Goal: Task Accomplishment & Management: Complete application form

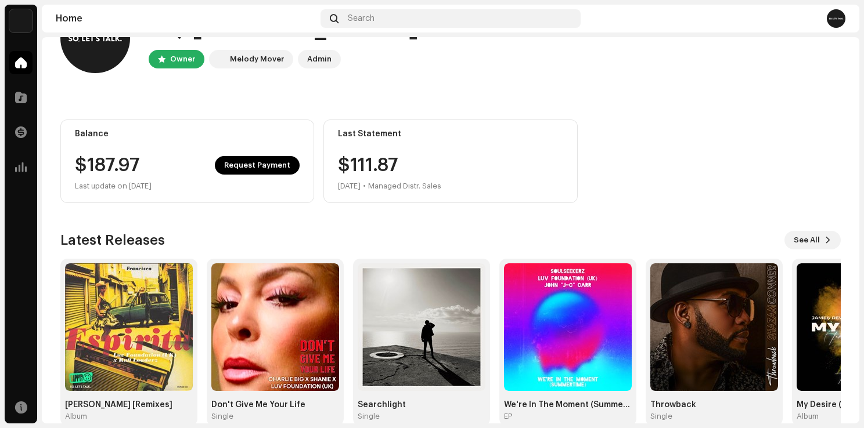
scroll to position [73, 0]
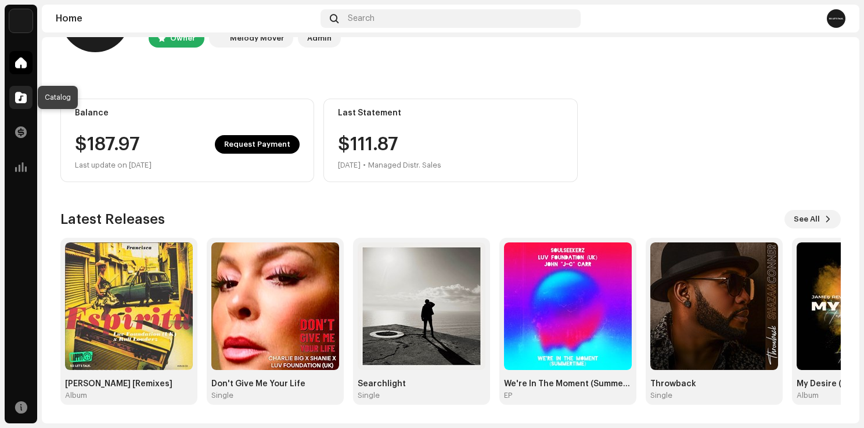
click at [28, 99] on div at bounding box center [20, 97] width 23 height 23
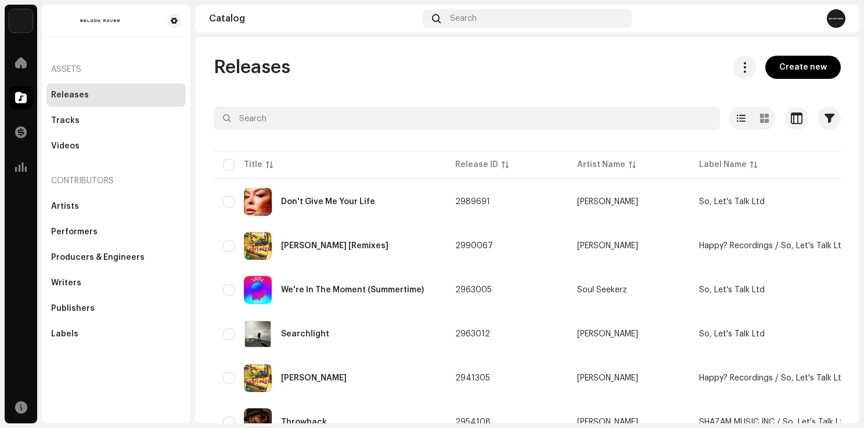
click at [718, 32] on div "Catalog Search" at bounding box center [527, 19] width 664 height 28
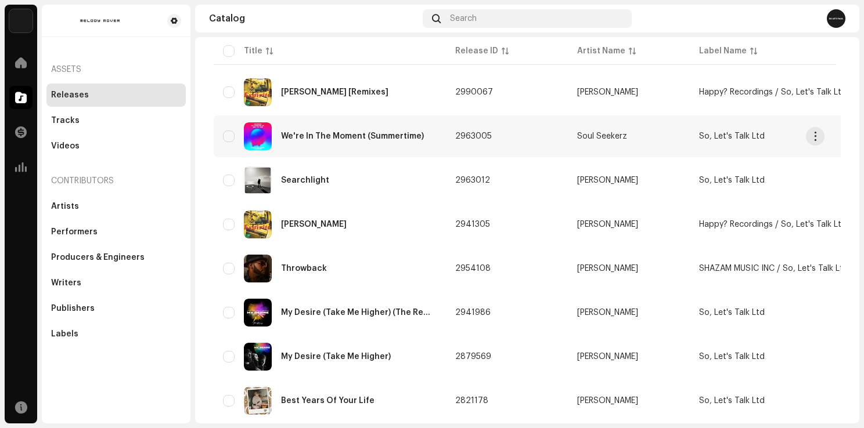
scroll to position [174, 0]
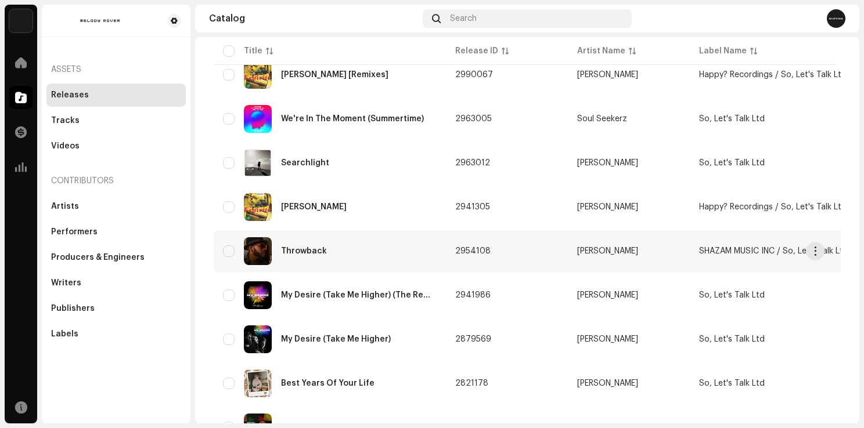
click at [399, 254] on div "Throwback" at bounding box center [330, 251] width 214 height 28
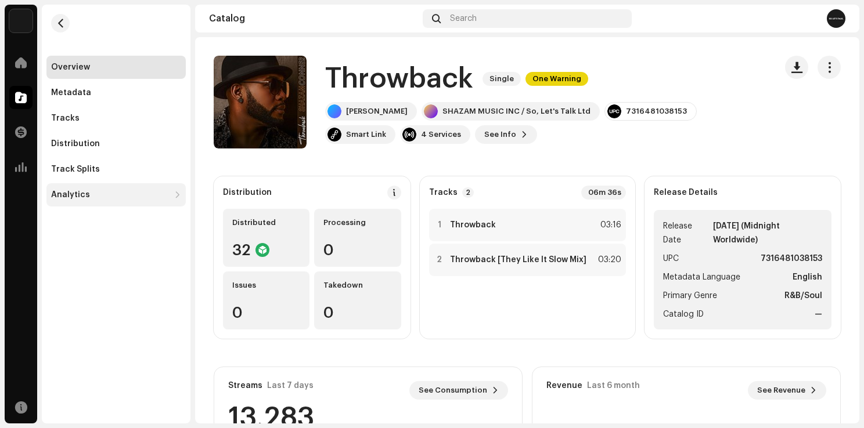
click at [75, 190] on div "Analytics" at bounding box center [70, 194] width 39 height 9
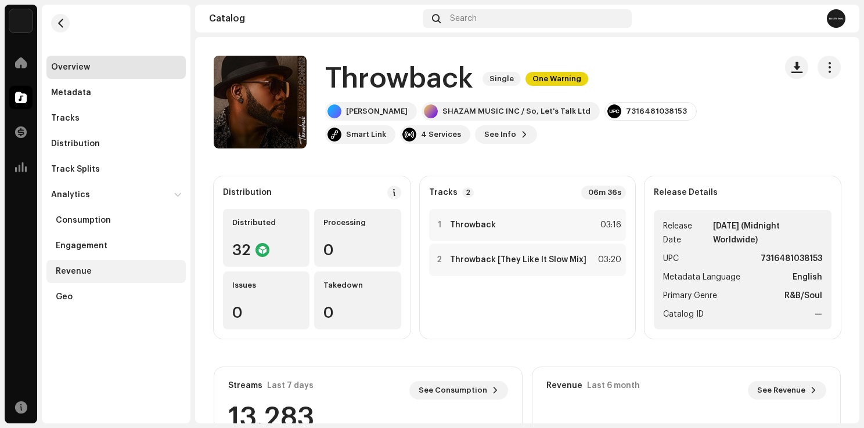
click at [78, 268] on div "Revenue" at bounding box center [74, 271] width 36 height 9
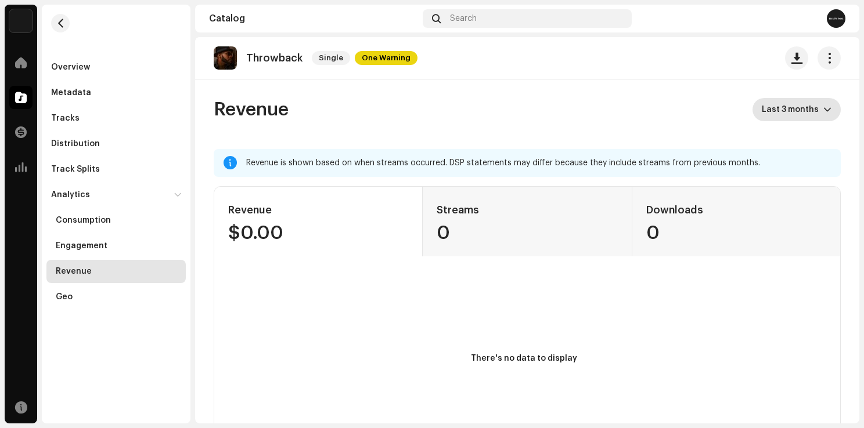
click at [810, 106] on span "Last 3 months" at bounding box center [793, 109] width 62 height 23
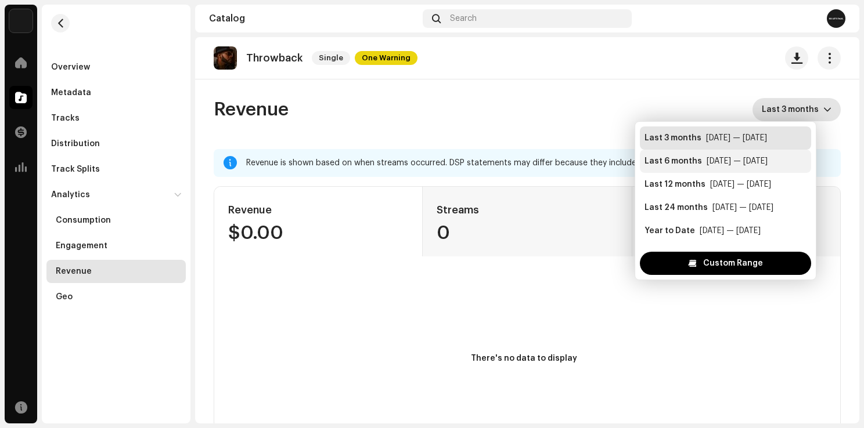
click at [756, 156] on div "Mar 2025 — Aug 2025" at bounding box center [736, 162] width 61 height 12
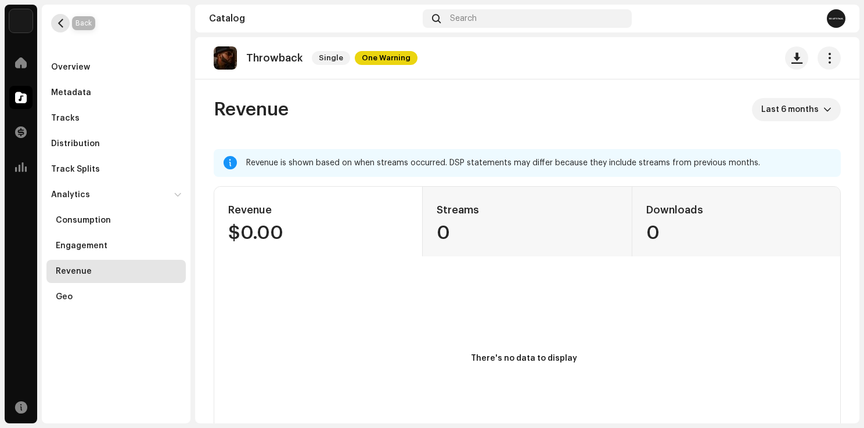
click at [63, 24] on span "button" at bounding box center [60, 23] width 9 height 9
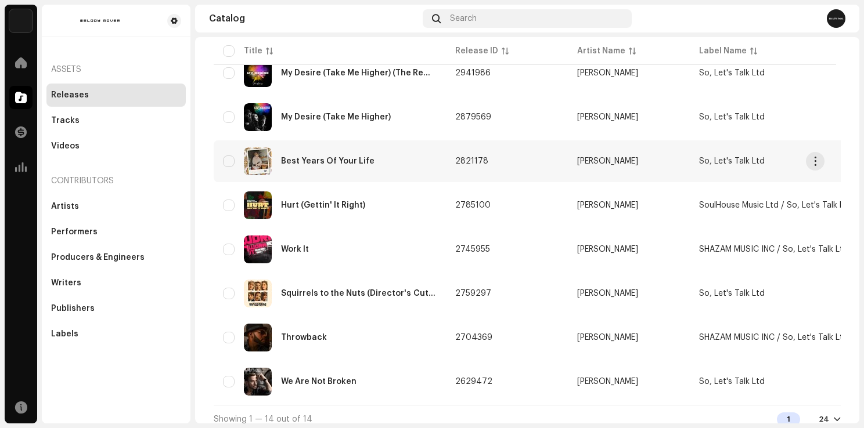
scroll to position [406, 0]
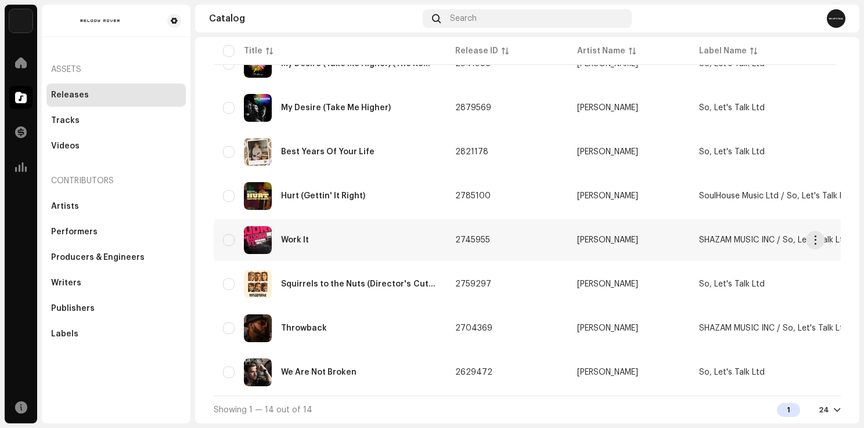
click at [426, 241] on div "Work It" at bounding box center [330, 240] width 214 height 28
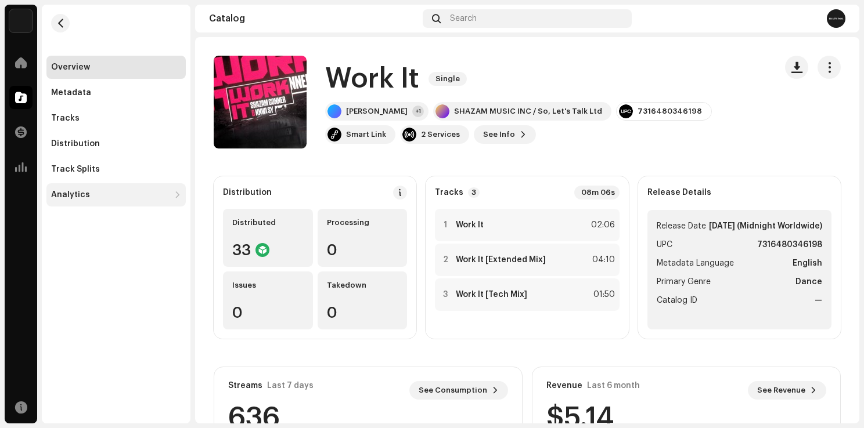
click at [113, 206] on div "Analytics" at bounding box center [115, 194] width 139 height 23
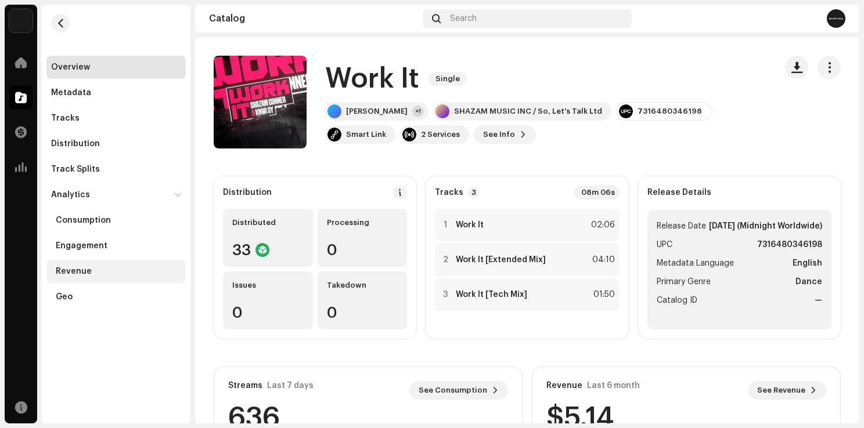
click at [73, 267] on div "Revenue" at bounding box center [74, 271] width 36 height 9
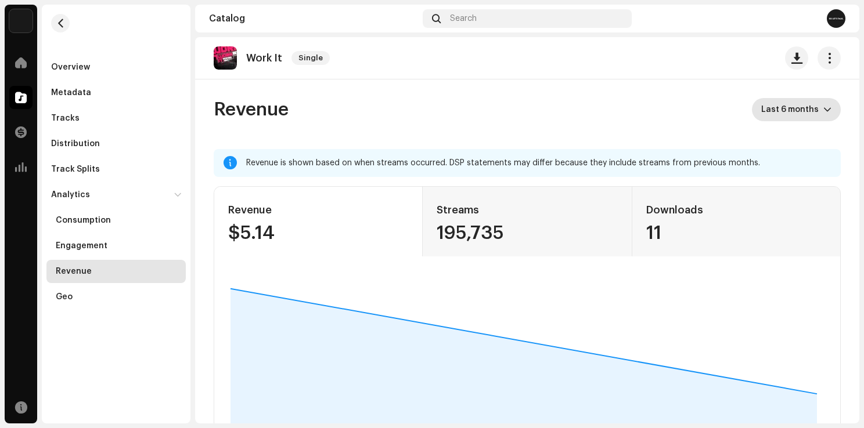
click at [823, 112] on icon "dropdown trigger" at bounding box center [827, 110] width 8 height 8
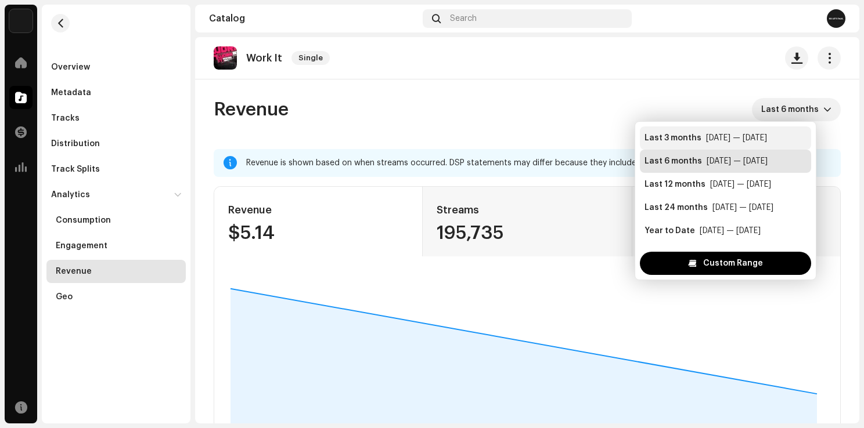
click at [709, 135] on div "Jun 2025 — Aug 2025" at bounding box center [736, 138] width 61 height 12
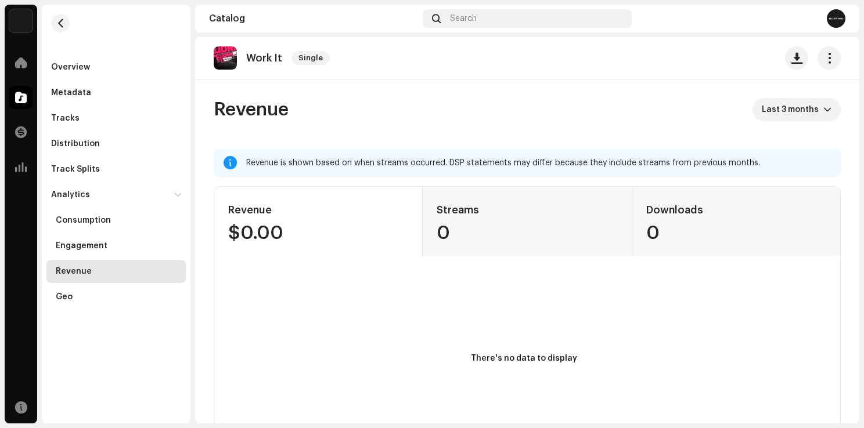
click at [812, 164] on div "Revenue is shown based on when streams occurred. DSP statements may differ beca…" at bounding box center [538, 163] width 585 height 14
click at [71, 66] on div "Overview" at bounding box center [70, 67] width 39 height 9
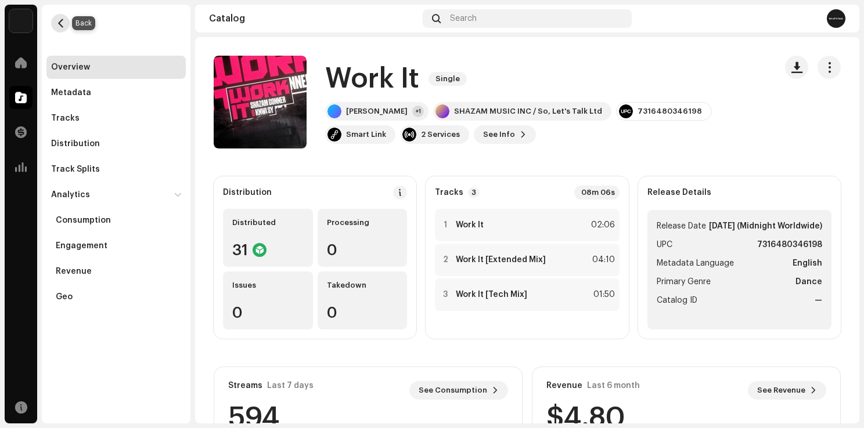
click at [57, 21] on span "button" at bounding box center [60, 23] width 9 height 9
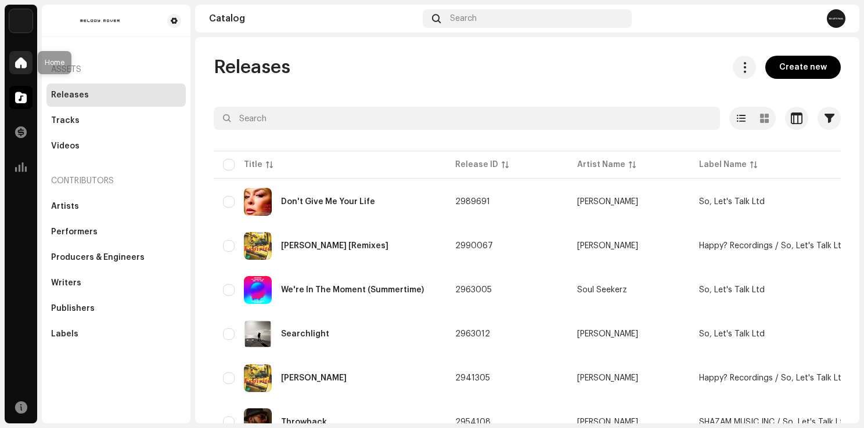
click at [19, 59] on span at bounding box center [21, 62] width 12 height 9
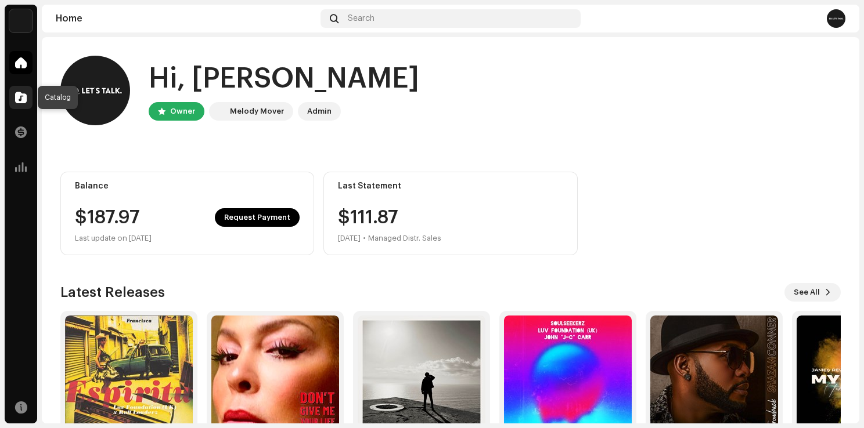
click at [23, 91] on div at bounding box center [20, 97] width 23 height 23
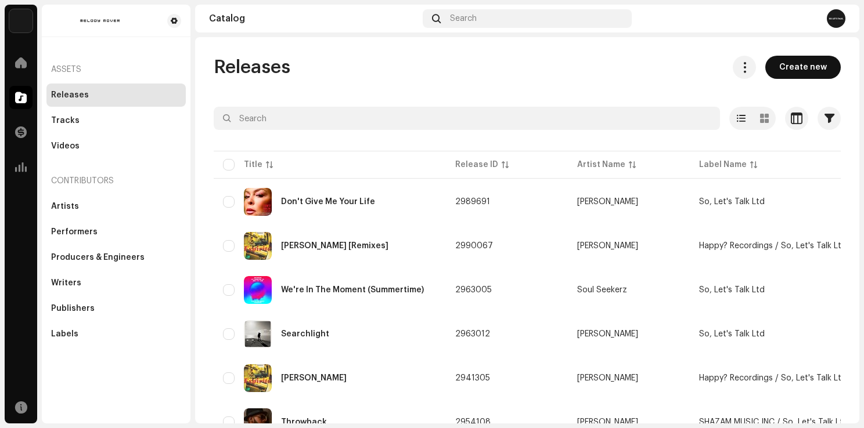
click at [814, 69] on span "Create new" at bounding box center [803, 67] width 48 height 23
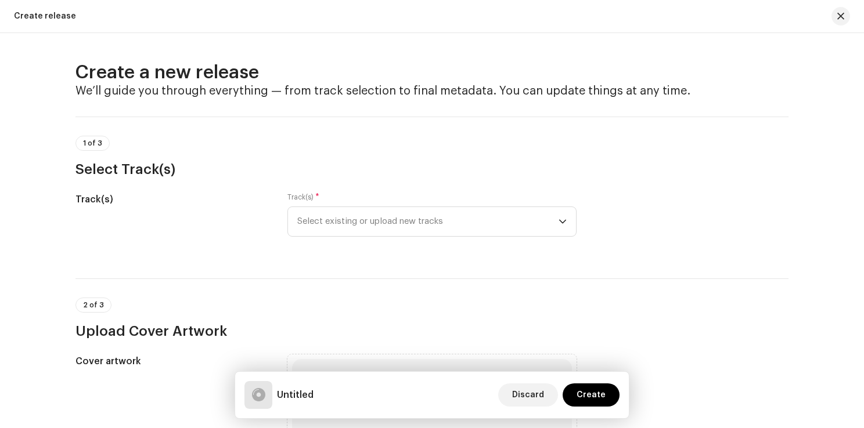
scroll to position [58, 0]
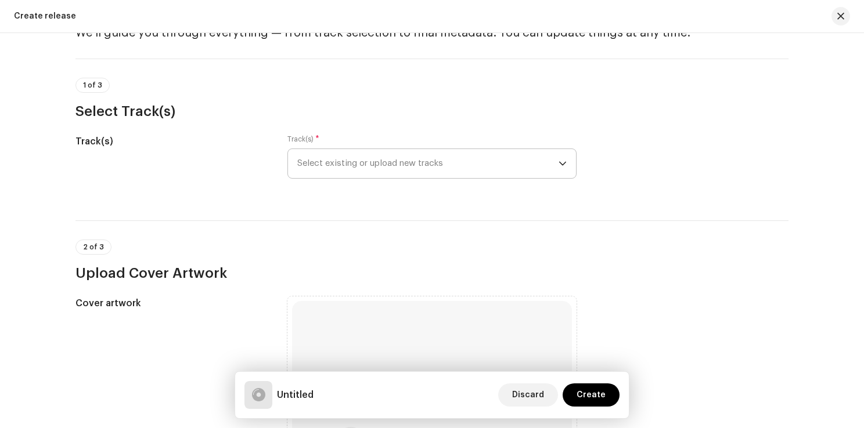
click at [432, 170] on span "Select existing or upload new tracks" at bounding box center [427, 163] width 261 height 29
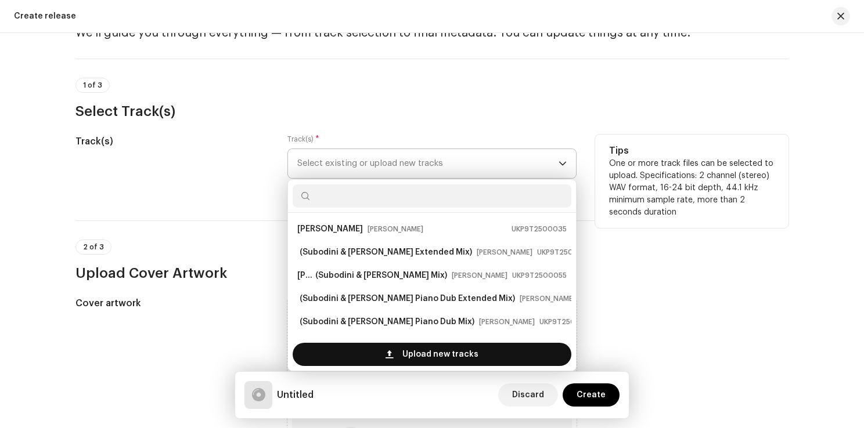
scroll to position [19, 0]
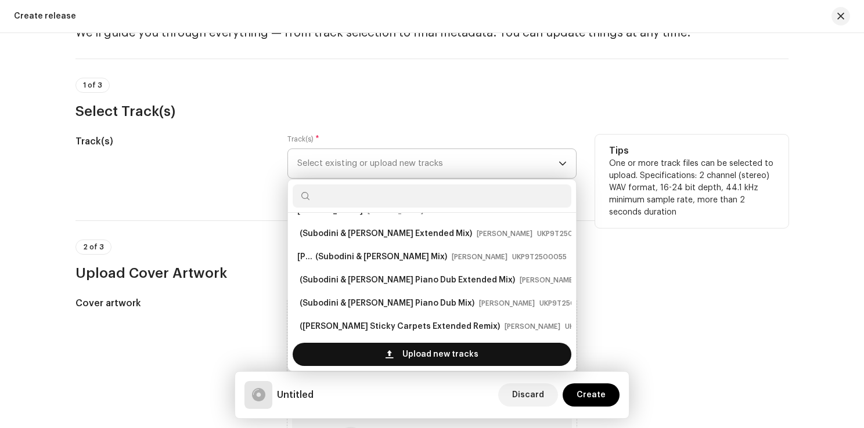
click at [428, 354] on span "Upload new tracks" at bounding box center [440, 354] width 76 height 23
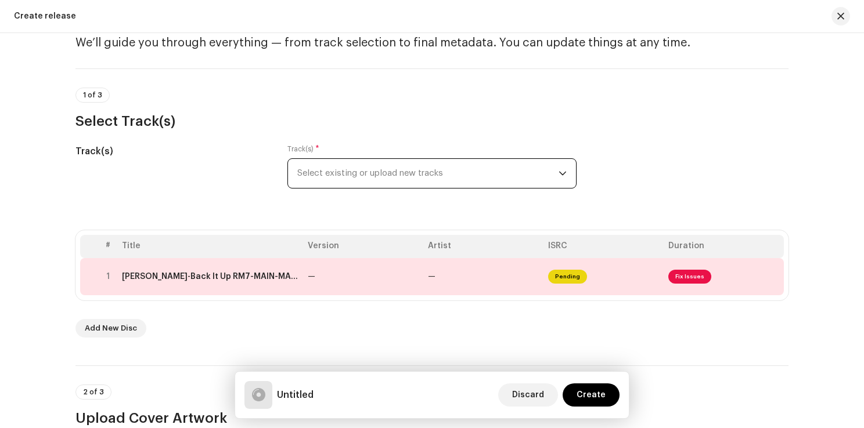
scroll to position [58, 0]
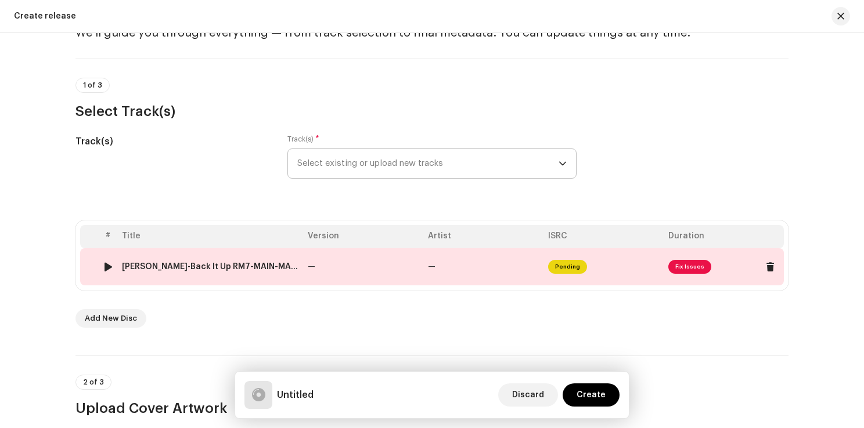
click at [686, 268] on span "Fix Issues" at bounding box center [689, 267] width 43 height 14
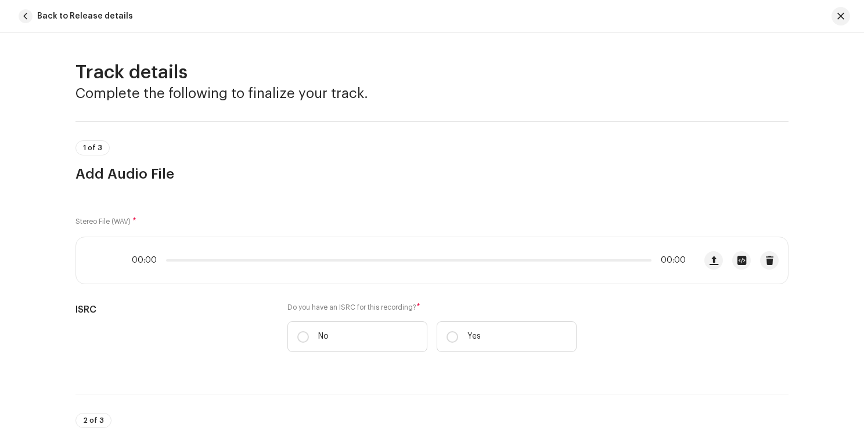
scroll to position [483, 0]
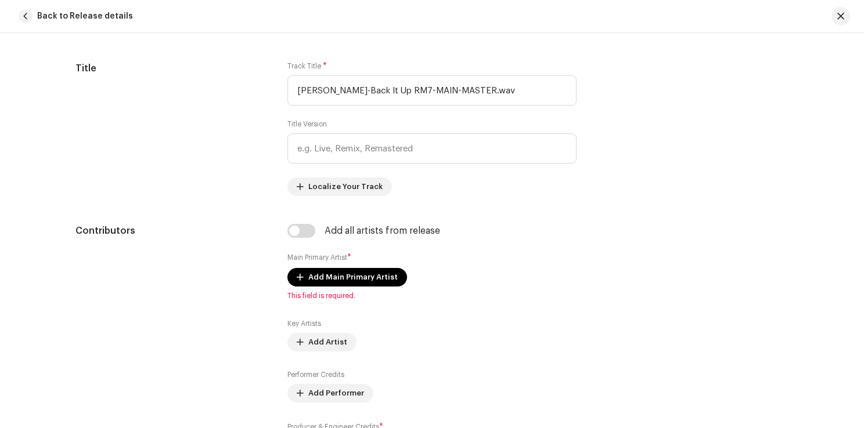
drag, startPoint x: 51, startPoint y: 272, endPoint x: 68, endPoint y: 264, distance: 18.7
click at [51, 272] on div "Track details Complete the following to finalize your track. 1 of 3 Add Audio F…" at bounding box center [432, 230] width 864 height 395
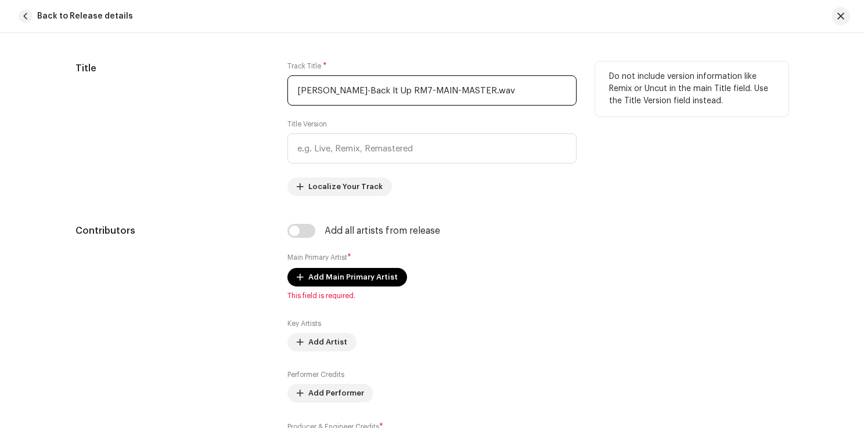
click at [370, 88] on input "Shazam Conner-Back It Up RM7-MAIN-MASTER.wav" at bounding box center [431, 90] width 289 height 30
paste input "Back It Up For Love"
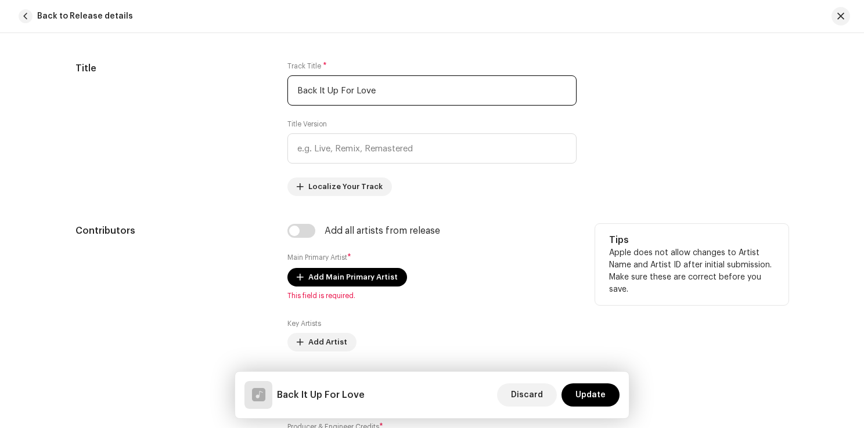
type input "Back It Up For Love"
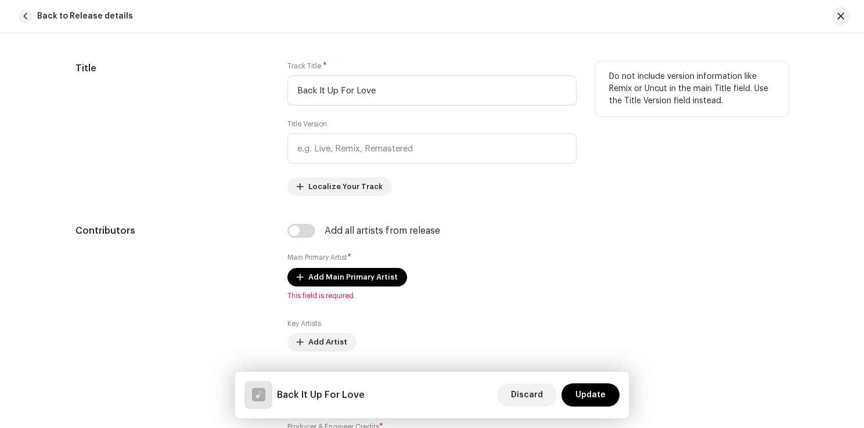
click at [243, 134] on div "Title" at bounding box center [171, 129] width 193 height 135
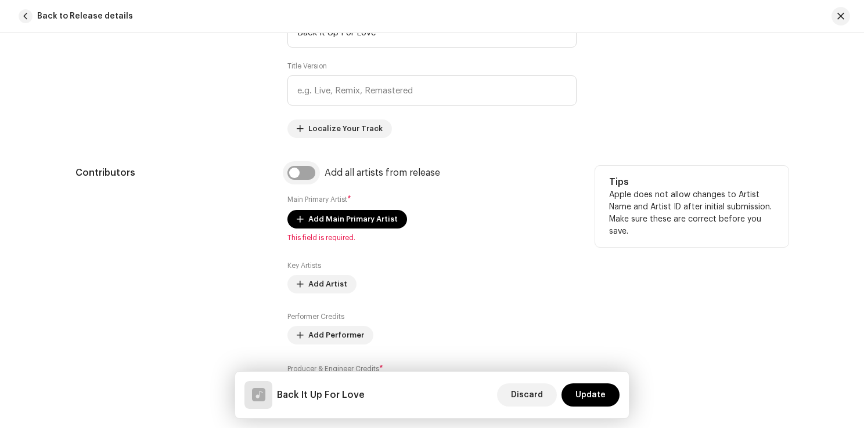
click at [301, 170] on input "checkbox" at bounding box center [301, 173] width 28 height 14
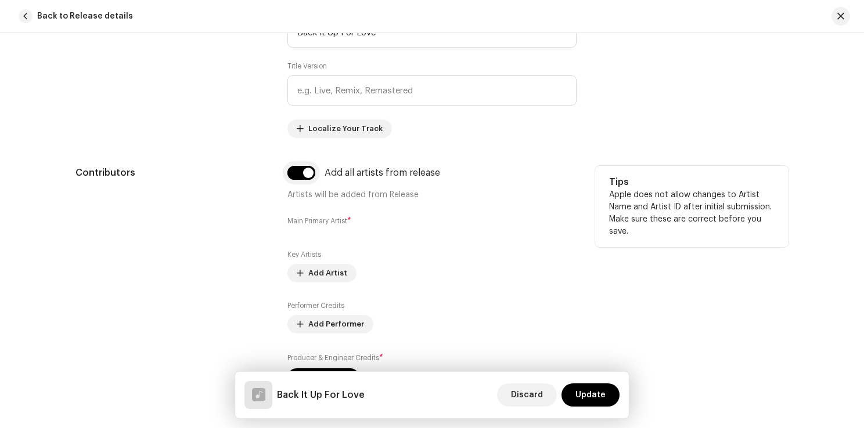
click at [301, 170] on input "checkbox" at bounding box center [301, 173] width 28 height 14
checkbox input "false"
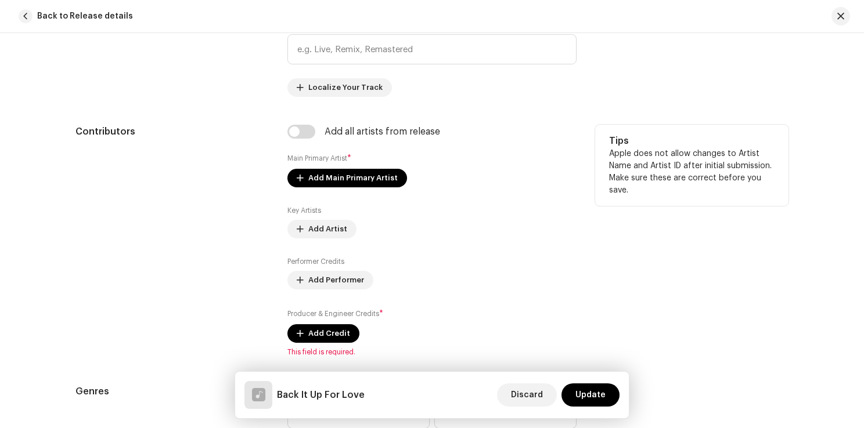
scroll to position [599, 0]
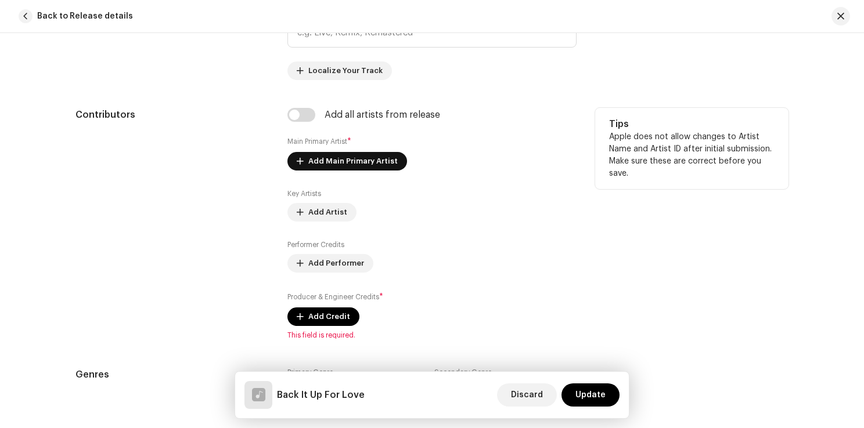
click at [377, 157] on span "Add Main Primary Artist" at bounding box center [352, 161] width 89 height 23
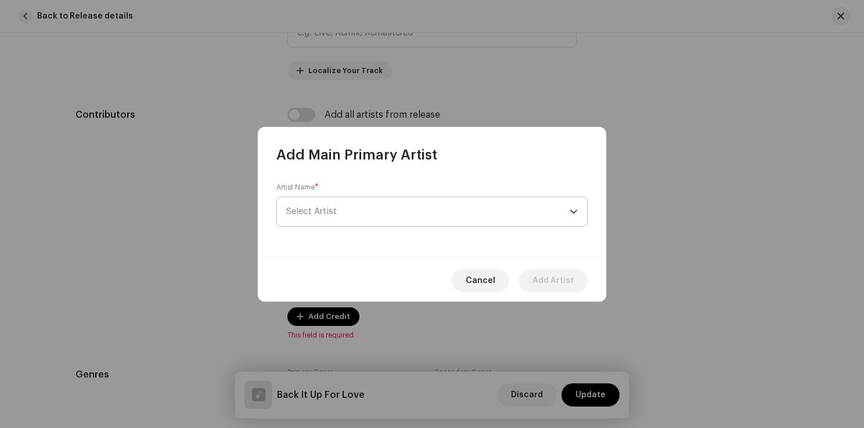
click at [364, 215] on span "Select Artist" at bounding box center [427, 211] width 283 height 29
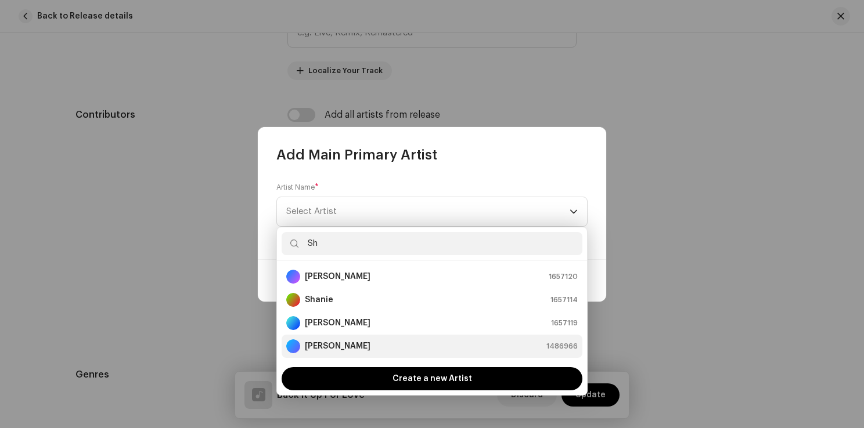
type input "Sh"
click at [357, 343] on strong "[PERSON_NAME]" at bounding box center [338, 347] width 66 height 12
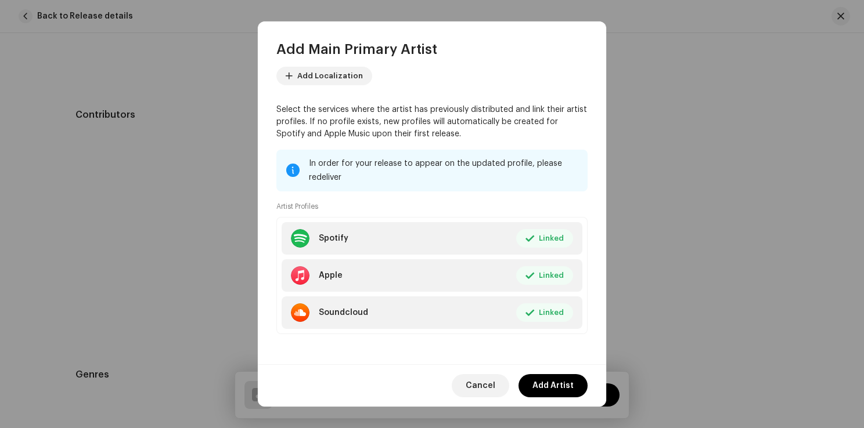
scroll to position [70, 0]
click at [558, 387] on span "Add Artist" at bounding box center [552, 385] width 41 height 23
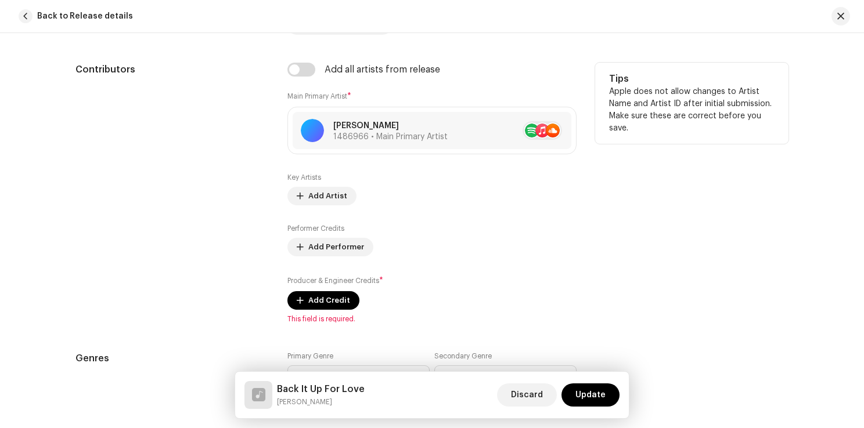
scroll to position [657, 0]
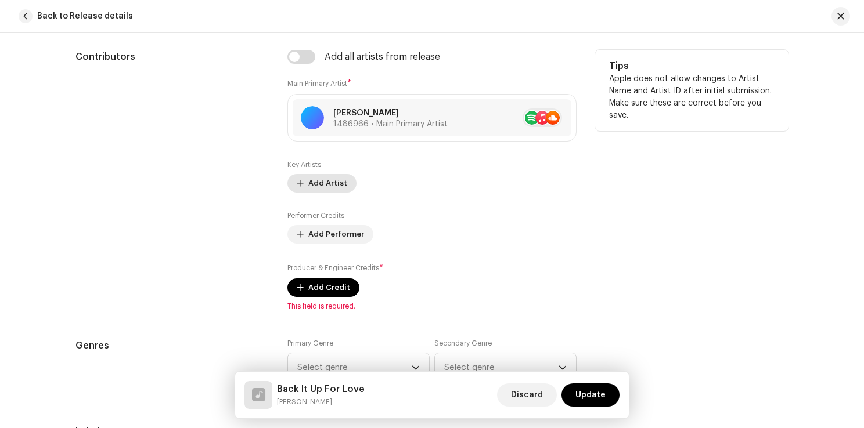
click at [329, 179] on span "Add Artist" at bounding box center [327, 183] width 39 height 23
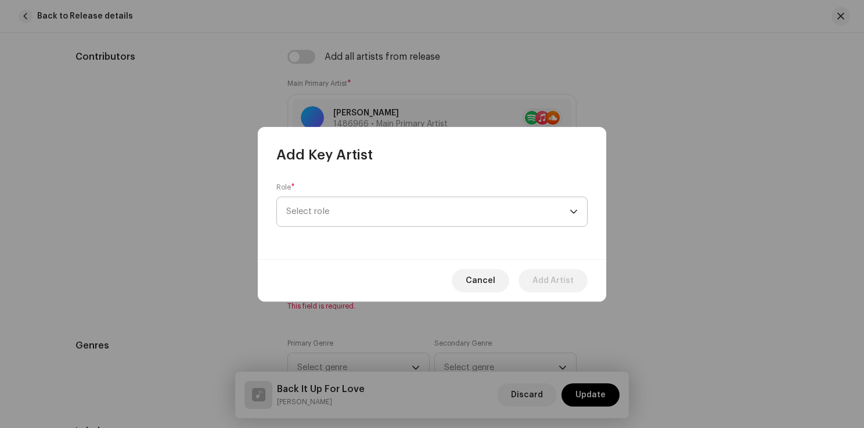
click at [403, 217] on span "Select role" at bounding box center [427, 211] width 283 height 29
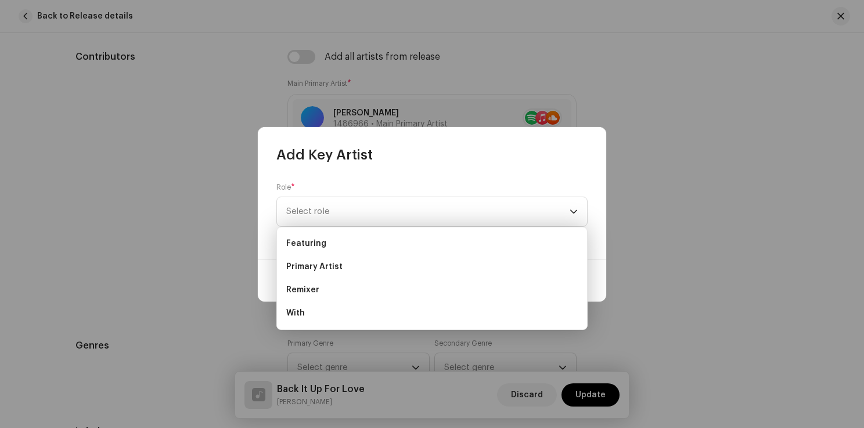
click at [468, 181] on div "Role * Select role" at bounding box center [432, 211] width 348 height 95
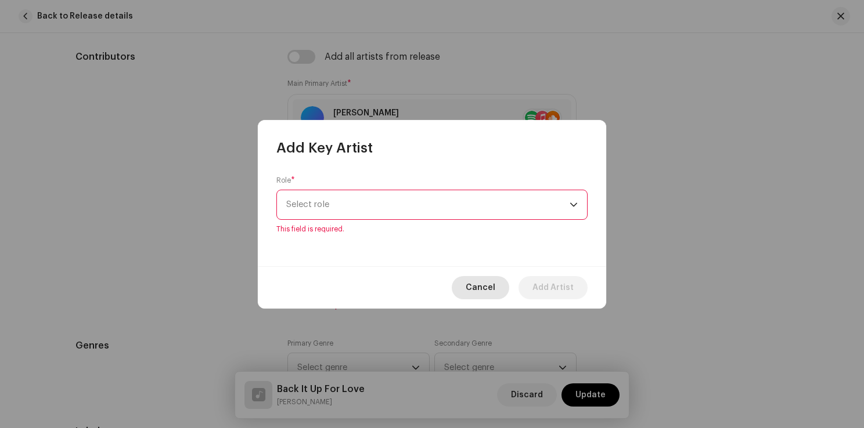
click at [493, 283] on span "Cancel" at bounding box center [481, 287] width 30 height 23
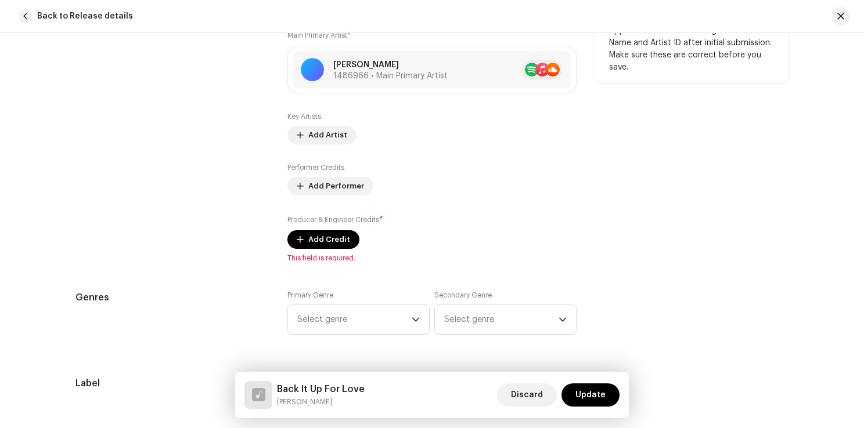
scroll to position [715, 0]
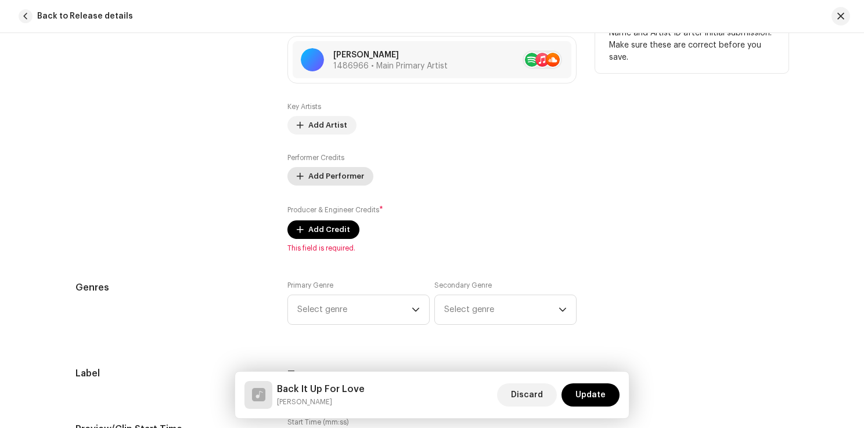
click at [343, 177] on span "Add Performer" at bounding box center [336, 176] width 56 height 23
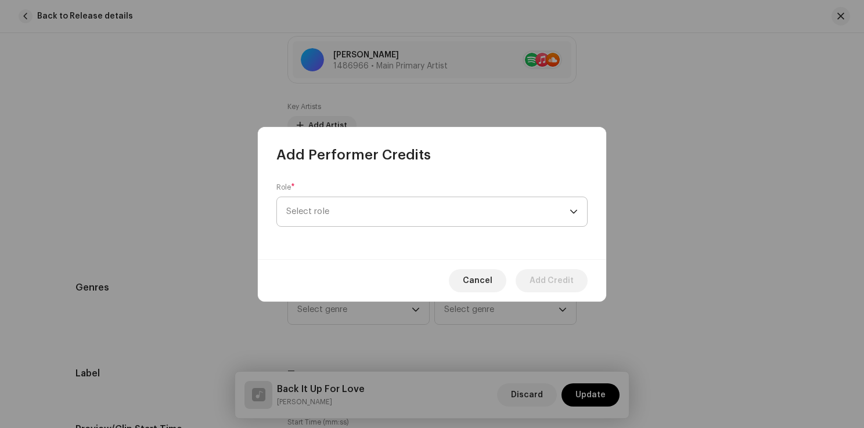
click at [348, 207] on span "Select role" at bounding box center [427, 211] width 283 height 29
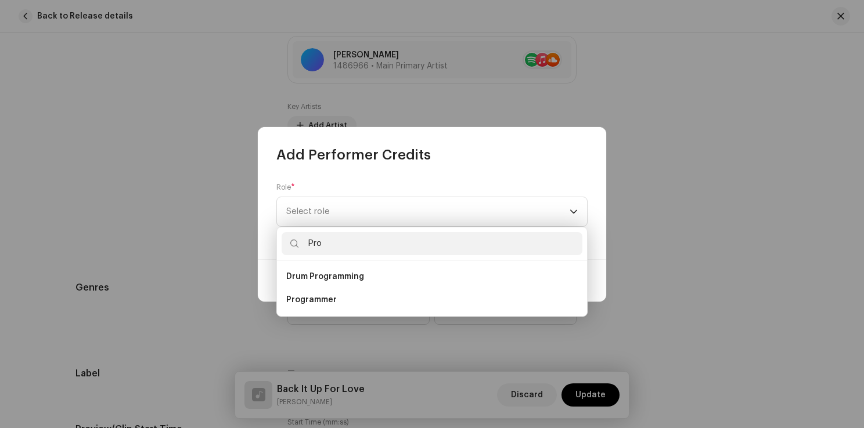
scroll to position [0, 0]
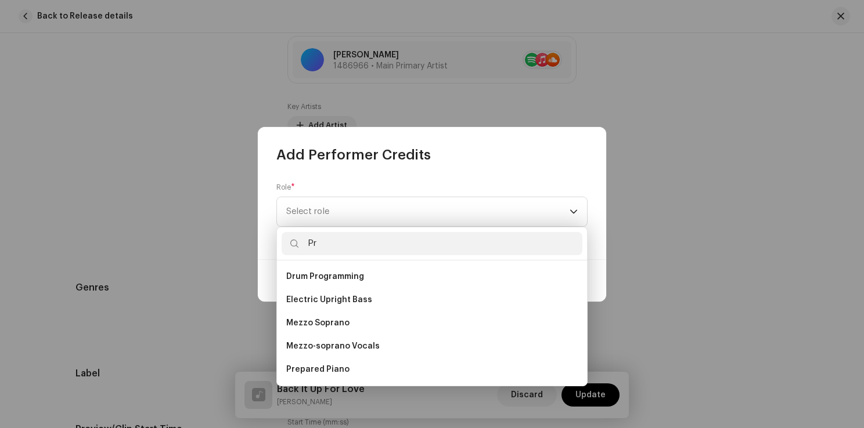
type input "P"
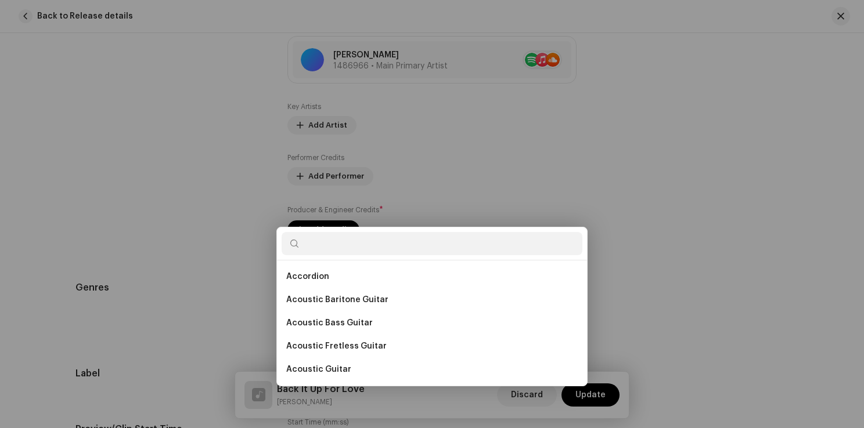
click at [658, 214] on div "Add Performer Credits Role * Select role Cancel Add Credit" at bounding box center [432, 214] width 864 height 428
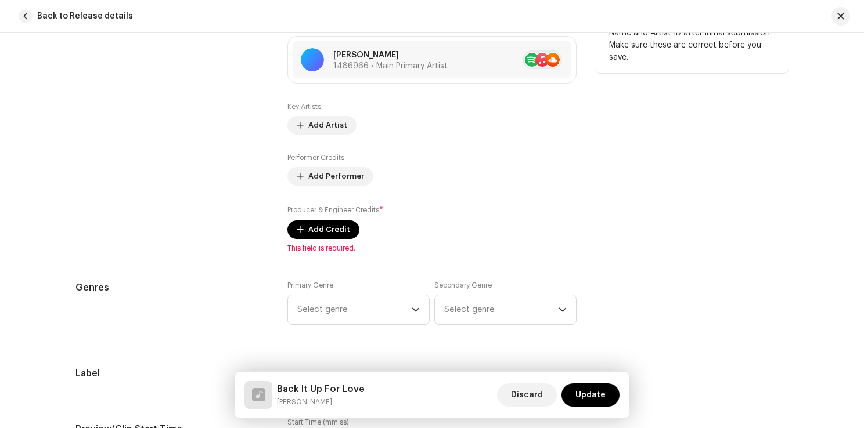
scroll to position [773, 0]
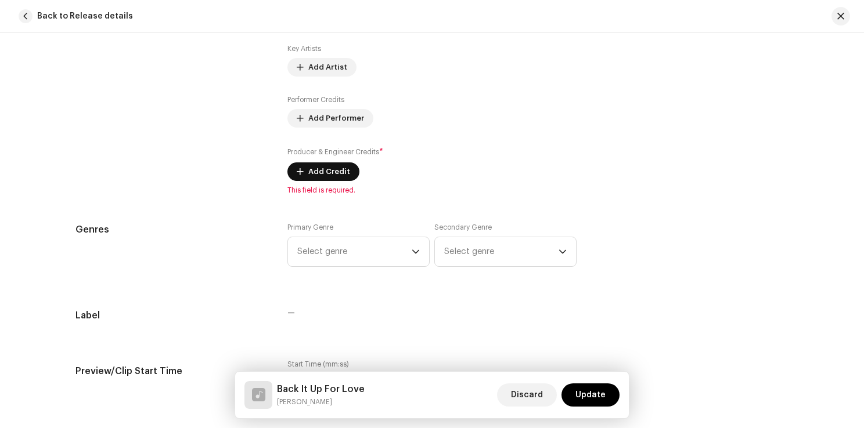
click at [329, 171] on span "Add Credit" at bounding box center [329, 171] width 42 height 23
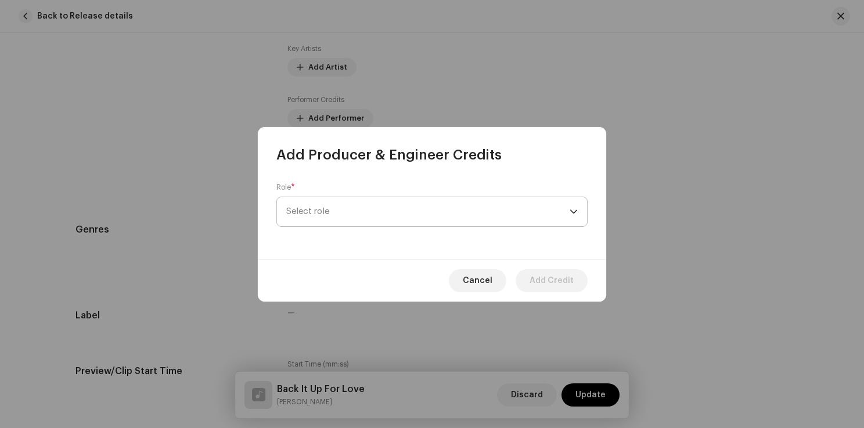
click at [346, 206] on span "Select role" at bounding box center [427, 211] width 283 height 29
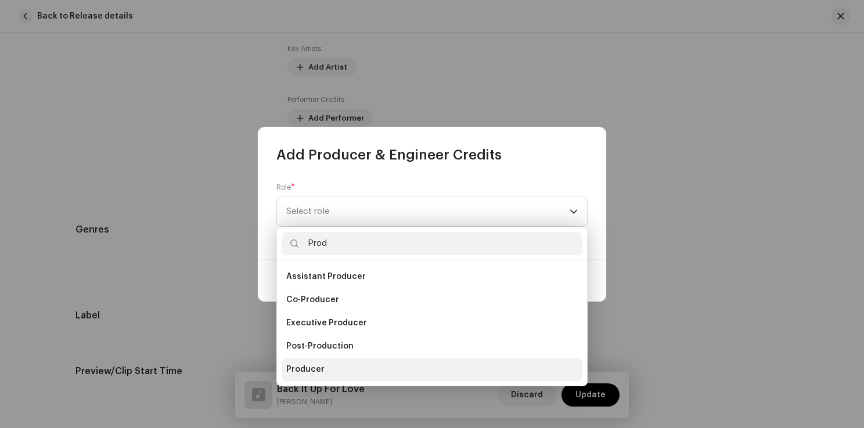
type input "Prod"
click at [307, 367] on span "Producer" at bounding box center [305, 370] width 38 height 12
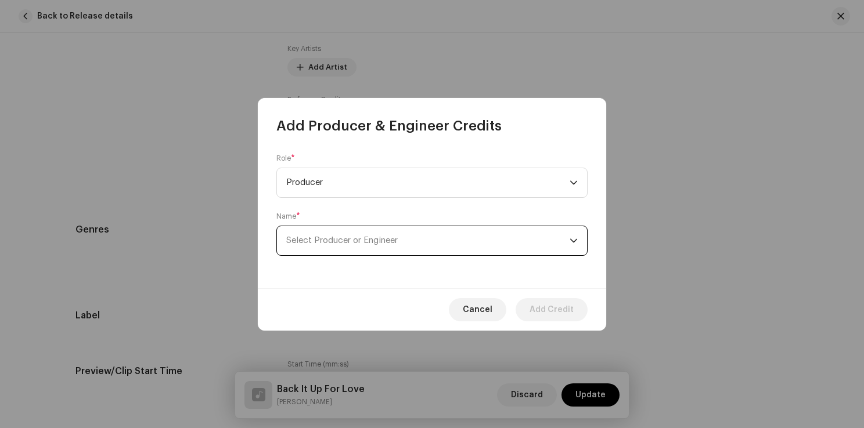
click at [357, 239] on span "Select Producer or Engineer" at bounding box center [341, 240] width 111 height 9
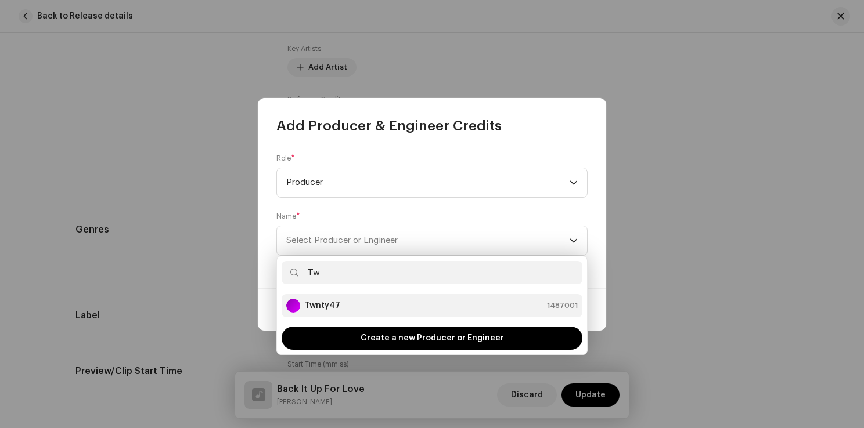
type input "Tw"
click at [336, 305] on strong "Twnty47" at bounding box center [322, 306] width 35 height 12
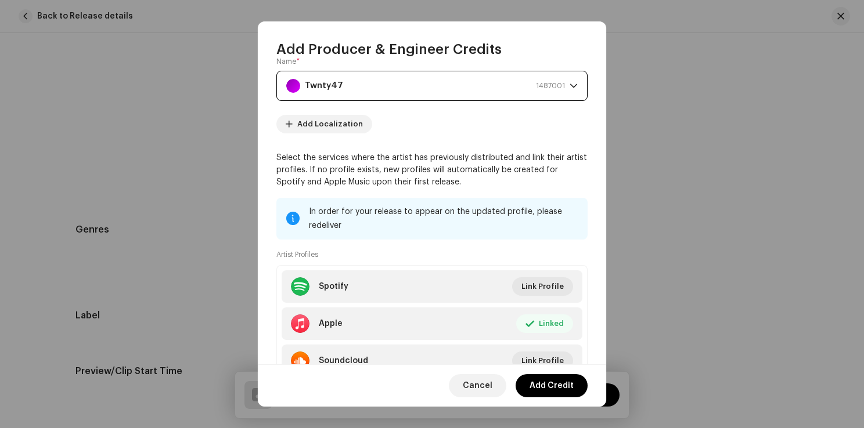
scroll to position [116, 0]
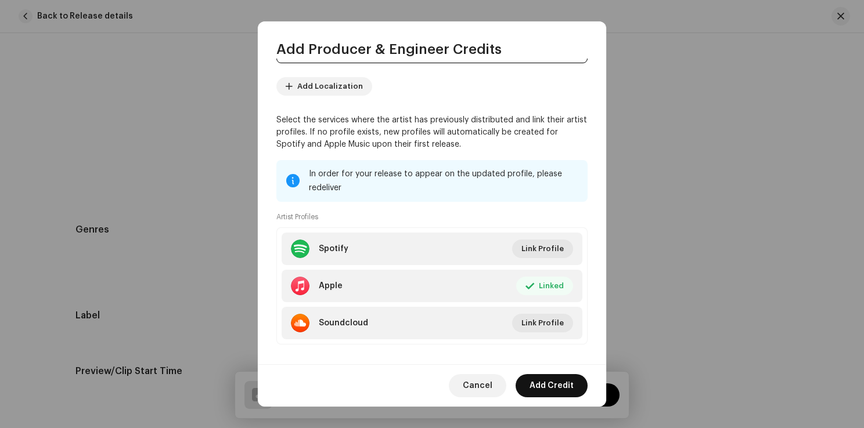
click at [547, 385] on span "Add Credit" at bounding box center [551, 385] width 44 height 23
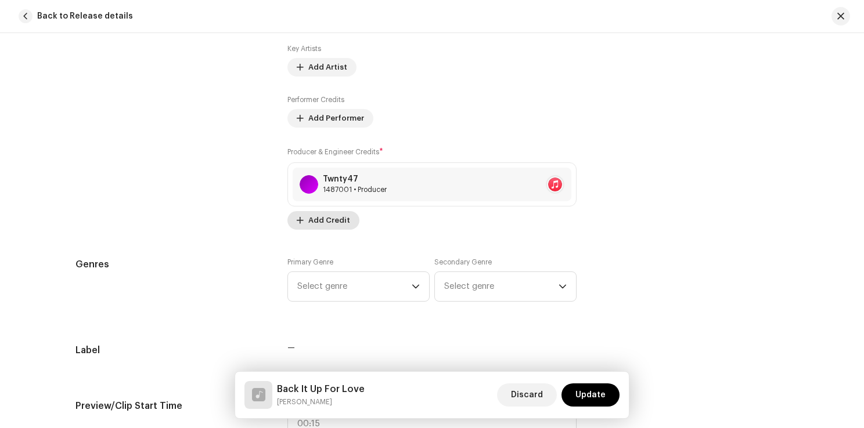
click at [324, 219] on span "Add Credit" at bounding box center [329, 220] width 42 height 23
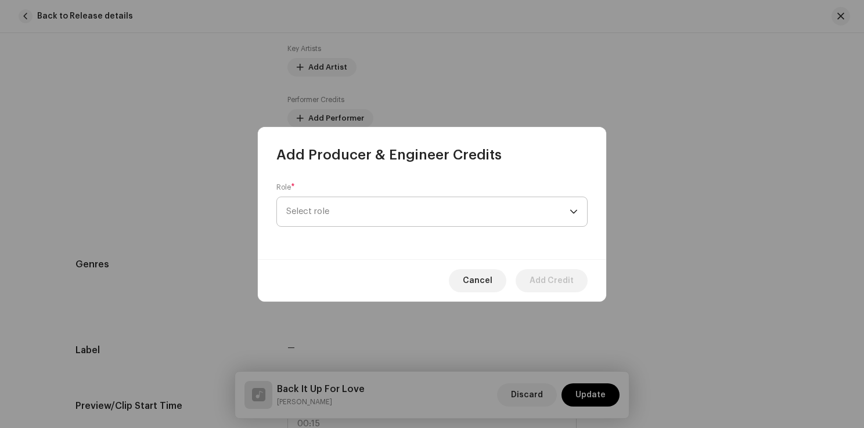
click at [348, 212] on span "Select role" at bounding box center [427, 211] width 283 height 29
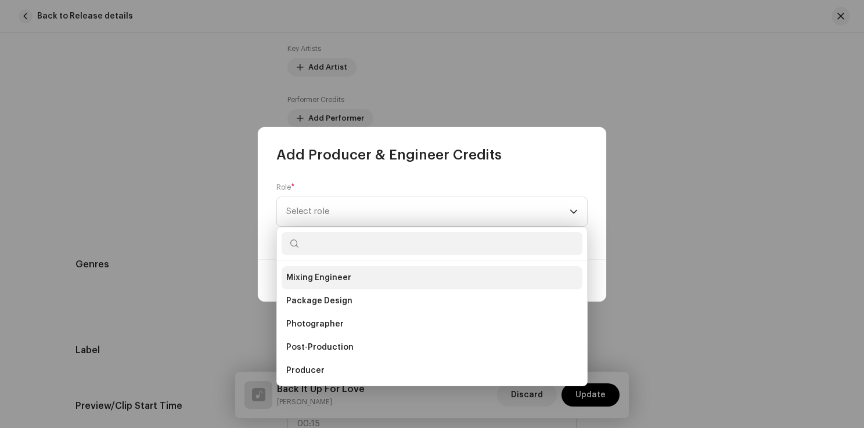
scroll to position [406, 0]
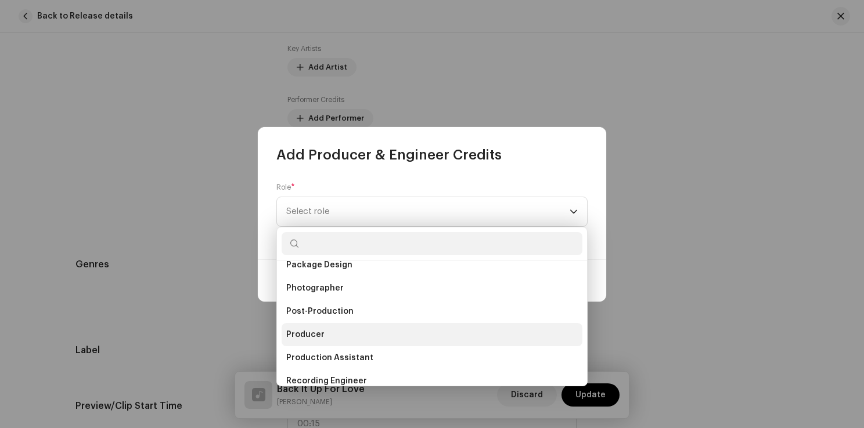
click at [309, 330] on span "Producer" at bounding box center [305, 335] width 38 height 12
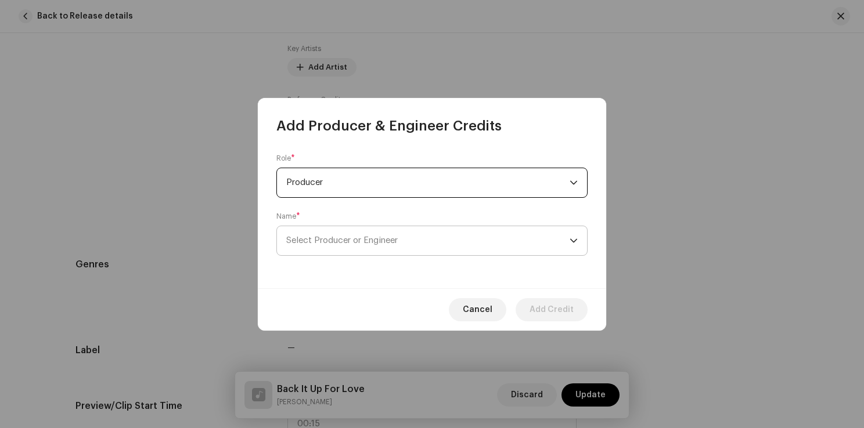
click at [363, 241] on span "Select Producer or Engineer" at bounding box center [341, 240] width 111 height 9
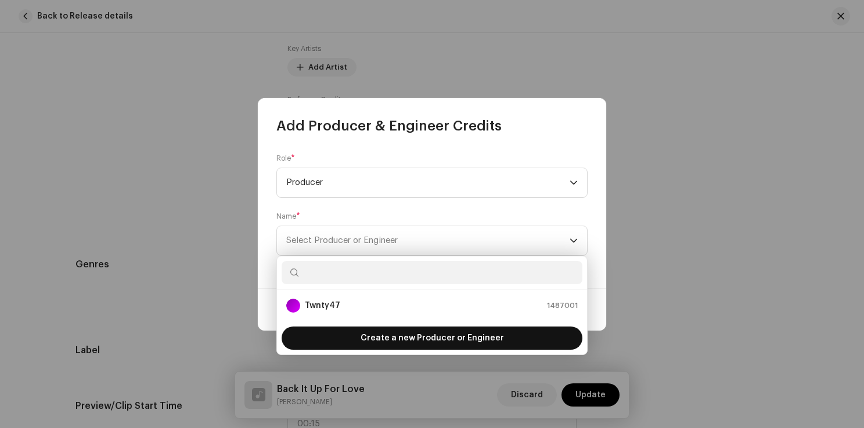
click at [380, 343] on span "Create a new Producer or Engineer" at bounding box center [432, 338] width 143 height 23
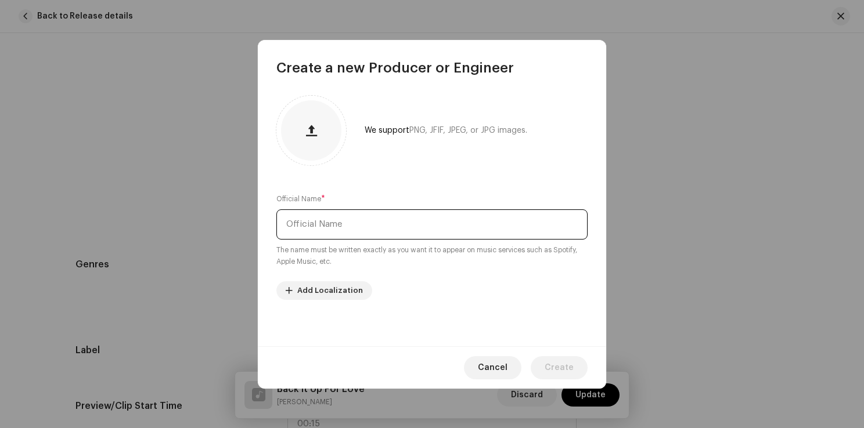
click at [365, 226] on input "text" at bounding box center [431, 225] width 311 height 30
paste input "Patrick Postlewait"
type input "Patrick Postlewait"
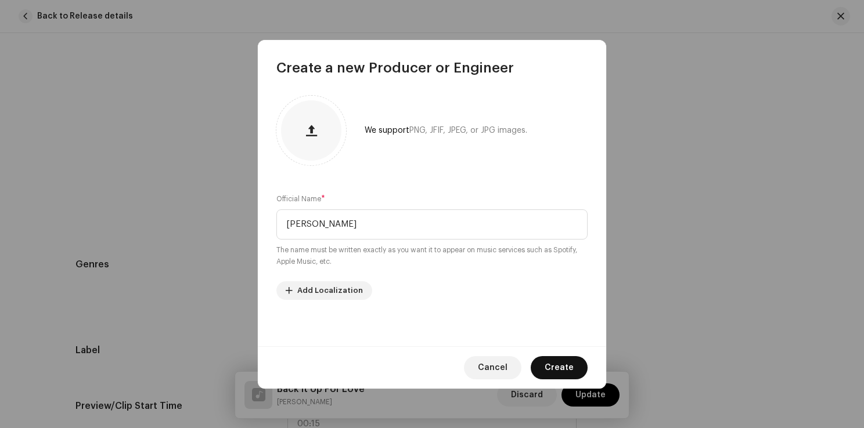
click at [567, 365] on span "Create" at bounding box center [559, 367] width 29 height 23
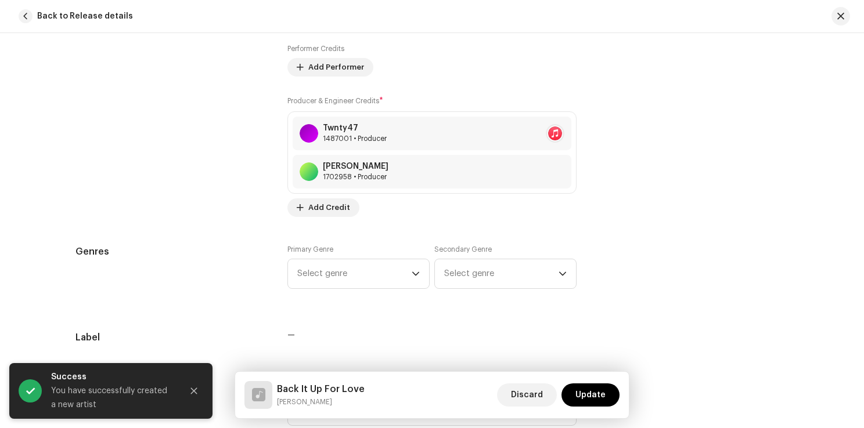
scroll to position [831, 0]
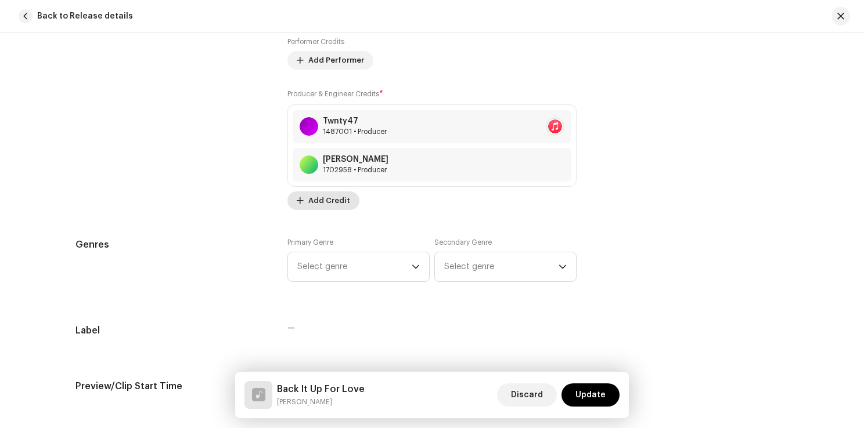
click at [338, 197] on span "Add Credit" at bounding box center [329, 200] width 42 height 23
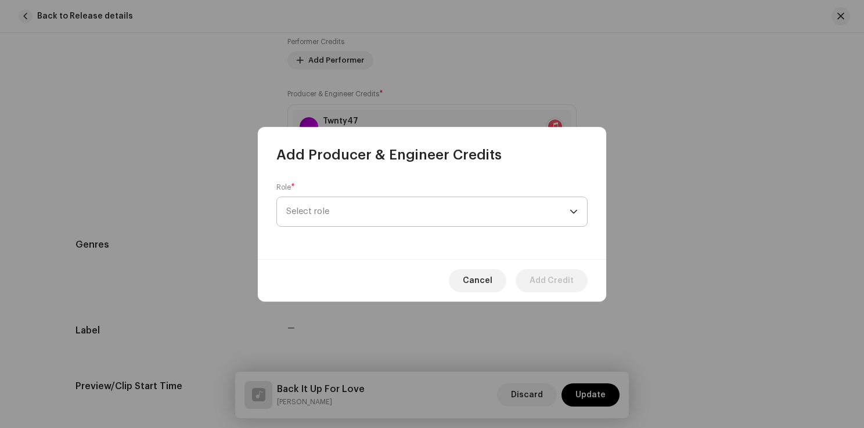
click at [338, 214] on span "Select role" at bounding box center [427, 211] width 283 height 29
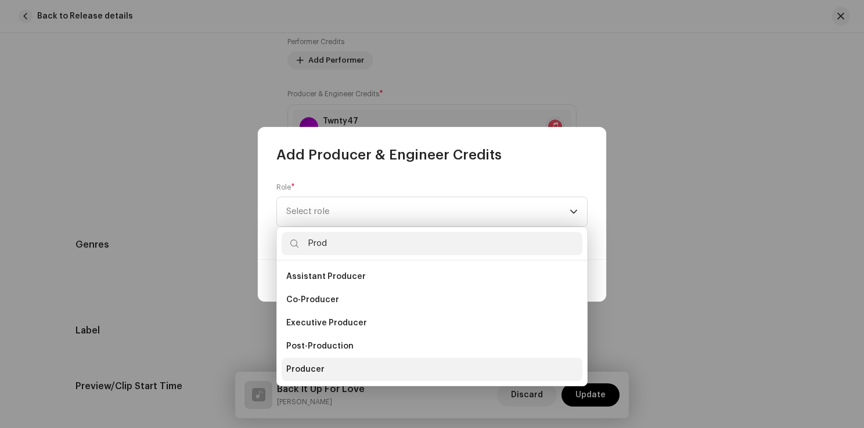
type input "Prod"
click at [314, 368] on span "Producer" at bounding box center [305, 370] width 38 height 12
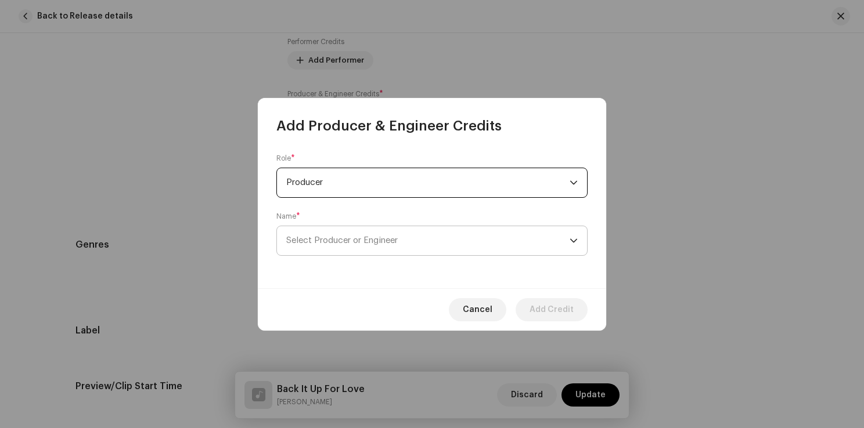
click at [363, 244] on span "Select Producer or Engineer" at bounding box center [341, 240] width 111 height 9
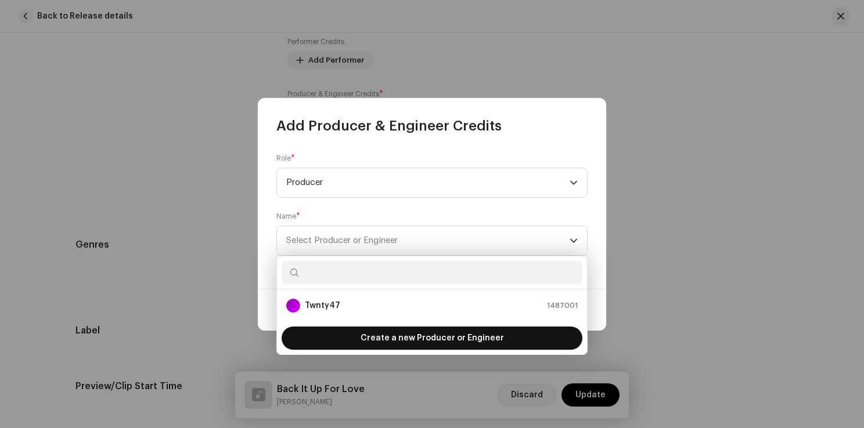
click at [372, 343] on span "Create a new Producer or Engineer" at bounding box center [432, 338] width 143 height 23
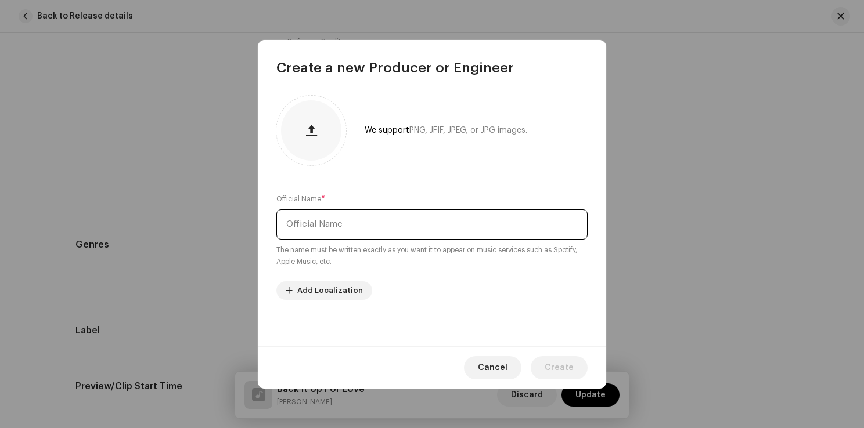
click at [344, 232] on input "text" at bounding box center [431, 225] width 311 height 30
paste input "Phillip "Princeton" Lynah Jr."
type input "Phillip "Princeton" Lynah Jr."
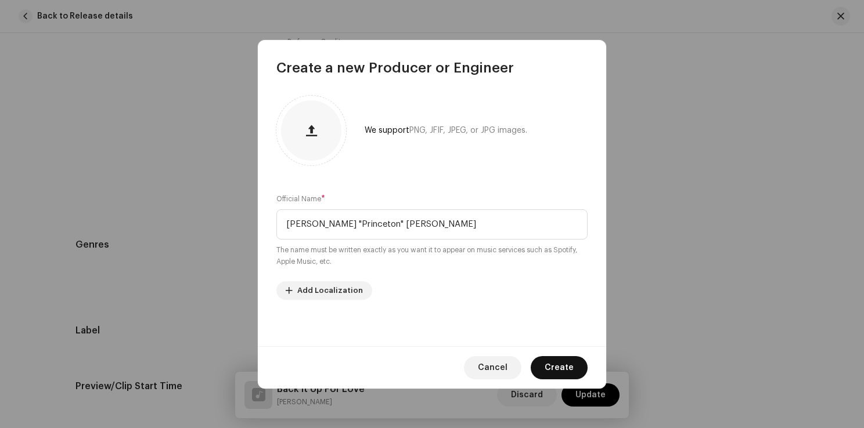
click at [572, 367] on span "Create" at bounding box center [559, 367] width 29 height 23
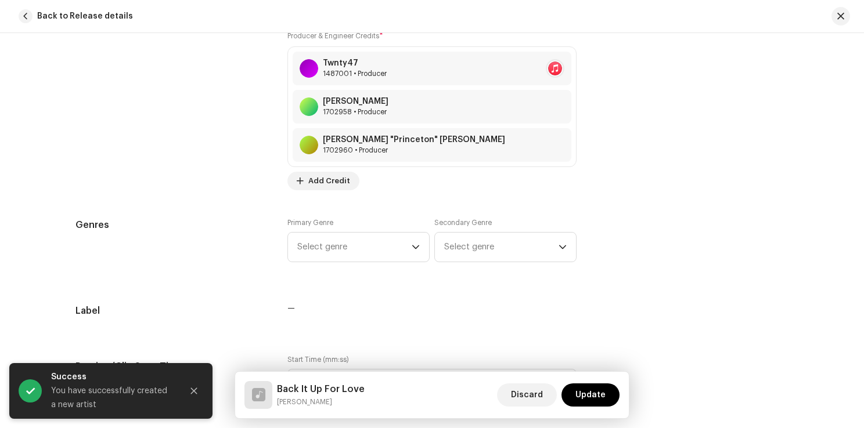
scroll to position [947, 0]
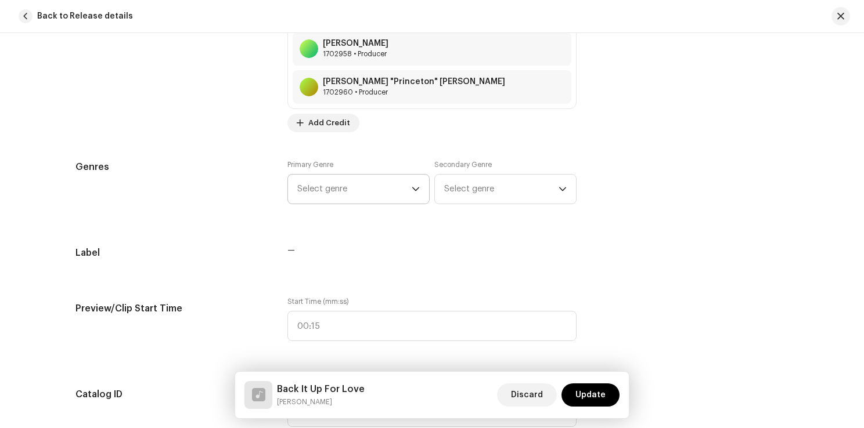
click at [398, 186] on span "Select genre" at bounding box center [354, 189] width 114 height 29
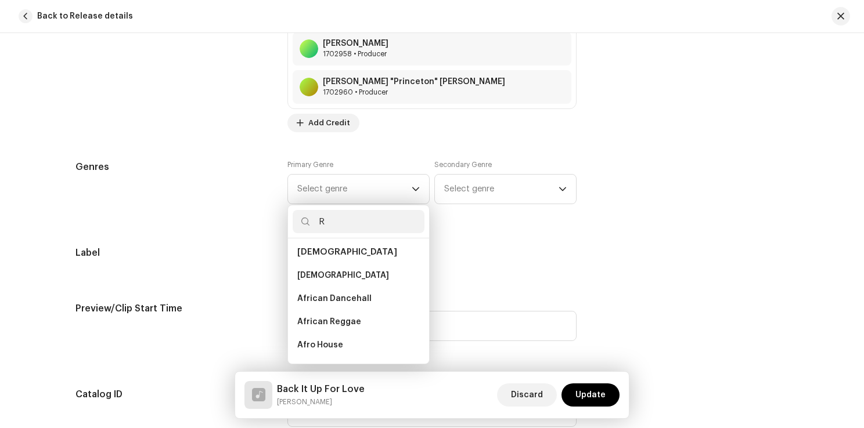
scroll to position [0, 0]
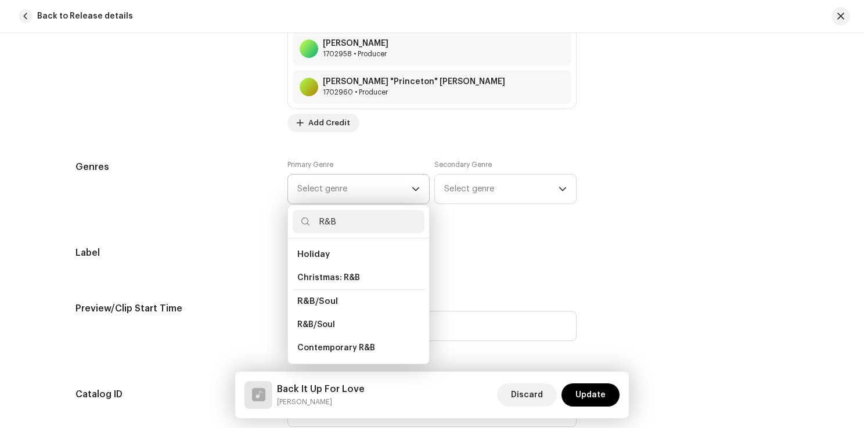
type input "R&B"
click at [322, 301] on span "R&B/Soul" at bounding box center [317, 301] width 41 height 9
click at [317, 320] on span "R&B/Soul" at bounding box center [316, 325] width 38 height 12
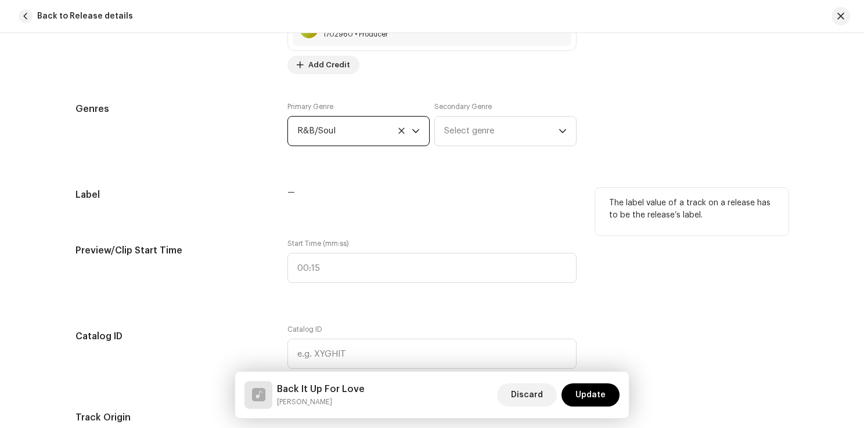
scroll to position [1064, 0]
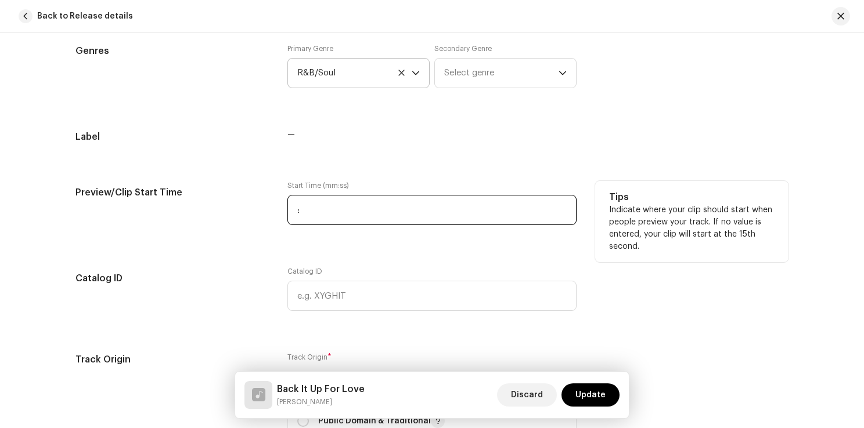
click at [337, 214] on input ":" at bounding box center [431, 210] width 289 height 30
type input "00:06"
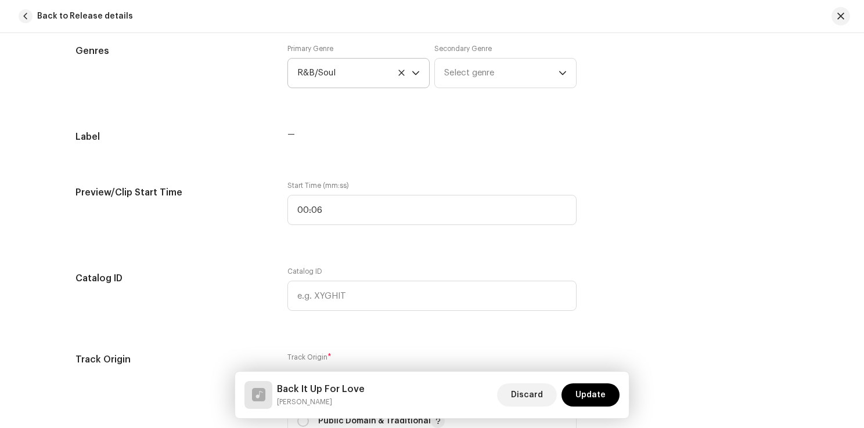
click at [388, 167] on div "Track details Complete the following to finalize your track. 1 of 3 Add Audio F…" at bounding box center [432, 262] width 750 height 2531
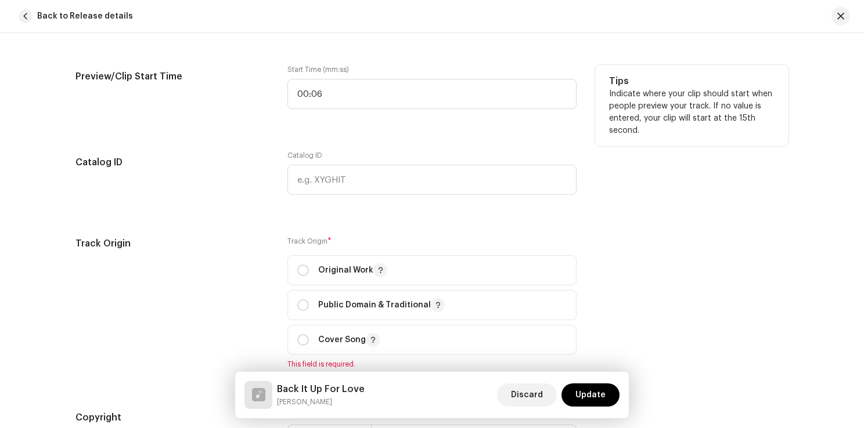
scroll to position [1238, 0]
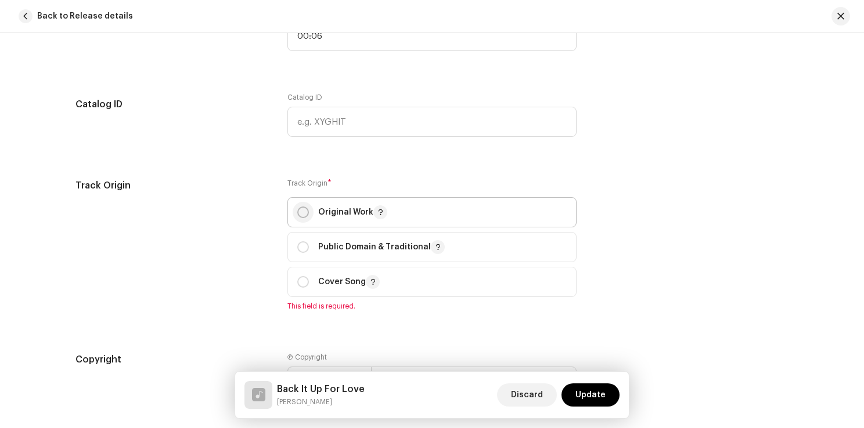
click at [302, 213] on input "radio" at bounding box center [303, 213] width 12 height 12
radio input "true"
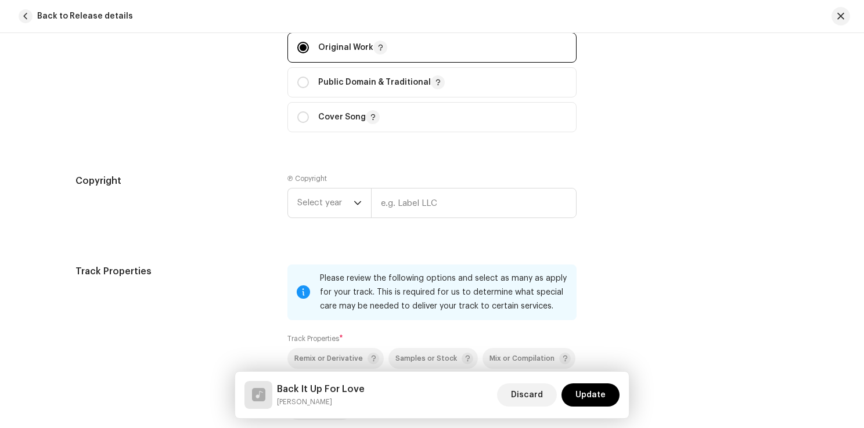
scroll to position [1412, 0]
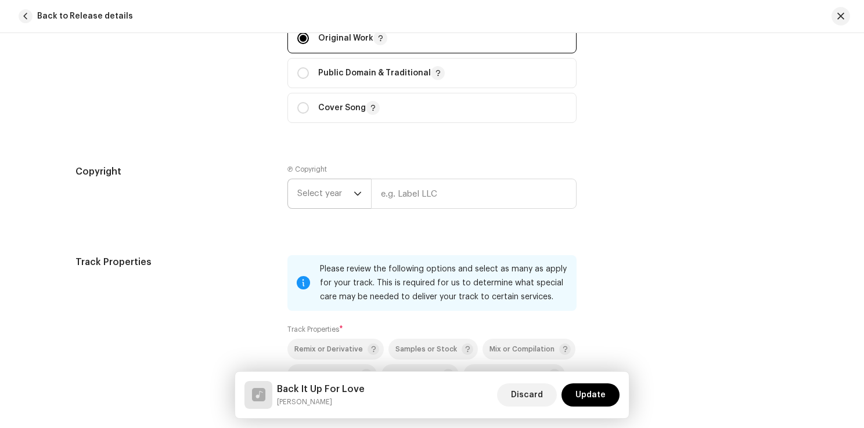
click at [358, 192] on icon "dropdown trigger" at bounding box center [358, 194] width 8 height 8
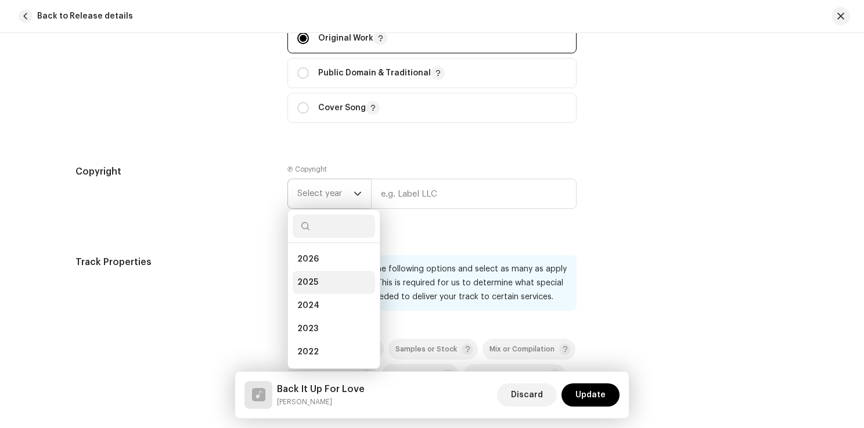
click at [319, 281] on li "2025" at bounding box center [334, 282] width 82 height 23
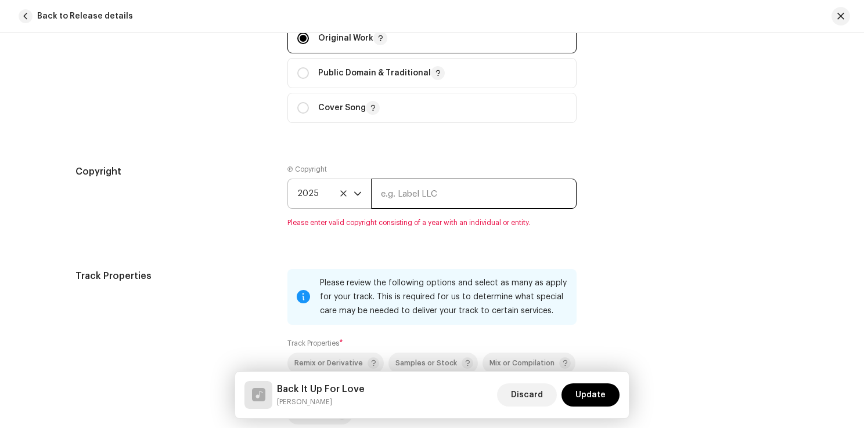
click at [439, 192] on input "text" at bounding box center [474, 194] width 206 height 30
type input "SHAZAM MUSIC INC / So, Let's Talk Ltd"
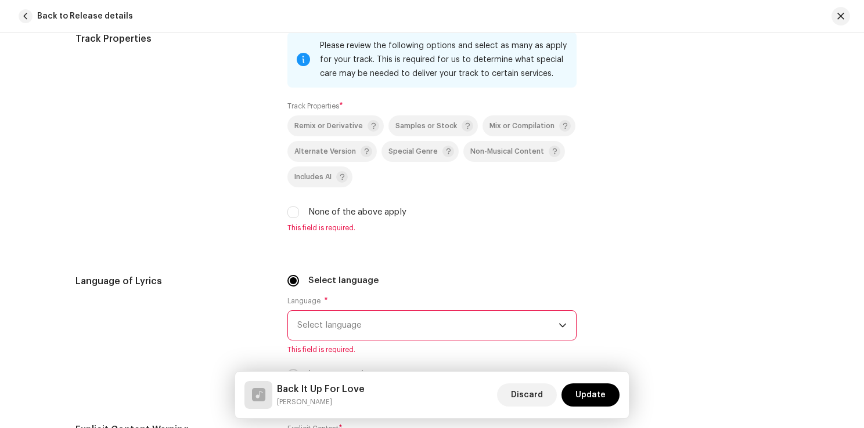
scroll to position [1644, 0]
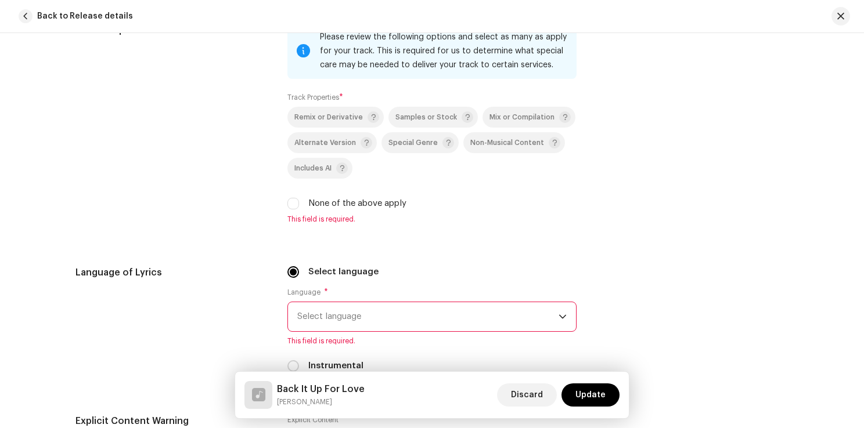
click at [298, 208] on div "None of the above apply" at bounding box center [431, 203] width 289 height 13
click at [292, 204] on input "None of the above apply" at bounding box center [293, 204] width 12 height 12
checkbox input "true"
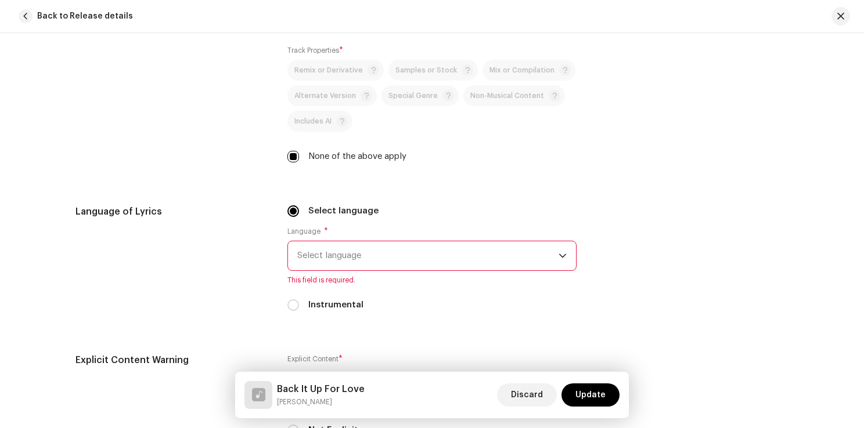
scroll to position [1760, 0]
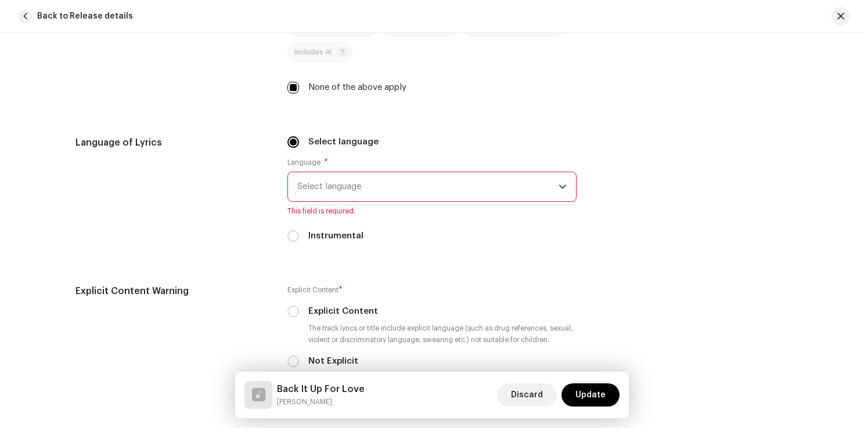
click at [369, 196] on span "Select language" at bounding box center [427, 186] width 261 height 29
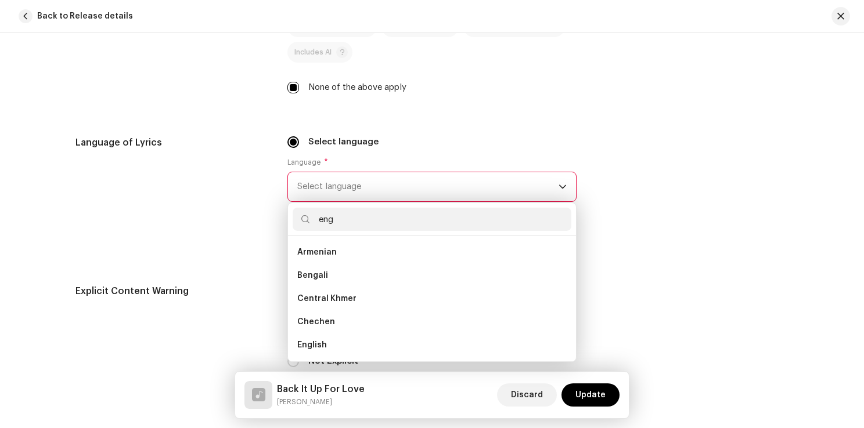
scroll to position [0, 0]
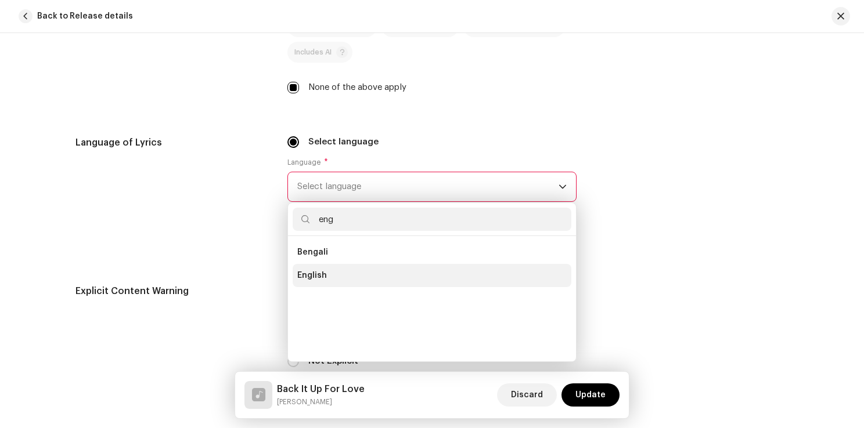
type input "eng"
click at [316, 275] on span "English" at bounding box center [312, 276] width 30 height 12
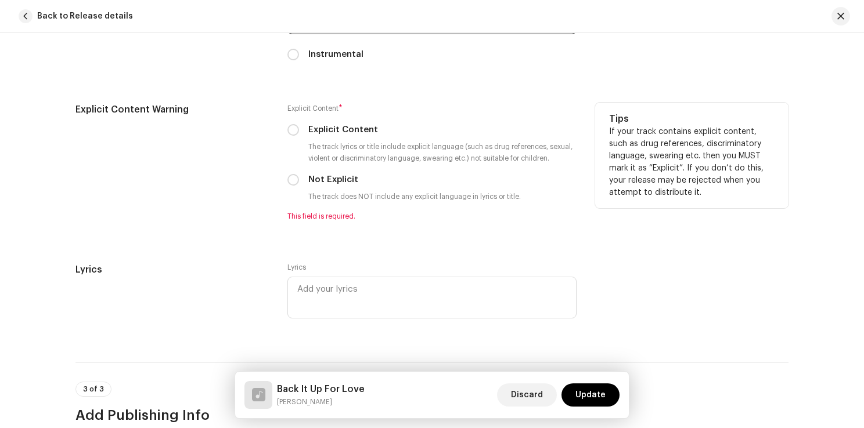
scroll to position [1934, 0]
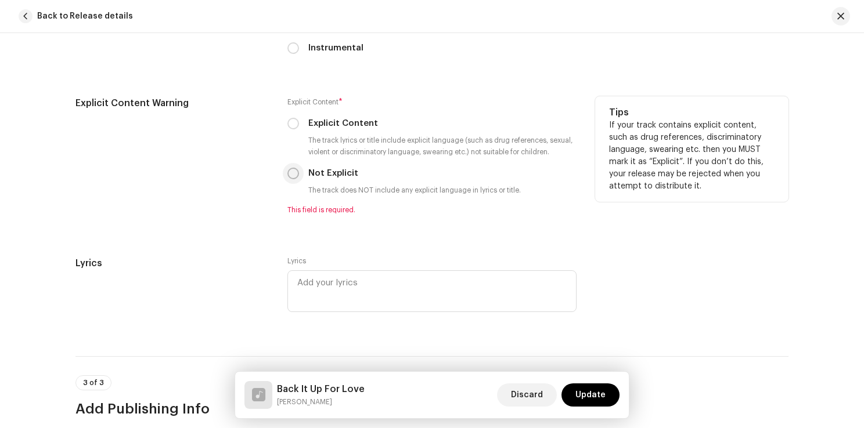
click at [293, 173] on input "Not Explicit" at bounding box center [293, 174] width 12 height 12
radio input "true"
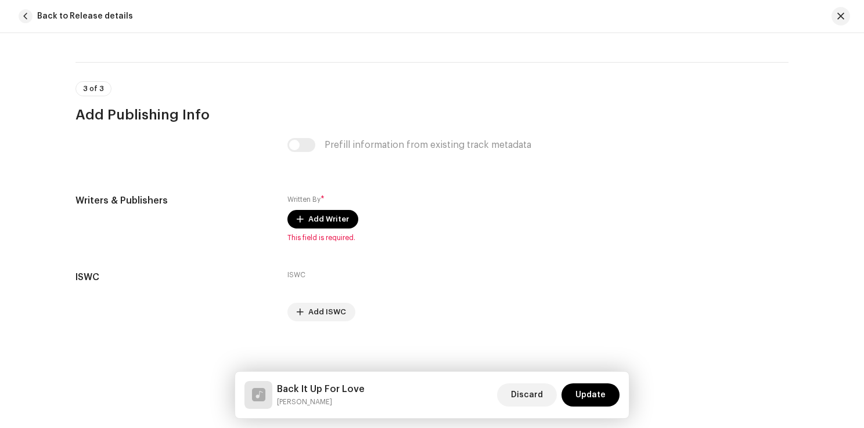
scroll to position [2219, 0]
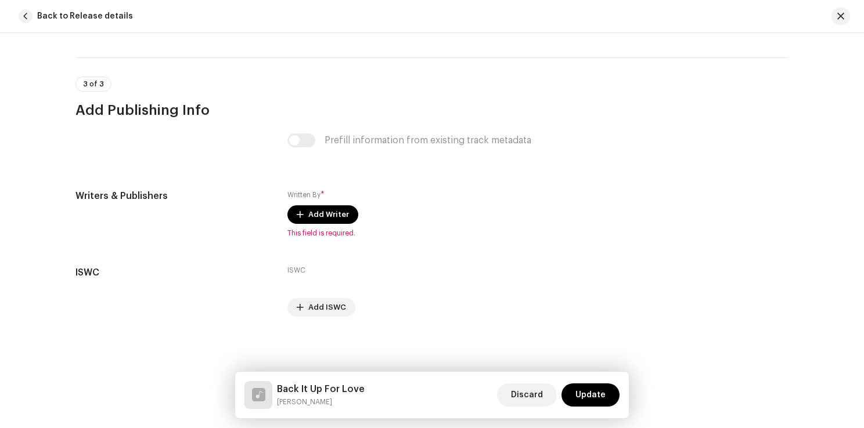
click at [298, 142] on div "Prefill information from existing track metadata" at bounding box center [431, 141] width 289 height 14
click at [311, 212] on span "Add Writer" at bounding box center [328, 214] width 41 height 23
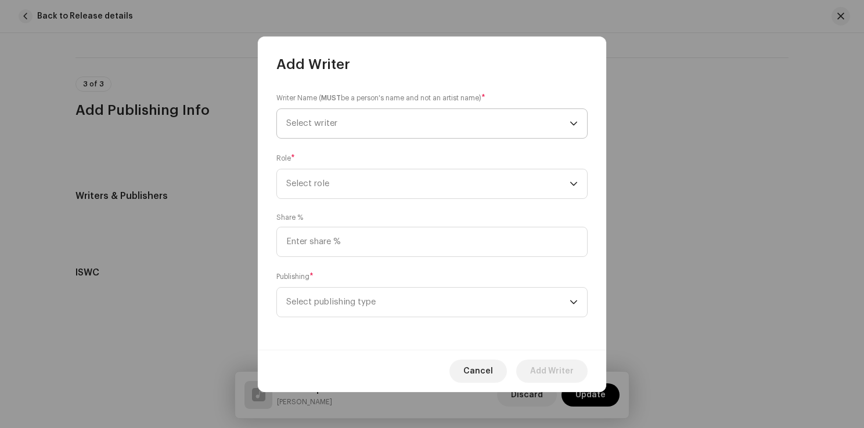
click at [376, 119] on span "Select writer" at bounding box center [427, 123] width 283 height 29
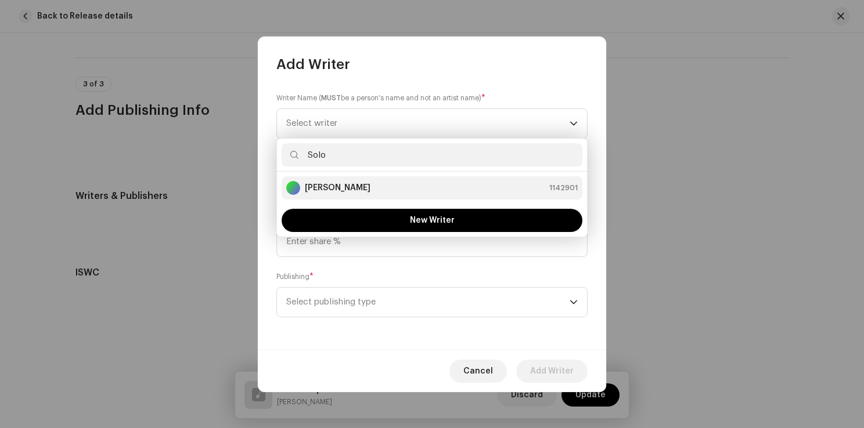
type input "Solo"
click at [352, 183] on strong "Solomon Conner" at bounding box center [338, 188] width 66 height 12
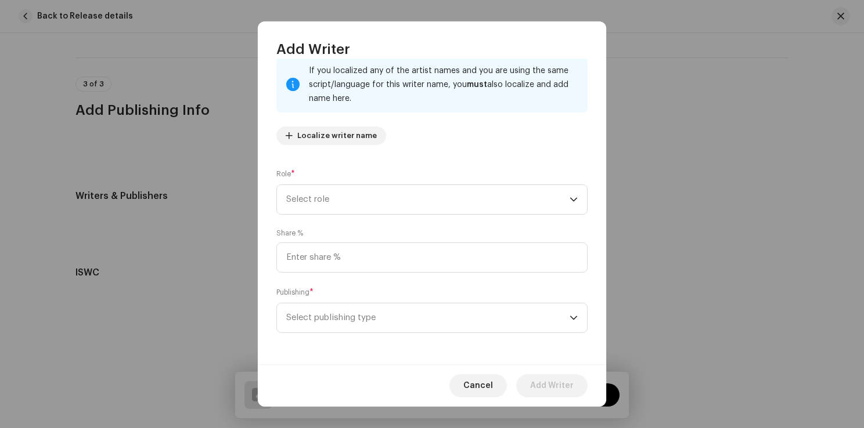
scroll to position [77, 0]
click at [424, 196] on span "Select role" at bounding box center [427, 199] width 283 height 29
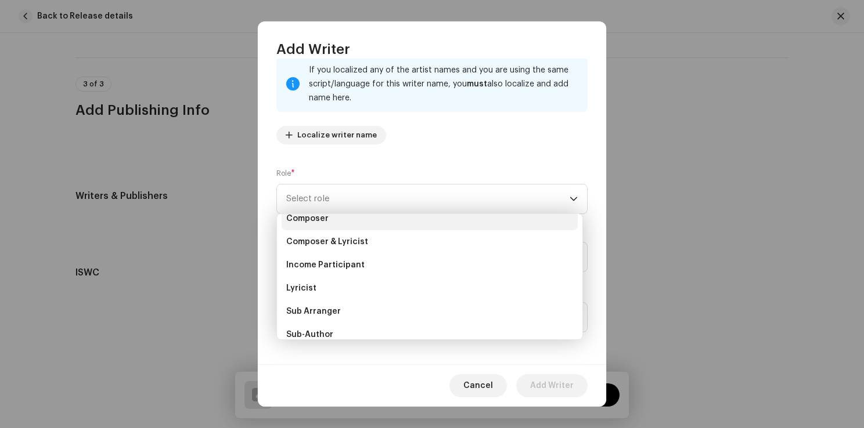
scroll to position [116, 0]
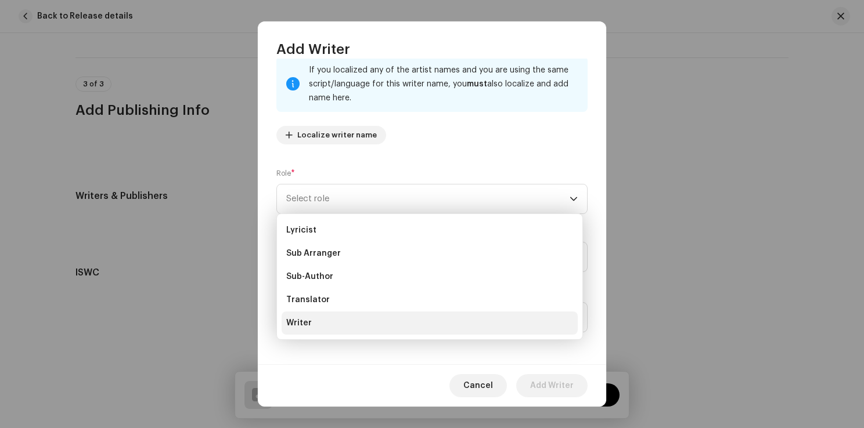
click at [320, 322] on li "Writer" at bounding box center [430, 323] width 296 height 23
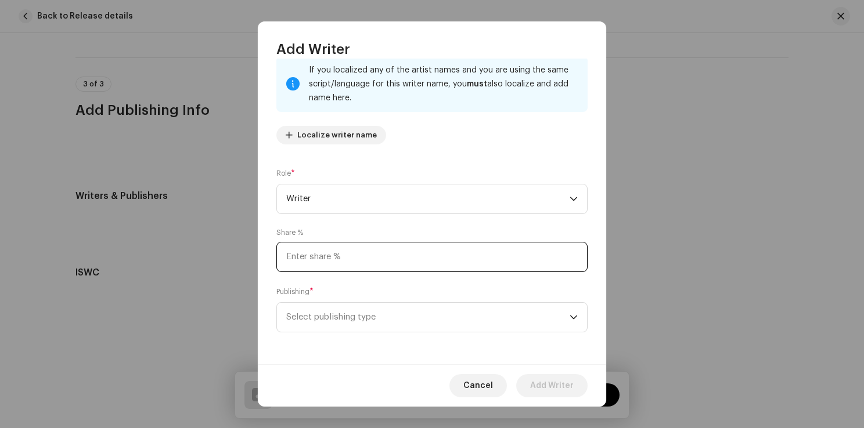
click at [388, 262] on input at bounding box center [431, 257] width 311 height 30
click at [386, 255] on input at bounding box center [431, 257] width 311 height 30
type input "72.00"
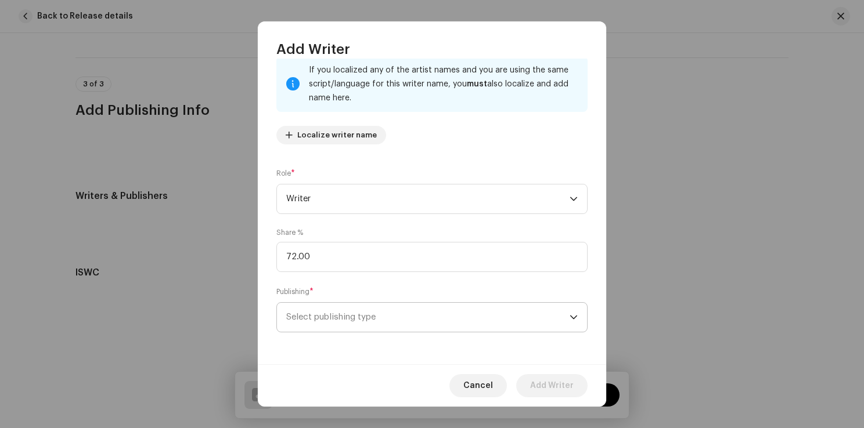
click at [391, 315] on span "Select publishing type" at bounding box center [427, 317] width 283 height 29
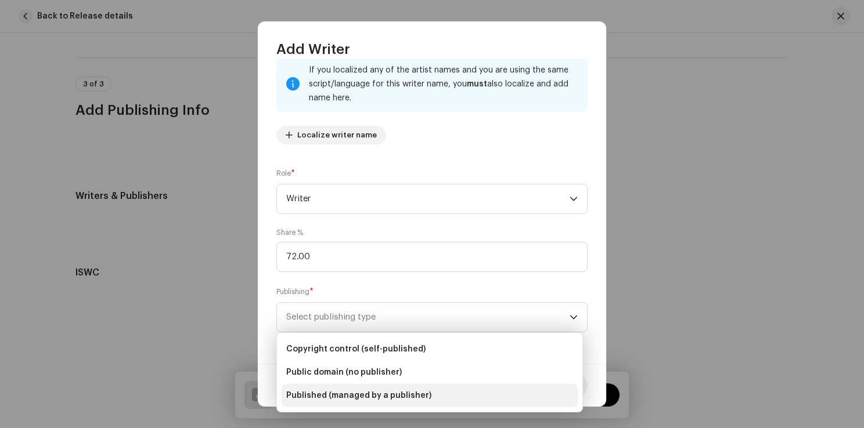
click at [377, 389] on li "Published (managed by a publisher)" at bounding box center [430, 395] width 296 height 23
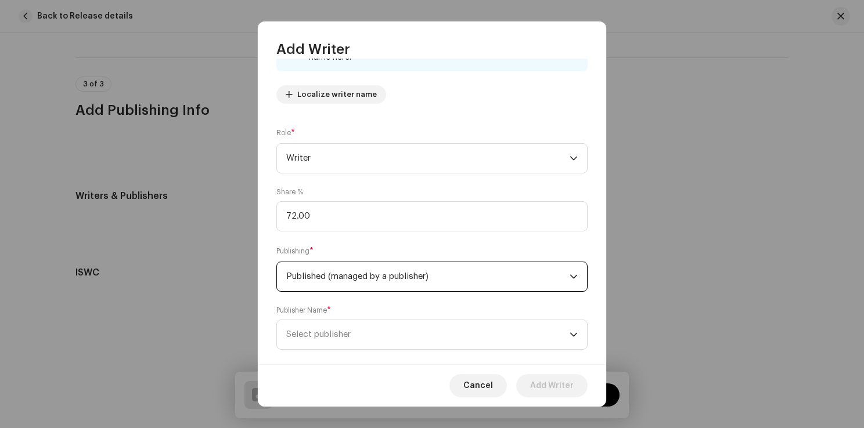
scroll to position [135, 0]
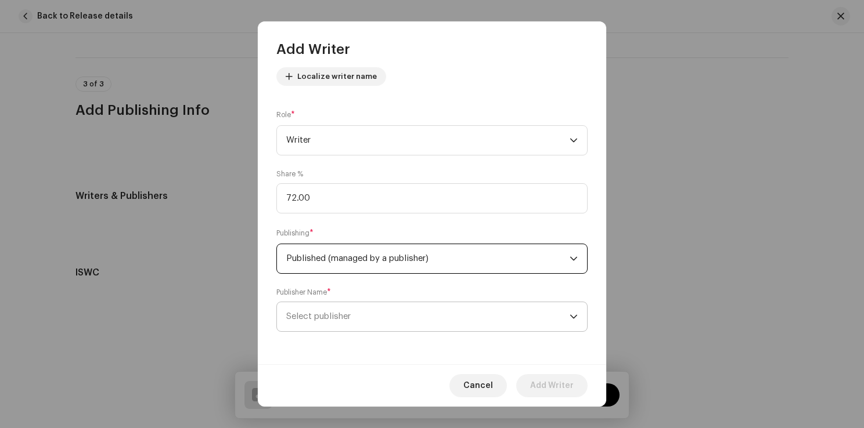
click at [426, 315] on span "Select publisher" at bounding box center [427, 316] width 283 height 29
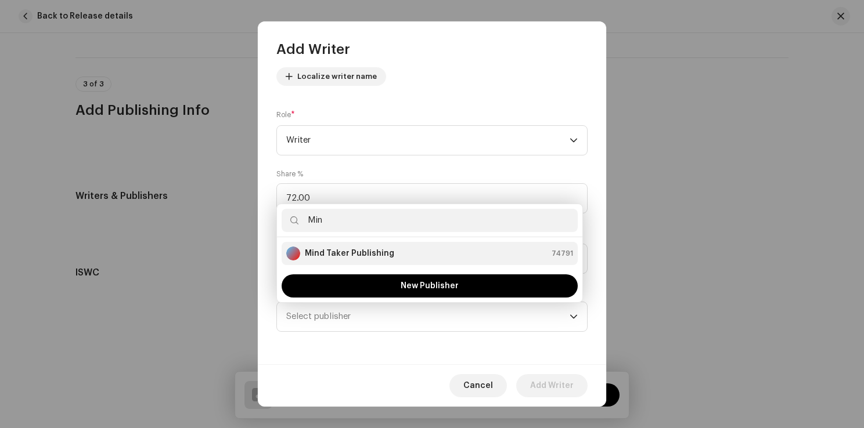
type input "Min"
click at [390, 253] on div "Mind Taker Publishing 74791" at bounding box center [429, 254] width 287 height 14
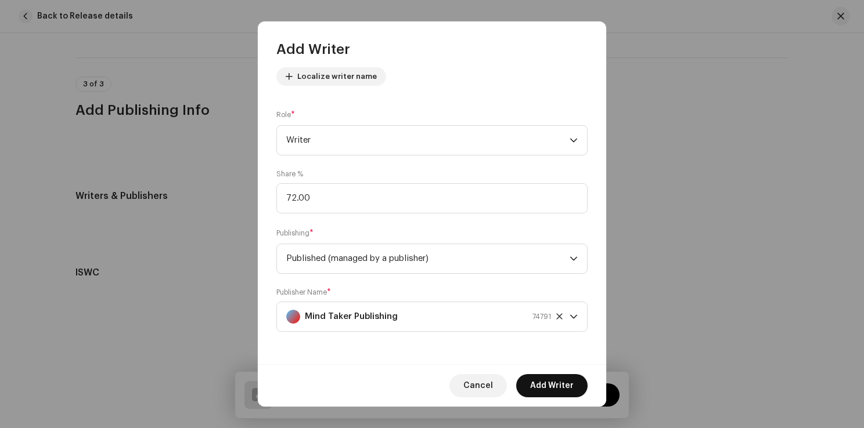
click at [561, 383] on span "Add Writer" at bounding box center [552, 385] width 44 height 23
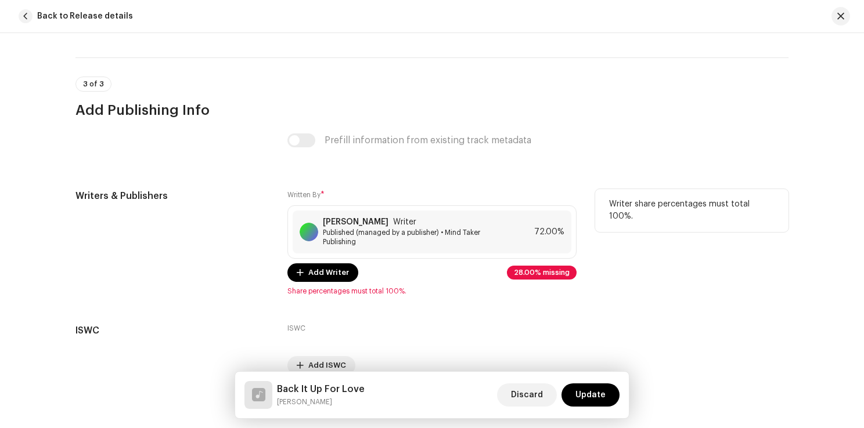
scroll to position [2277, 0]
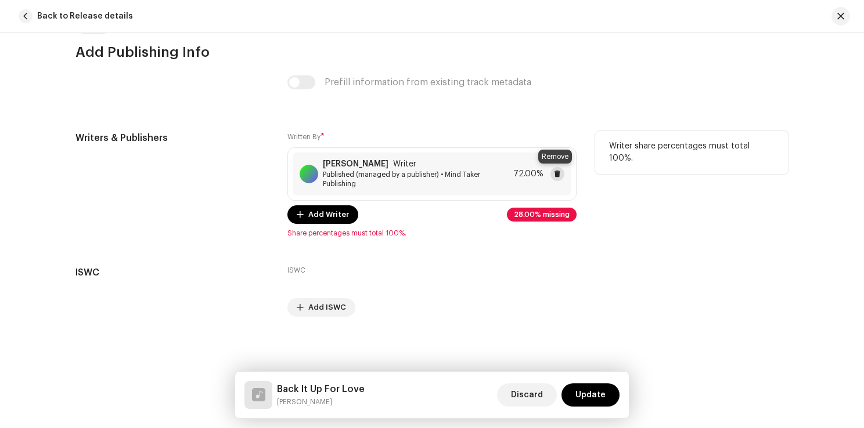
click at [554, 174] on span at bounding box center [557, 174] width 7 height 9
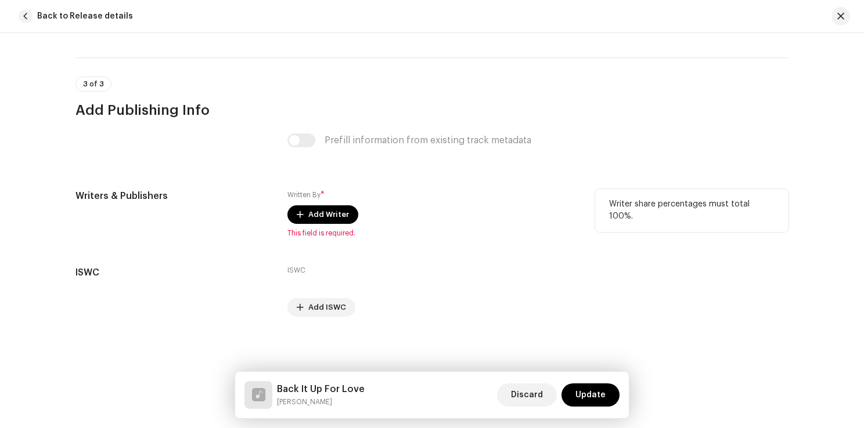
scroll to position [2219, 0]
click at [327, 212] on span "Add Writer" at bounding box center [328, 214] width 41 height 23
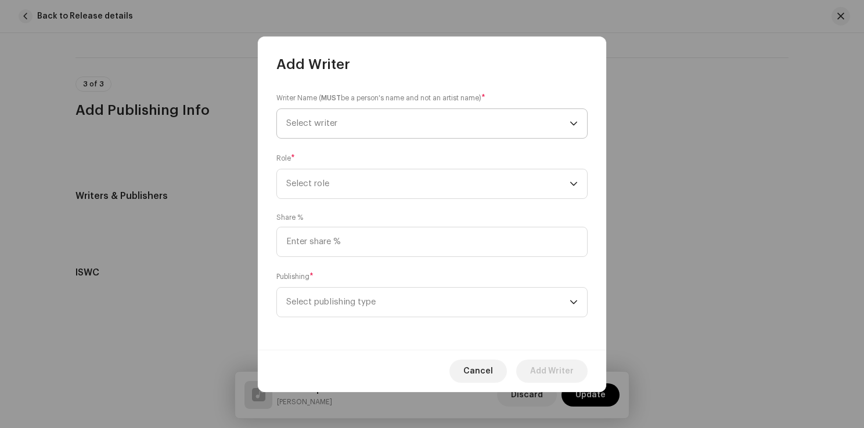
click at [327, 121] on span "Select writer" at bounding box center [311, 123] width 51 height 9
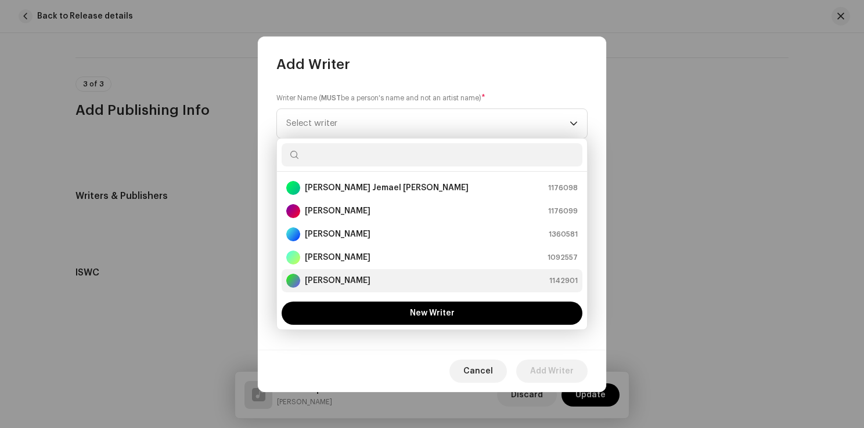
click at [333, 279] on strong "Solomon Conner" at bounding box center [338, 281] width 66 height 12
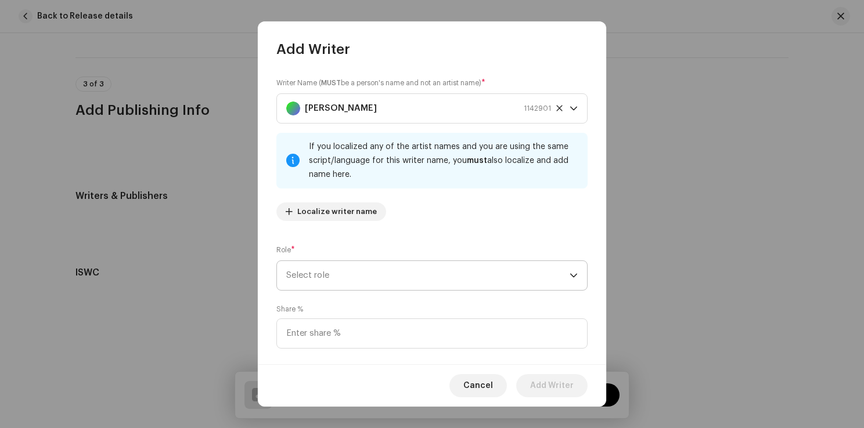
click at [340, 261] on div "Role * Select role" at bounding box center [431, 267] width 311 height 46
drag, startPoint x: 340, startPoint y: 262, endPoint x: 340, endPoint y: 270, distance: 8.1
click at [340, 270] on span "Select role" at bounding box center [427, 275] width 283 height 29
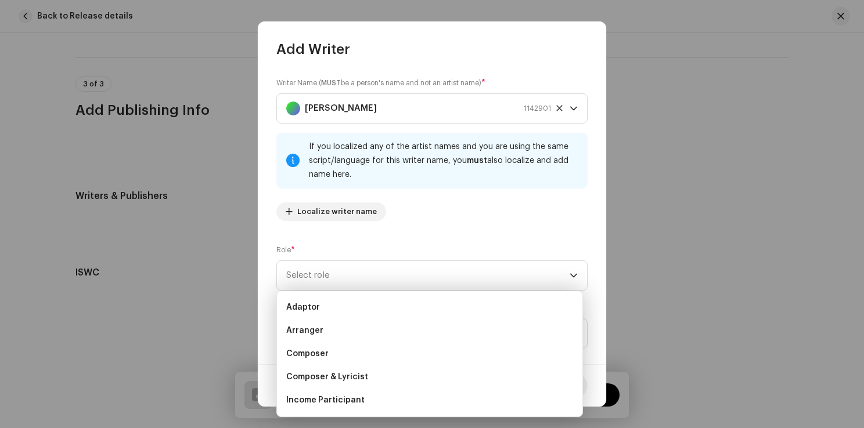
scroll to position [116, 0]
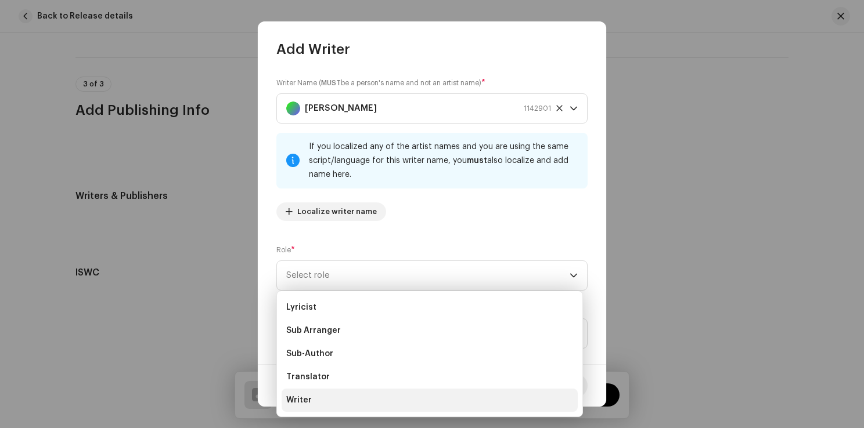
click at [309, 401] on span "Writer" at bounding box center [299, 401] width 26 height 12
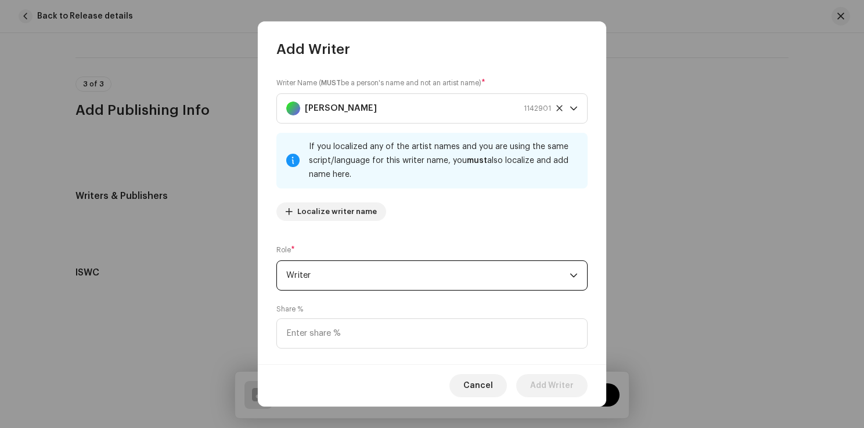
scroll to position [77, 0]
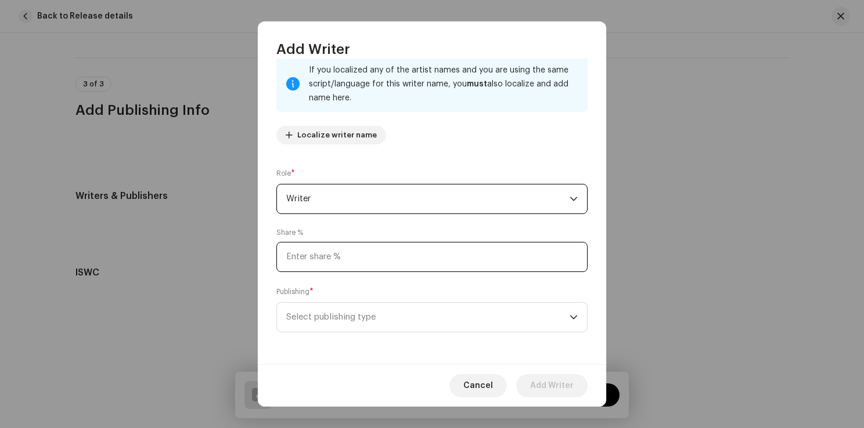
click at [366, 255] on input at bounding box center [431, 257] width 311 height 30
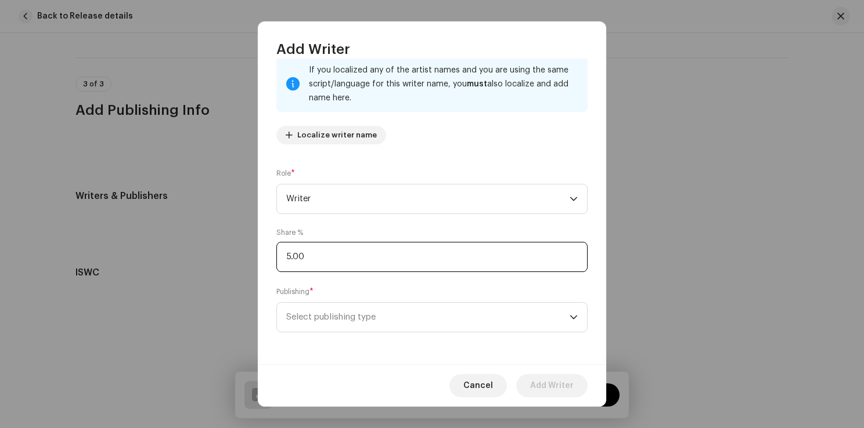
type input "50.00"
click at [364, 318] on span "Select publishing type" at bounding box center [427, 317] width 283 height 29
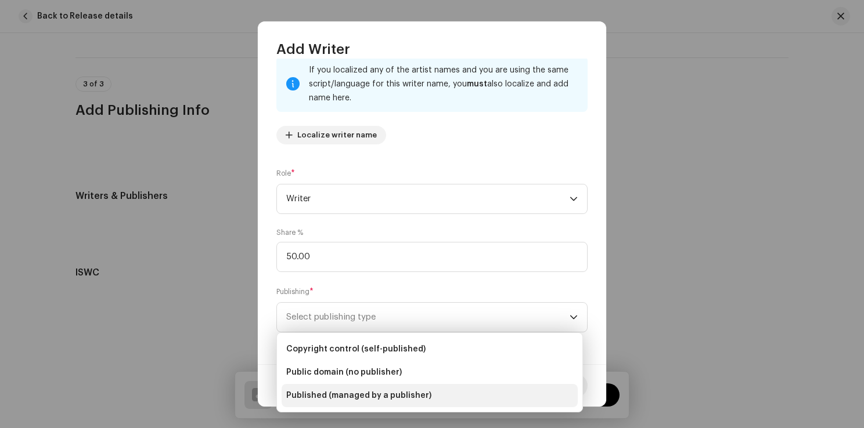
click at [355, 395] on span "Published (managed by a publisher)" at bounding box center [358, 396] width 145 height 12
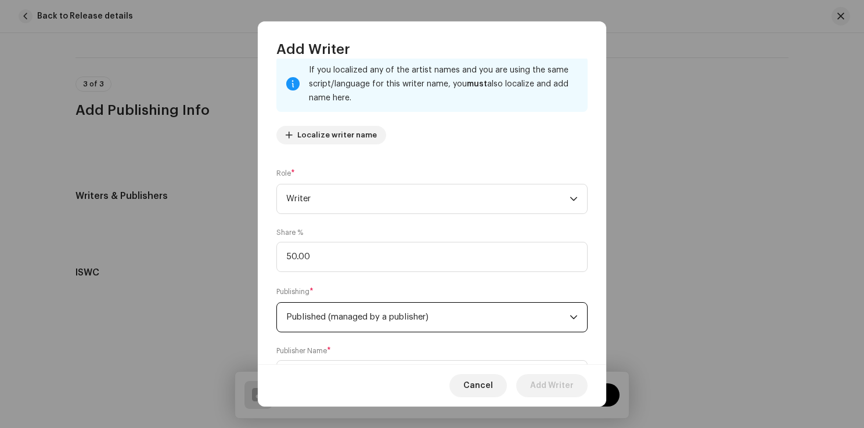
scroll to position [135, 0]
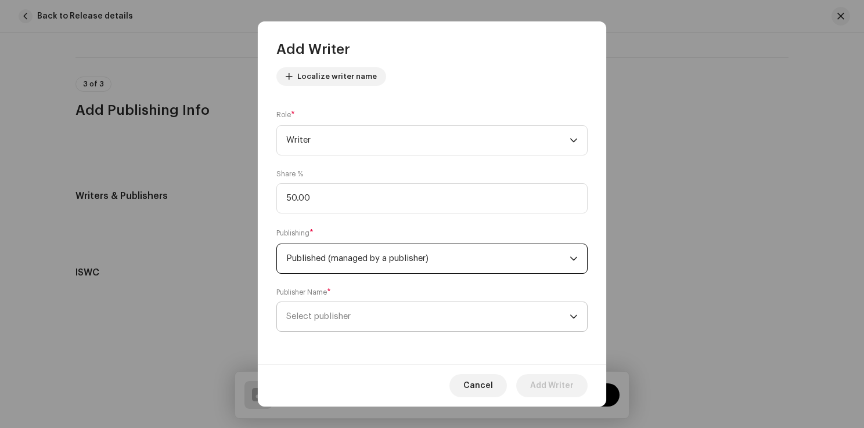
click at [373, 325] on span "Select publisher" at bounding box center [427, 316] width 283 height 29
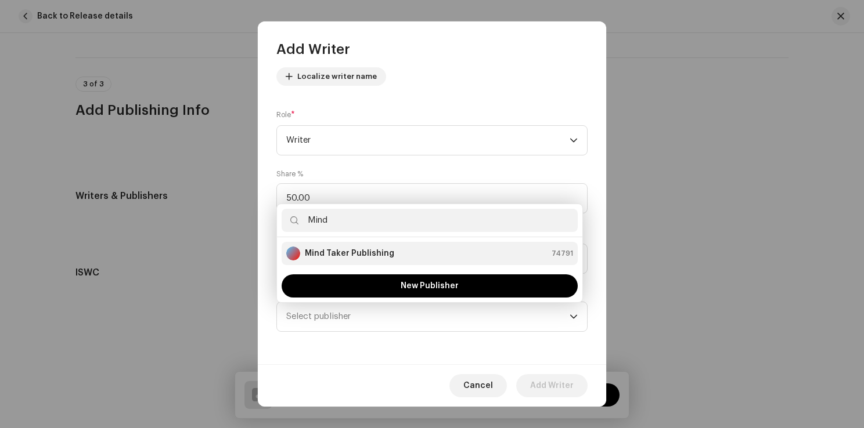
type input "Mind"
click at [340, 253] on strong "Mind Taker Publishing" at bounding box center [349, 254] width 89 height 12
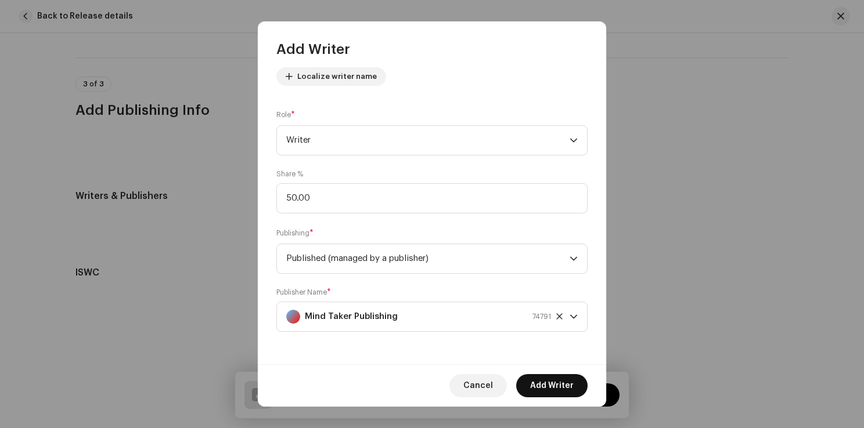
click at [563, 388] on span "Add Writer" at bounding box center [552, 385] width 44 height 23
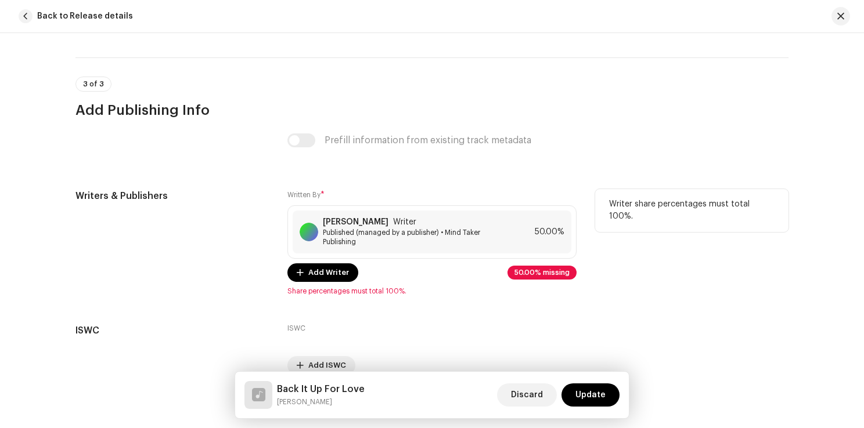
scroll to position [2277, 0]
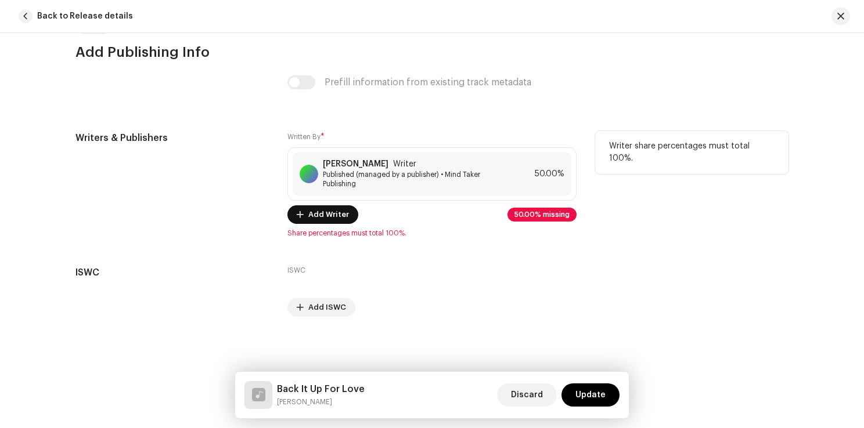
click at [332, 218] on span "Add Writer" at bounding box center [328, 214] width 41 height 23
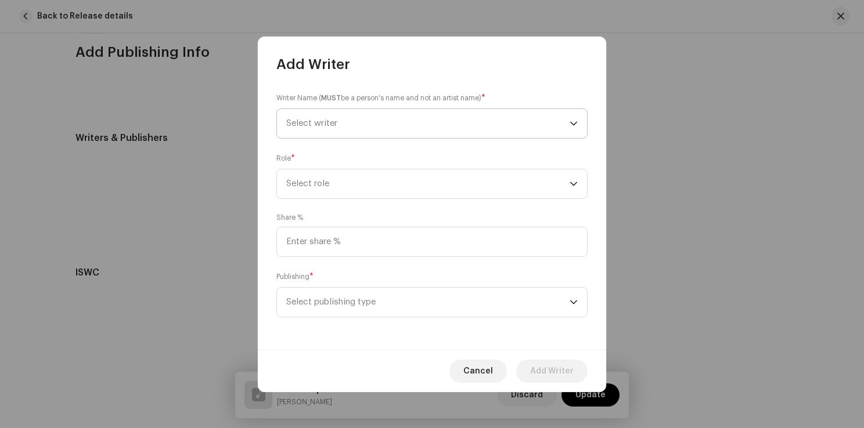
click at [331, 120] on span "Select writer" at bounding box center [311, 123] width 51 height 9
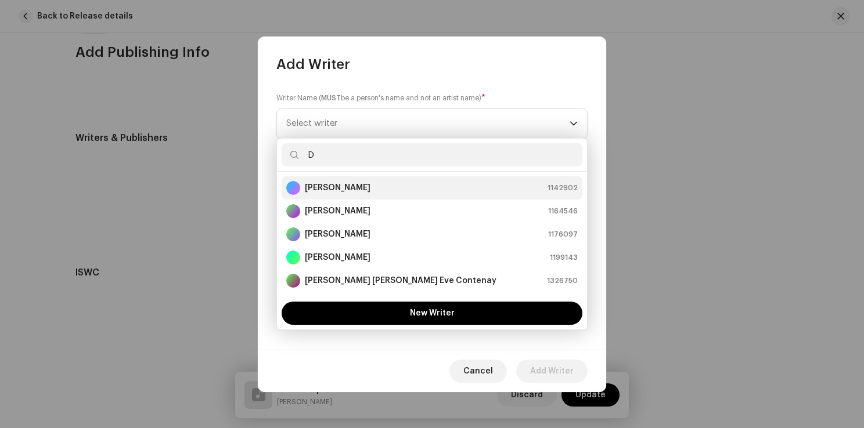
type input "D"
click at [365, 186] on strong "[PERSON_NAME]" at bounding box center [338, 188] width 66 height 12
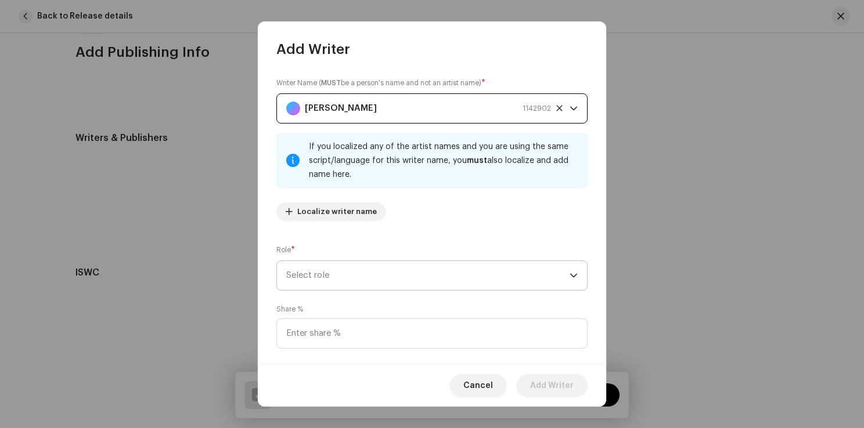
click at [354, 276] on span "Select role" at bounding box center [427, 275] width 283 height 29
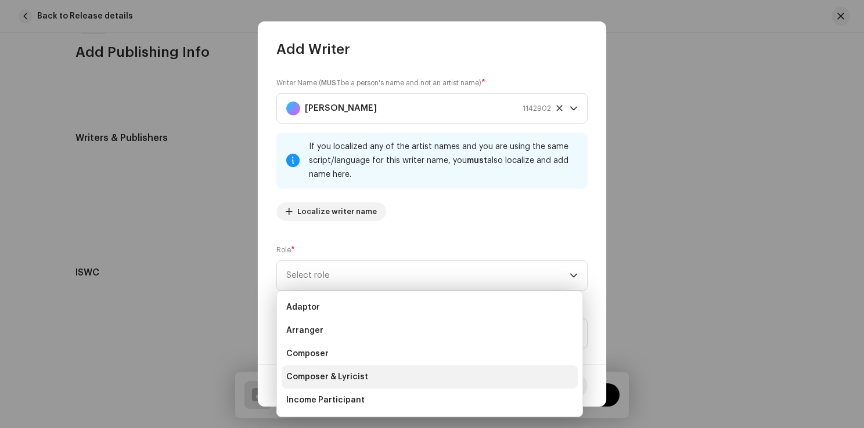
click at [337, 376] on span "Composer & Lyricist" at bounding box center [327, 378] width 82 height 12
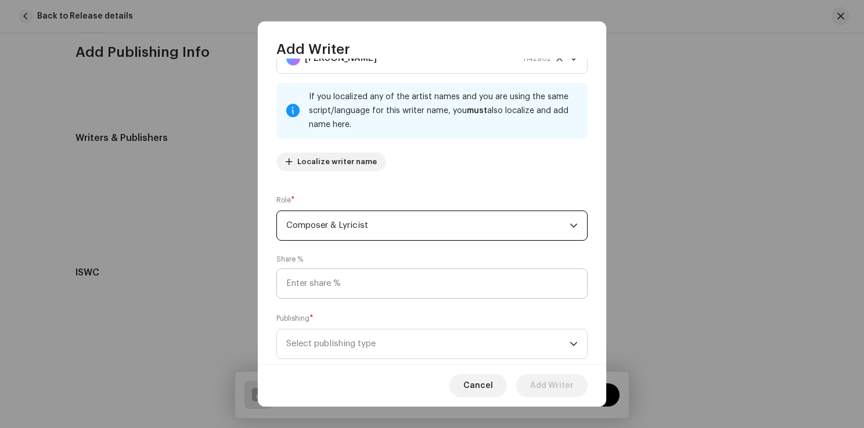
scroll to position [58, 0]
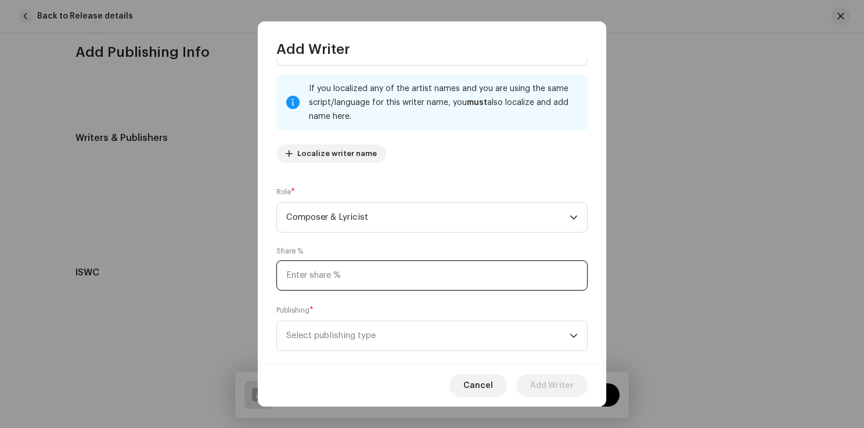
click at [380, 280] on input at bounding box center [431, 276] width 311 height 30
type input "43.00"
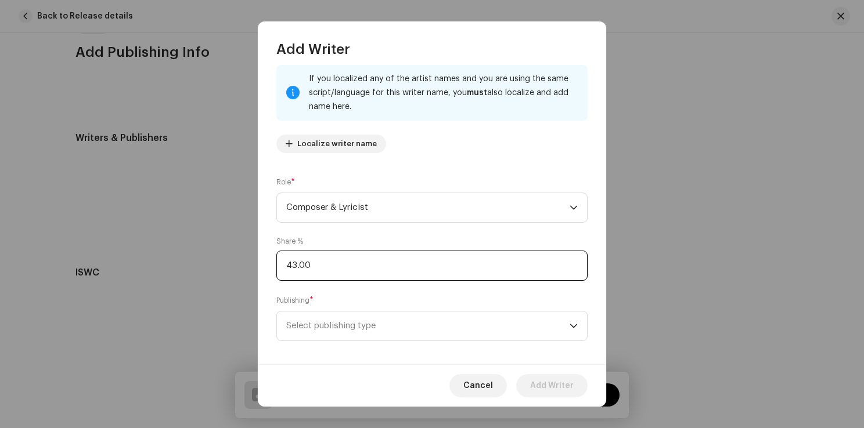
scroll to position [77, 0]
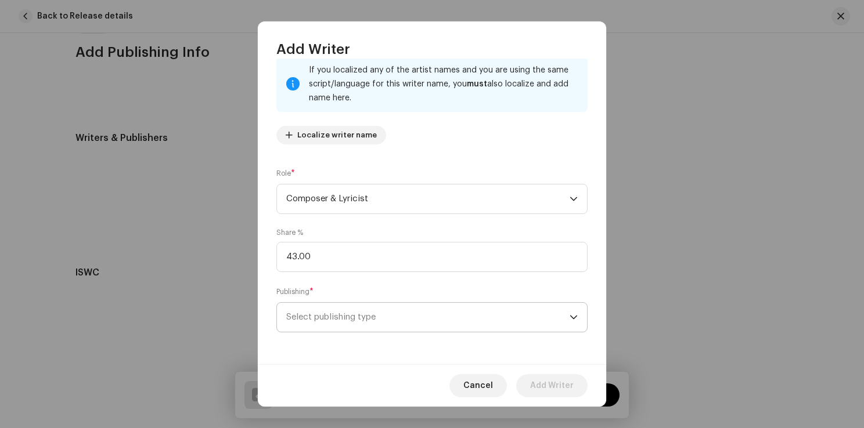
click at [394, 332] on p-select "Select publishing type" at bounding box center [431, 317] width 311 height 30
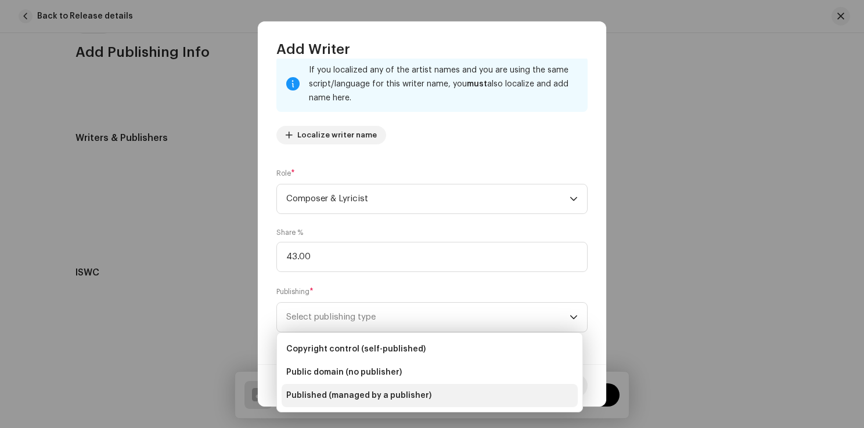
click at [375, 392] on span "Published (managed by a publisher)" at bounding box center [358, 396] width 145 height 12
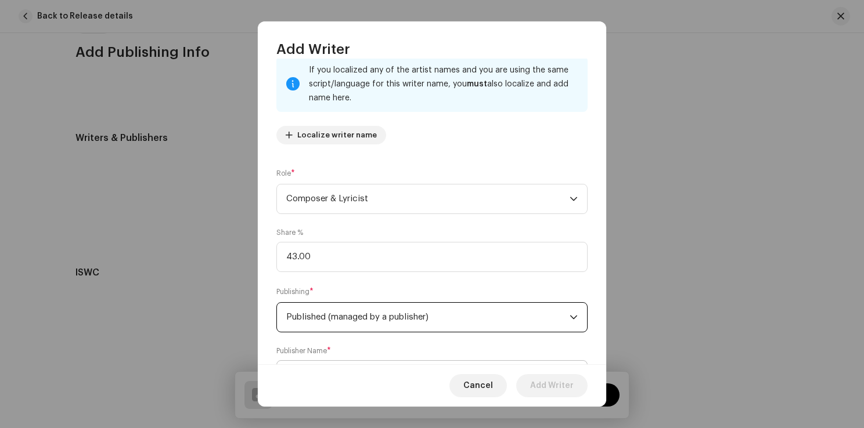
scroll to position [135, 0]
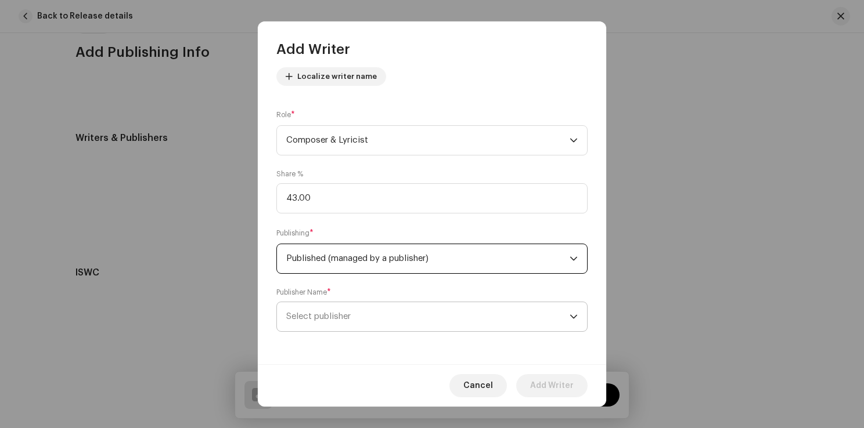
click at [390, 322] on span "Select publisher" at bounding box center [427, 316] width 283 height 29
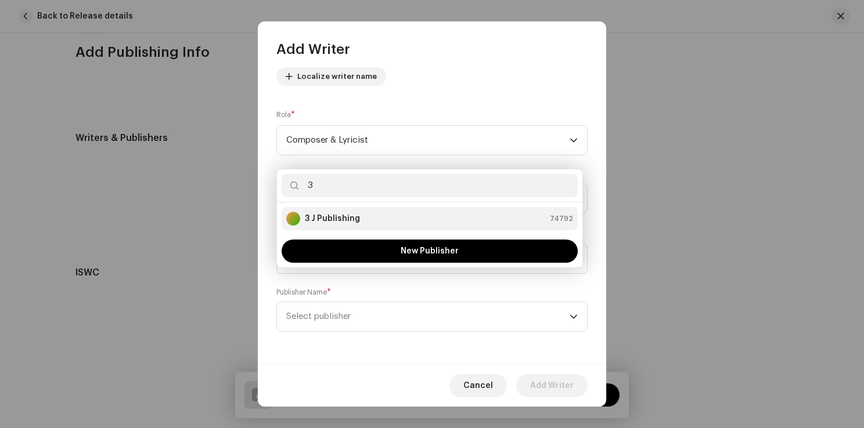
type input "3"
click at [359, 221] on div "3 J Publishing 74792" at bounding box center [429, 219] width 287 height 14
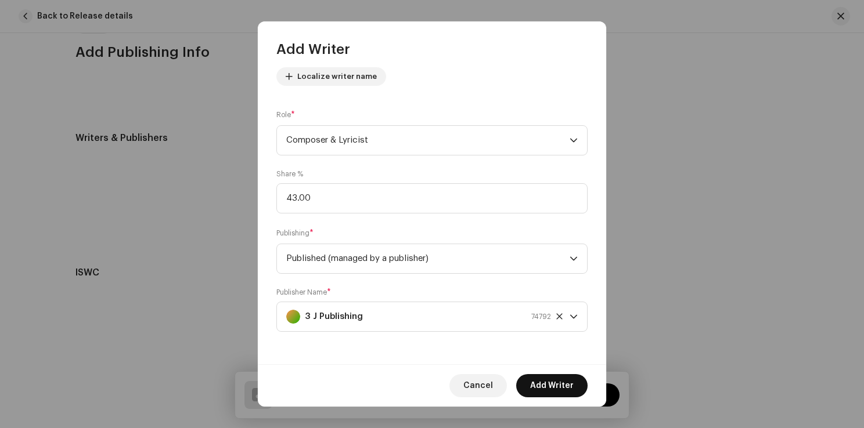
click at [563, 385] on span "Add Writer" at bounding box center [552, 385] width 44 height 23
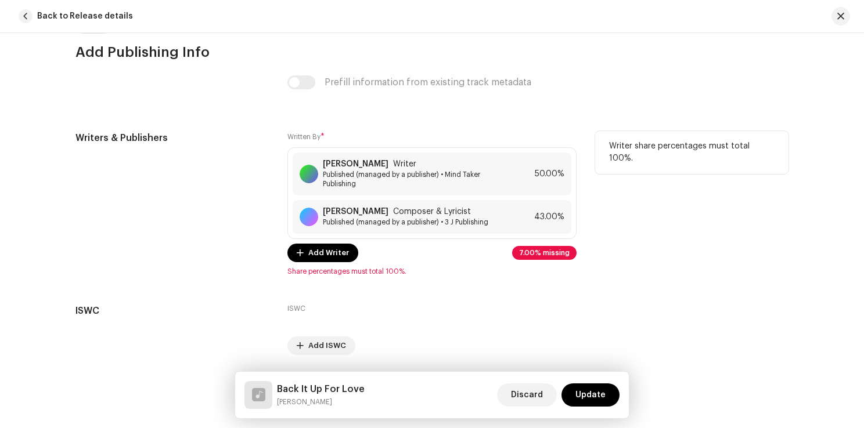
scroll to position [2316, 0]
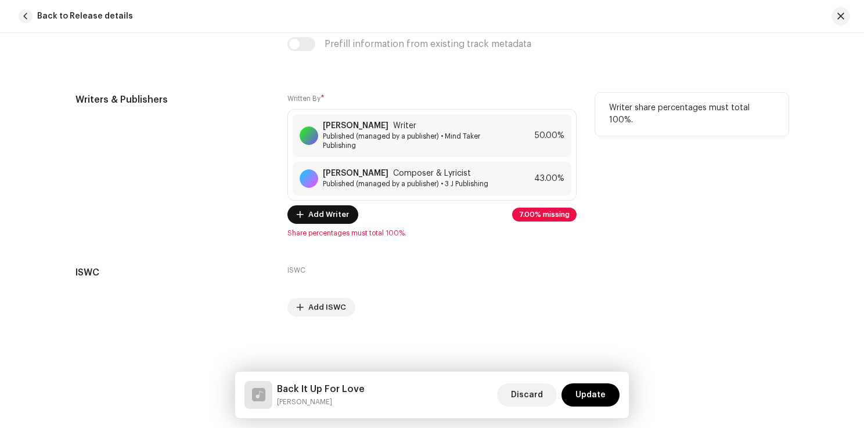
click at [323, 214] on span "Add Writer" at bounding box center [328, 214] width 41 height 23
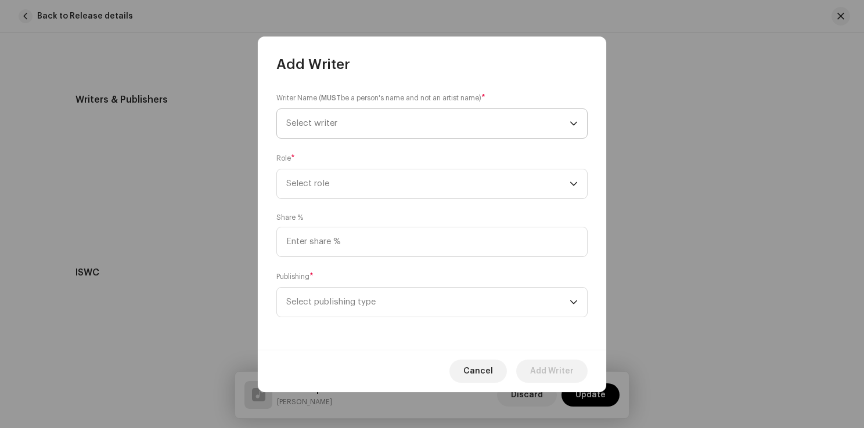
click at [344, 122] on span "Select writer" at bounding box center [427, 123] width 283 height 29
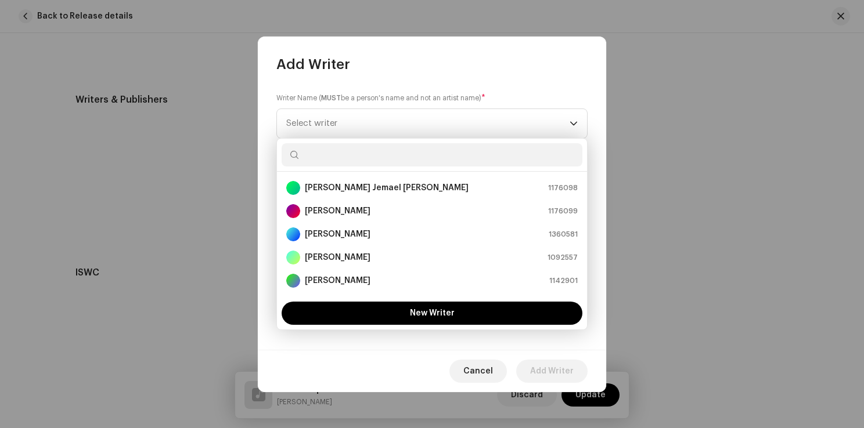
scroll to position [19, 0]
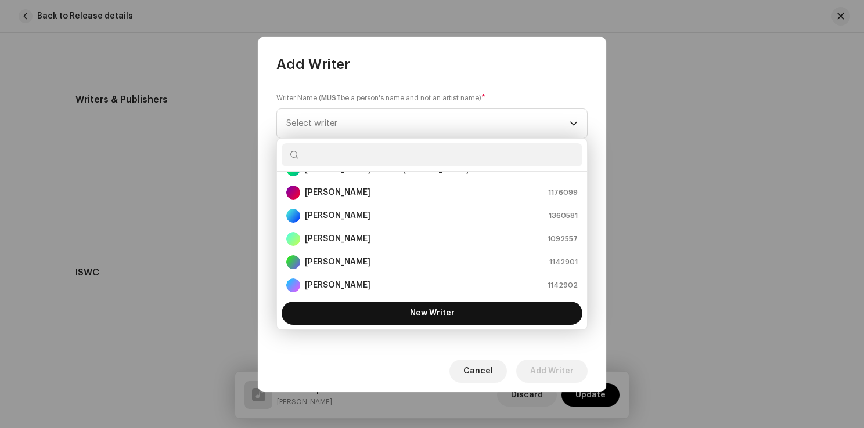
click at [411, 309] on button "New Writer" at bounding box center [432, 313] width 301 height 23
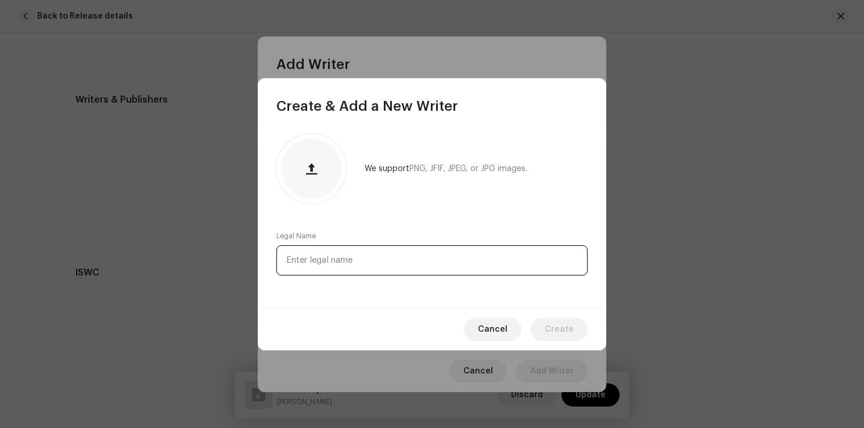
click at [400, 262] on input "text" at bounding box center [431, 261] width 311 height 30
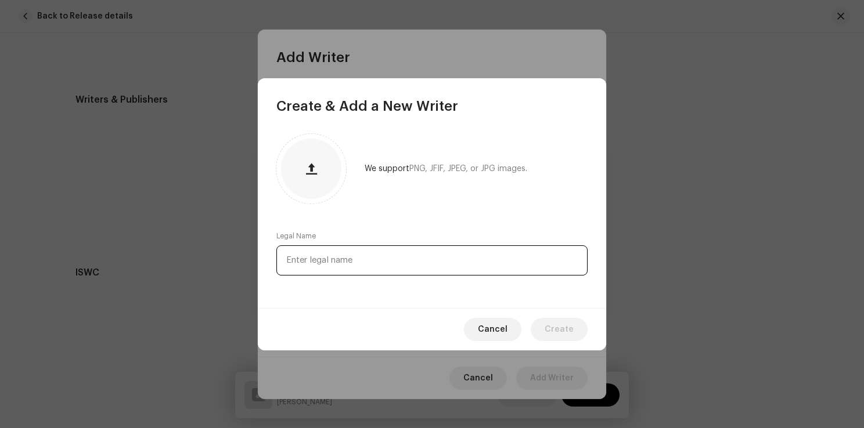
paste input "Patrick Postlewait"
type input "Patrick Postlewait"
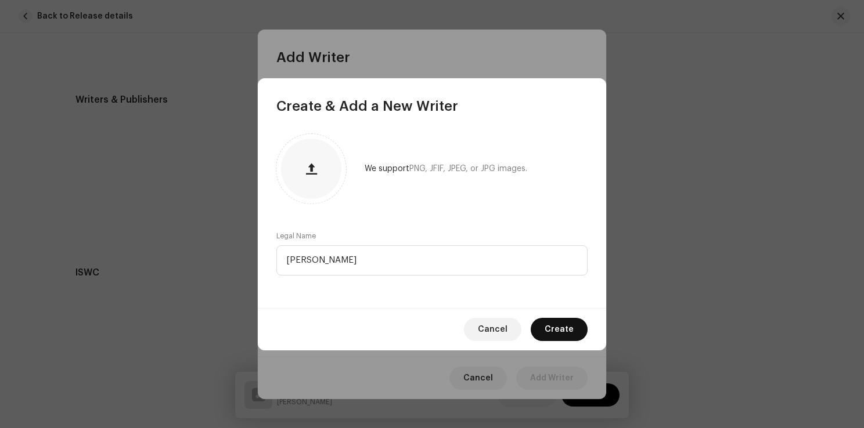
click at [557, 322] on span "Create" at bounding box center [559, 329] width 29 height 23
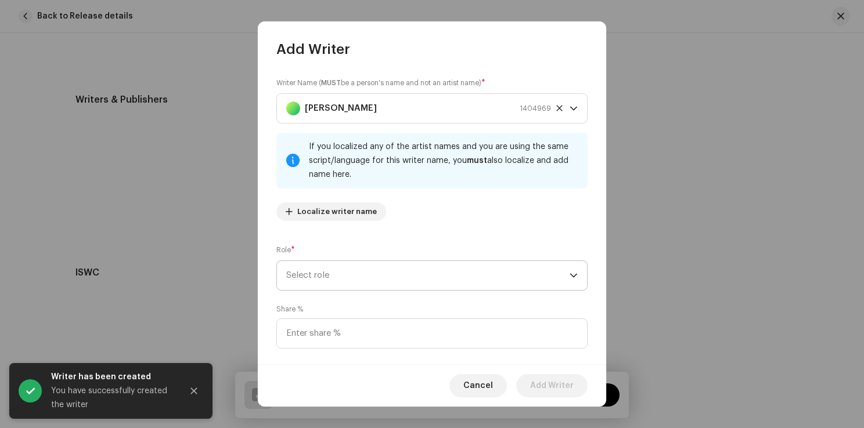
click at [388, 269] on span "Select role" at bounding box center [427, 275] width 283 height 29
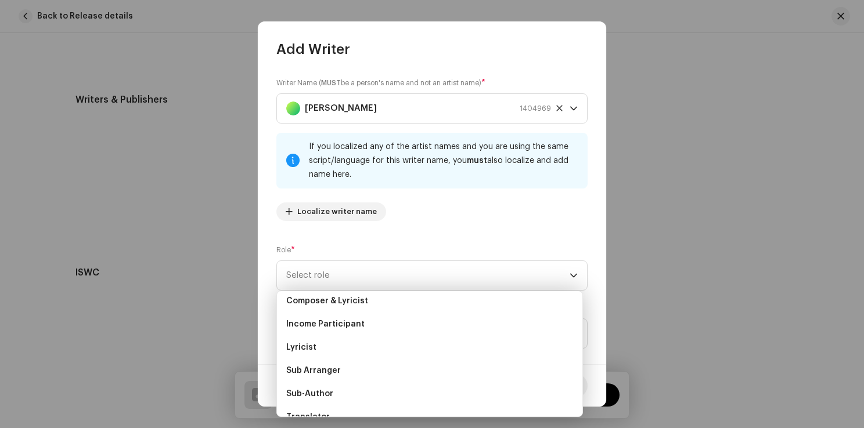
scroll to position [116, 0]
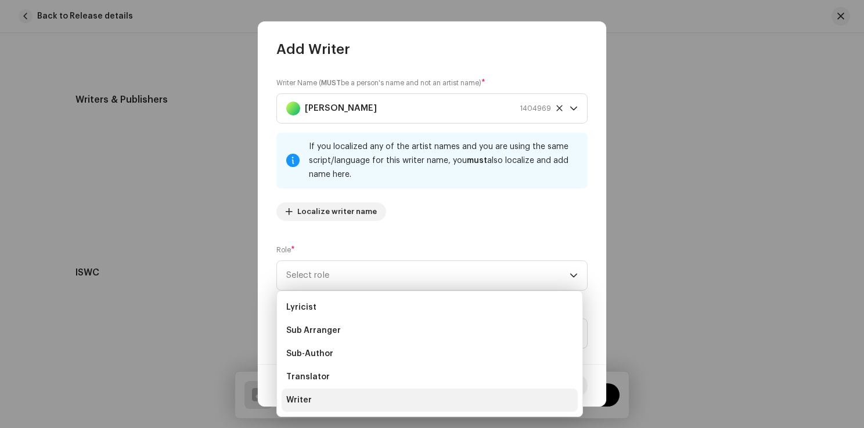
click at [318, 397] on li "Writer" at bounding box center [430, 400] width 296 height 23
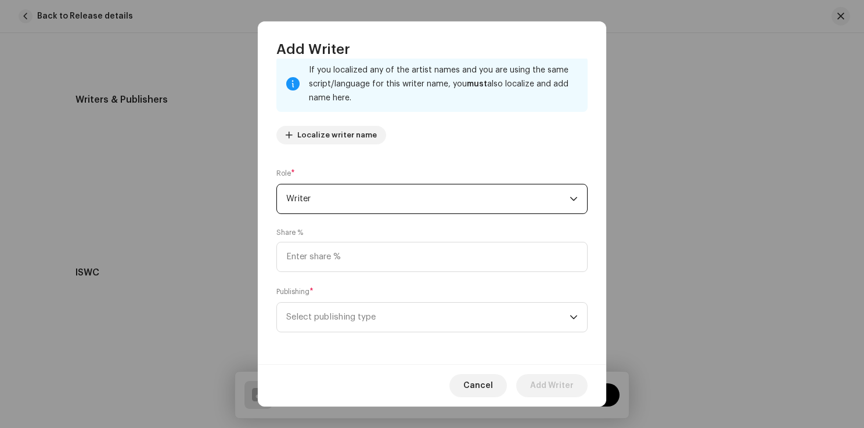
scroll to position [77, 0]
click at [361, 252] on input at bounding box center [431, 257] width 311 height 30
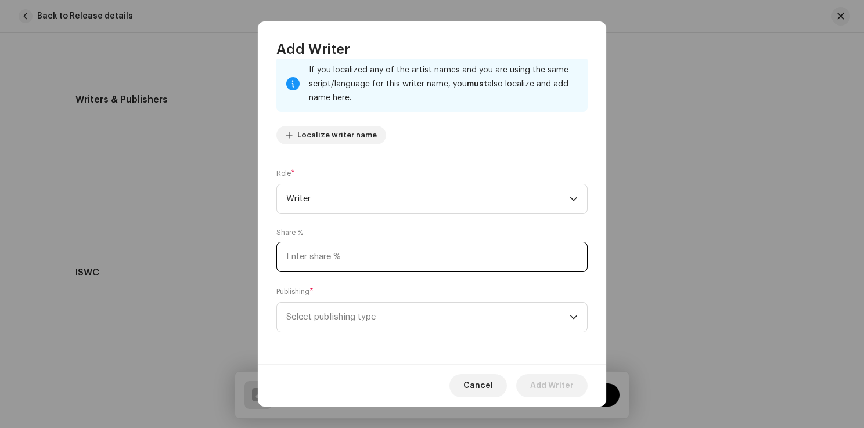
type input "3.00"
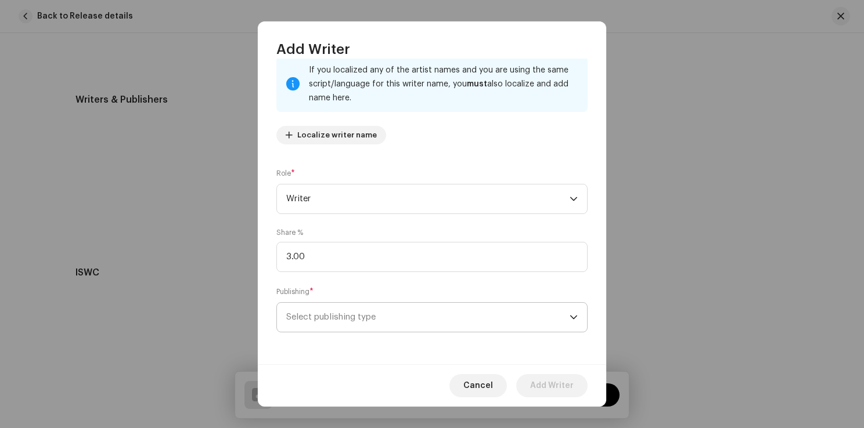
click at [351, 315] on span "Select publishing type" at bounding box center [427, 317] width 283 height 29
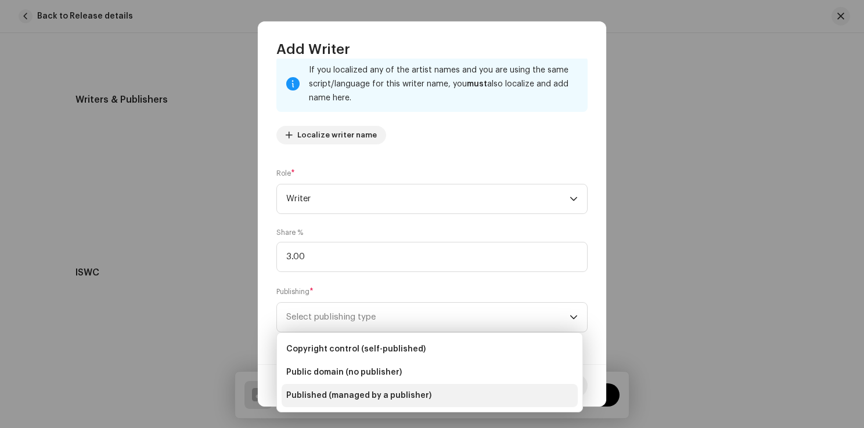
click at [339, 393] on span "Published (managed by a publisher)" at bounding box center [358, 396] width 145 height 12
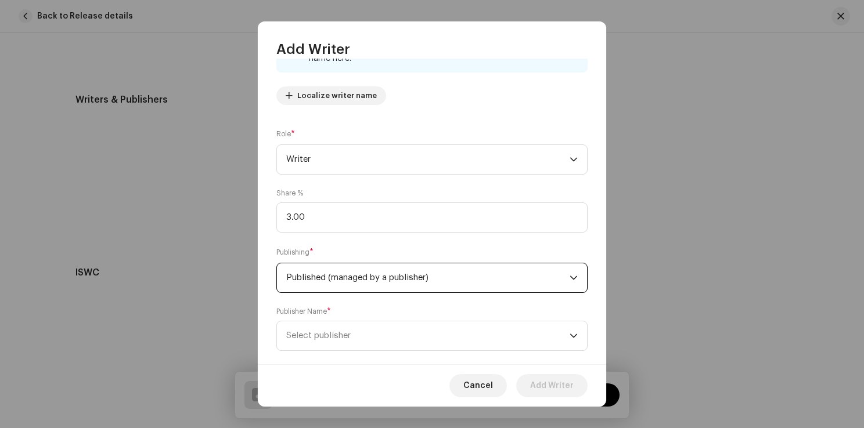
scroll to position [135, 0]
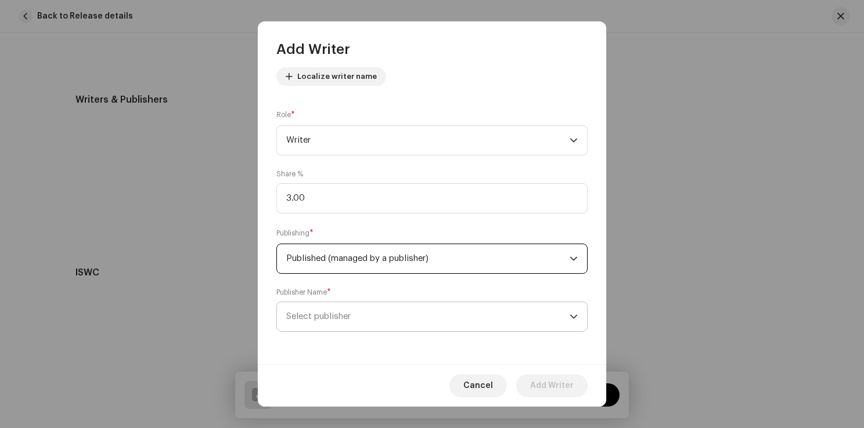
click at [358, 316] on span "Select publisher" at bounding box center [427, 316] width 283 height 29
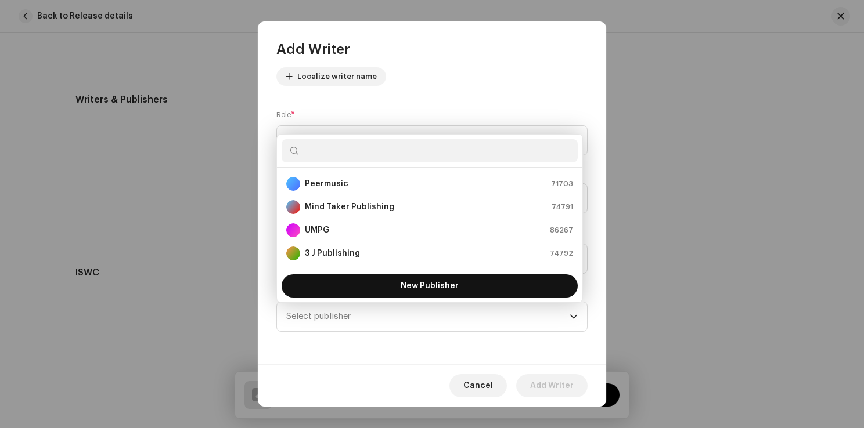
click at [417, 284] on span "New Publisher" at bounding box center [430, 286] width 58 height 8
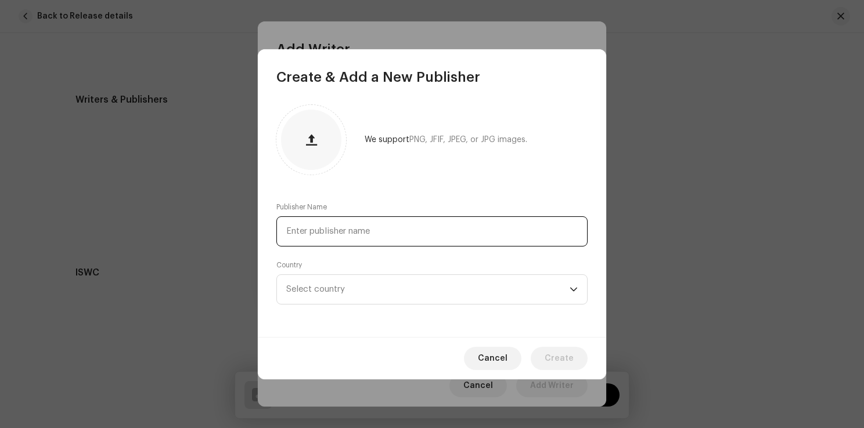
click at [394, 233] on input "text" at bounding box center [431, 232] width 311 height 30
paste input "Lo Freq Music"
type input "Lo Freq Music"
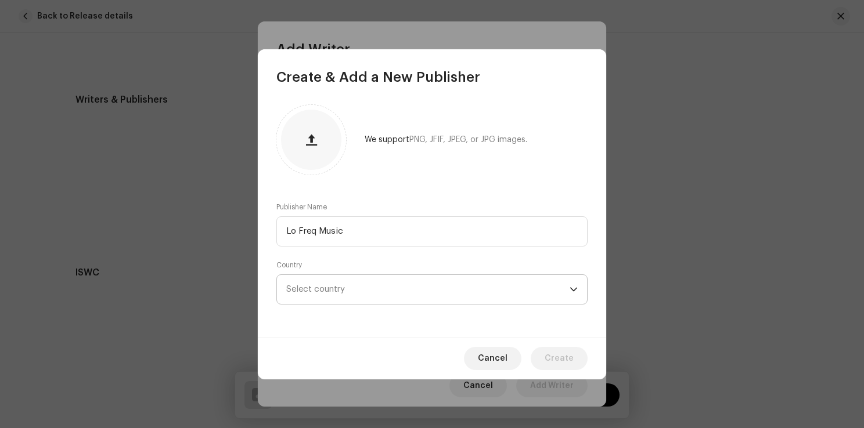
click at [572, 289] on icon "dropdown trigger" at bounding box center [573, 290] width 8 height 8
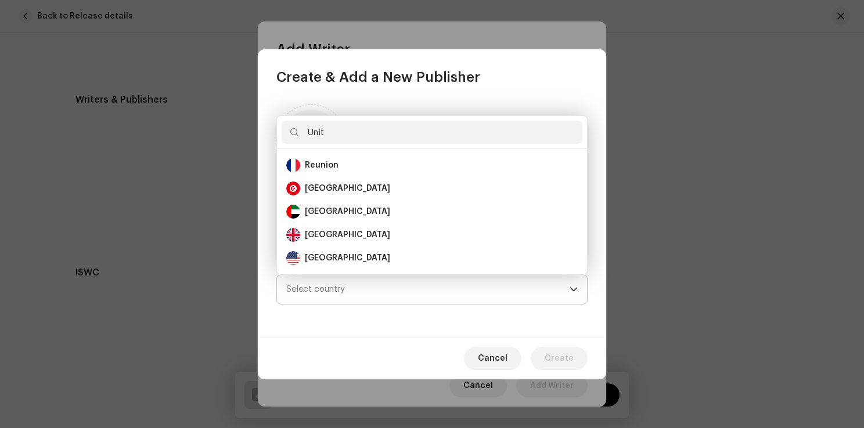
scroll to position [0, 0]
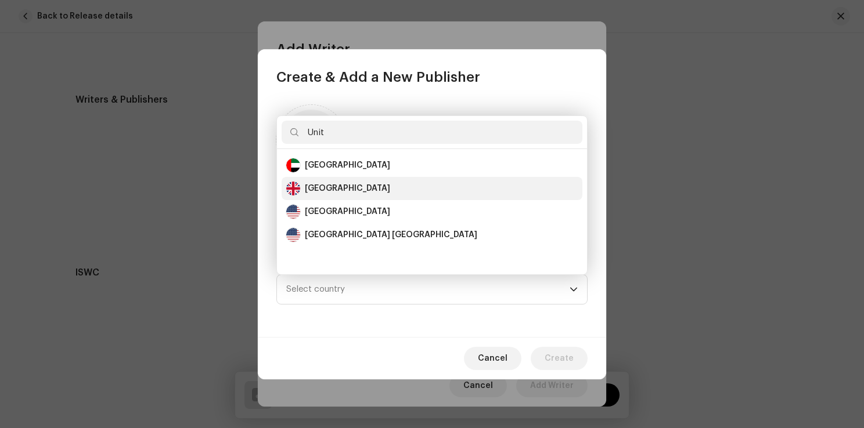
type input "Unit"
click at [387, 199] on li "United Kingdom" at bounding box center [432, 188] width 301 height 23
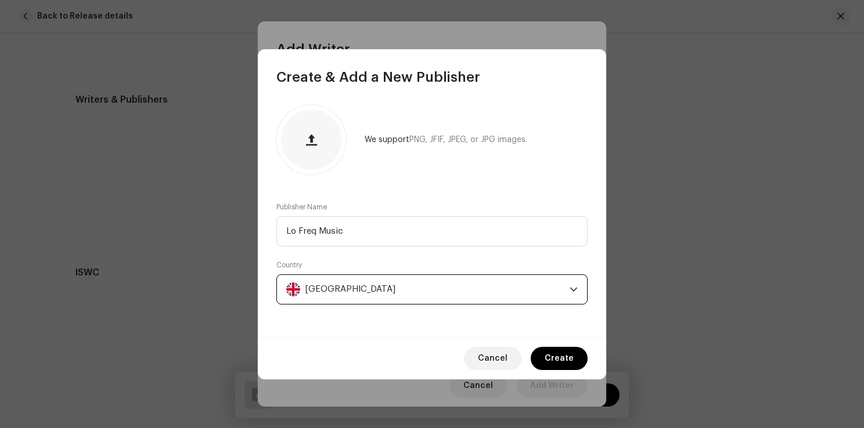
click at [375, 291] on div "United Kingdom" at bounding box center [425, 289] width 279 height 29
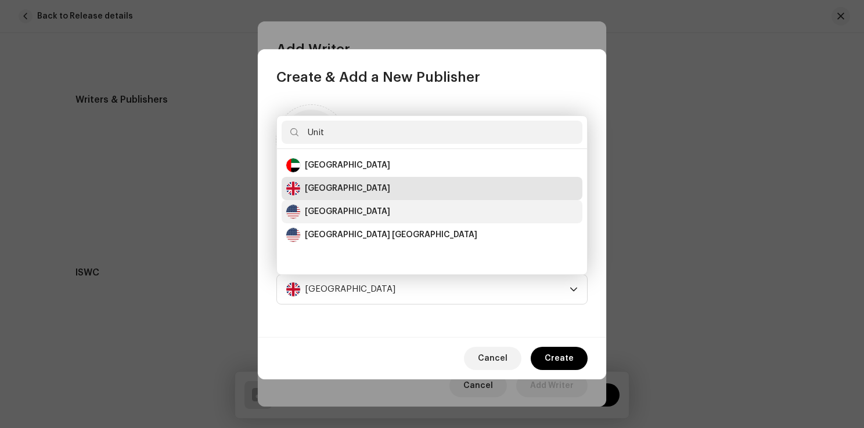
click at [356, 215] on div "United States" at bounding box center [347, 212] width 85 height 12
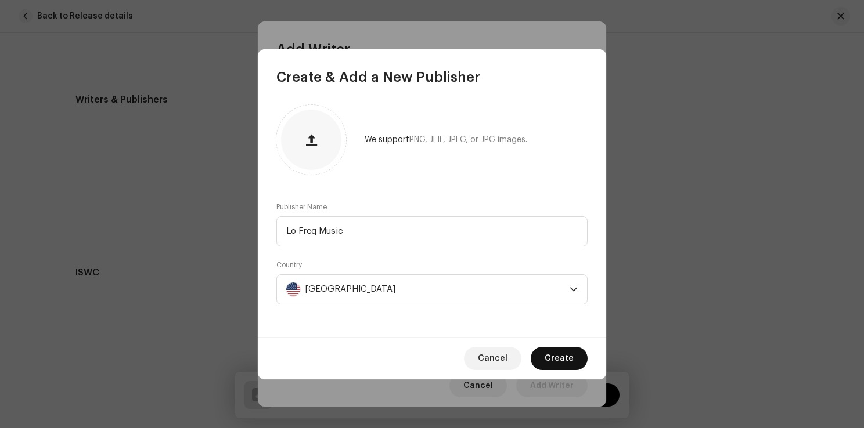
click at [554, 356] on span "Create" at bounding box center [559, 358] width 29 height 23
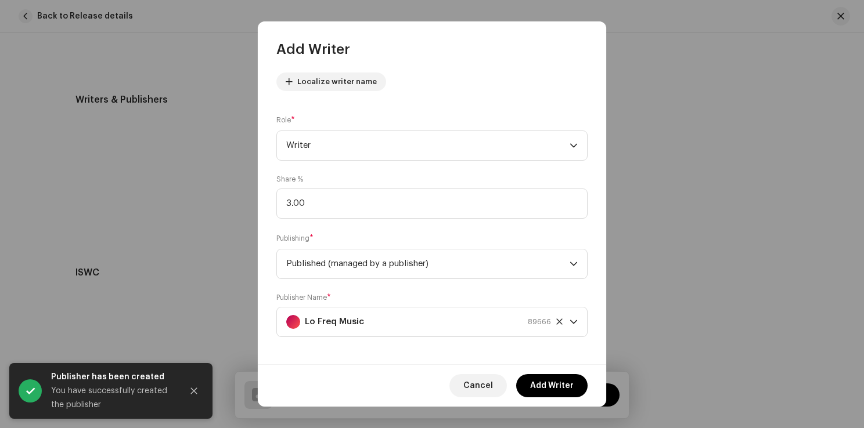
scroll to position [135, 0]
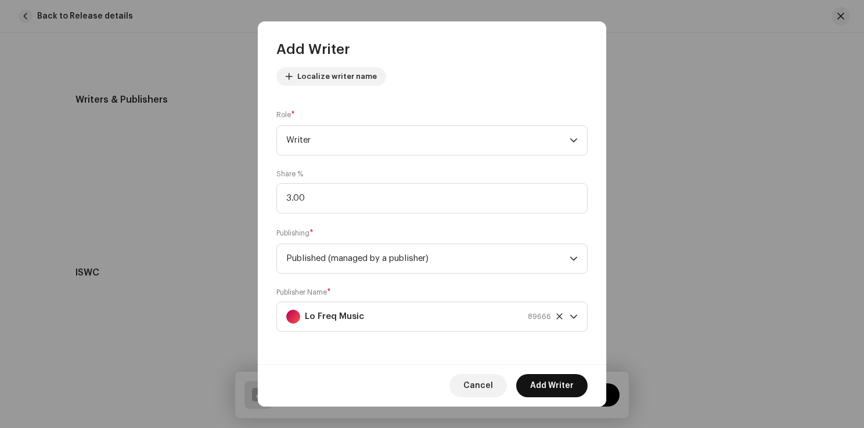
click at [556, 379] on span "Add Writer" at bounding box center [552, 385] width 44 height 23
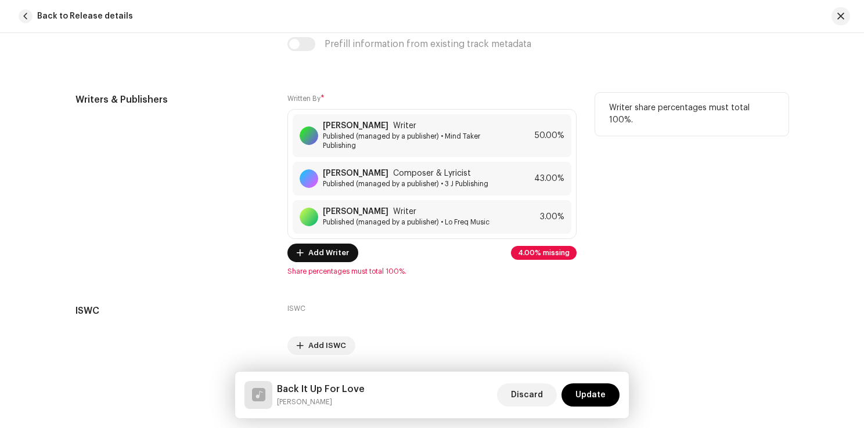
click at [328, 250] on span "Add Writer" at bounding box center [328, 252] width 41 height 23
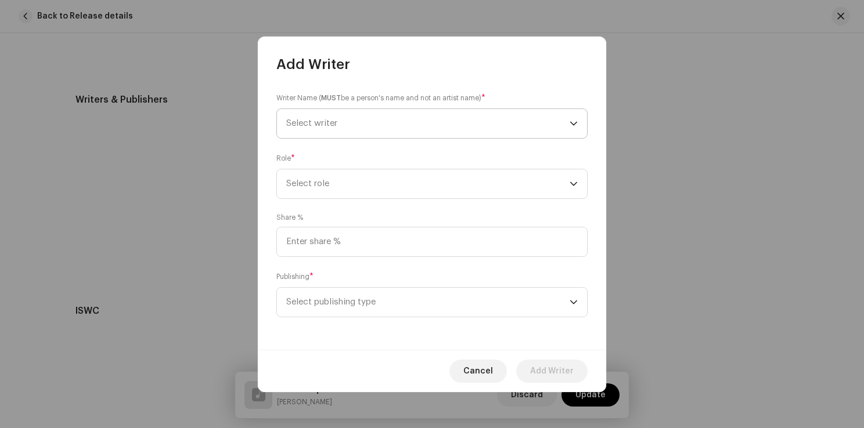
click at [316, 131] on span "Select writer" at bounding box center [427, 123] width 283 height 29
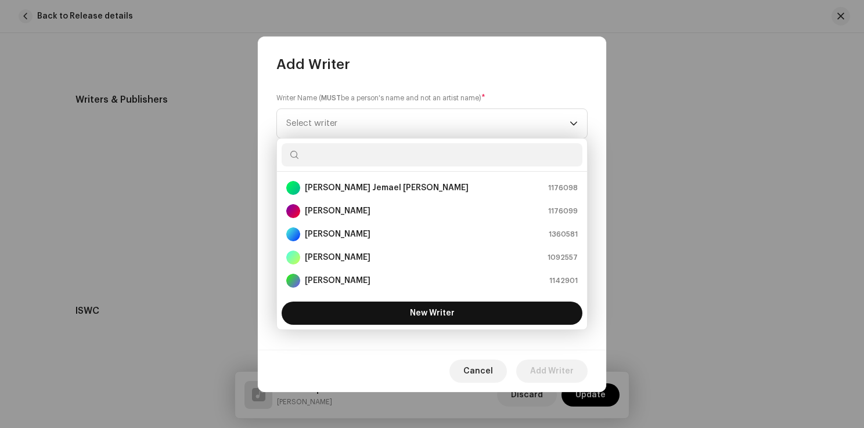
click at [418, 320] on button "New Writer" at bounding box center [432, 313] width 301 height 23
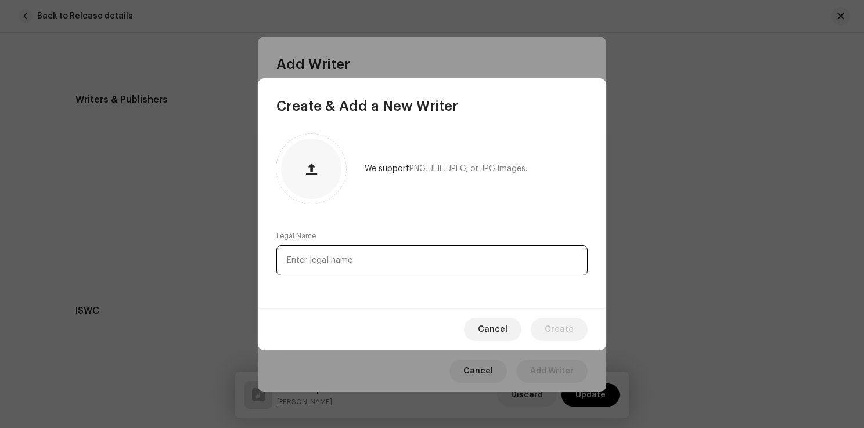
click at [402, 254] on input "text" at bounding box center [431, 261] width 311 height 30
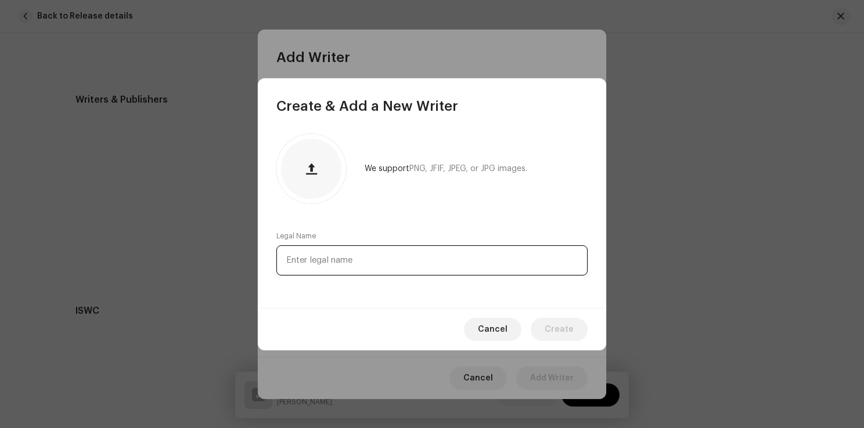
paste input "Phillip “Princeton “ Lynah Jr."
drag, startPoint x: 363, startPoint y: 261, endPoint x: 314, endPoint y: 262, distance: 49.4
click at [314, 262] on input "Phillip “Princeton “ Lynah Jr." at bounding box center [431, 261] width 311 height 30
click at [364, 265] on input "Phillip Lynah Jr." at bounding box center [431, 261] width 311 height 30
type input "Phillip Lynah Jr."
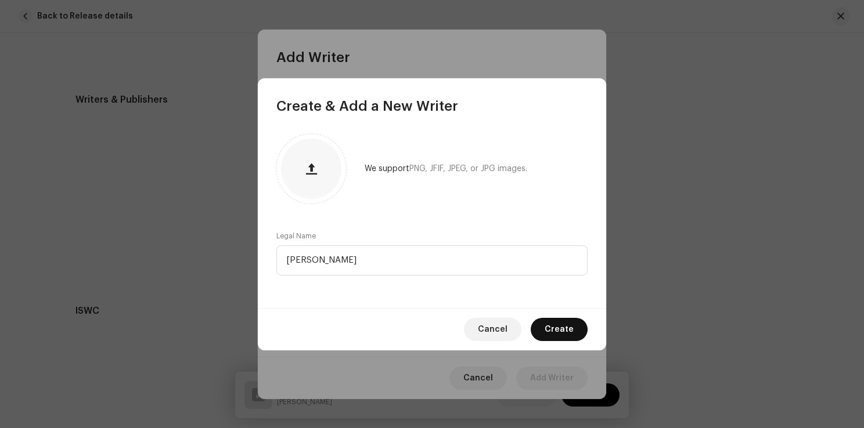
click at [556, 326] on span "Create" at bounding box center [559, 329] width 29 height 23
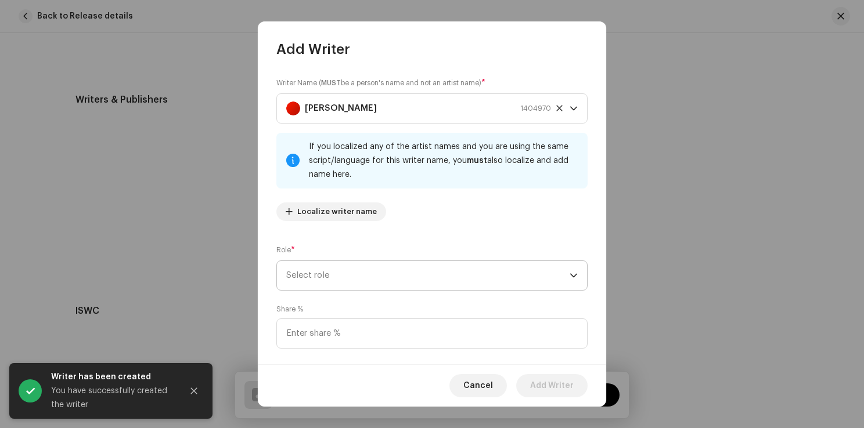
click at [333, 271] on span "Select role" at bounding box center [427, 275] width 283 height 29
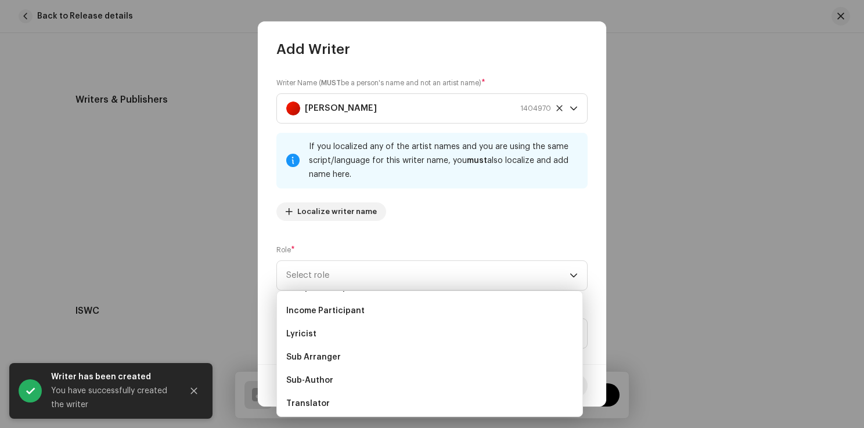
scroll to position [116, 0]
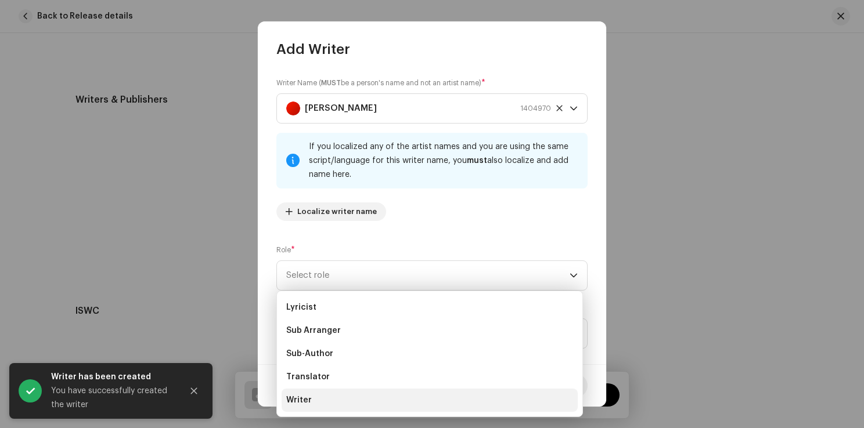
click at [307, 401] on span "Writer" at bounding box center [299, 401] width 26 height 12
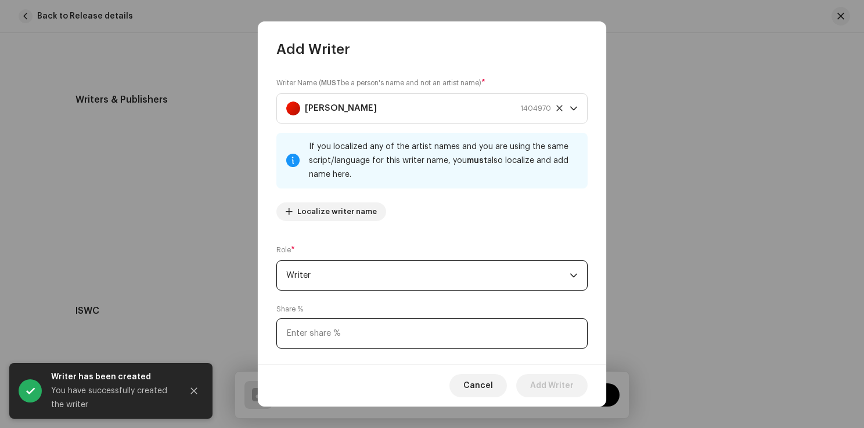
click at [369, 339] on input at bounding box center [431, 334] width 311 height 30
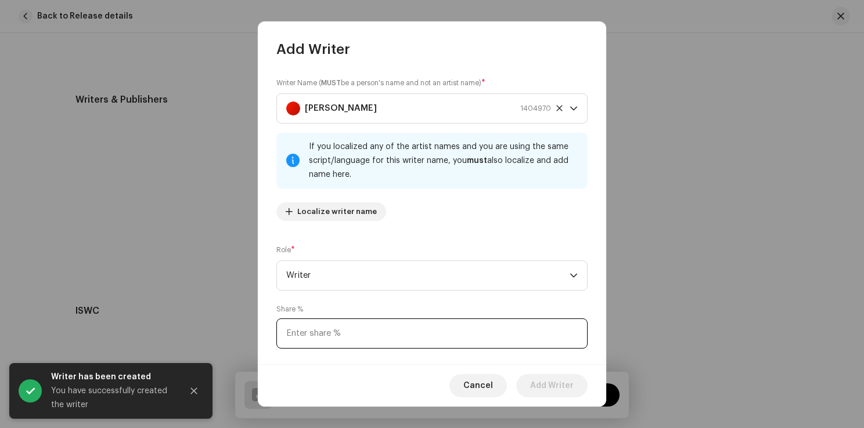
type input "1.00"
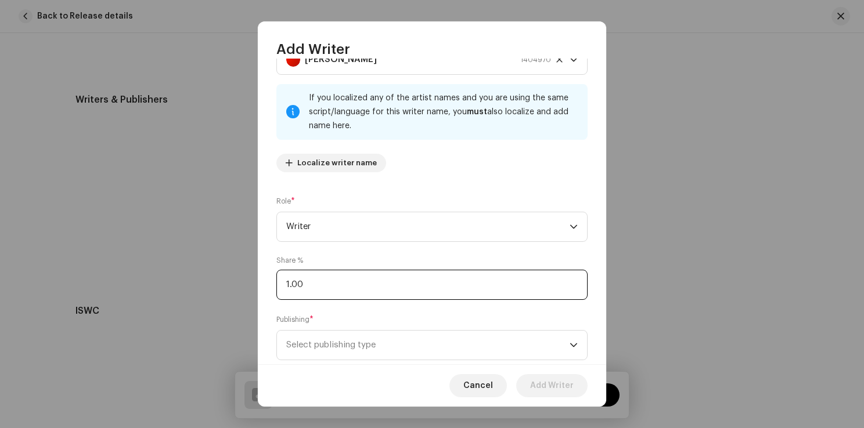
scroll to position [77, 0]
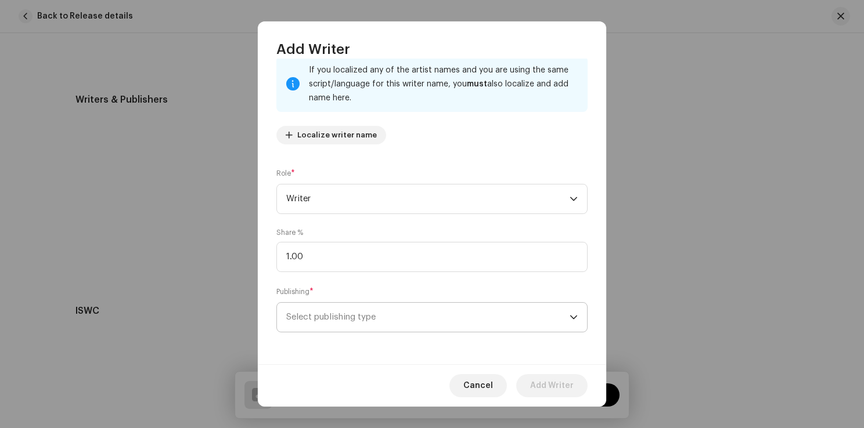
click at [356, 312] on span "Select publishing type" at bounding box center [427, 317] width 283 height 29
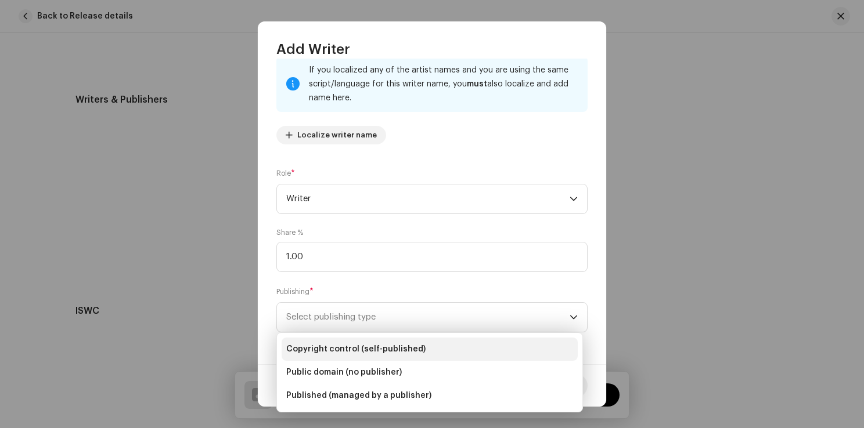
click at [347, 341] on li "Copyright control (self-published)" at bounding box center [430, 349] width 296 height 23
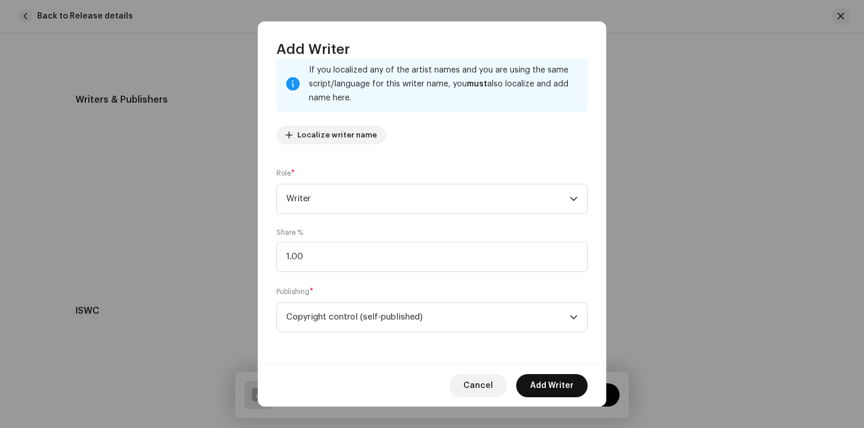
click at [566, 388] on span "Add Writer" at bounding box center [552, 385] width 44 height 23
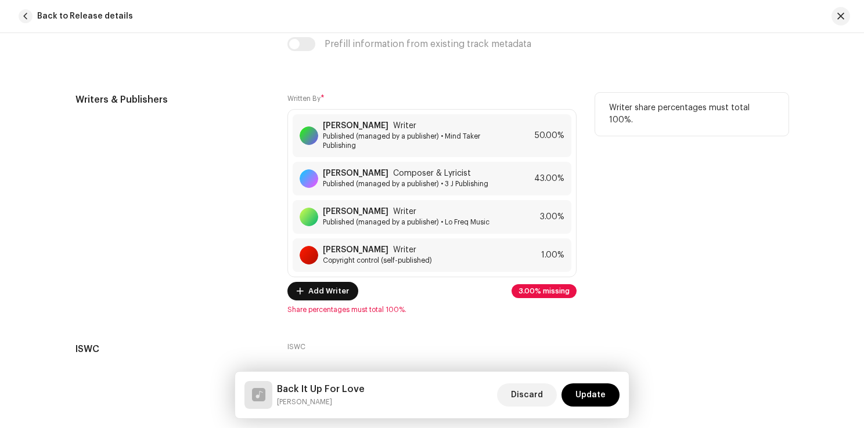
click at [326, 294] on span "Add Writer" at bounding box center [328, 291] width 41 height 23
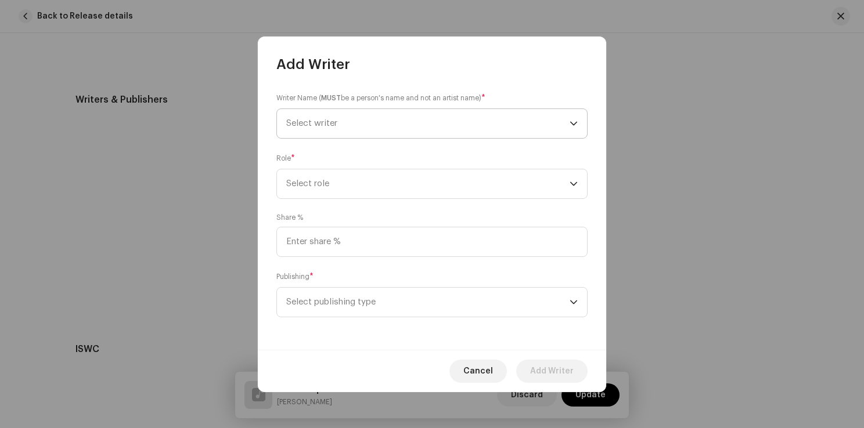
click at [333, 122] on span "Select writer" at bounding box center [311, 123] width 51 height 9
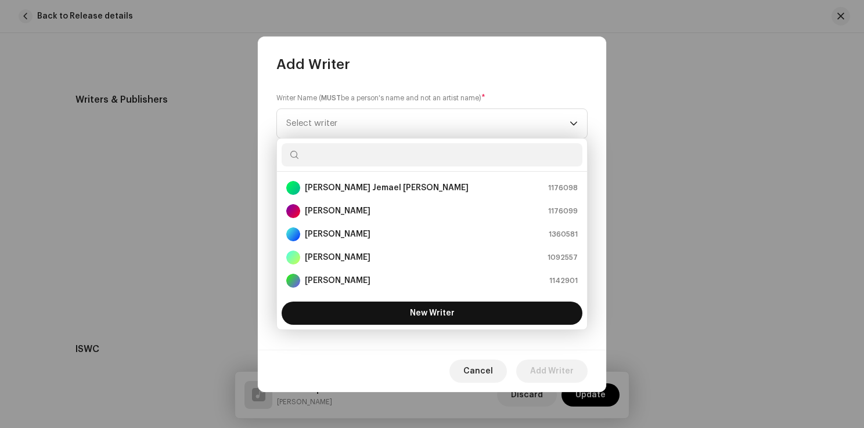
scroll to position [19, 0]
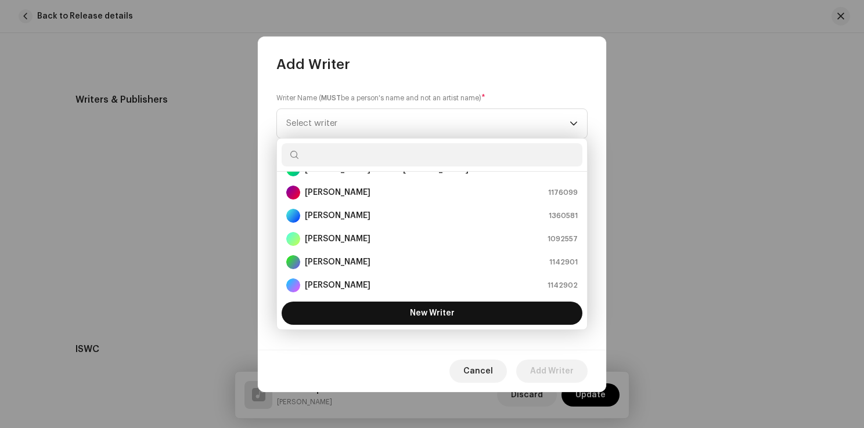
click at [376, 311] on button "New Writer" at bounding box center [432, 313] width 301 height 23
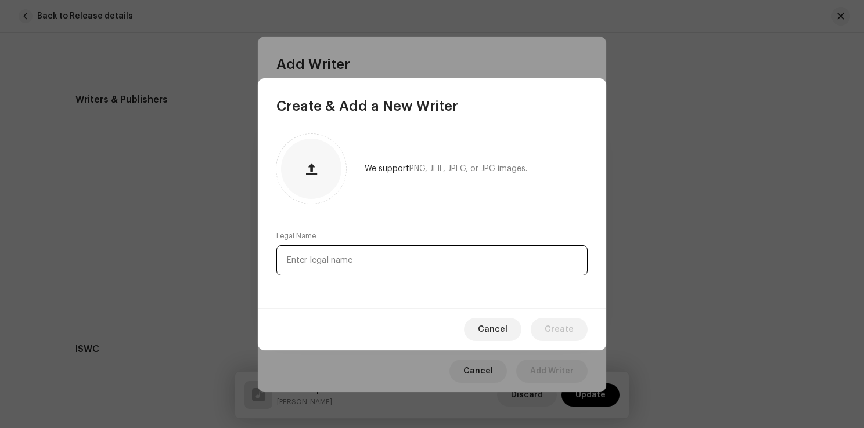
click at [395, 262] on input "text" at bounding box center [431, 261] width 311 height 30
paste input "Royce Monroe"
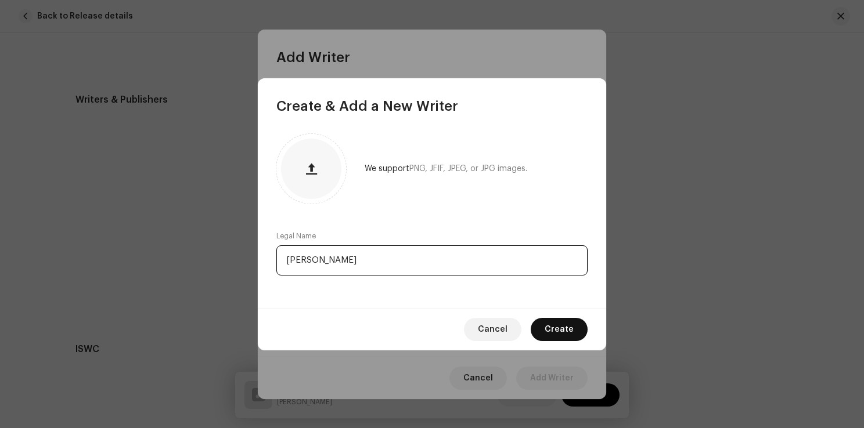
type input "Royce Monroe"
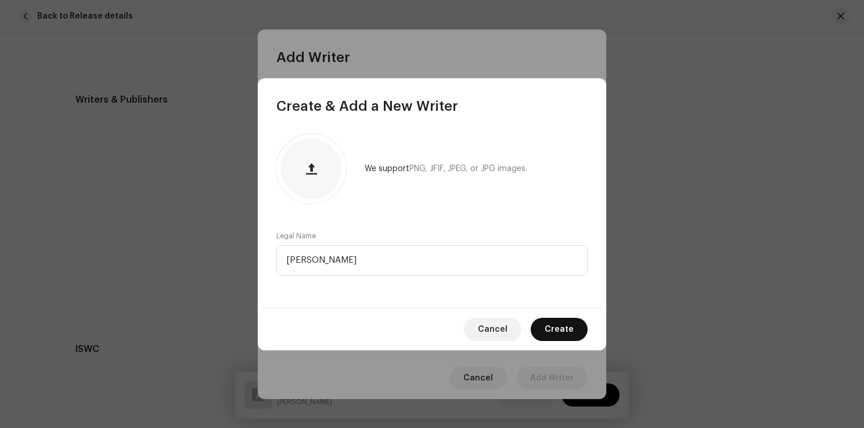
click at [567, 326] on span "Create" at bounding box center [559, 329] width 29 height 23
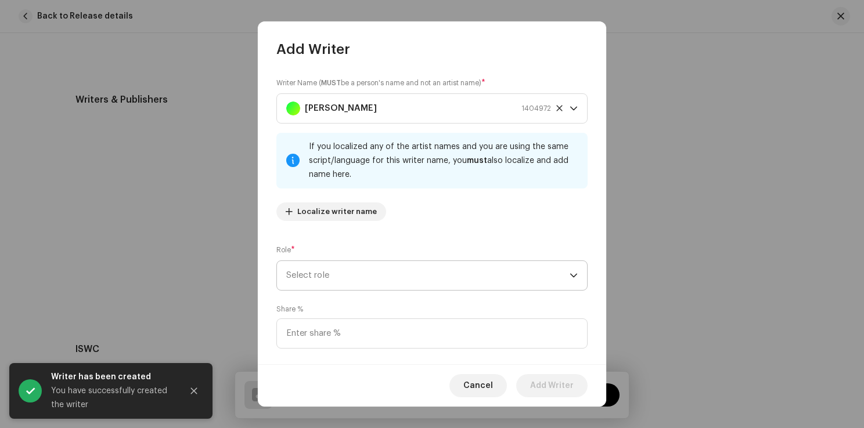
click at [343, 275] on span "Select role" at bounding box center [427, 275] width 283 height 29
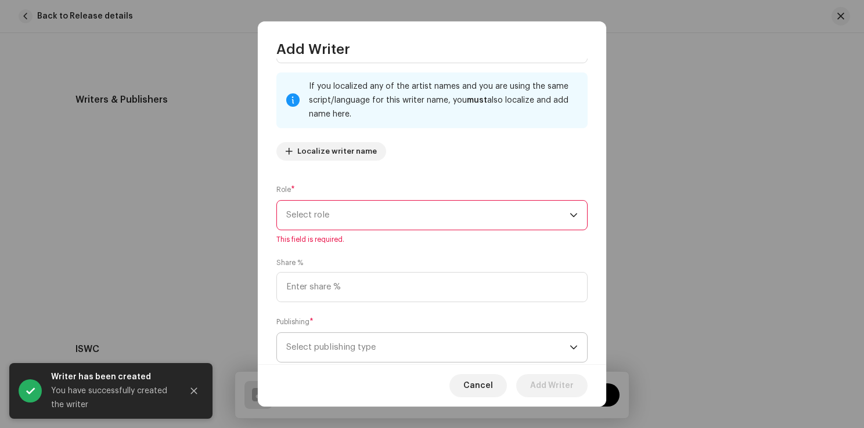
scroll to position [91, 0]
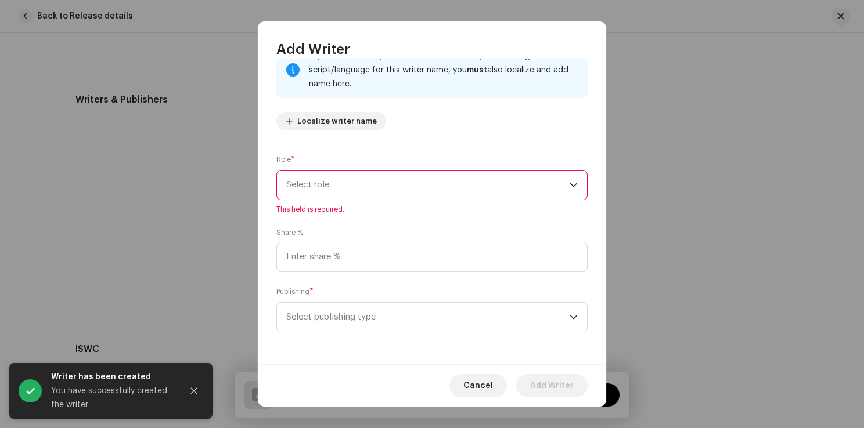
click at [370, 190] on span "Select role" at bounding box center [427, 185] width 283 height 29
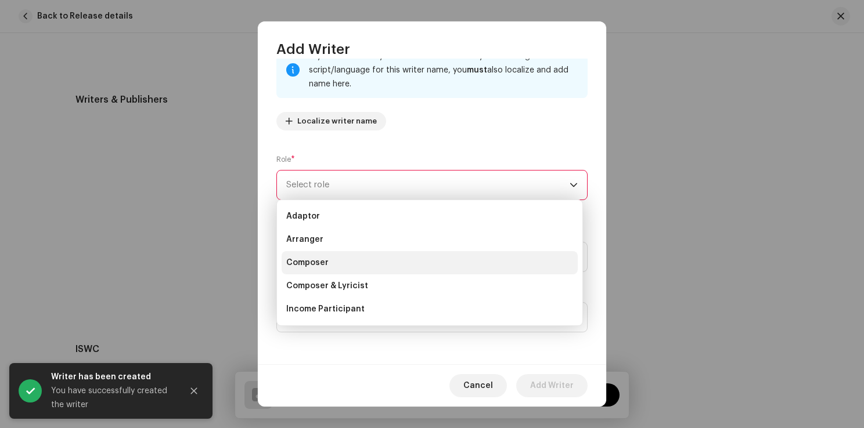
scroll to position [116, 0]
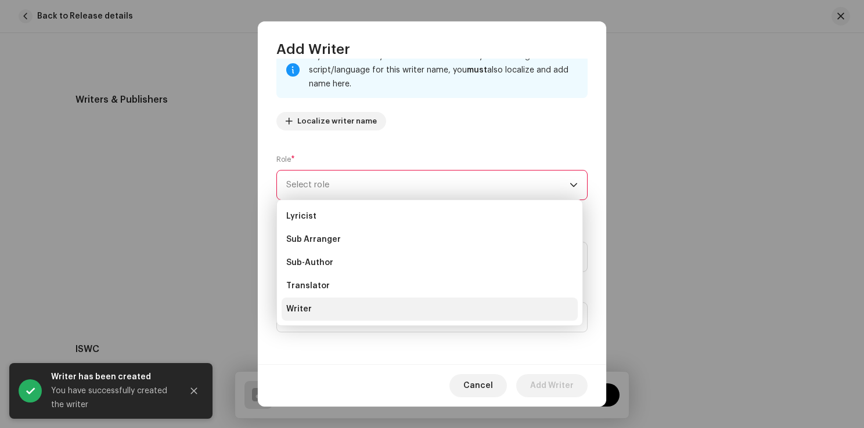
click at [313, 303] on li "Writer" at bounding box center [430, 309] width 296 height 23
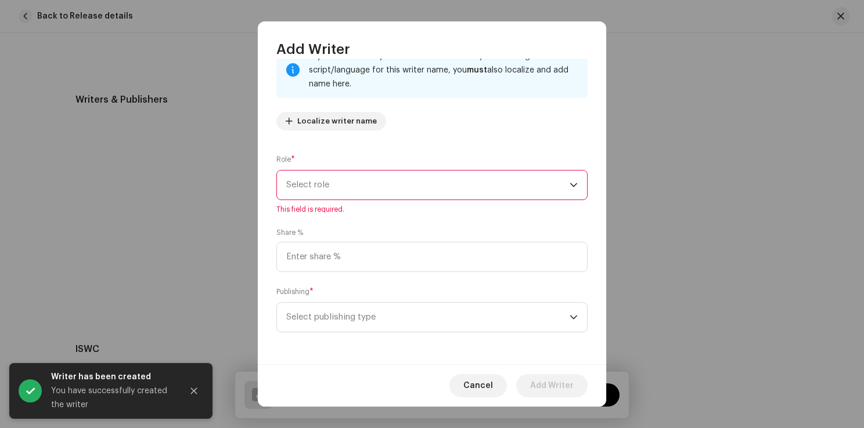
scroll to position [77, 0]
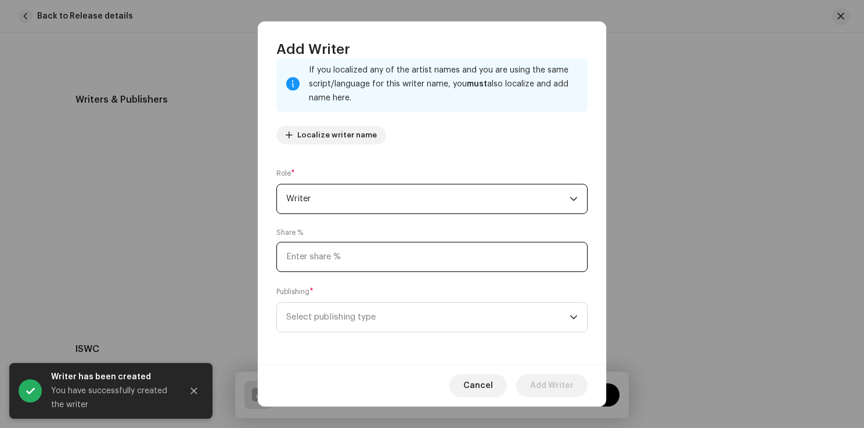
click at [354, 251] on input at bounding box center [431, 257] width 311 height 30
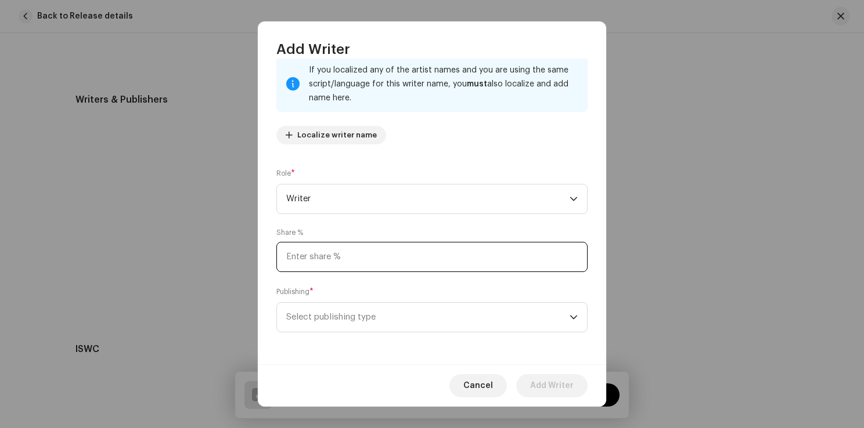
type input "3.00"
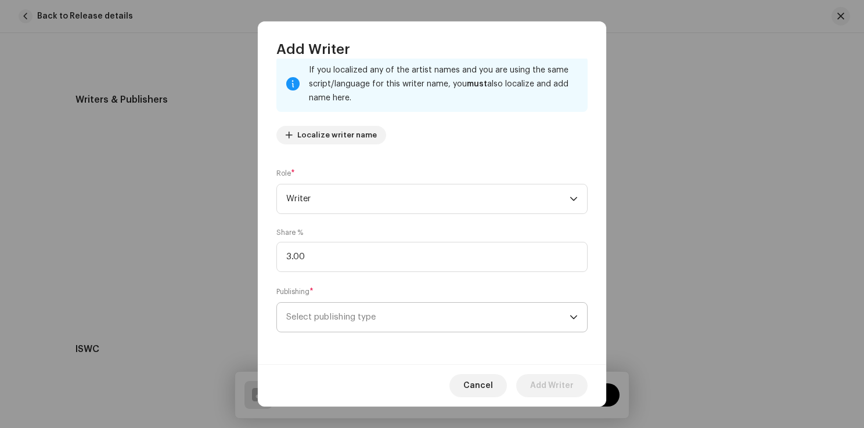
click at [347, 305] on span "Select publishing type" at bounding box center [427, 317] width 283 height 29
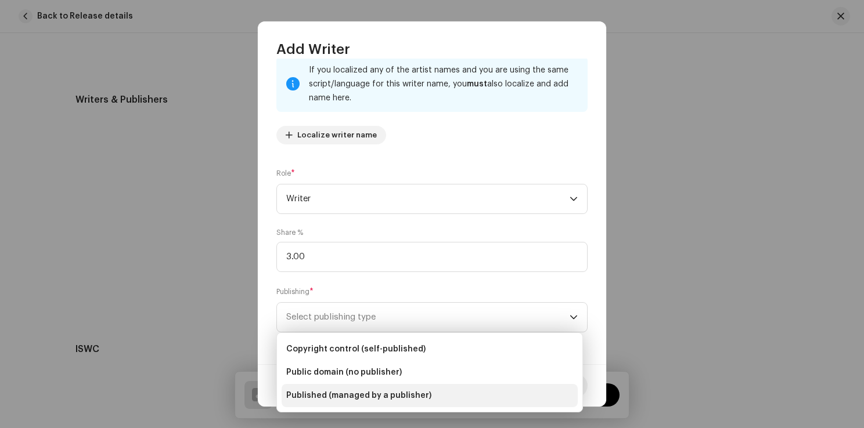
click at [330, 392] on span "Published (managed by a publisher)" at bounding box center [358, 396] width 145 height 12
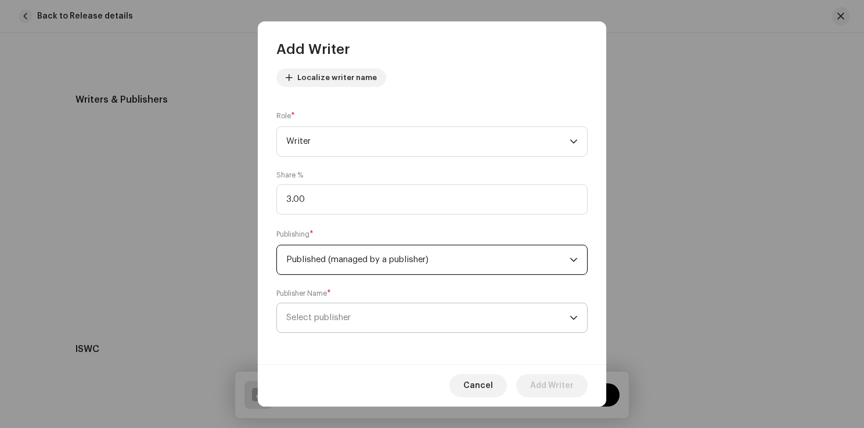
scroll to position [135, 0]
click at [354, 319] on span "Select publisher" at bounding box center [427, 316] width 283 height 29
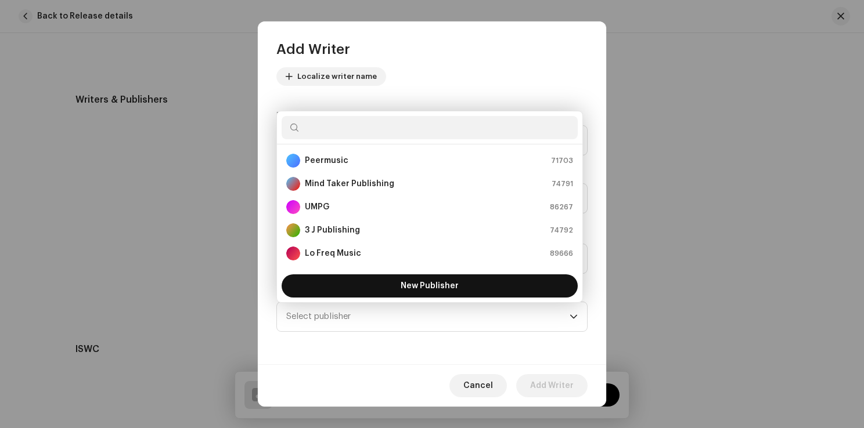
click at [437, 282] on span "New Publisher" at bounding box center [430, 286] width 58 height 8
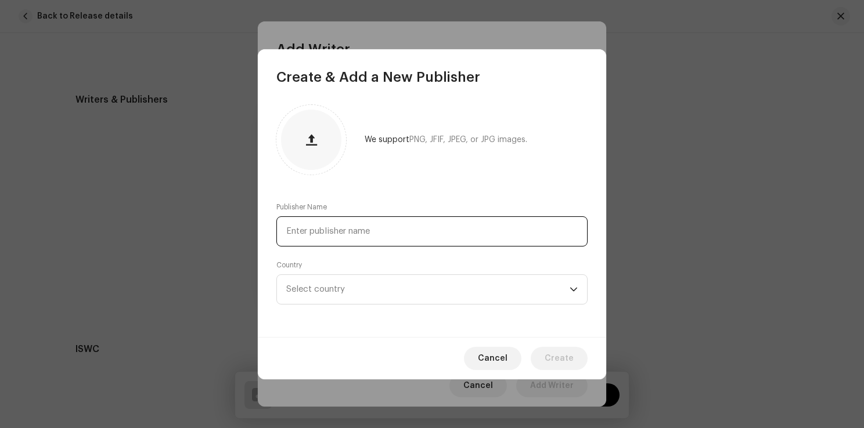
click at [411, 234] on input "text" at bounding box center [431, 232] width 311 height 30
paste input "AiiO Inc."
type input "AiiO Inc."
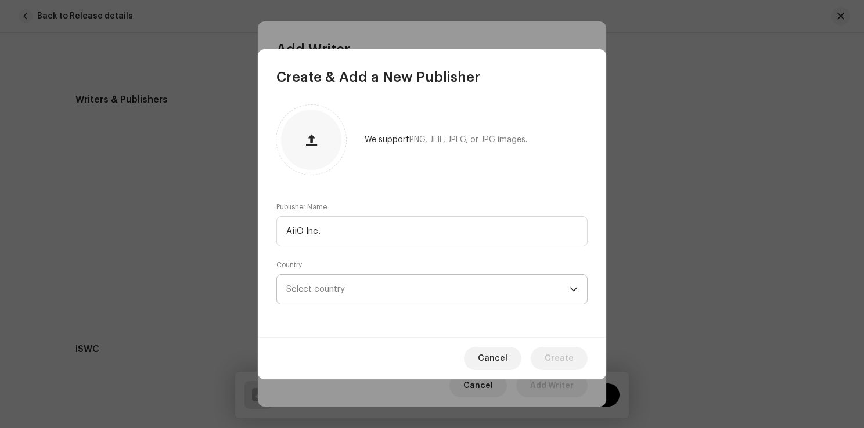
click at [381, 289] on span "Select country" at bounding box center [427, 289] width 283 height 29
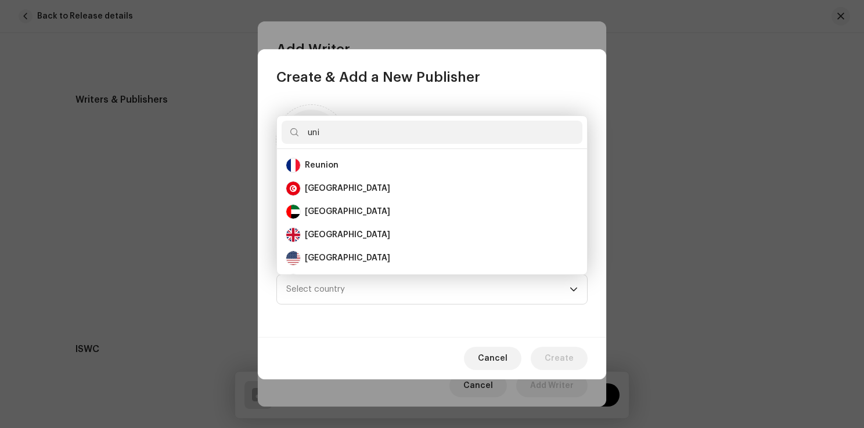
scroll to position [0, 0]
type input "uni"
click at [354, 255] on div "United States" at bounding box center [347, 259] width 85 height 12
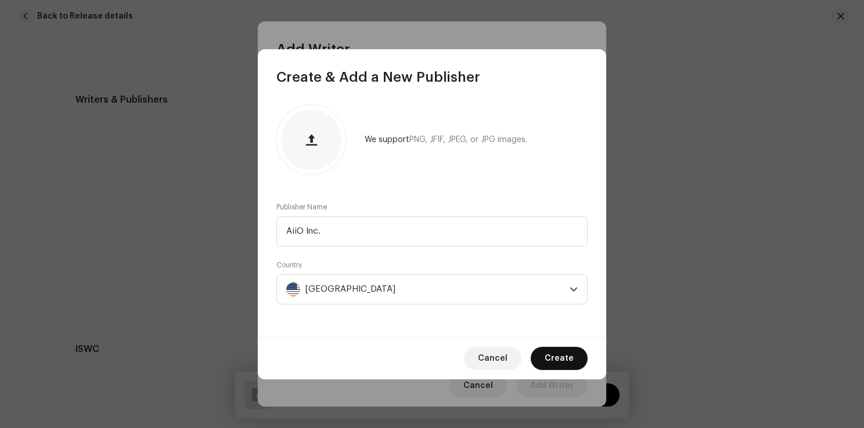
click at [558, 359] on span "Create" at bounding box center [559, 358] width 29 height 23
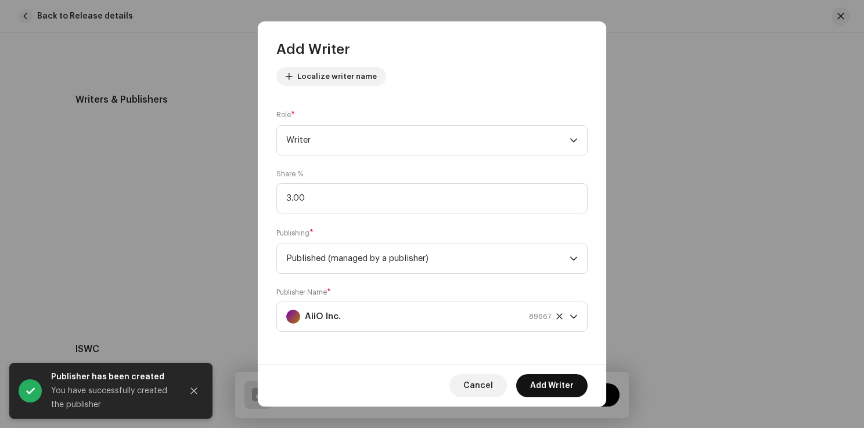
click at [557, 385] on span "Add Writer" at bounding box center [552, 385] width 44 height 23
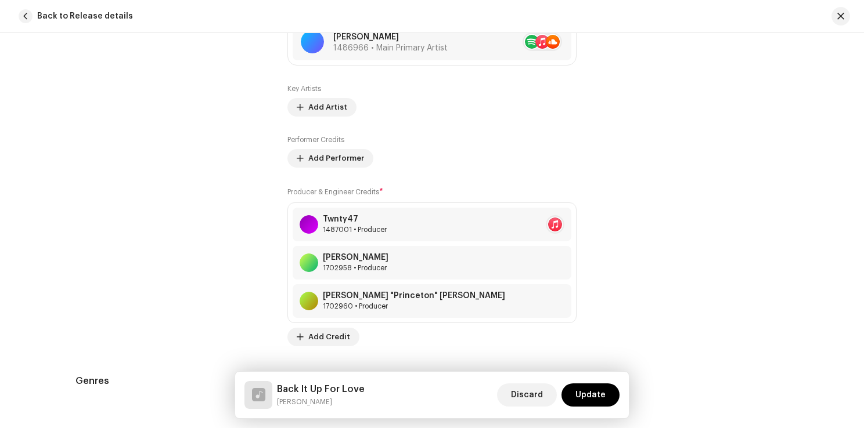
scroll to position [791, 0]
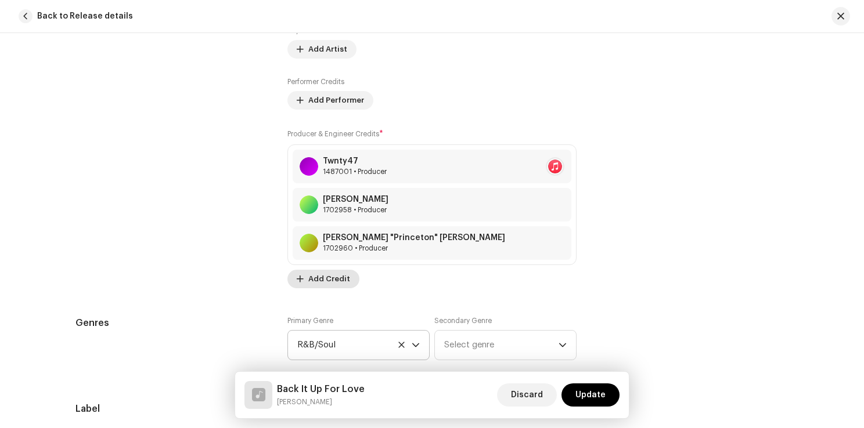
click at [326, 279] on span "Add Credit" at bounding box center [329, 279] width 42 height 23
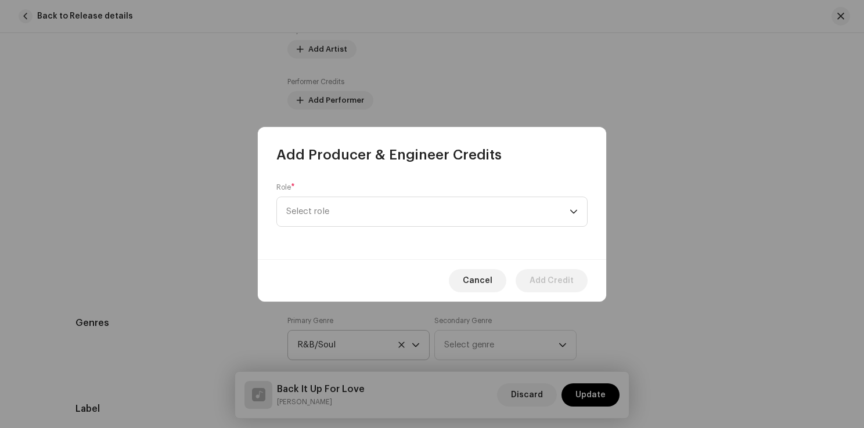
click at [390, 230] on div "Role * Select role" at bounding box center [432, 211] width 348 height 95
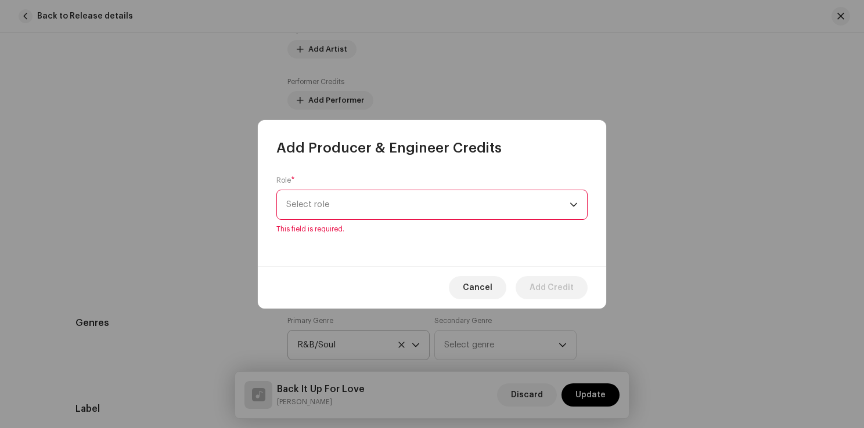
click at [399, 218] on span "Select role" at bounding box center [427, 204] width 283 height 29
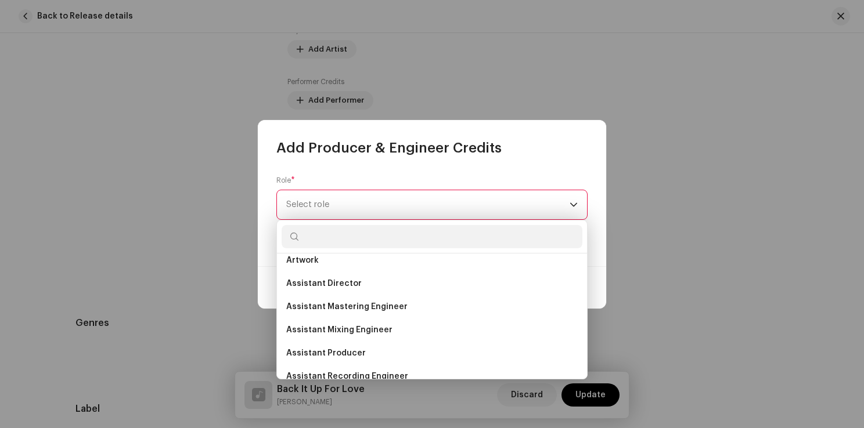
scroll to position [0, 0]
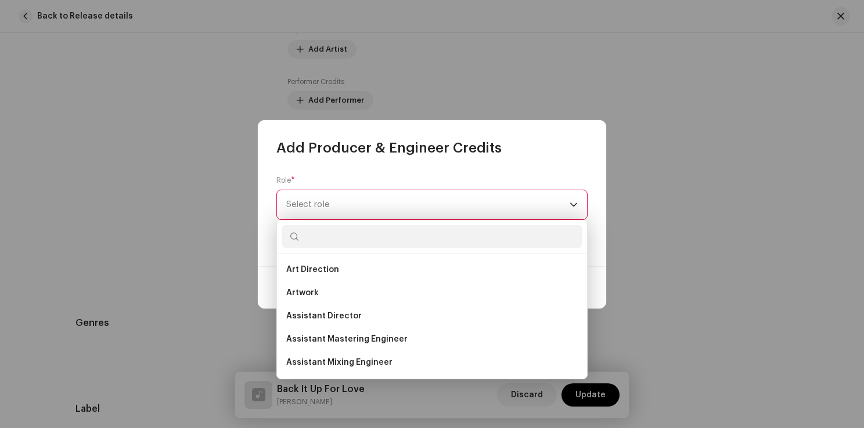
click at [424, 178] on div "Role * Select role This field is required." at bounding box center [431, 205] width 311 height 58
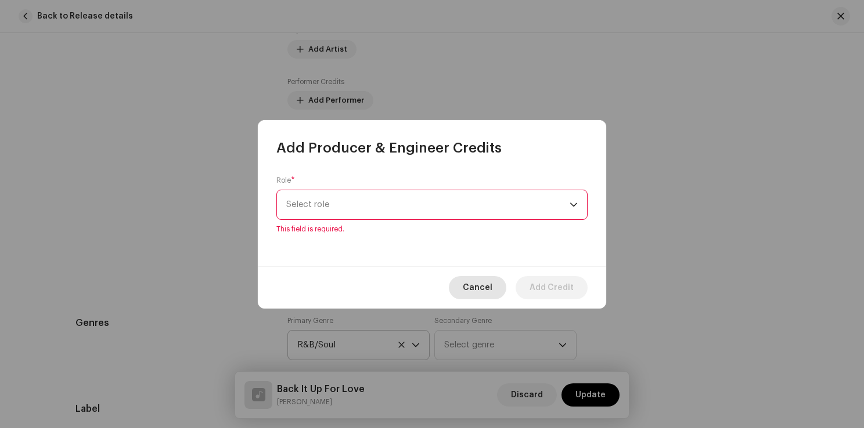
click at [478, 293] on span "Cancel" at bounding box center [478, 287] width 30 height 23
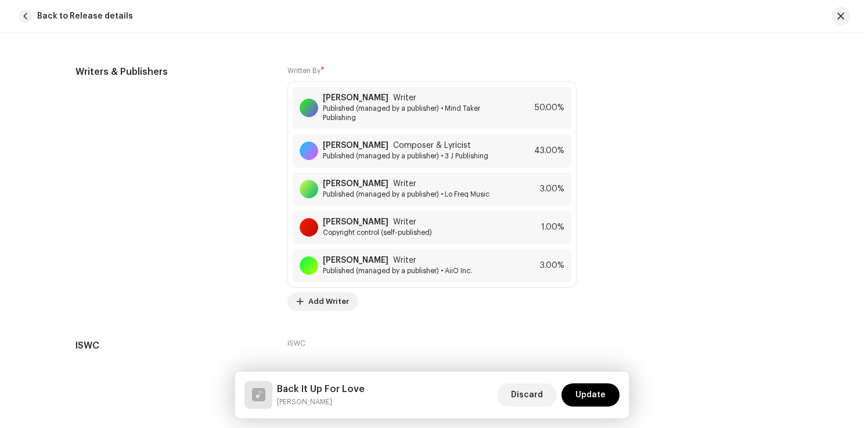
scroll to position [2359, 0]
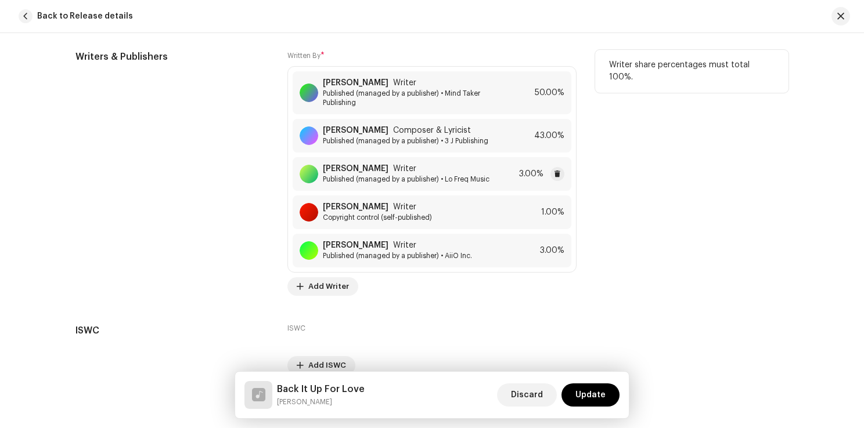
click at [390, 178] on span "Published (managed by a publisher) • Lo Freq Music" at bounding box center [406, 179] width 167 height 9
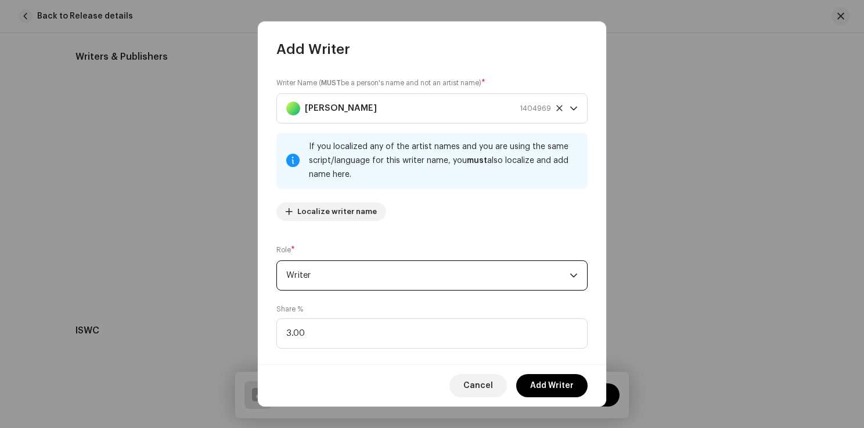
click at [346, 270] on span "Writer" at bounding box center [427, 275] width 283 height 29
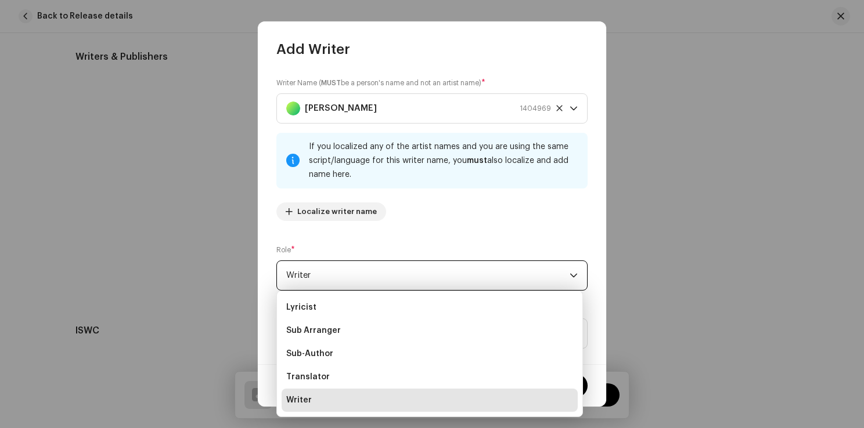
scroll to position [98, 0]
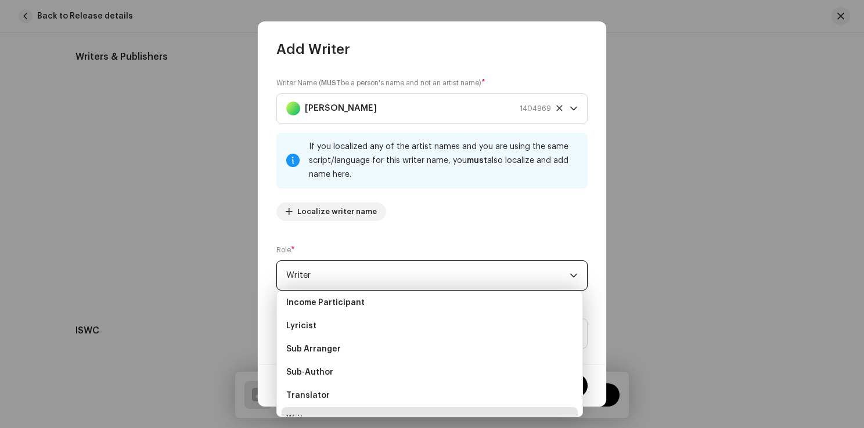
click at [447, 230] on div "Writer Name ( MUST be a person's name and not an artist name) * Patrick Postlew…" at bounding box center [431, 153] width 311 height 153
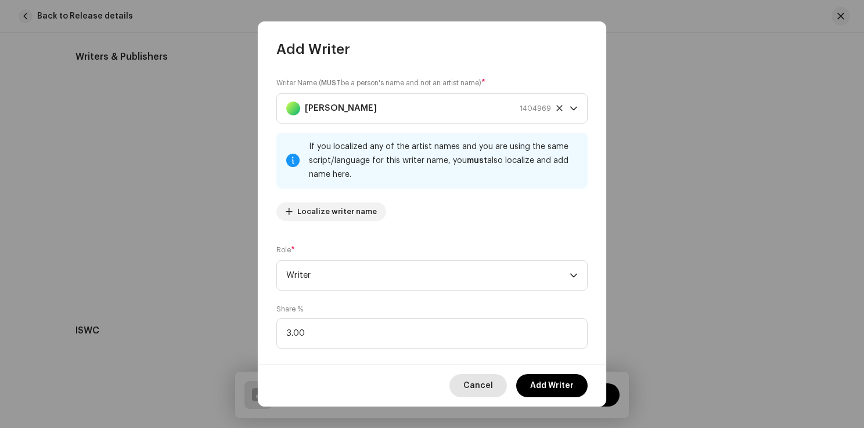
click at [489, 382] on span "Cancel" at bounding box center [478, 385] width 30 height 23
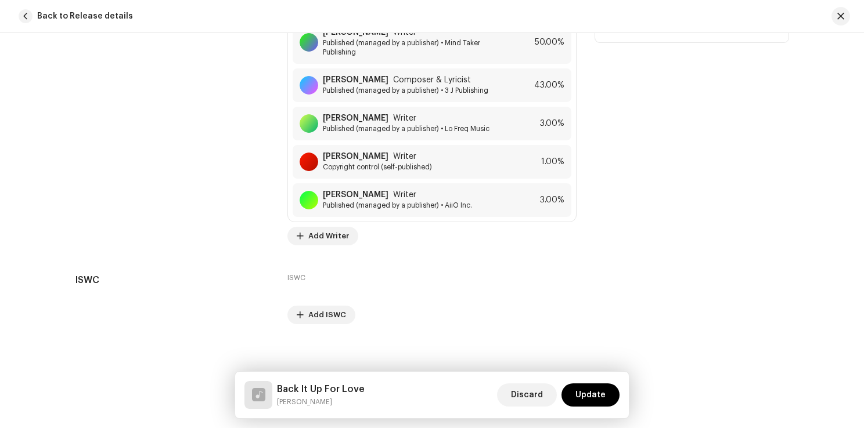
scroll to position [2417, 0]
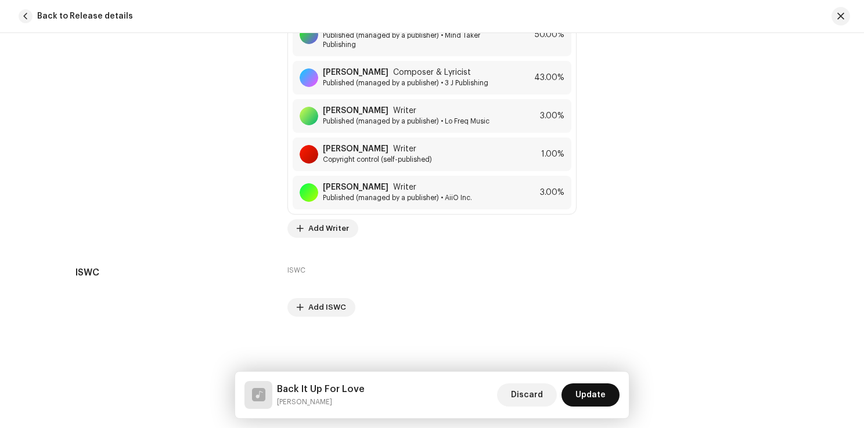
click at [594, 395] on span "Update" at bounding box center [590, 395] width 30 height 23
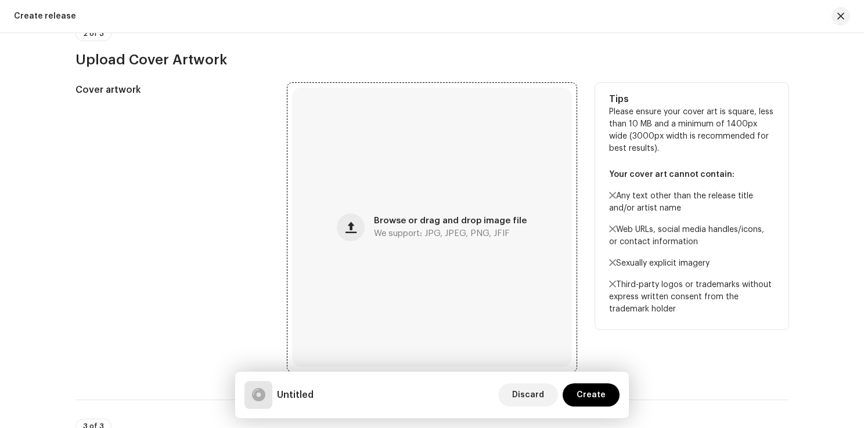
scroll to position [464, 0]
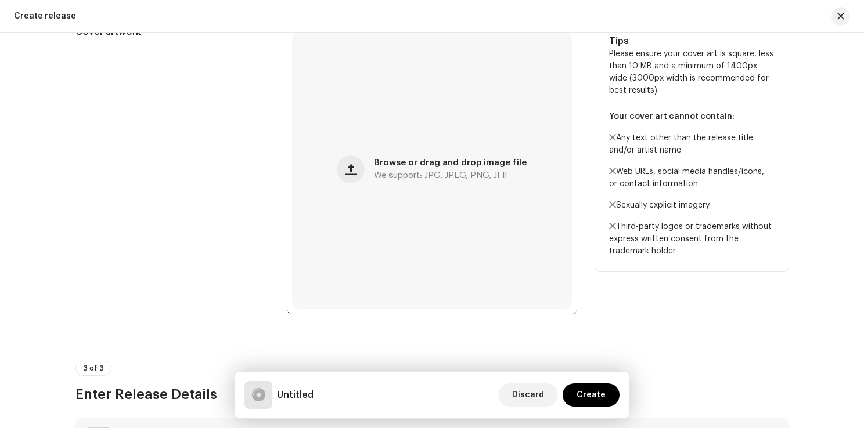
click at [432, 158] on div "Browse or drag and drop image file We support: JPG, JPEG, PNG, JFIF" at bounding box center [432, 170] width 280 height 280
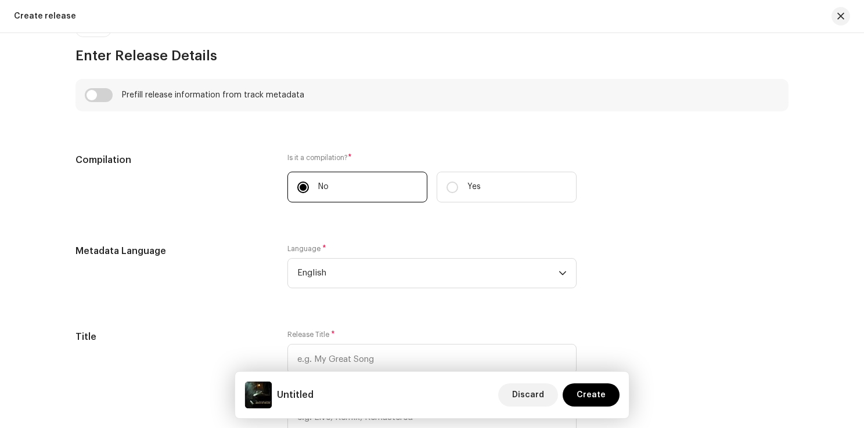
scroll to position [813, 0]
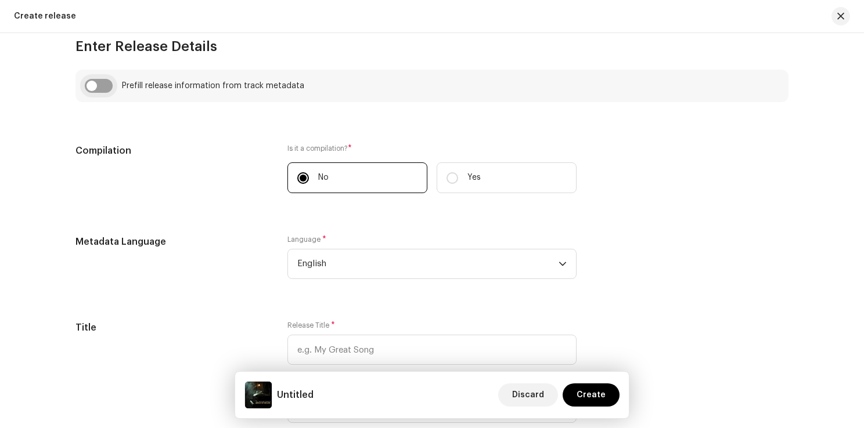
click at [106, 84] on input "checkbox" at bounding box center [99, 86] width 28 height 14
checkbox input "true"
type input "Back It Up For Love"
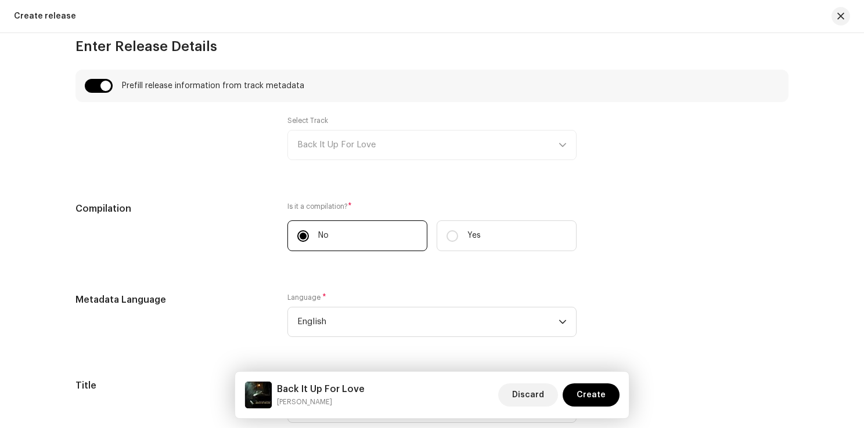
scroll to position [871, 0]
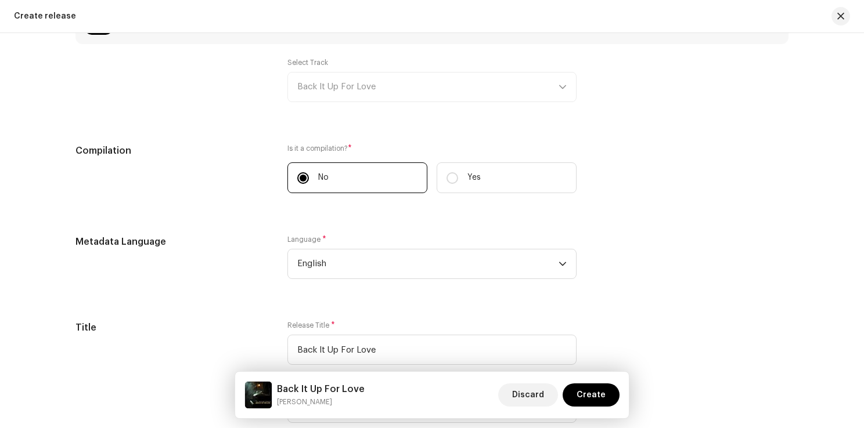
click at [520, 87] on div "Select Track Back It Up For Love" at bounding box center [431, 80] width 289 height 44
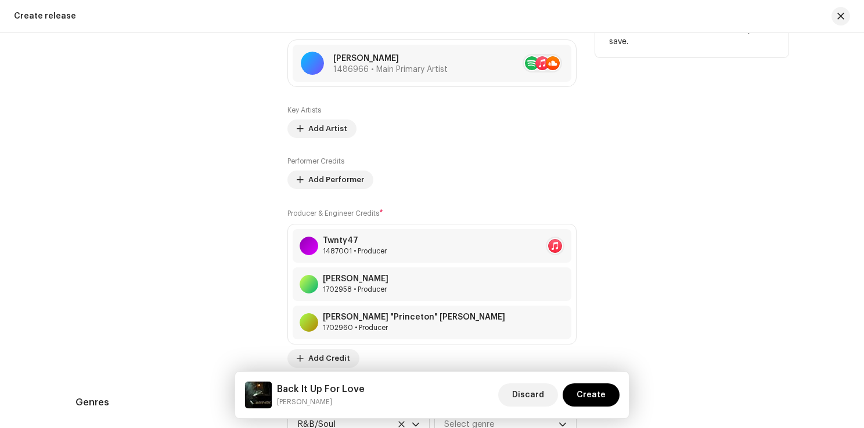
scroll to position [1393, 0]
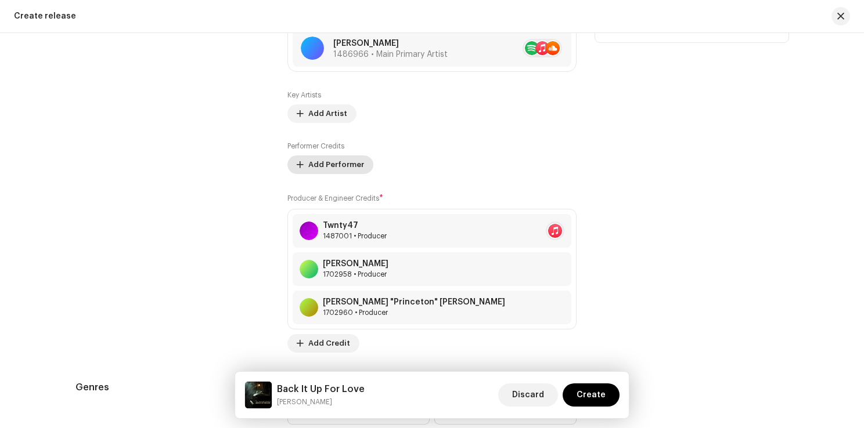
click at [341, 167] on span "Add Performer" at bounding box center [336, 164] width 56 height 23
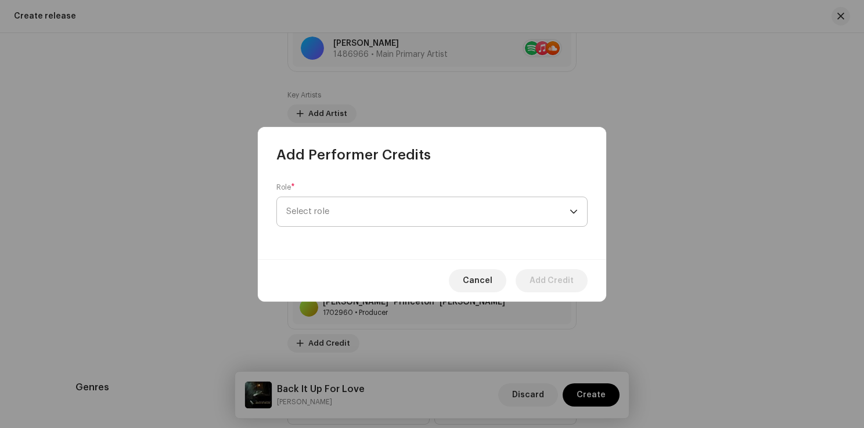
click at [325, 211] on span "Select role" at bounding box center [427, 211] width 283 height 29
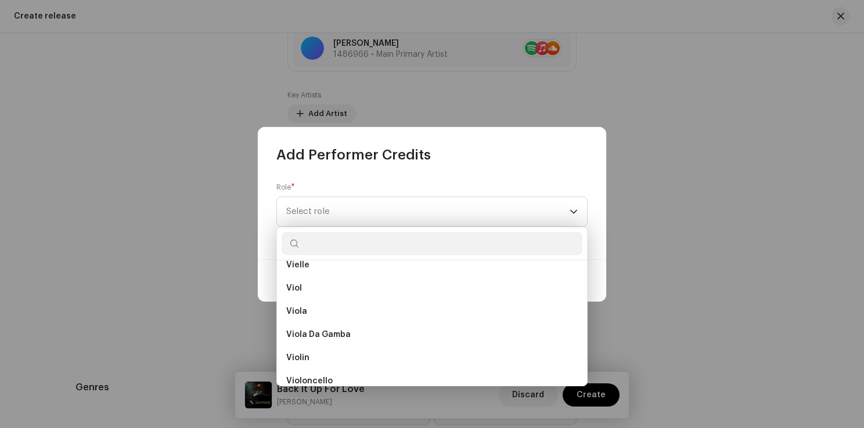
scroll to position [8178, 0]
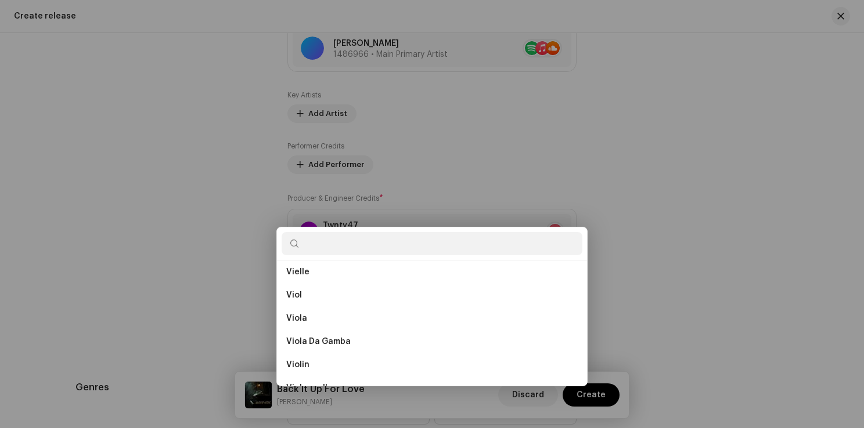
click at [535, 113] on div "Add Performer Credits Role * Select role Cancel Add Credit" at bounding box center [432, 214] width 864 height 428
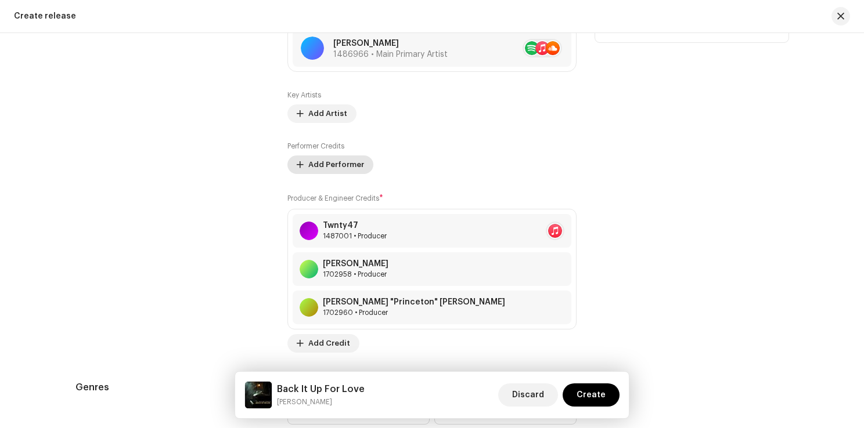
click at [338, 167] on span "Add Performer" at bounding box center [336, 164] width 56 height 23
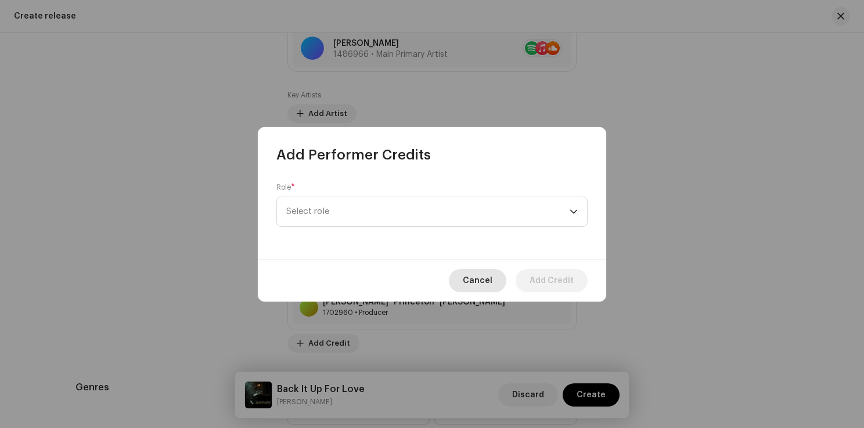
click at [484, 277] on span "Cancel" at bounding box center [478, 280] width 30 height 23
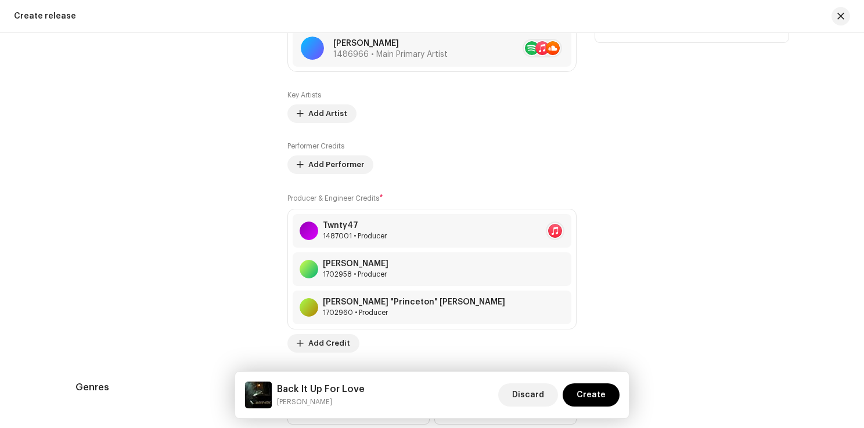
click at [240, 188] on div "Contributors" at bounding box center [171, 157] width 193 height 392
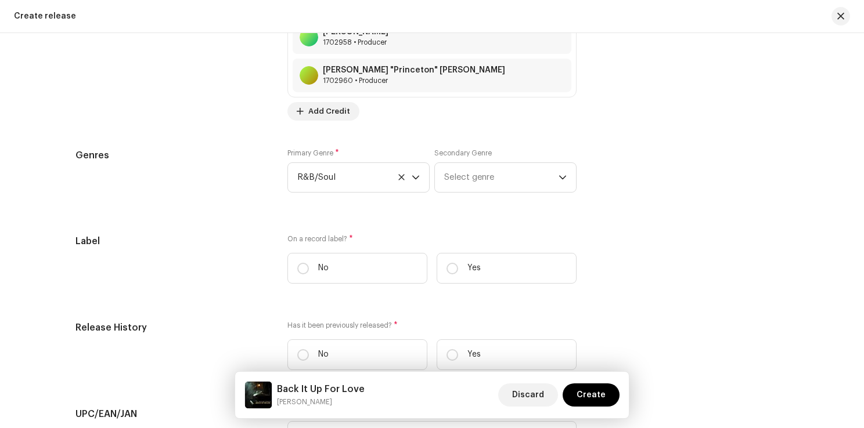
scroll to position [1683, 0]
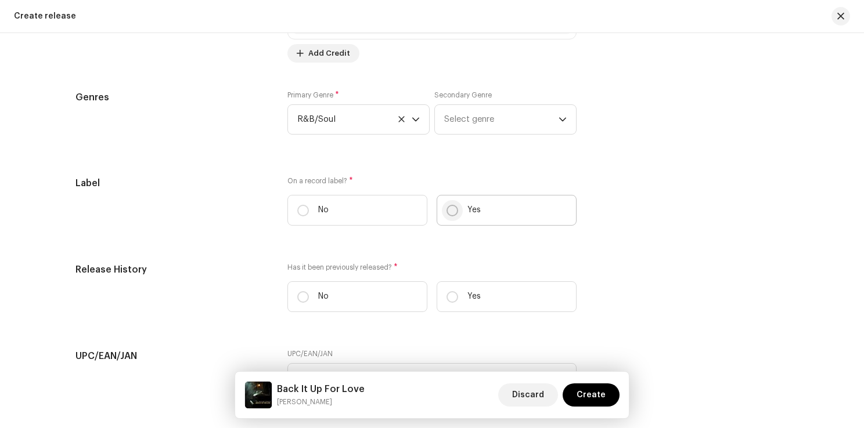
click at [448, 208] on input "Yes" at bounding box center [452, 211] width 12 height 12
radio input "true"
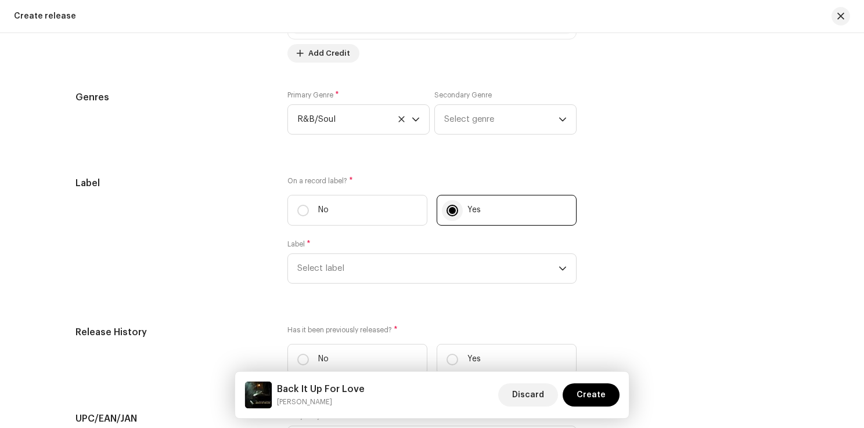
scroll to position [1800, 0]
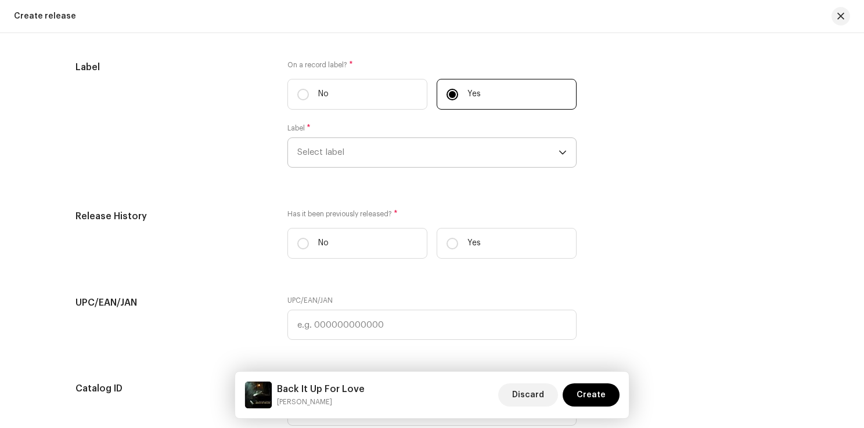
click at [402, 152] on span "Select label" at bounding box center [427, 152] width 261 height 29
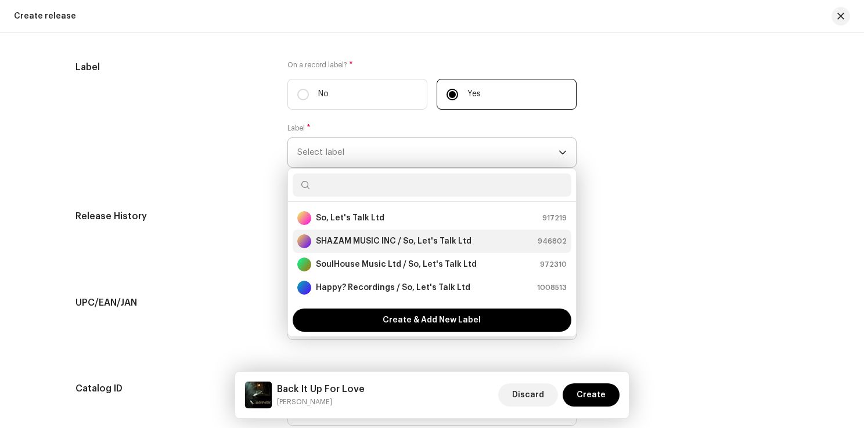
click at [412, 238] on strong "SHAZAM MUSIC INC / So, Let's Talk Ltd" at bounding box center [394, 242] width 156 height 12
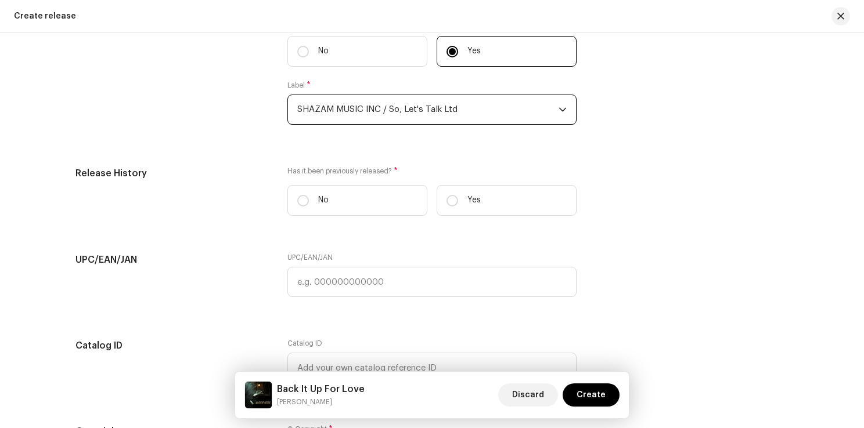
scroll to position [1858, 0]
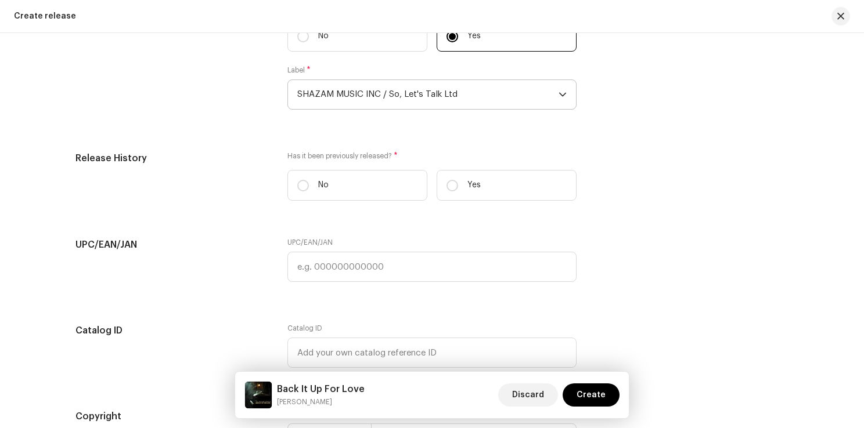
click at [222, 200] on div "Release History" at bounding box center [171, 181] width 193 height 59
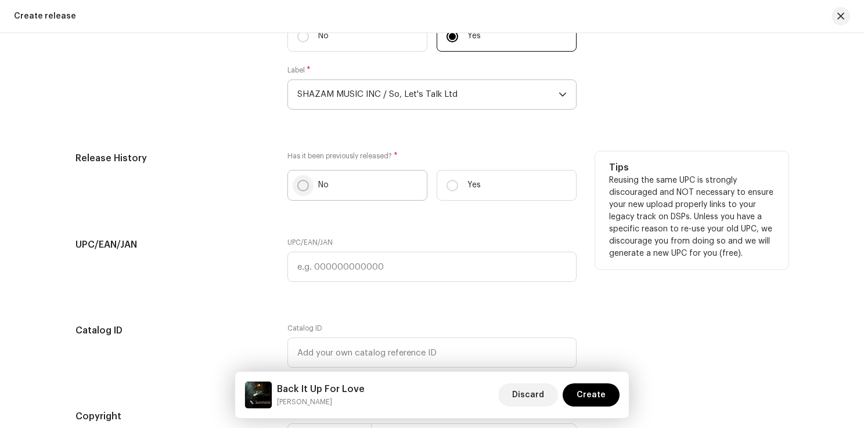
click at [300, 185] on input "No" at bounding box center [303, 186] width 12 height 12
radio input "true"
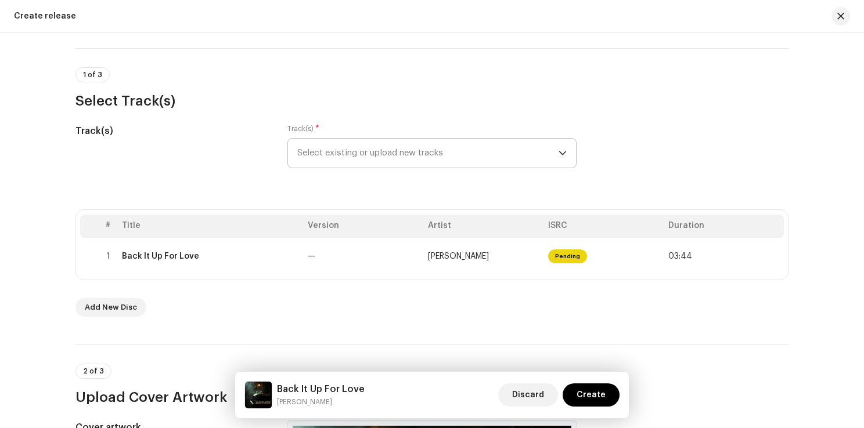
scroll to position [116, 0]
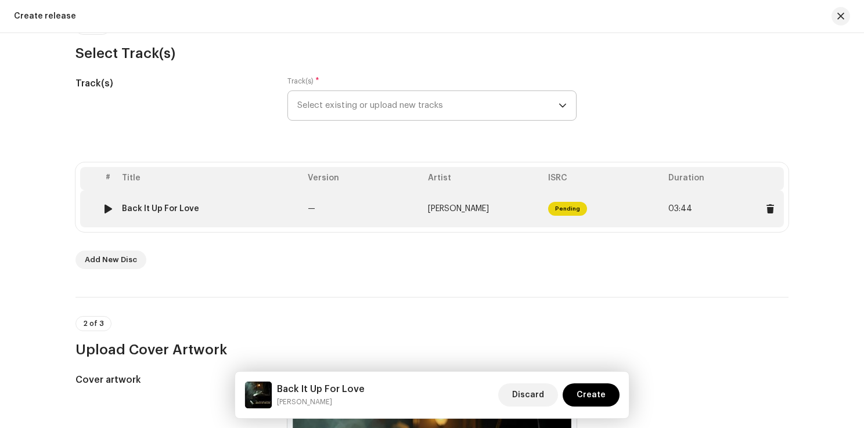
click at [570, 211] on span "Pending" at bounding box center [567, 209] width 39 height 14
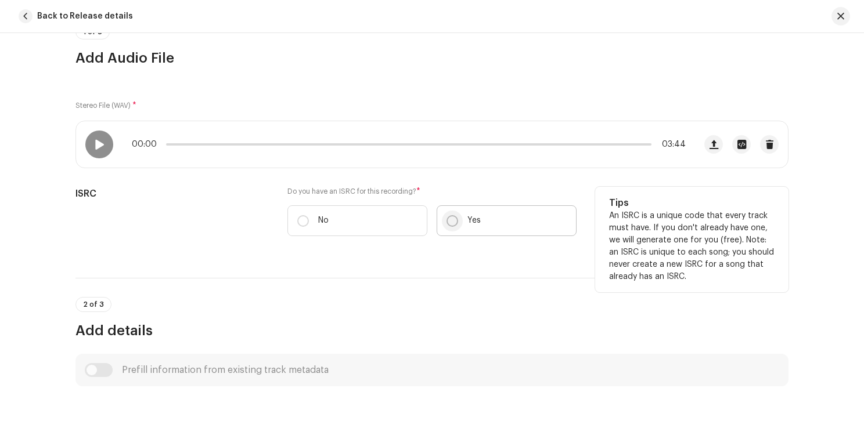
click at [449, 219] on input "Yes" at bounding box center [452, 221] width 12 height 12
radio input "true"
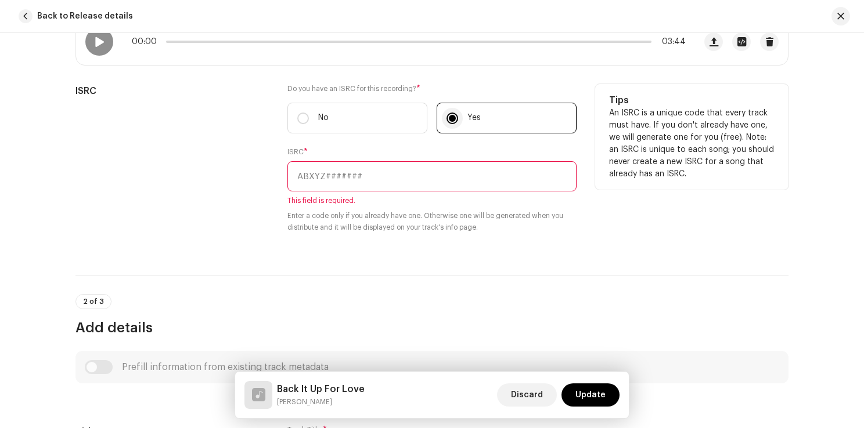
scroll to position [232, 0]
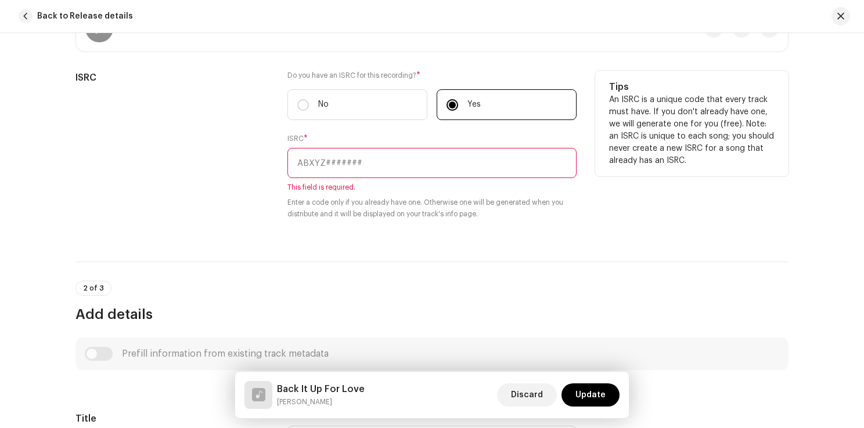
click at [370, 162] on input "text" at bounding box center [431, 163] width 289 height 30
paste input "UKP9T2500058"
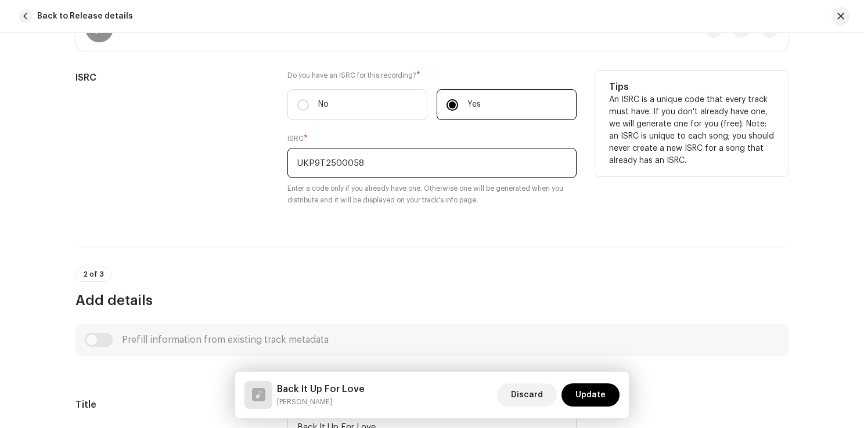
type input "UKP9T2500058"
click at [513, 207] on div "Do you have an ISRC for this recording? * No Yes ISRC * UKP9T2500058 Enter a co…" at bounding box center [431, 145] width 289 height 149
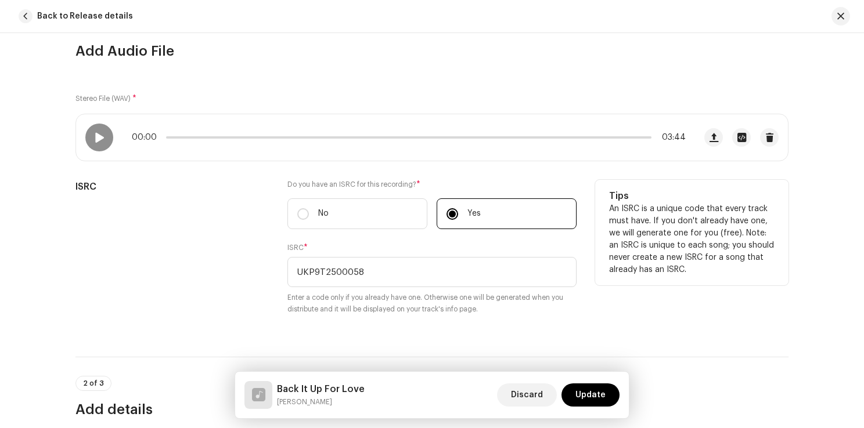
scroll to position [116, 0]
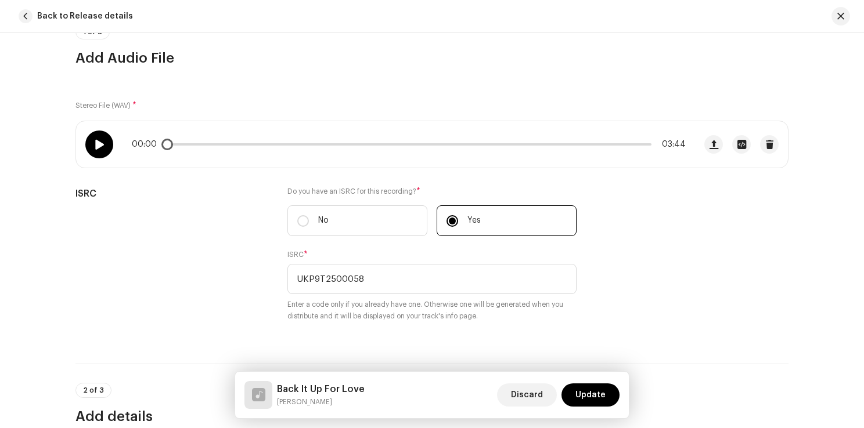
click at [99, 141] on span at bounding box center [99, 144] width 10 height 9
click at [101, 140] on span at bounding box center [99, 144] width 10 height 9
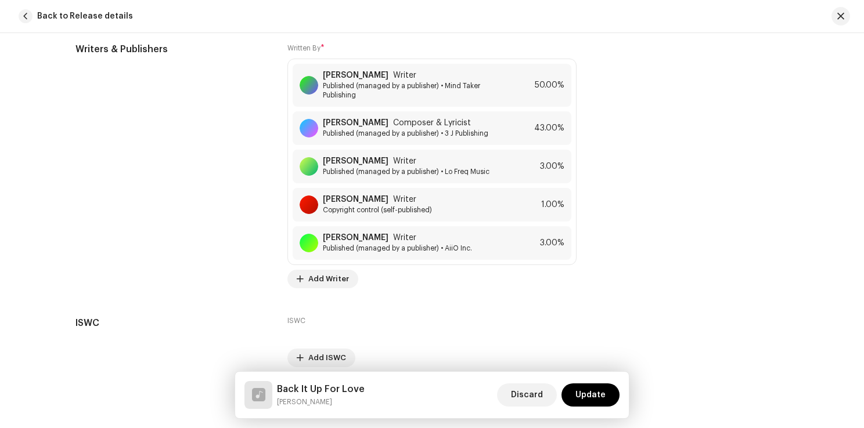
scroll to position [2605, 0]
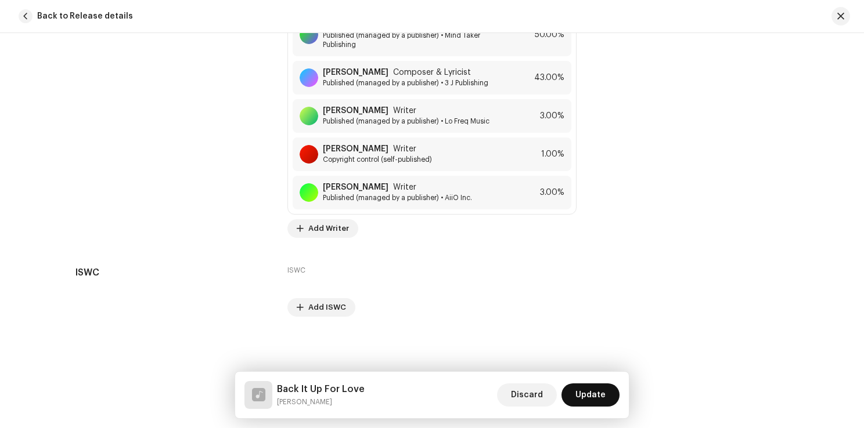
click at [599, 397] on span "Update" at bounding box center [590, 395] width 30 height 23
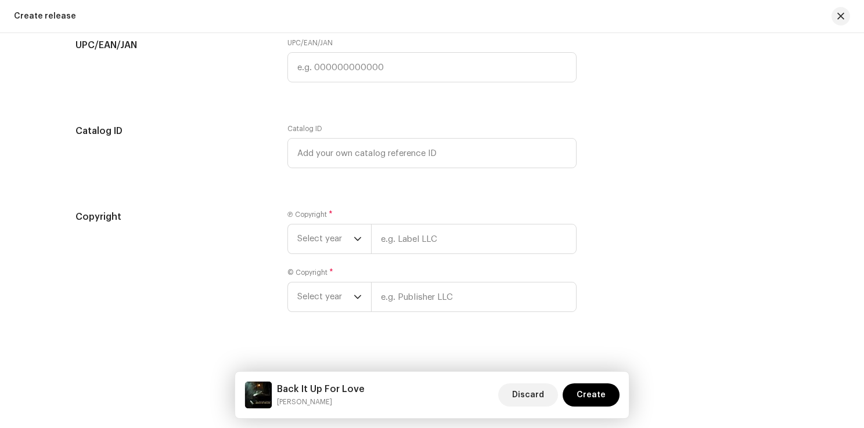
scroll to position [2068, 0]
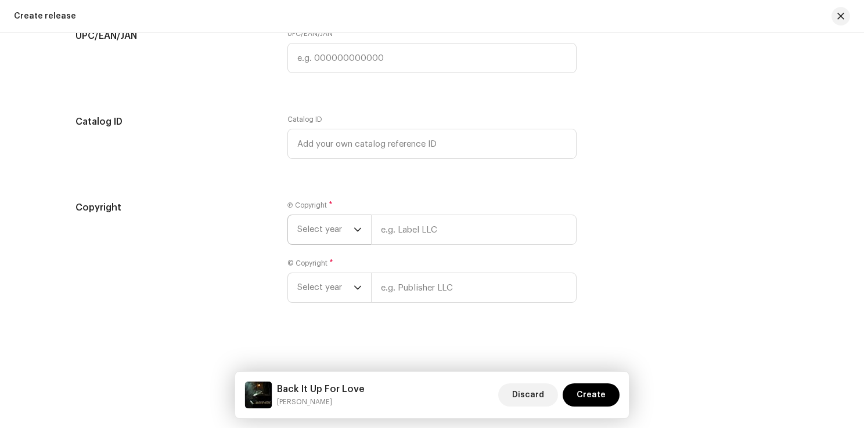
click at [365, 239] on p-select "Select year" at bounding box center [329, 230] width 84 height 30
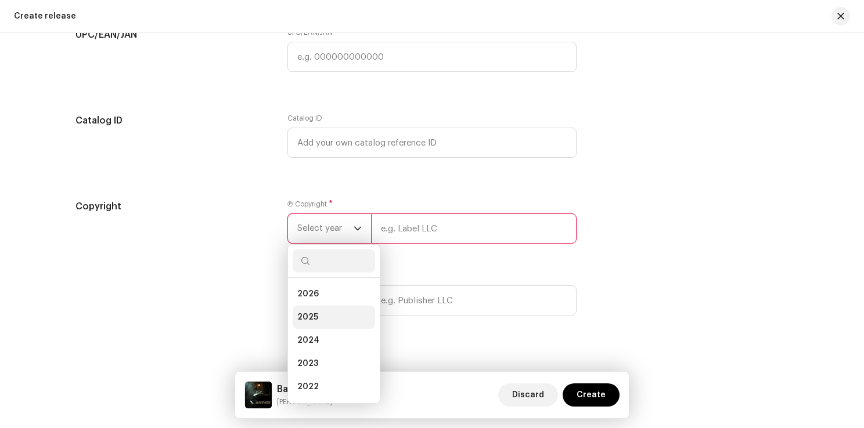
click at [327, 315] on li "2025" at bounding box center [334, 317] width 82 height 23
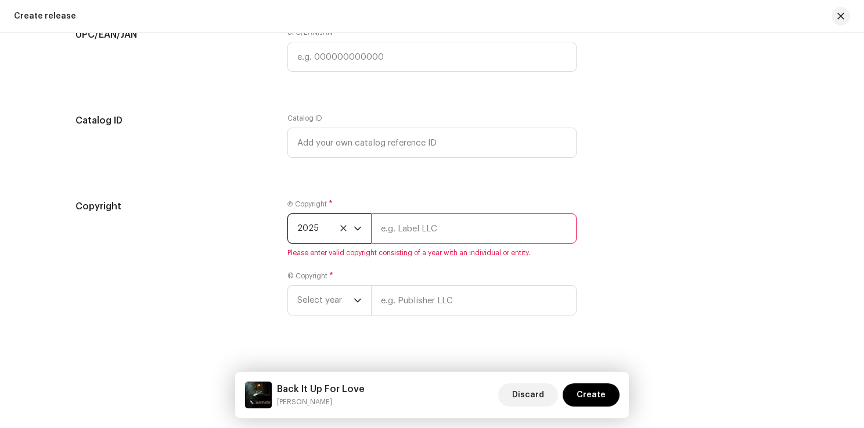
click at [426, 235] on input "text" at bounding box center [474, 229] width 206 height 30
type input "SHAZAM MUSIC INC / So, Let's Talk Ltd"
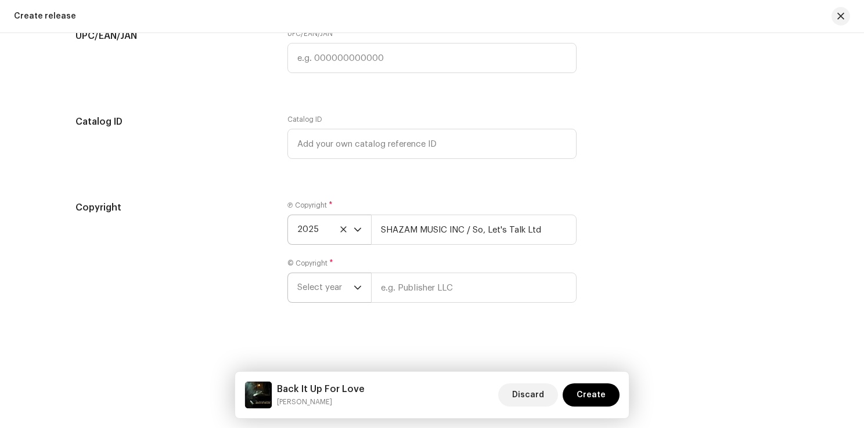
click at [327, 294] on span "Select year" at bounding box center [325, 287] width 56 height 29
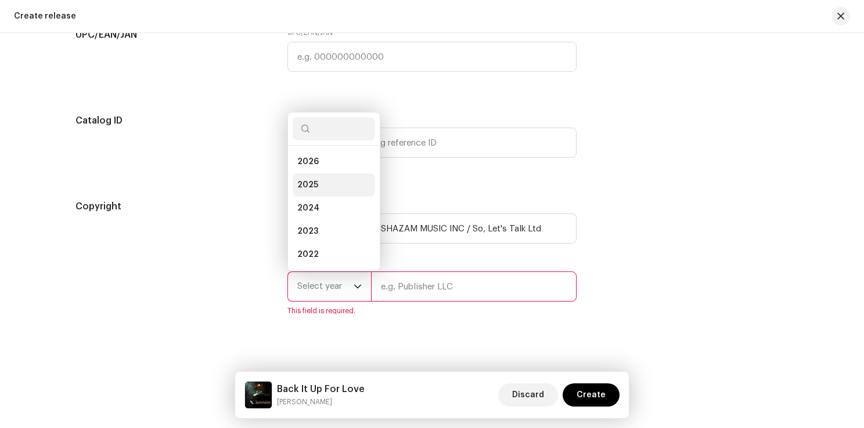
click at [337, 181] on li "2025" at bounding box center [334, 185] width 82 height 23
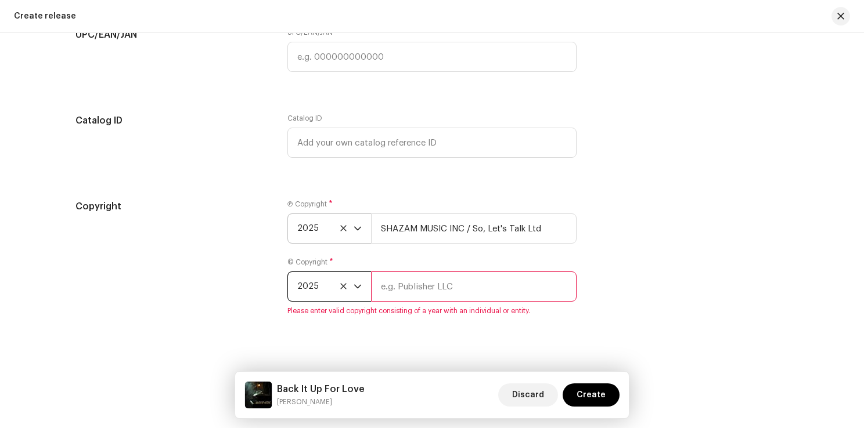
click at [416, 286] on input "text" at bounding box center [474, 287] width 206 height 30
type input "SHAZAM MUSIC INC / So, Let's Talk Ltd"
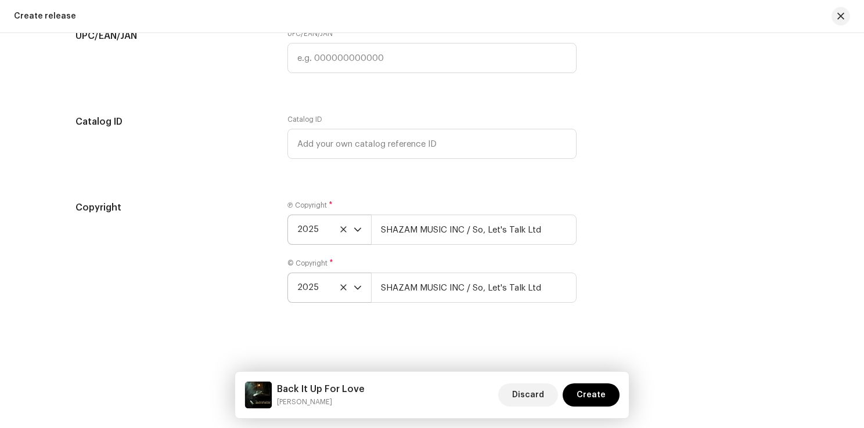
click at [605, 302] on div "Copyright Ⓟ Copyright * 2025 SHAZAM MUSIC INC / So, Let's Talk Ltd © Copyright …" at bounding box center [431, 259] width 713 height 116
click at [594, 396] on span "Create" at bounding box center [590, 395] width 29 height 23
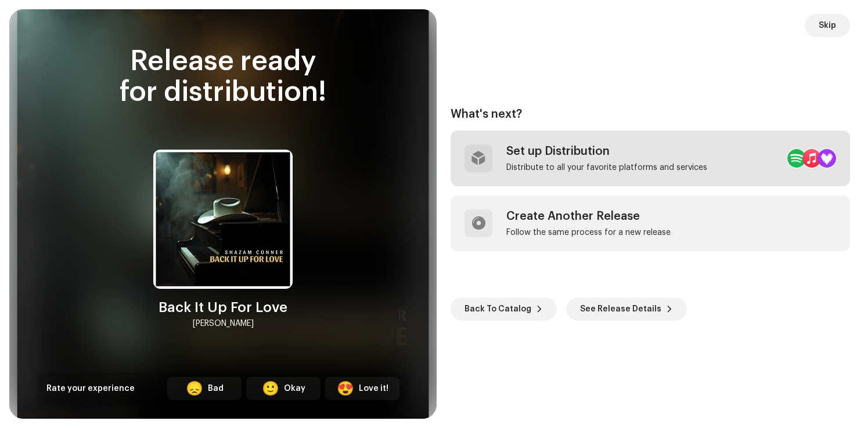
click at [631, 158] on div "Set up Distribution Distribute to all your favorite platforms and services" at bounding box center [606, 159] width 201 height 28
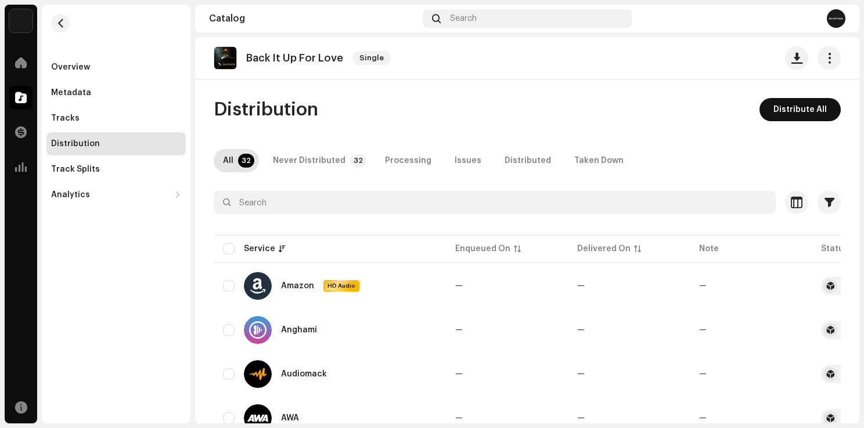
click at [806, 113] on span "Distribute All" at bounding box center [799, 109] width 53 height 23
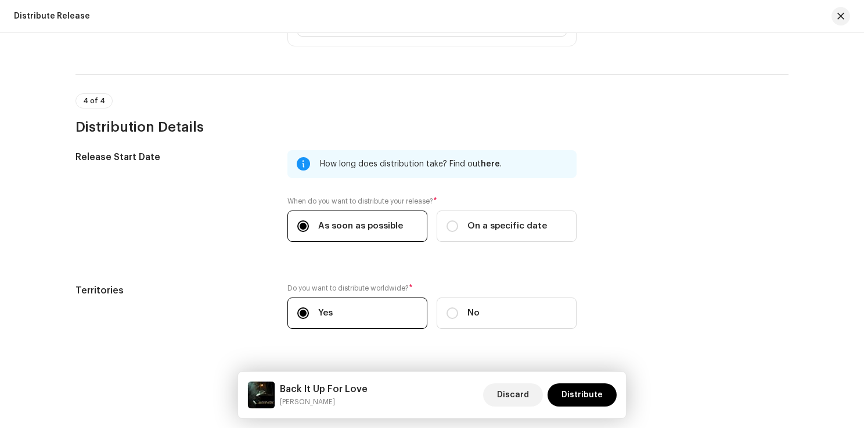
scroll to position [1895, 0]
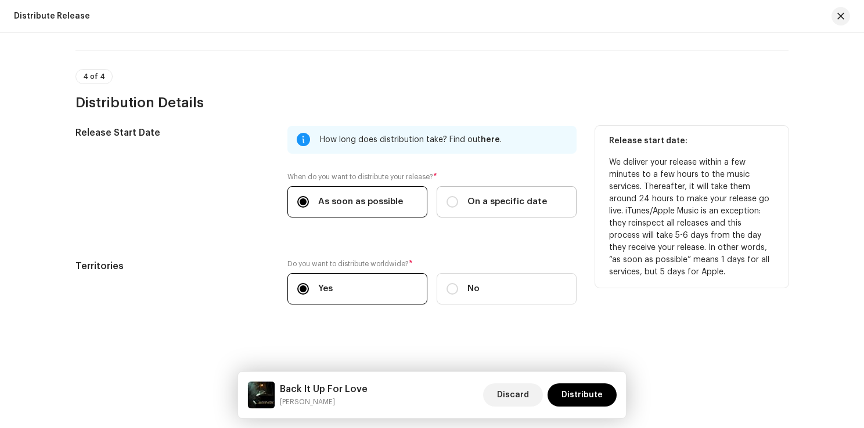
click at [486, 204] on span "On a specific date" at bounding box center [507, 202] width 80 height 13
click at [458, 204] on input "On a specific date" at bounding box center [452, 202] width 12 height 12
radio input "true"
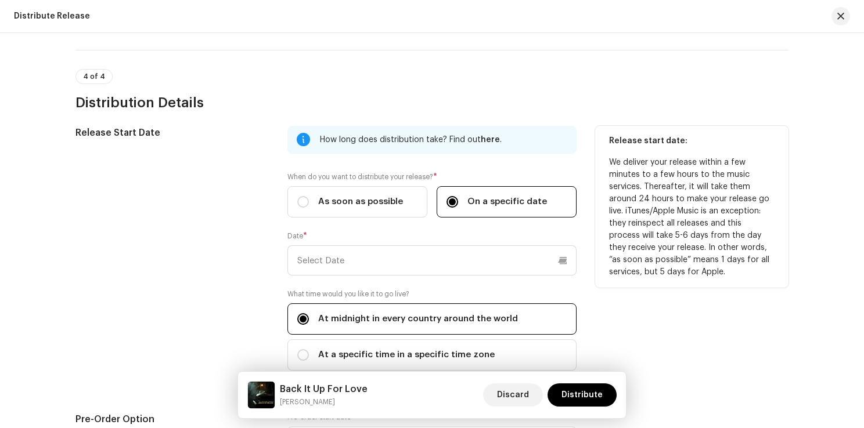
scroll to position [1953, 0]
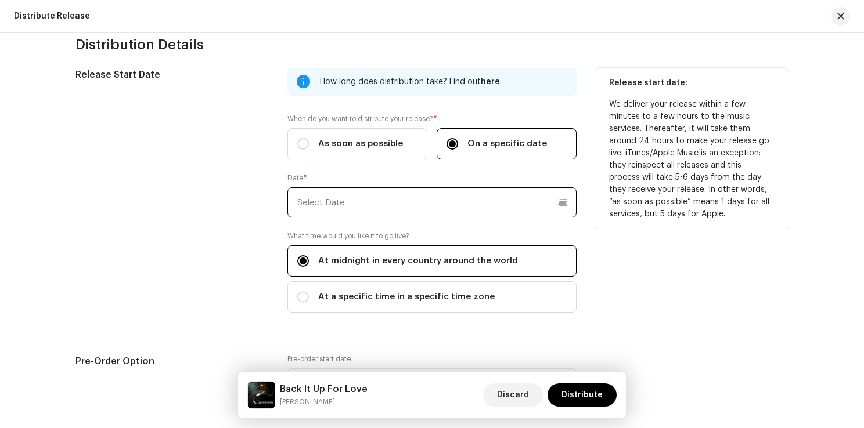
click at [563, 203] on input "text" at bounding box center [431, 203] width 289 height 30
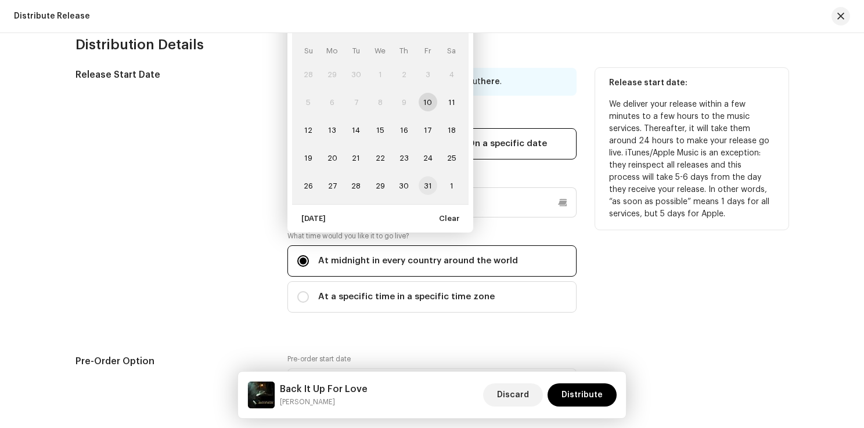
click at [428, 182] on span "31" at bounding box center [428, 185] width 19 height 19
type input "10/31/2025"
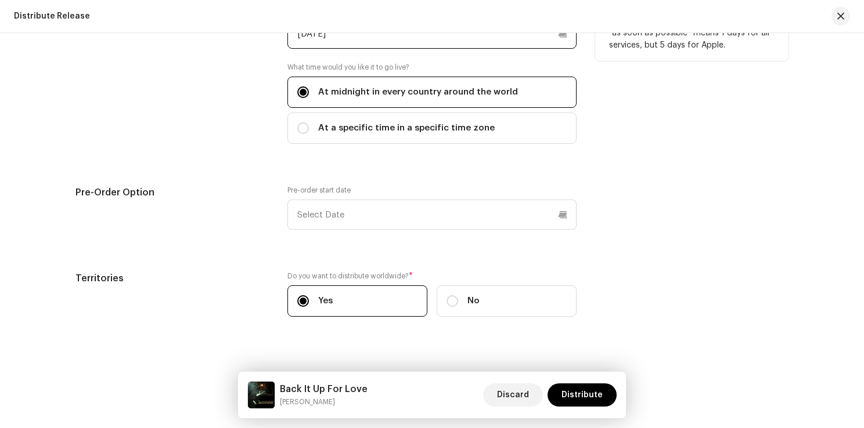
scroll to position [2134, 0]
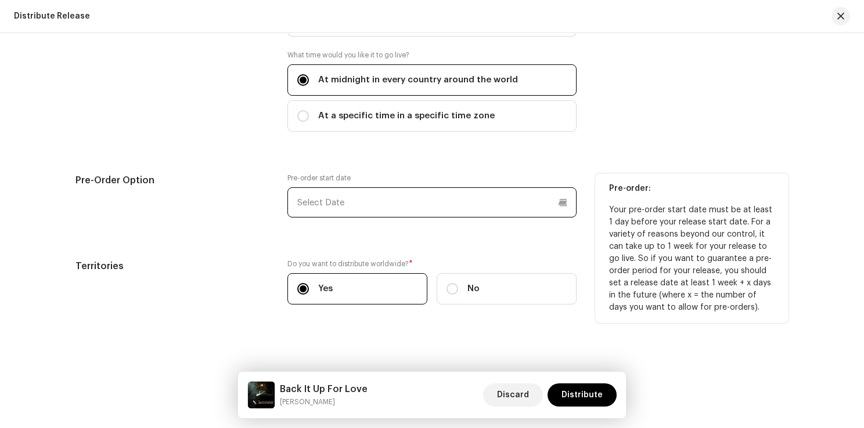
click at [562, 199] on input "text" at bounding box center [431, 203] width 289 height 30
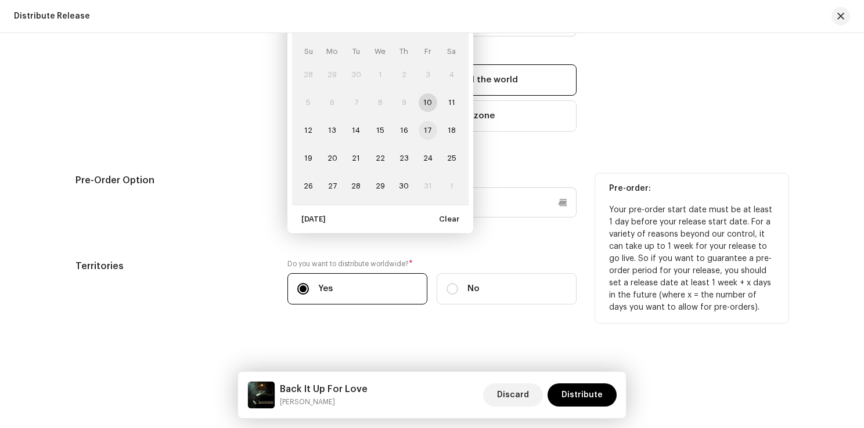
click at [427, 127] on span "17" at bounding box center [428, 130] width 19 height 19
type input "10/17/2025"
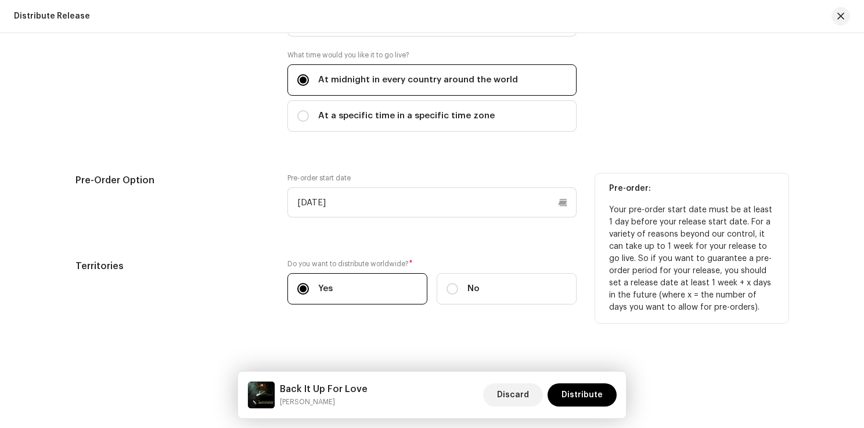
click at [237, 212] on div "Pre-Order Option" at bounding box center [171, 203] width 193 height 58
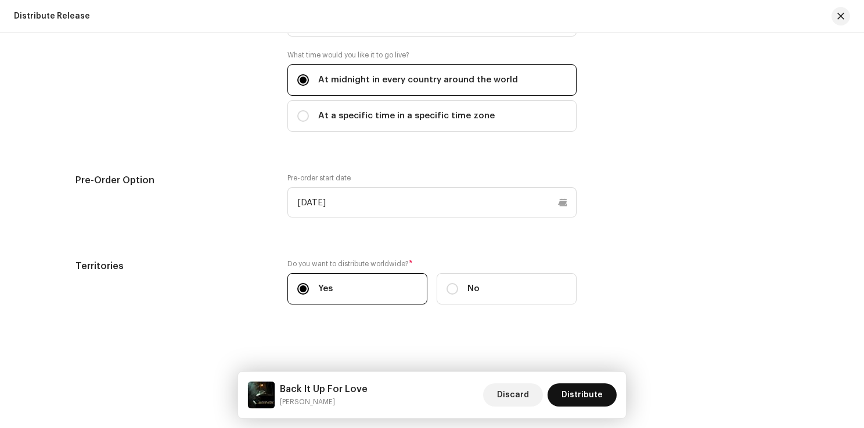
click at [585, 391] on span "Distribute" at bounding box center [581, 395] width 41 height 23
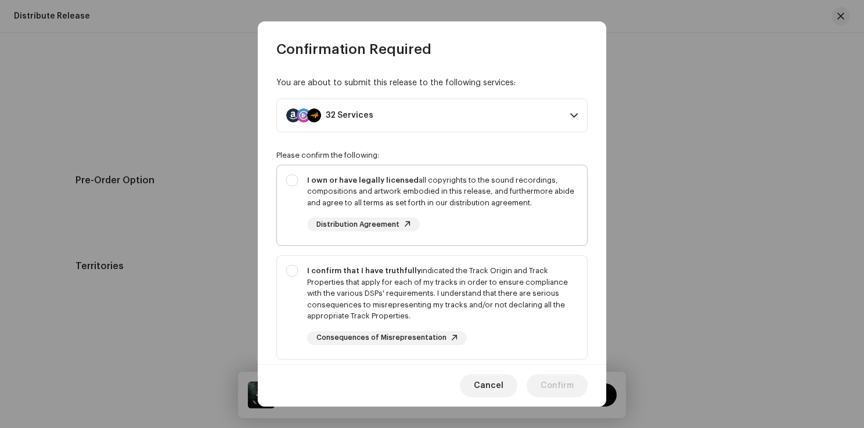
click at [298, 180] on div "I own or have legally licensed all copyrights to the sound recordings, composit…" at bounding box center [432, 203] width 310 height 76
checkbox input "true"
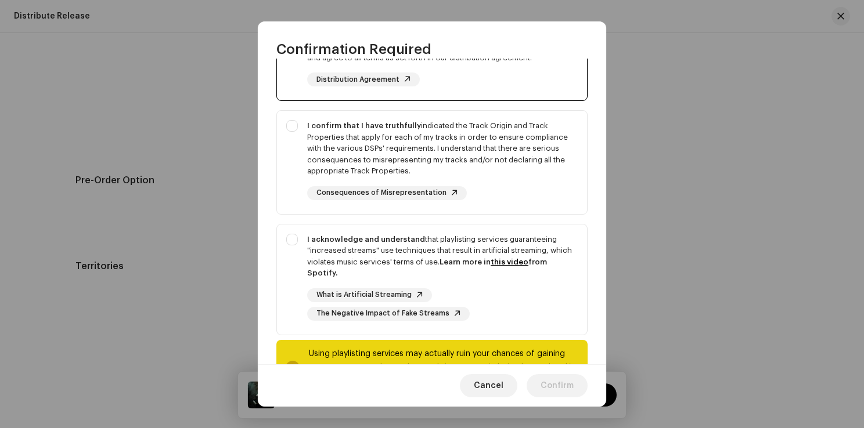
scroll to position [174, 0]
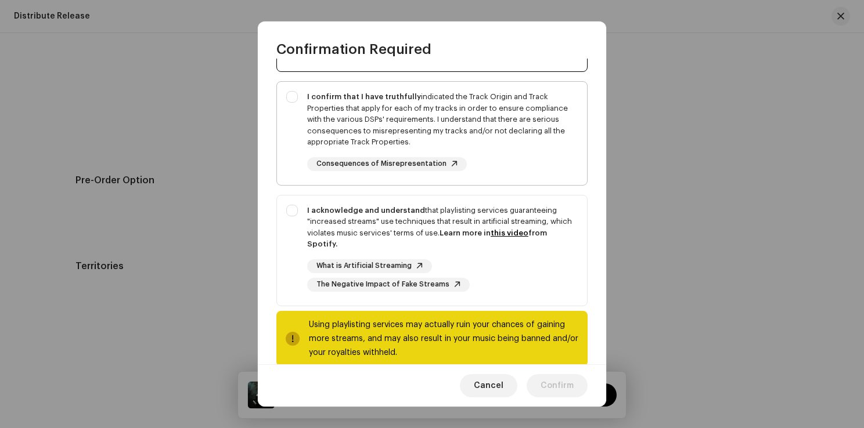
click at [298, 105] on div "I confirm that I have truthfully indicated the Track Origin and Track Propertie…" at bounding box center [432, 131] width 310 height 99
checkbox input "true"
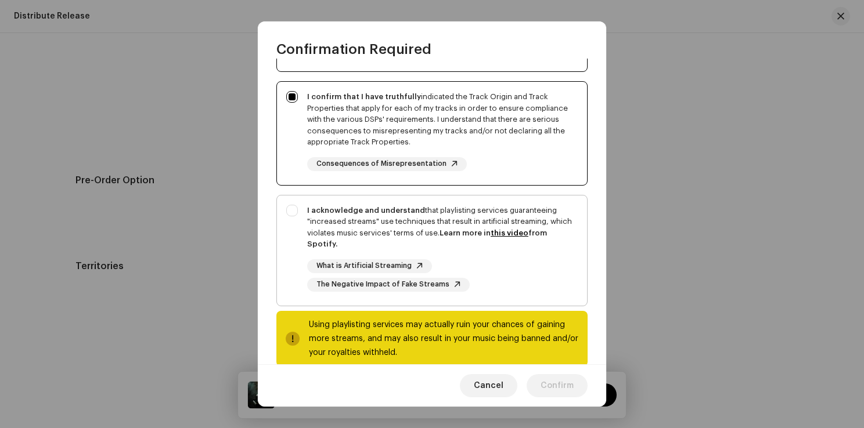
click at [294, 208] on div "I acknowledge and understand that playlisting services guaranteeing "increased …" at bounding box center [432, 249] width 310 height 106
checkbox input "true"
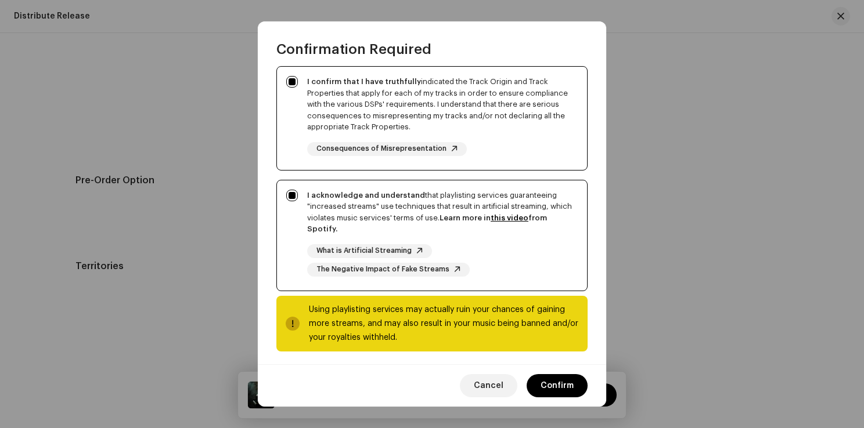
scroll to position [194, 0]
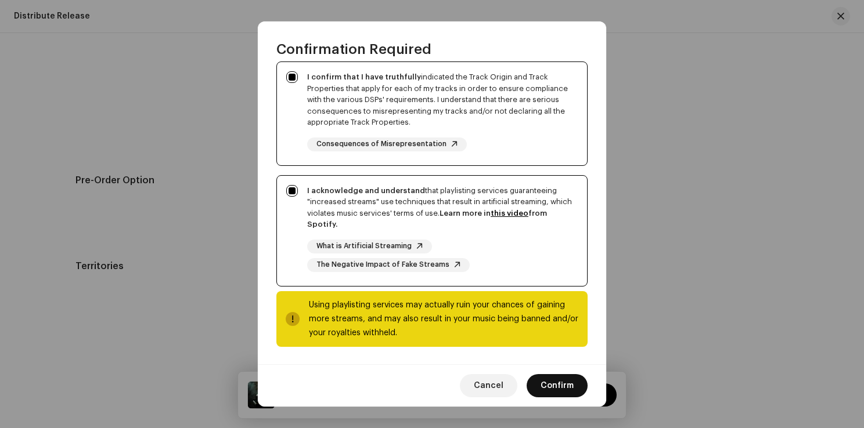
click at [552, 381] on span "Confirm" at bounding box center [556, 385] width 33 height 23
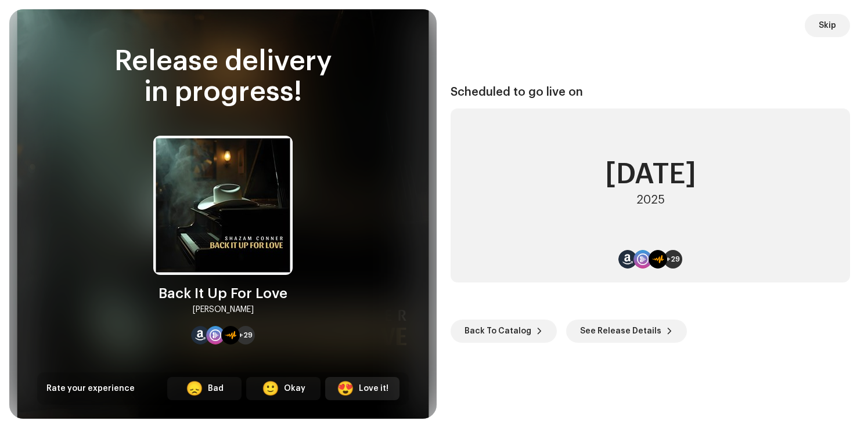
click at [392, 385] on div "😍 Love it!" at bounding box center [362, 388] width 74 height 23
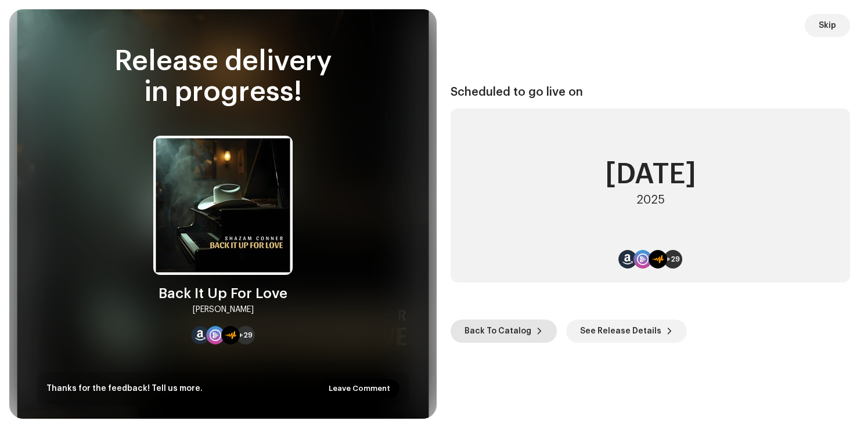
click at [522, 333] on span "Back To Catalog" at bounding box center [497, 331] width 67 height 23
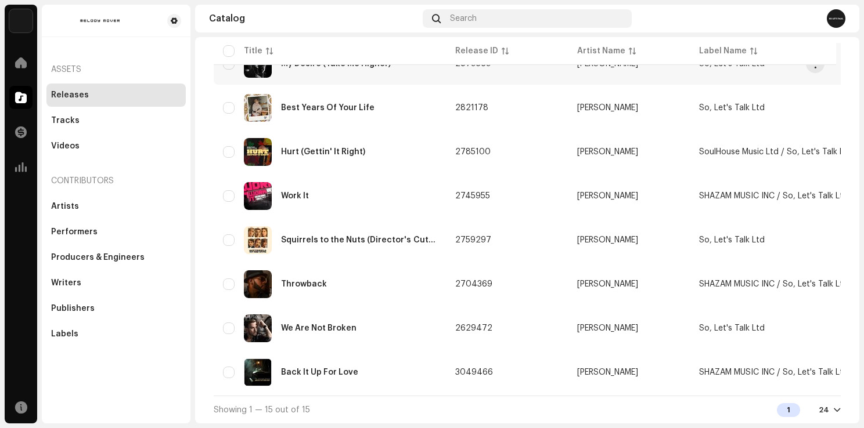
scroll to position [455, 0]
click at [397, 287] on div "Throwback" at bounding box center [330, 285] width 214 height 28
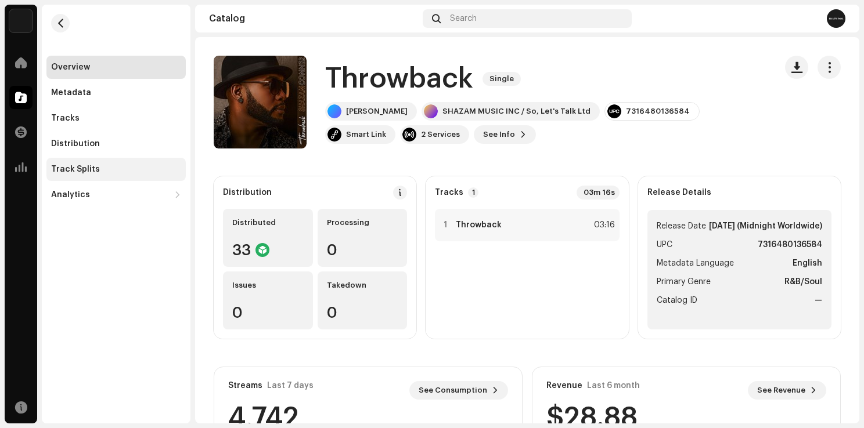
click at [93, 163] on div "Track Splits" at bounding box center [115, 169] width 139 height 23
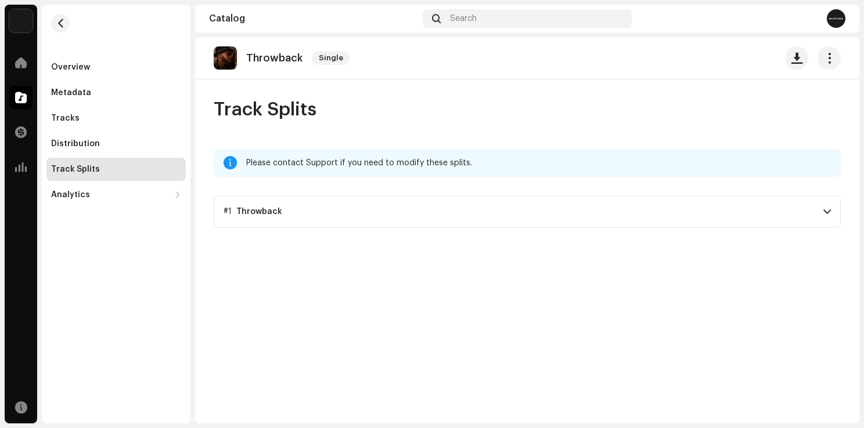
click at [603, 218] on p-accordion-header "#1 Throwback" at bounding box center [527, 212] width 627 height 33
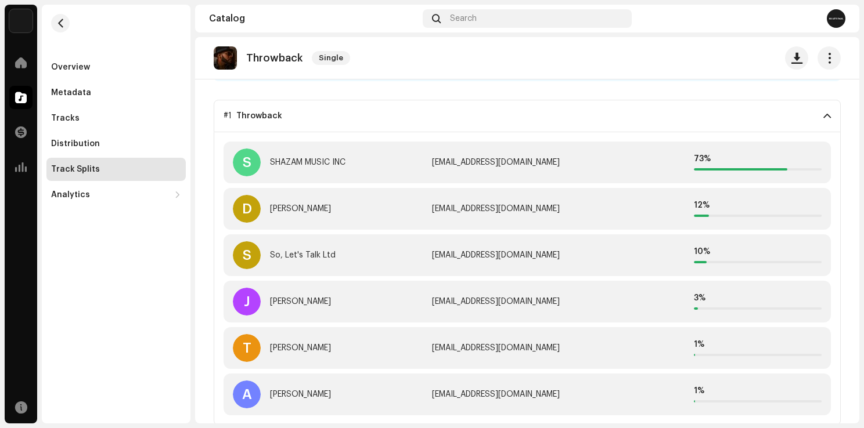
scroll to position [97, 0]
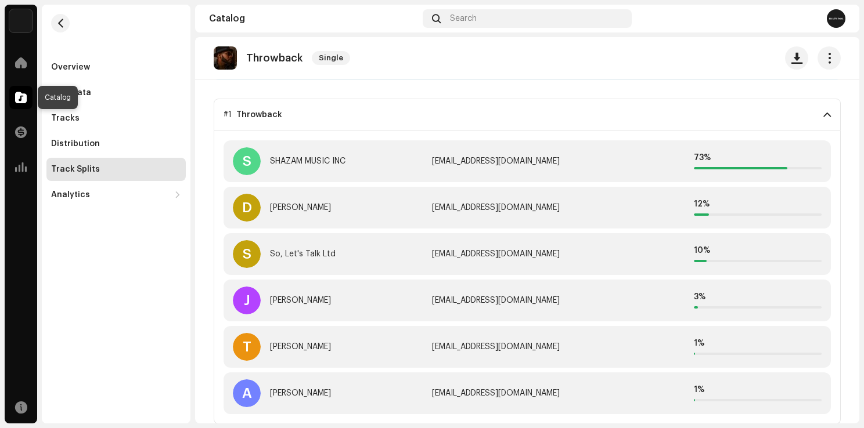
drag, startPoint x: 23, startPoint y: 98, endPoint x: 80, endPoint y: 23, distance: 94.0
click at [120, 30] on div "Overview Metadata Tracks Distribution Track Splits Analytics Consumption Engage…" at bounding box center [116, 106] width 149 height 202
drag, startPoint x: 529, startPoint y: 160, endPoint x: 430, endPoint y: 161, distance: 98.7
click at [432, 161] on div "[EMAIL_ADDRESS][DOMAIN_NAME]" at bounding box center [527, 161] width 190 height 9
copy div "[EMAIL_ADDRESS][DOMAIN_NAME]"
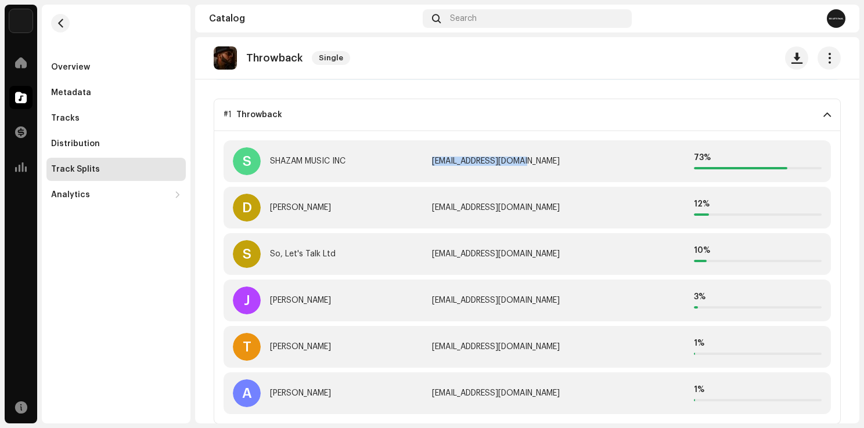
drag, startPoint x: 349, startPoint y: 163, endPoint x: 266, endPoint y: 161, distance: 83.0
click at [266, 161] on div "S SHAZAM MUSIC INC" at bounding box center [328, 161] width 190 height 28
copy div "SHAZAM MUSIC INC"
drag, startPoint x: 364, startPoint y: 206, endPoint x: 259, endPoint y: 207, distance: 104.5
click at [259, 207] on div "D Demetrices Thomas" at bounding box center [328, 208] width 190 height 28
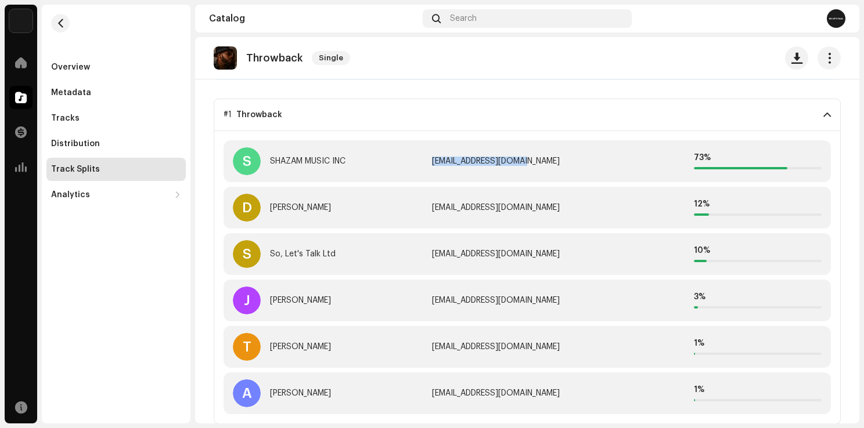
copy div "[PERSON_NAME]"
drag, startPoint x: 514, startPoint y: 208, endPoint x: 409, endPoint y: 208, distance: 105.1
click at [409, 208] on div "D Demetrices Thomas twnty47music@gmail.com 12 %" at bounding box center [526, 208] width 607 height 42
copy div "[EMAIL_ADDRESS][DOMAIN_NAME]"
drag, startPoint x: 317, startPoint y: 300, endPoint x: 271, endPoint y: 302, distance: 46.5
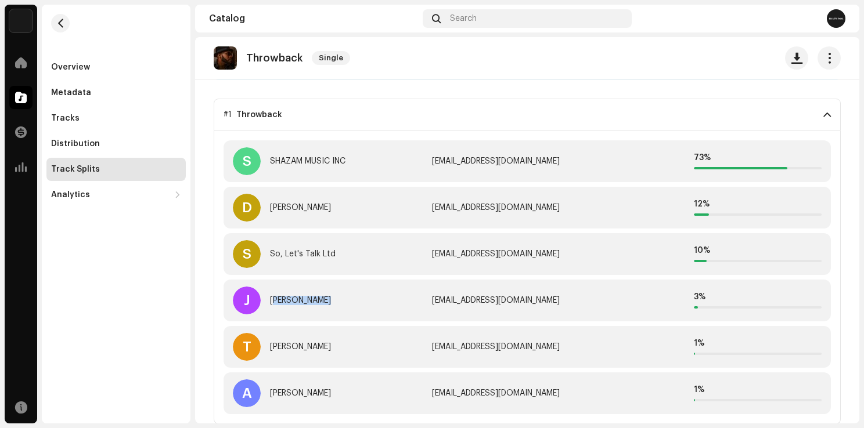
click at [271, 302] on div "J Jalen Thomas" at bounding box center [328, 301] width 190 height 28
copy div "[PERSON_NAME]"
drag, startPoint x: 571, startPoint y: 297, endPoint x: 414, endPoint y: 297, distance: 157.3
click at [414, 297] on div "J Jalen Thomas chubbyproduction8@gmail.com 3 %" at bounding box center [526, 301] width 607 height 42
copy div "Jalen Thomas chubbyproduction8@gmail.com"
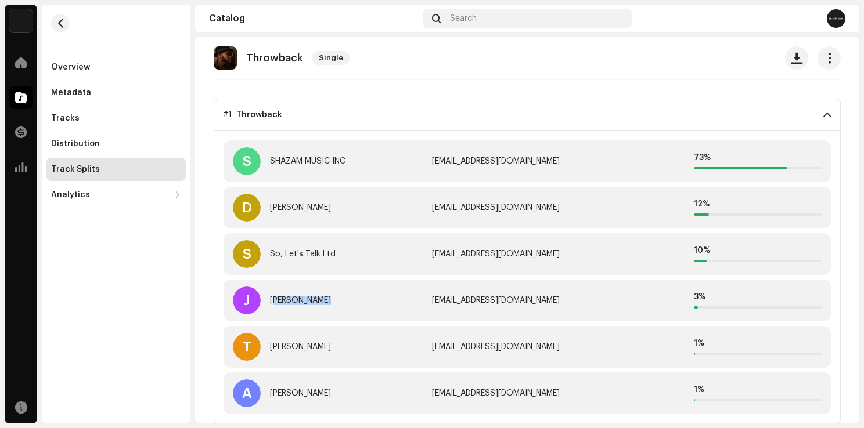
drag, startPoint x: 345, startPoint y: 349, endPoint x: 265, endPoint y: 349, distance: 79.5
click at [265, 349] on div "T Tremayne Wickliffe" at bounding box center [328, 347] width 190 height 28
copy div "[PERSON_NAME]"
drag, startPoint x: 525, startPoint y: 348, endPoint x: 406, endPoint y: 347, distance: 119.0
click at [406, 347] on div "T Tremayne Wickliffe nfectiousuploads@gmail.com 1 %" at bounding box center [526, 347] width 607 height 42
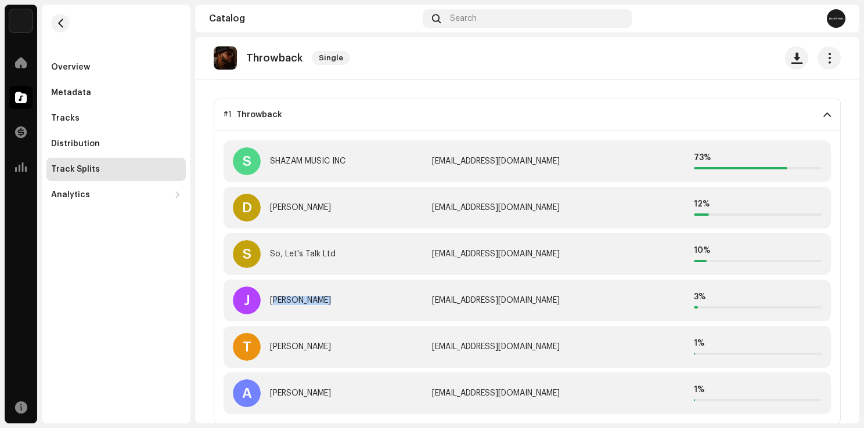
copy div "[EMAIL_ADDRESS][DOMAIN_NAME]"
drag, startPoint x: 378, startPoint y: 392, endPoint x: 261, endPoint y: 384, distance: 117.5
click at [261, 384] on div "A Archie Wayne Thompson Jr" at bounding box center [328, 394] width 190 height 28
copy div "[PERSON_NAME]"
click at [526, 395] on div "[EMAIL_ADDRESS][DOMAIN_NAME]" at bounding box center [527, 393] width 190 height 9
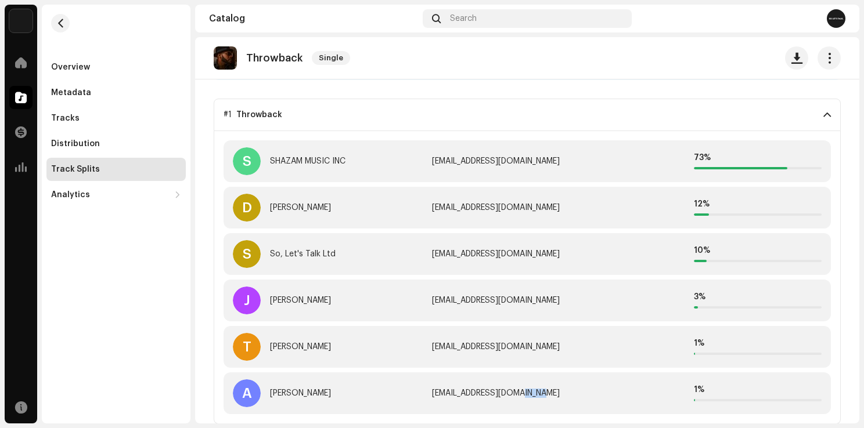
click at [526, 395] on div "[EMAIL_ADDRESS][DOMAIN_NAME]" at bounding box center [527, 393] width 190 height 9
copy div "[EMAIL_ADDRESS][DOMAIN_NAME]"
drag, startPoint x: 358, startPoint y: 160, endPoint x: 243, endPoint y: 157, distance: 114.4
click at [243, 157] on div "S SHAZAM MUSIC INC" at bounding box center [328, 161] width 190 height 28
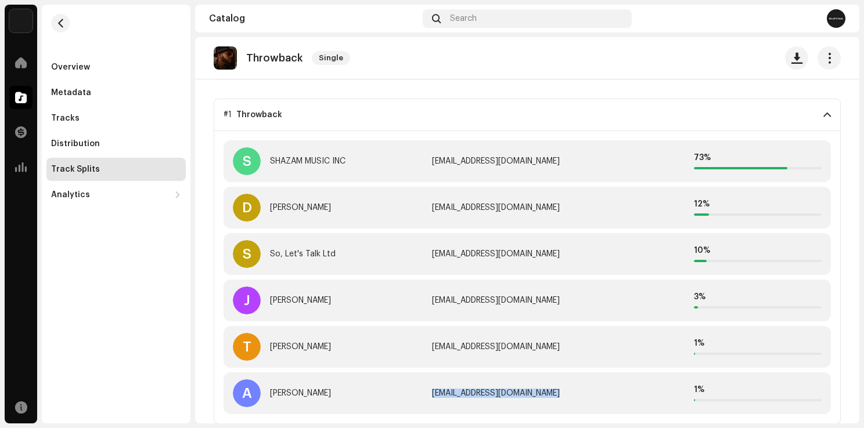
drag, startPoint x: 352, startPoint y: 210, endPoint x: 263, endPoint y: 210, distance: 89.4
click at [263, 210] on div "D Demetrices Thomas" at bounding box center [328, 208] width 190 height 28
click at [521, 208] on div "[EMAIL_ADDRESS][DOMAIN_NAME]" at bounding box center [527, 207] width 190 height 9
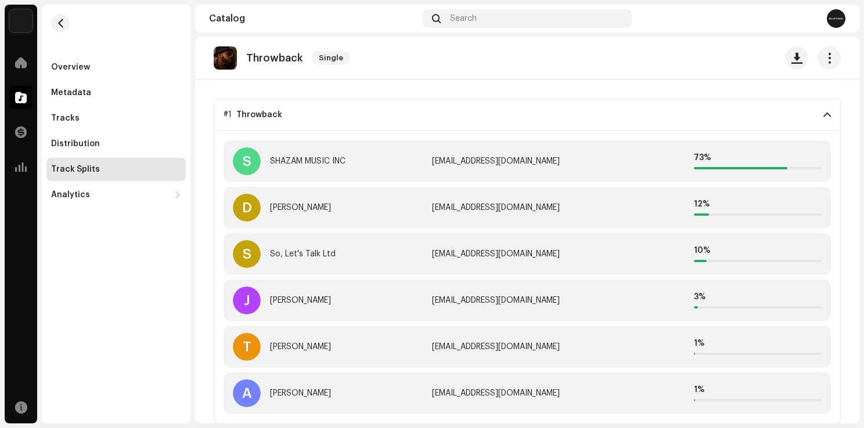
drag, startPoint x: 541, startPoint y: 204, endPoint x: 377, endPoint y: 202, distance: 163.7
click at [378, 202] on div "D Demetrices Thomas twnty47music@gmail.com 12 %" at bounding box center [526, 208] width 607 height 42
drag, startPoint x: 338, startPoint y: 298, endPoint x: 266, endPoint y: 300, distance: 72.6
click at [266, 300] on div "J Jalen Thomas" at bounding box center [328, 301] width 190 height 28
click at [521, 305] on div "J Jalen Thomas chubbyproduction8@gmail.com 3 %" at bounding box center [526, 301] width 607 height 42
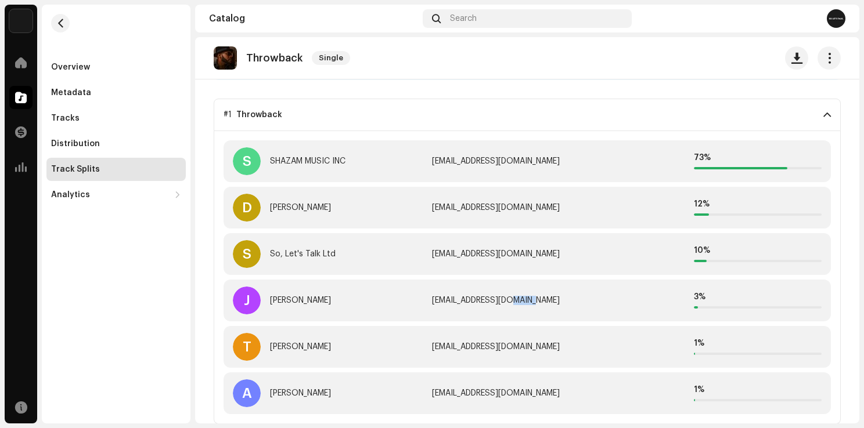
click at [521, 305] on div "J Jalen Thomas chubbyproduction8@gmail.com 3 %" at bounding box center [526, 301] width 607 height 42
drag, startPoint x: 532, startPoint y: 301, endPoint x: 550, endPoint y: 301, distance: 18.6
click at [532, 301] on div "[EMAIL_ADDRESS][DOMAIN_NAME]" at bounding box center [527, 300] width 190 height 9
drag, startPoint x: 569, startPoint y: 301, endPoint x: 421, endPoint y: 294, distance: 147.6
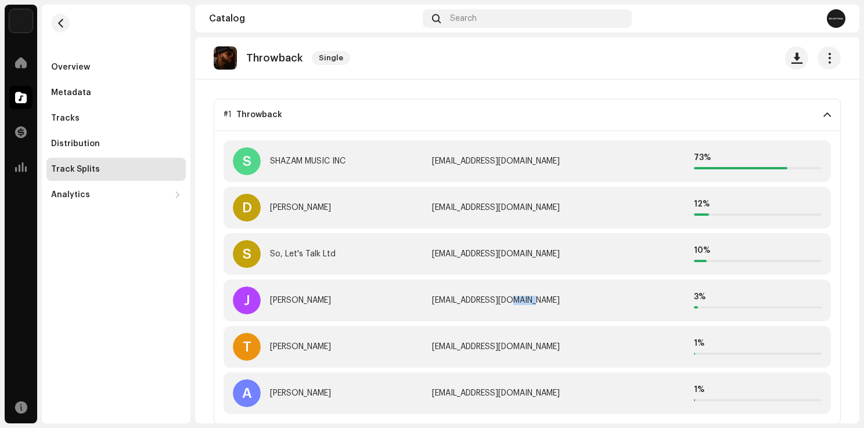
click at [421, 294] on div "J Jalen Thomas chubbyproduction8@gmail.com 3 %" at bounding box center [526, 301] width 607 height 42
drag, startPoint x: 344, startPoint y: 347, endPoint x: 266, endPoint y: 347, distance: 77.8
click at [266, 347] on div "T Tremayne Wickliffe" at bounding box center [328, 347] width 190 height 28
click at [316, 349] on div "[PERSON_NAME]" at bounding box center [300, 347] width 61 height 9
drag, startPoint x: 387, startPoint y: 399, endPoint x: 268, endPoint y: 396, distance: 119.1
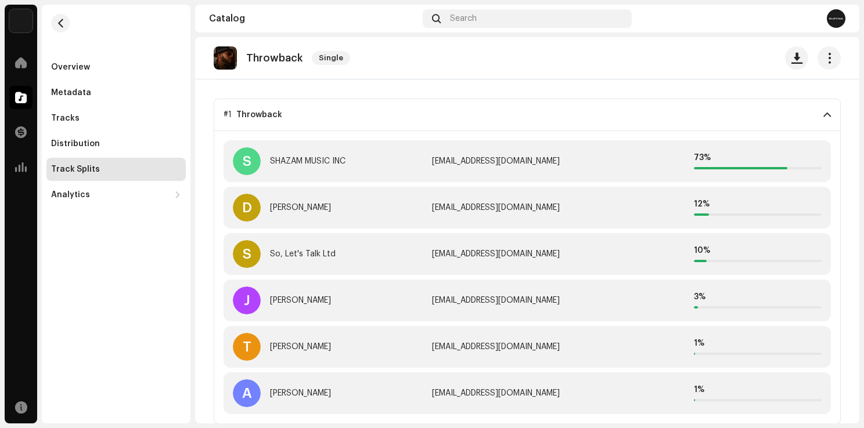
click at [268, 396] on div "A Archie Wayne Thompson Jr" at bounding box center [328, 394] width 190 height 28
drag, startPoint x: 564, startPoint y: 390, endPoint x: 415, endPoint y: 395, distance: 149.3
click at [415, 395] on div "A Archie Wayne Thompson Jr archetekproductions@gmail.com 1 %" at bounding box center [526, 394] width 607 height 42
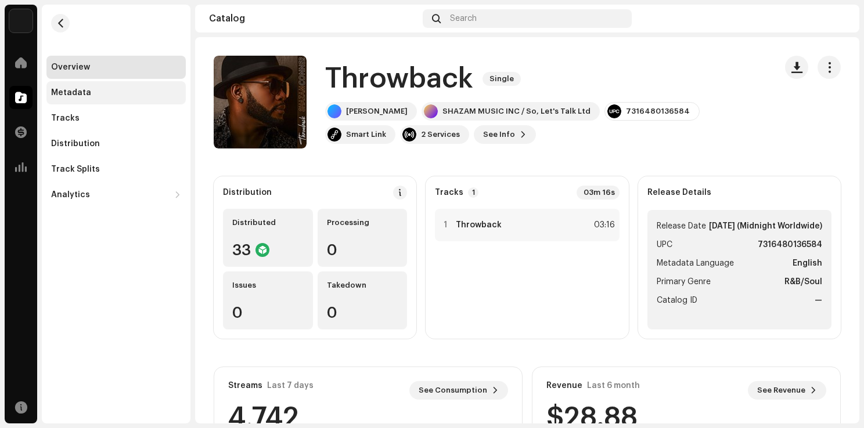
click at [80, 95] on div "Metadata" at bounding box center [71, 92] width 40 height 9
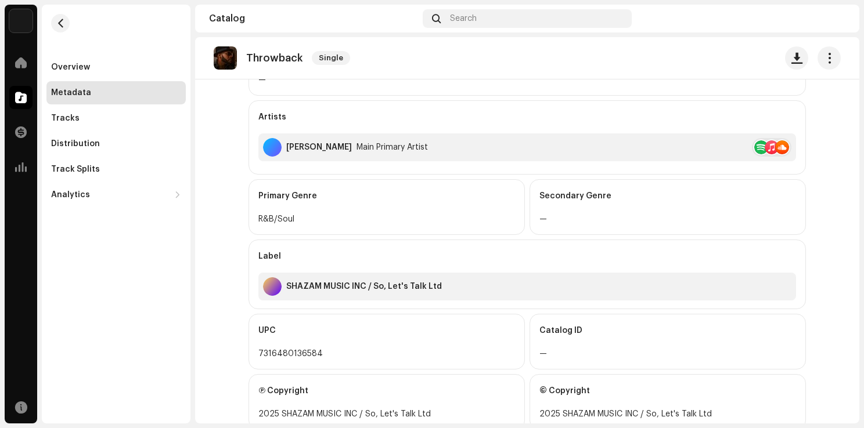
scroll to position [322, 0]
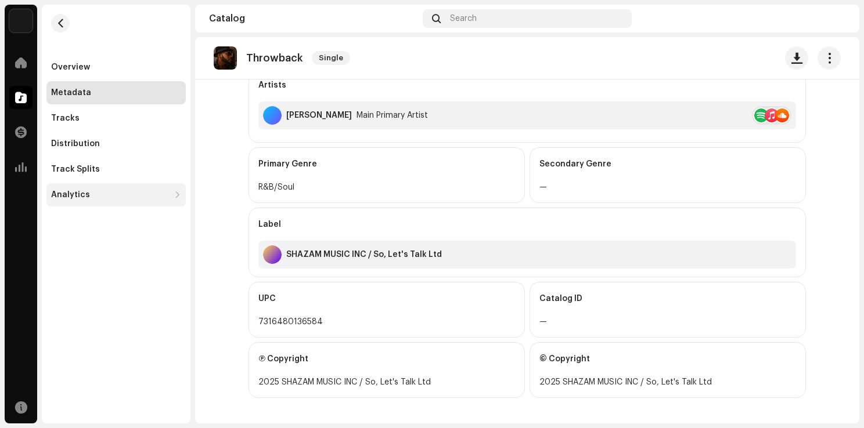
click at [86, 197] on div "Analytics" at bounding box center [70, 194] width 39 height 9
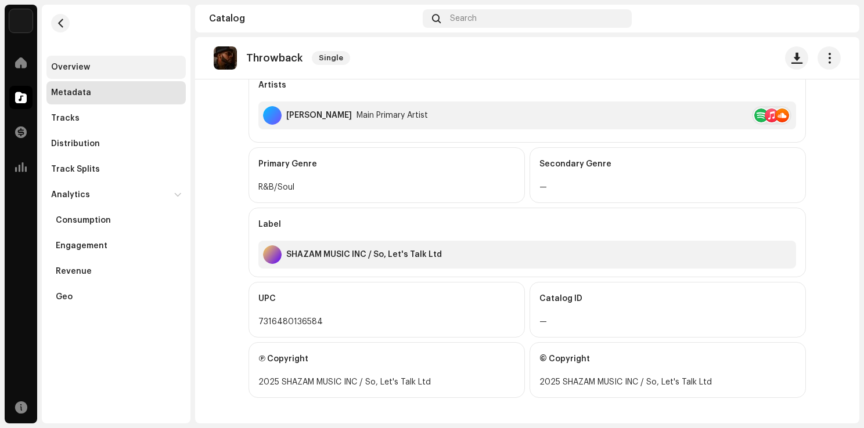
click at [90, 68] on div "Overview" at bounding box center [116, 67] width 130 height 9
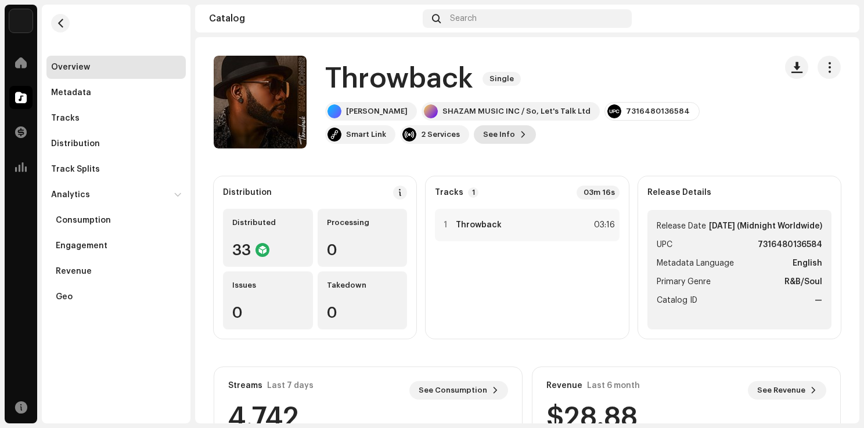
click at [483, 141] on span "See Info" at bounding box center [499, 134] width 32 height 23
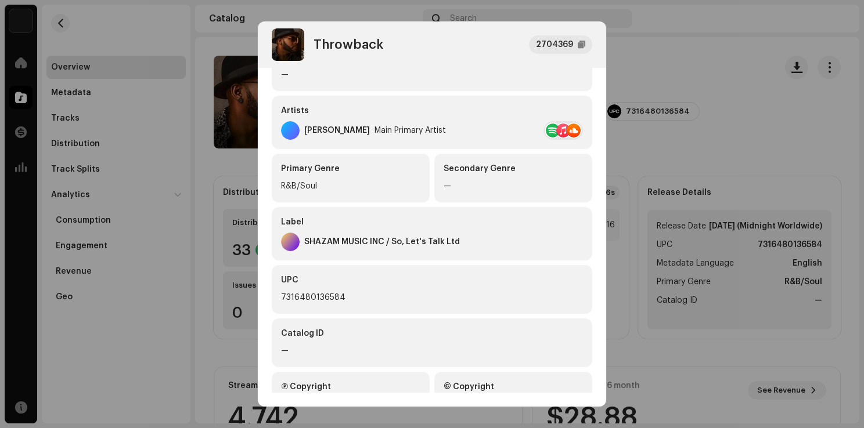
scroll to position [229, 0]
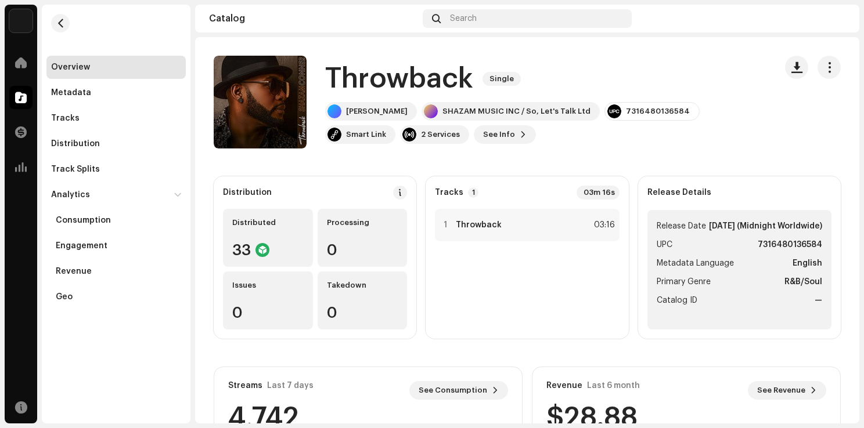
click at [691, 277] on div "Throwback 2704369 Metadata Distribution Metadata Language English Release Title…" at bounding box center [432, 214] width 864 height 428
click at [734, 271] on li "Metadata Language English" at bounding box center [739, 264] width 165 height 14
click at [814, 308] on strong "—" at bounding box center [818, 301] width 8 height 14
click at [525, 230] on div "1 Throwback 03:16" at bounding box center [527, 225] width 184 height 33
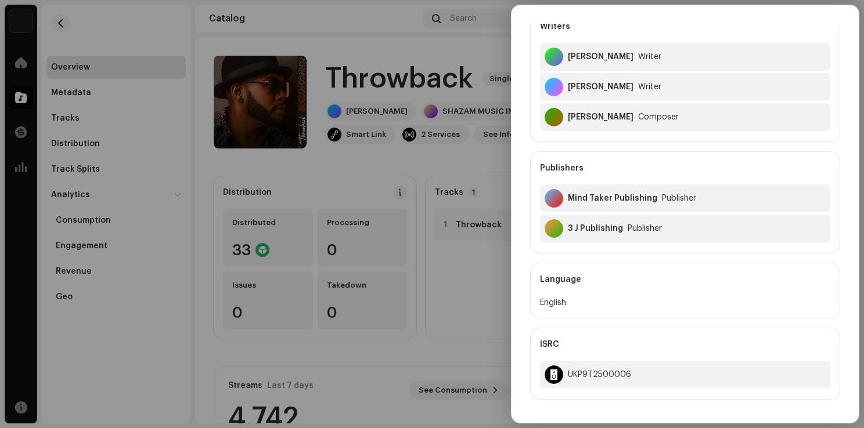
scroll to position [232, 0]
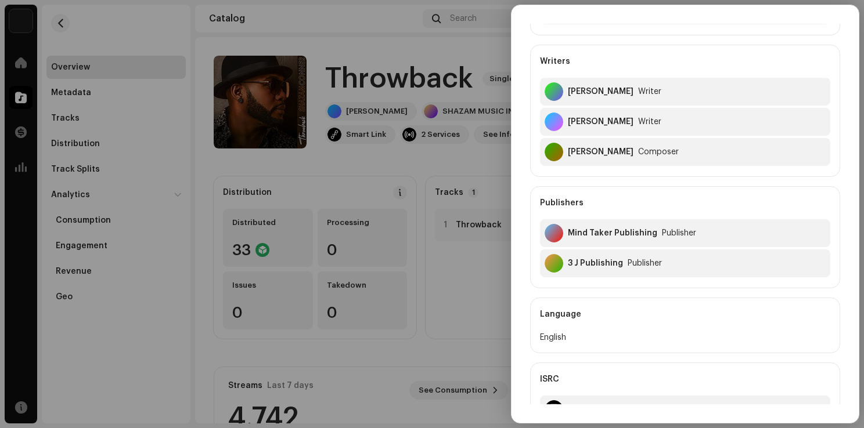
click at [600, 262] on div "3 J Publishing" at bounding box center [595, 263] width 55 height 9
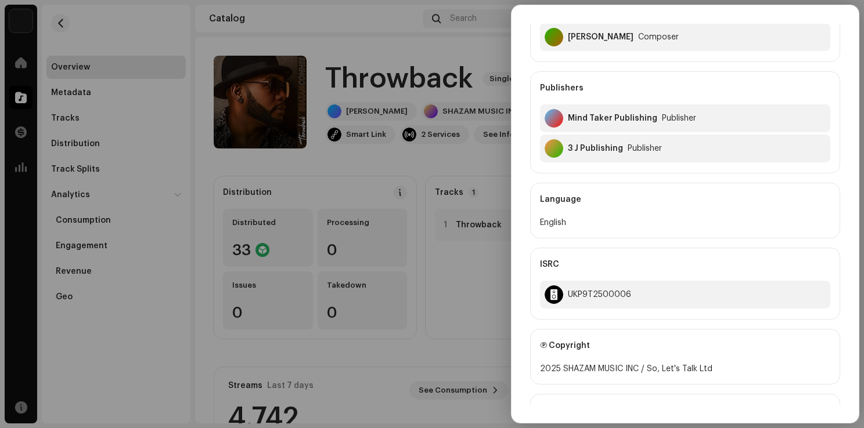
scroll to position [290, 0]
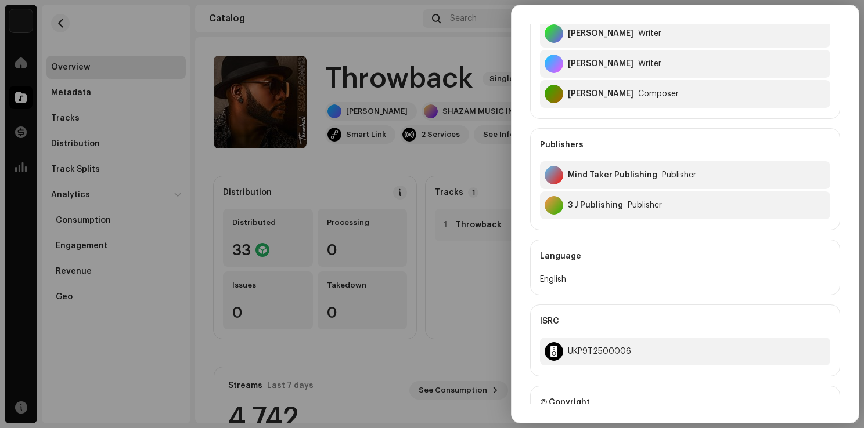
click at [594, 203] on div "3 J Publishing" at bounding box center [595, 205] width 55 height 9
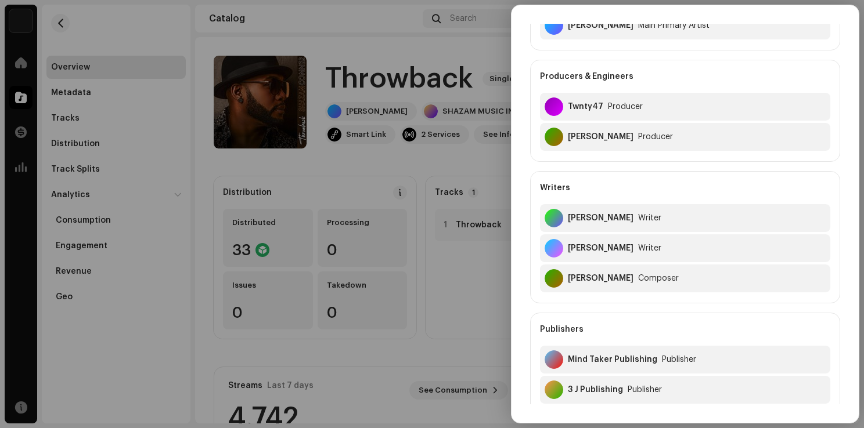
scroll to position [58, 0]
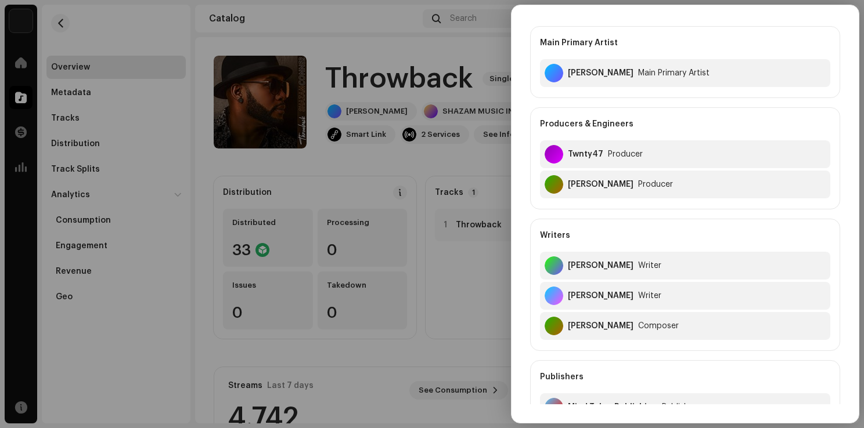
click at [399, 188] on div at bounding box center [432, 214] width 864 height 428
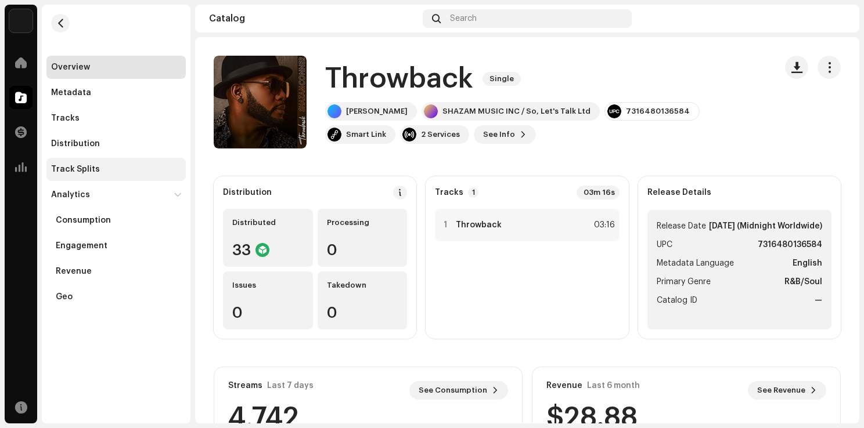
click at [81, 161] on div "Track Splits" at bounding box center [115, 169] width 139 height 23
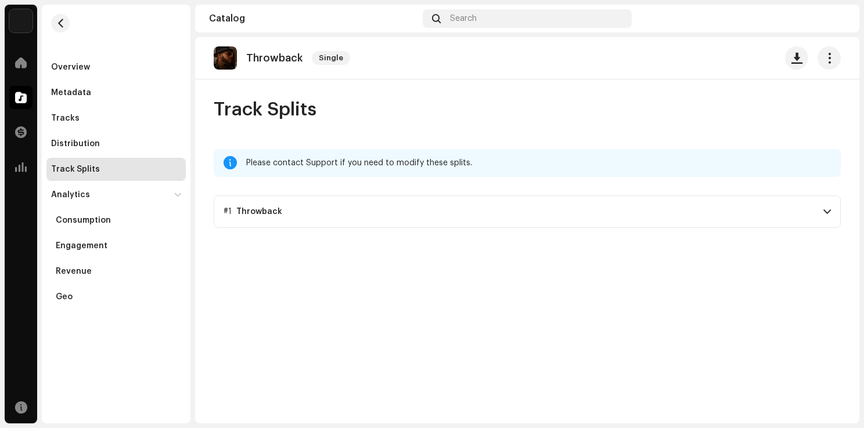
click at [827, 214] on span at bounding box center [827, 211] width 8 height 9
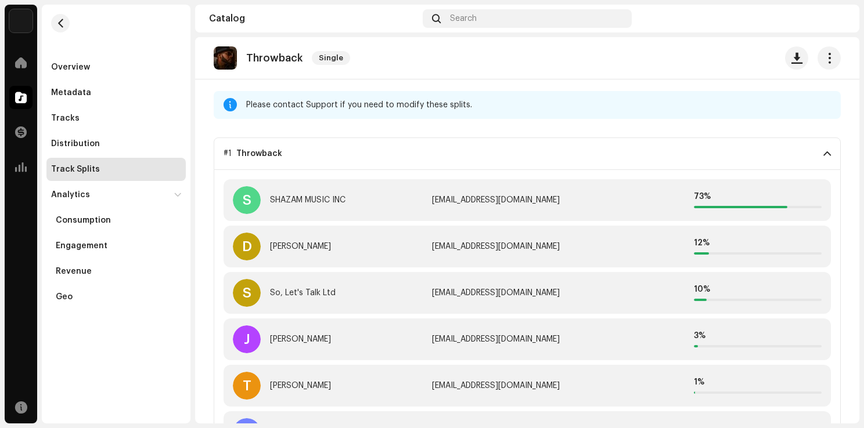
scroll to position [97, 0]
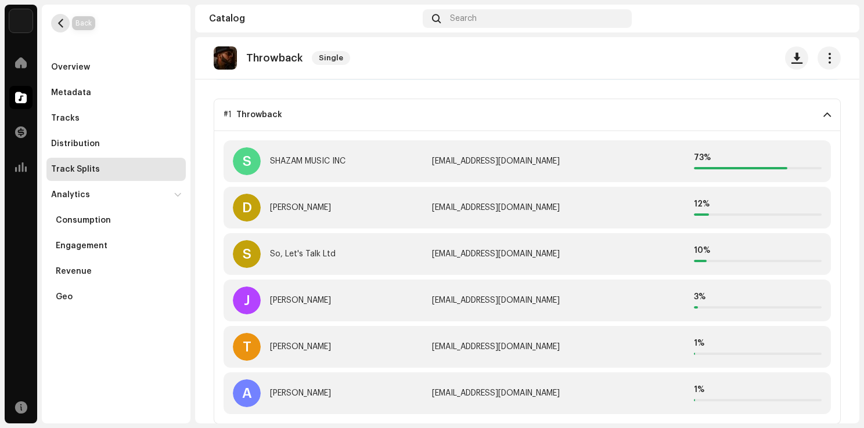
click at [62, 21] on span "button" at bounding box center [60, 23] width 9 height 9
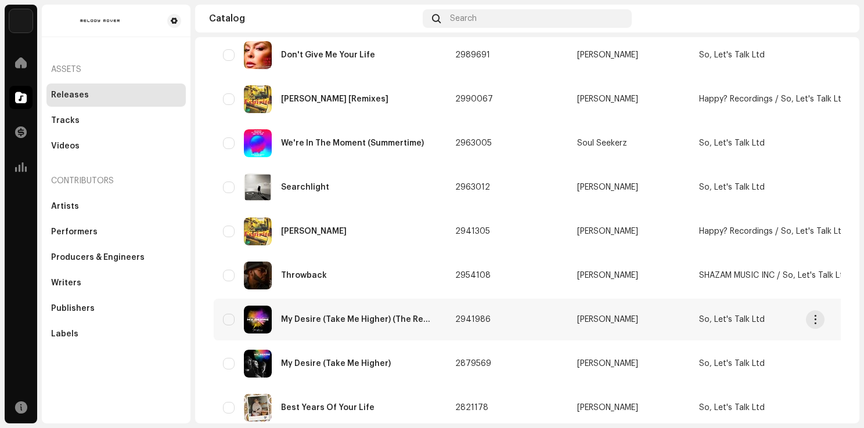
scroll to position [174, 0]
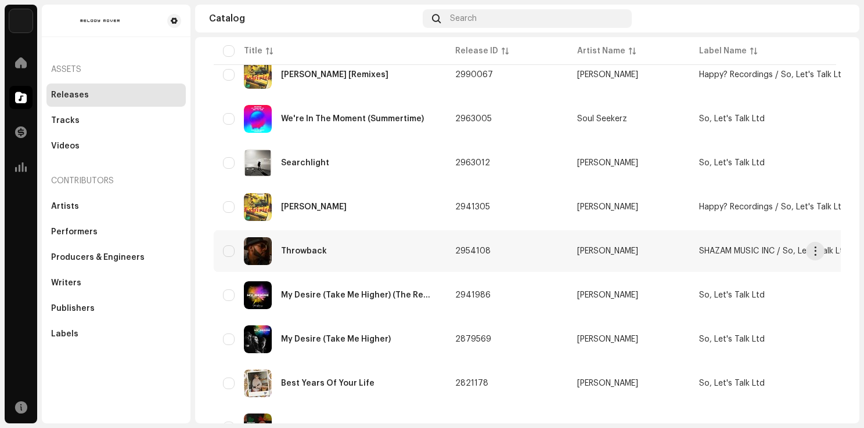
click at [348, 259] on div "Throwback" at bounding box center [330, 251] width 214 height 28
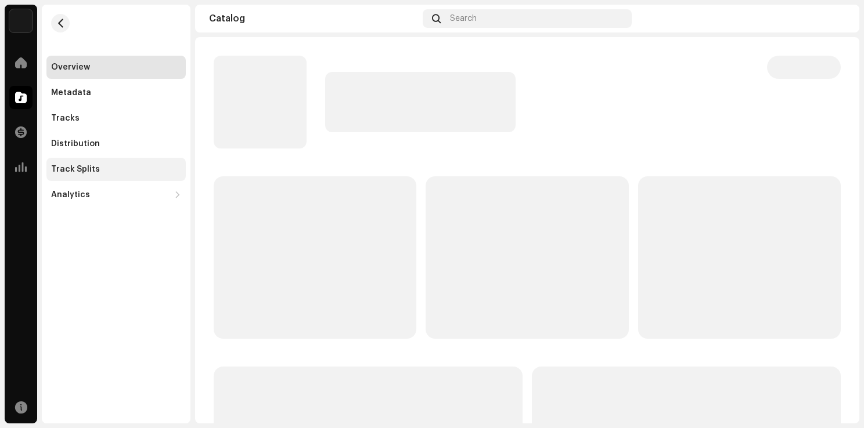
click at [83, 170] on div "Track Splits" at bounding box center [75, 169] width 49 height 9
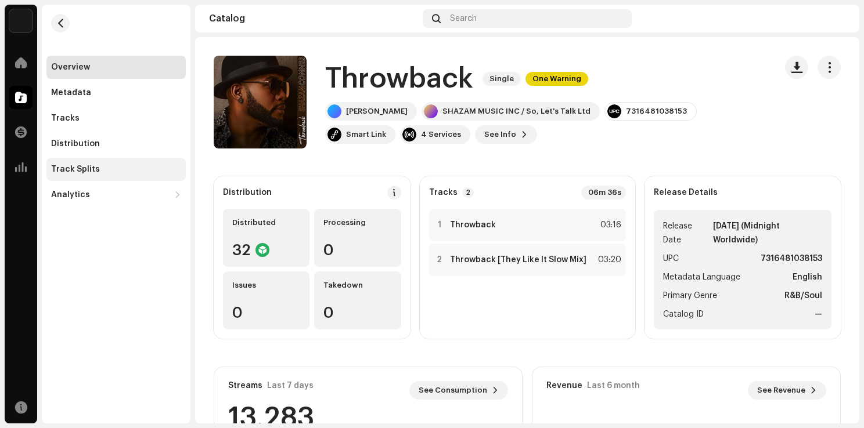
click at [75, 172] on div "Track Splits" at bounding box center [75, 169] width 49 height 9
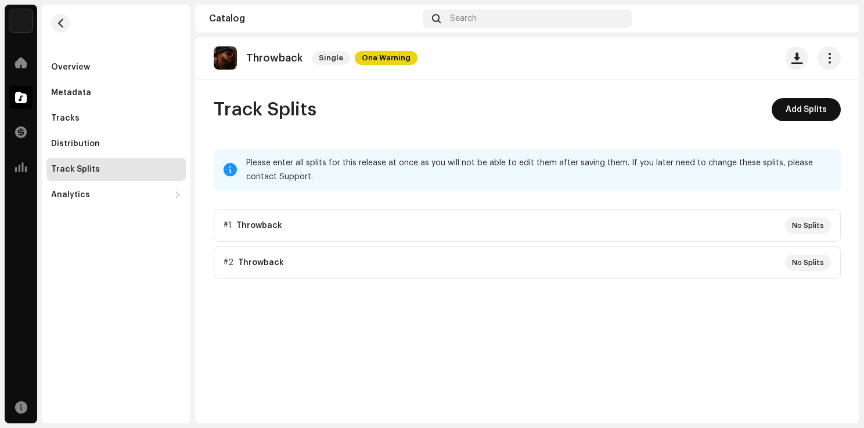
click at [816, 116] on span "Add Splits" at bounding box center [805, 109] width 41 height 23
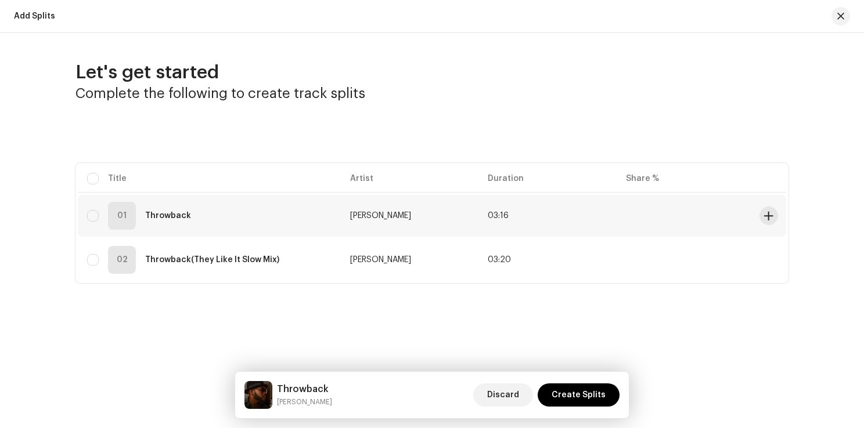
click at [182, 208] on div "01 Throwback" at bounding box center [209, 216] width 244 height 28
click at [768, 210] on button at bounding box center [768, 216] width 19 height 19
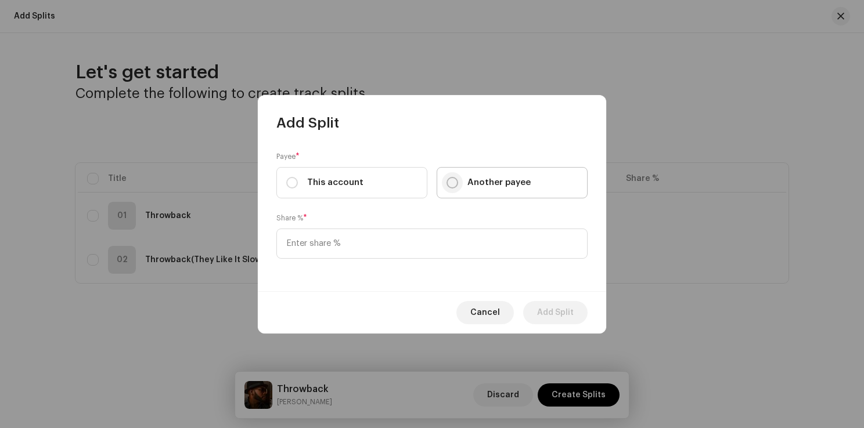
click at [449, 182] on input "Another payee" at bounding box center [452, 183] width 12 height 12
radio input "true"
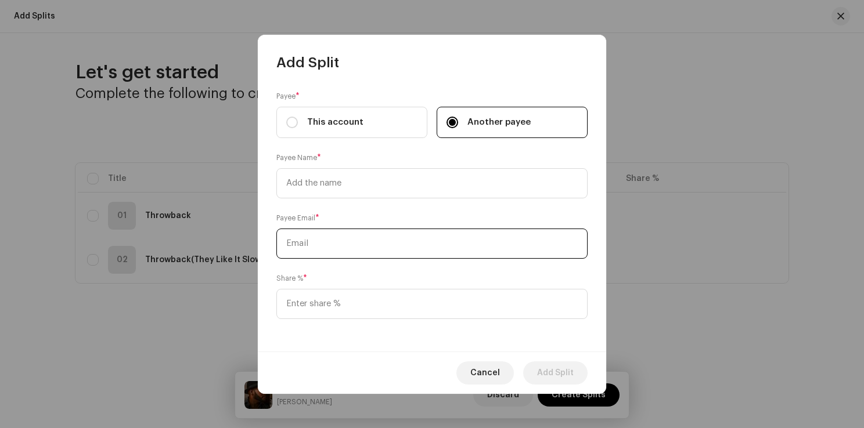
click at [366, 238] on input "text" at bounding box center [431, 244] width 311 height 30
paste input "[EMAIL_ADDRESS][DOMAIN_NAME]"
click at [432, 237] on input "[EMAIL_ADDRESS][DOMAIN_NAME]" at bounding box center [431, 244] width 311 height 30
type input "[EMAIL_ADDRESS][DOMAIN_NAME]"
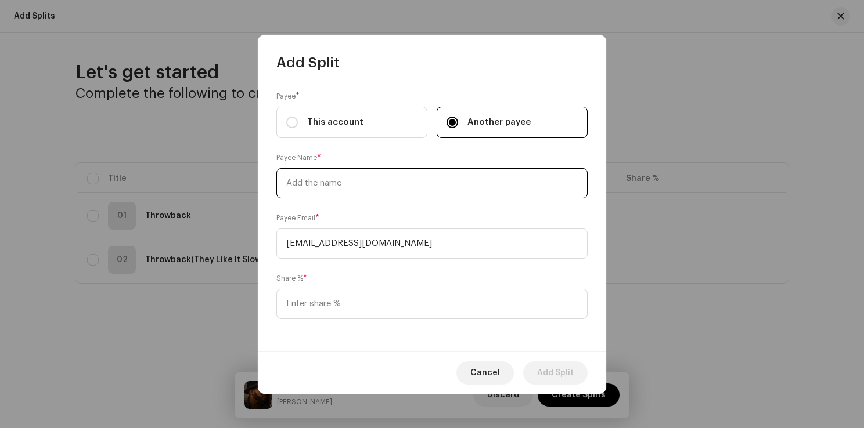
click at [367, 176] on input "text" at bounding box center [431, 183] width 311 height 30
paste input "SHAZAM MUSIC INC"
type input "SHAZAM MUSIC INC"
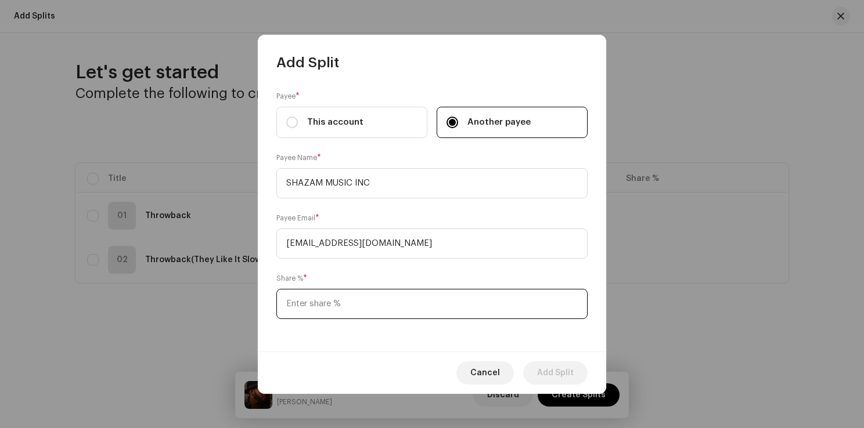
click at [345, 307] on input at bounding box center [431, 304] width 311 height 30
type input "73.00"
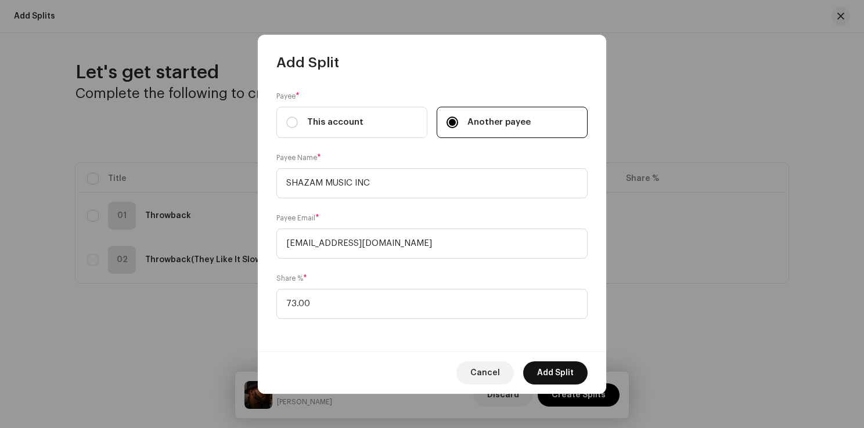
click at [568, 371] on span "Add Split" at bounding box center [555, 373] width 37 height 23
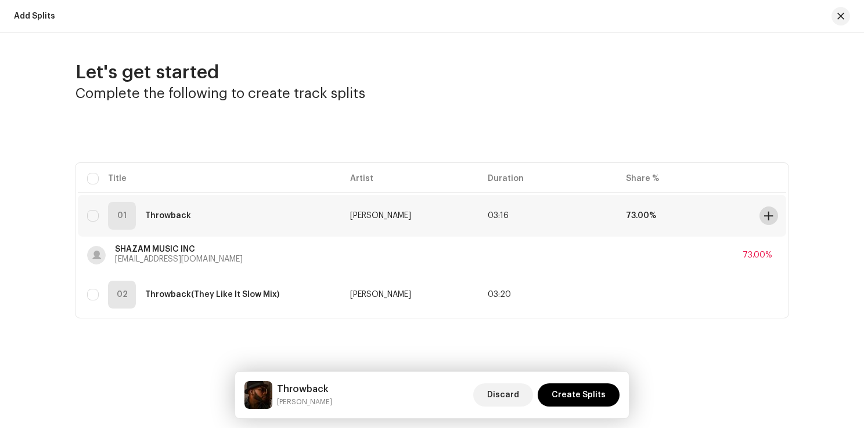
click at [773, 215] on span at bounding box center [768, 215] width 9 height 9
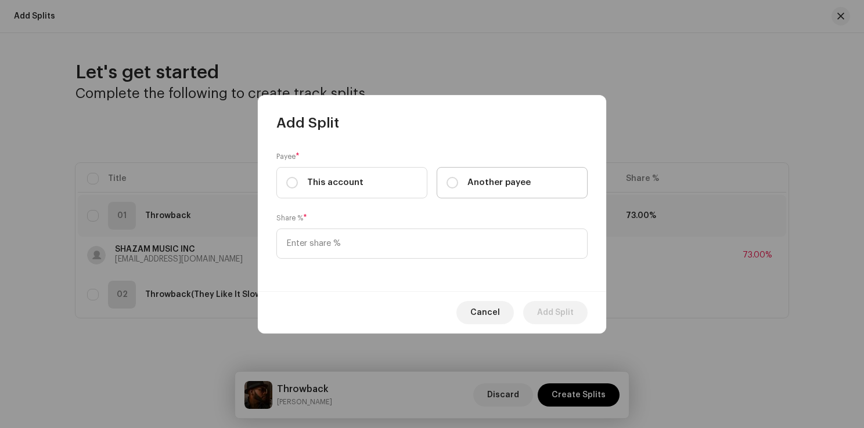
click at [462, 179] on div "Another payee" at bounding box center [488, 182] width 84 height 13
click at [458, 179] on input "Another payee" at bounding box center [452, 183] width 12 height 12
radio input "true"
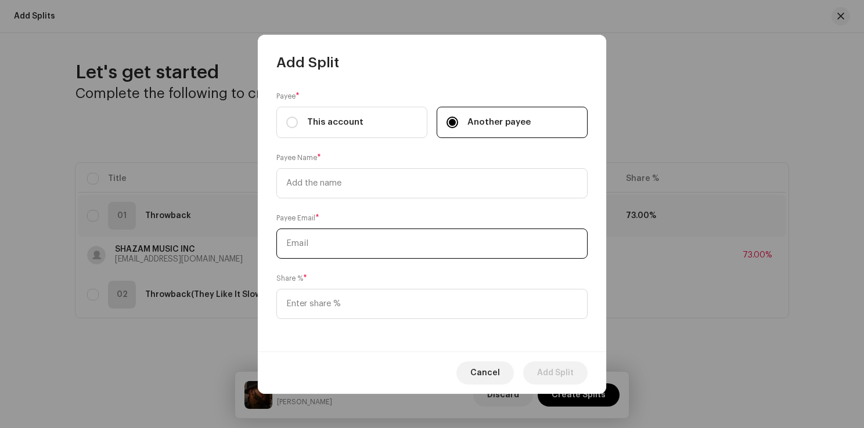
click at [318, 240] on input "text" at bounding box center [431, 244] width 311 height 30
paste input "[PERSON_NAME]"
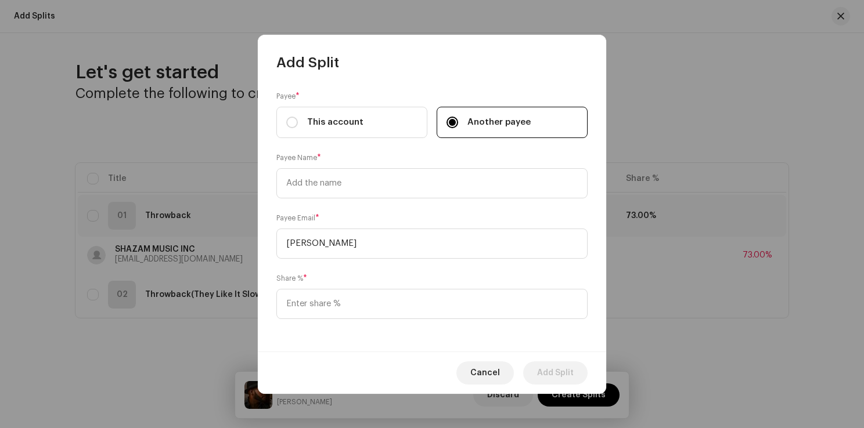
type input "[PERSON_NAME]"
click at [321, 288] on div "Share % *" at bounding box center [431, 296] width 311 height 46
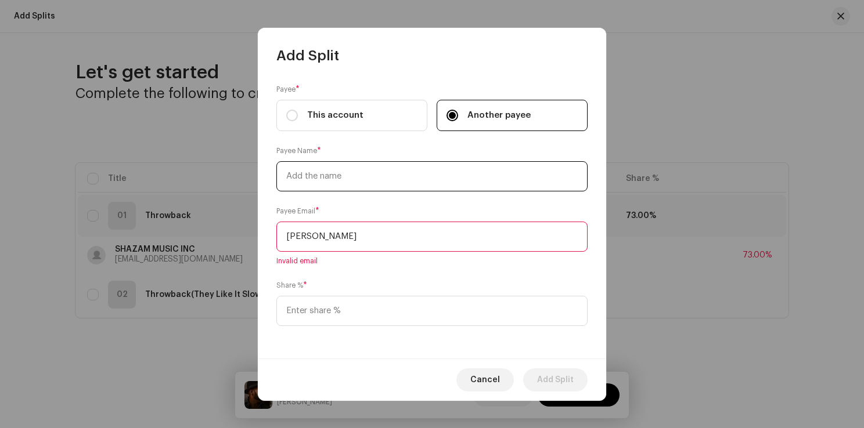
click at [331, 173] on input "text" at bounding box center [431, 176] width 311 height 30
paste input "[PERSON_NAME]"
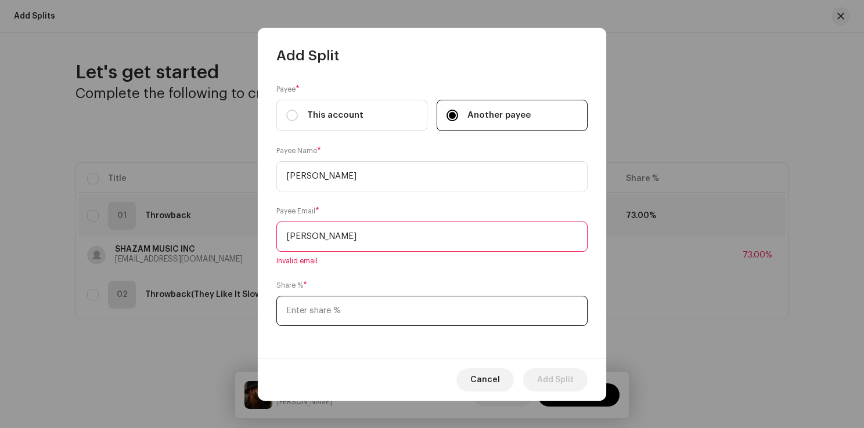
type input "[PERSON_NAME]"
click at [322, 301] on input at bounding box center [431, 311] width 311 height 30
type input "12.00"
drag, startPoint x: 383, startPoint y: 235, endPoint x: 241, endPoint y: 229, distance: 141.8
click at [241, 229] on div "Add Split Payee * This account Another payee Payee Name * [PERSON_NAME] Email *…" at bounding box center [432, 214] width 864 height 428
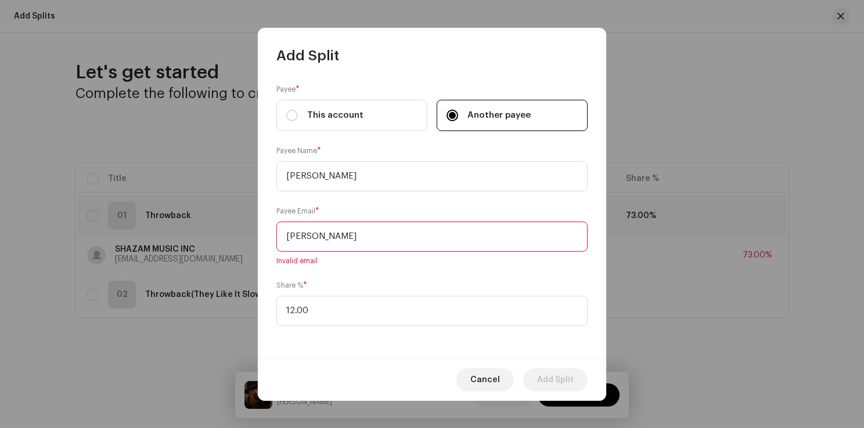
paste input "[EMAIL_ADDRESS][DOMAIN_NAME]"
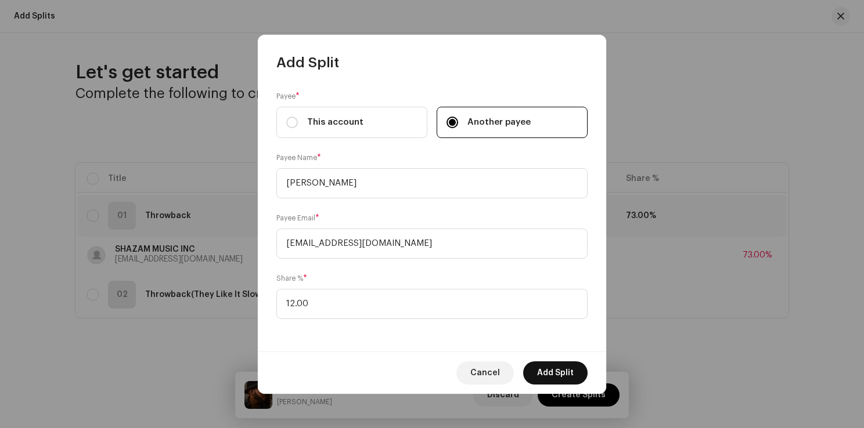
type input "[EMAIL_ADDRESS][DOMAIN_NAME]"
click at [558, 369] on span "Add Split" at bounding box center [555, 373] width 37 height 23
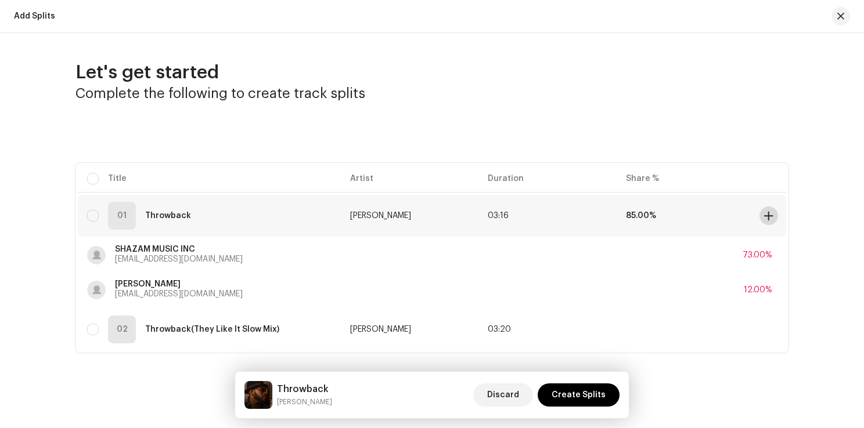
click at [765, 212] on span at bounding box center [768, 215] width 9 height 9
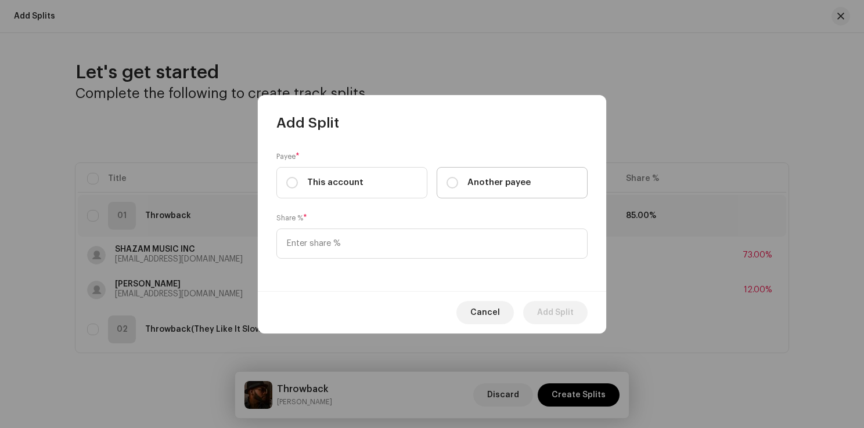
click at [496, 181] on span "Another payee" at bounding box center [498, 182] width 63 height 13
click at [458, 181] on input "Another payee" at bounding box center [452, 183] width 12 height 12
radio input "true"
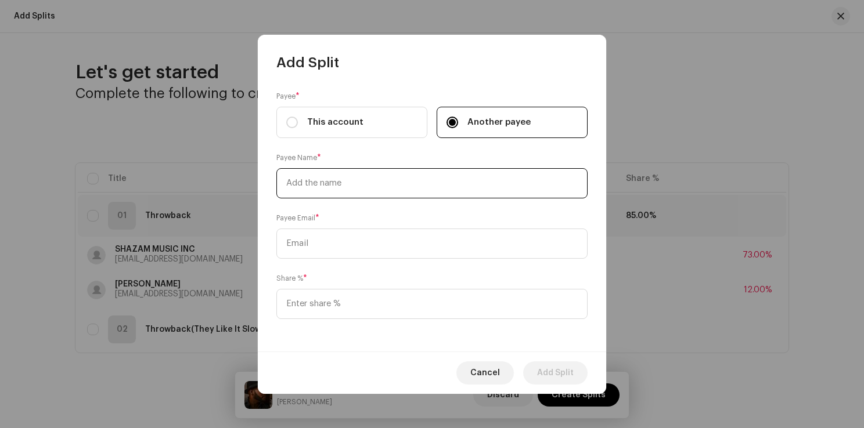
click at [320, 194] on input "text" at bounding box center [431, 183] width 311 height 30
paste input "[PERSON_NAME]"
type input "[PERSON_NAME]"
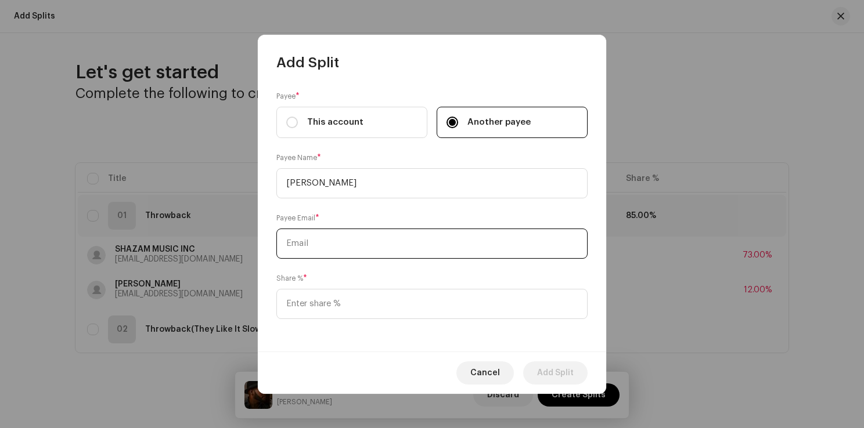
click at [330, 250] on input "text" at bounding box center [431, 244] width 311 height 30
paste input "[EMAIL_ADDRESS][DOMAIN_NAME]"
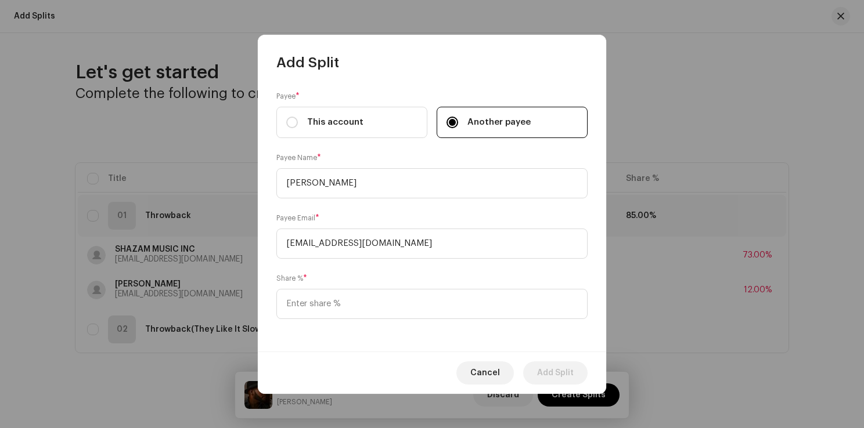
type input "[EMAIL_ADDRESS][DOMAIN_NAME]"
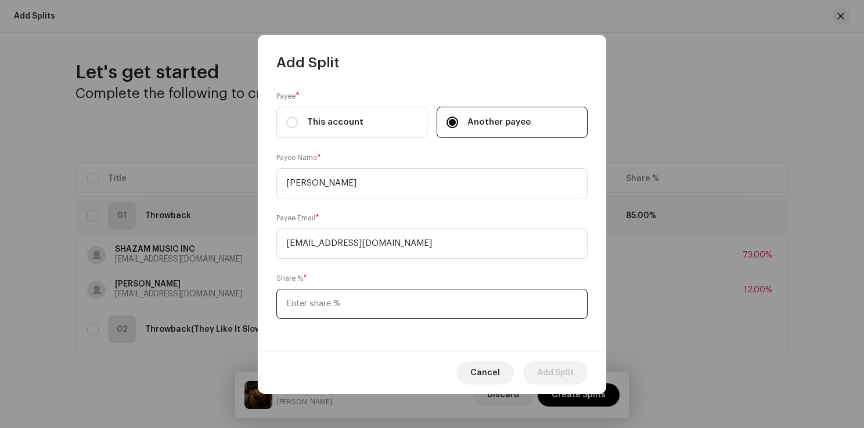
click at [336, 300] on input at bounding box center [431, 304] width 311 height 30
type input "3.00"
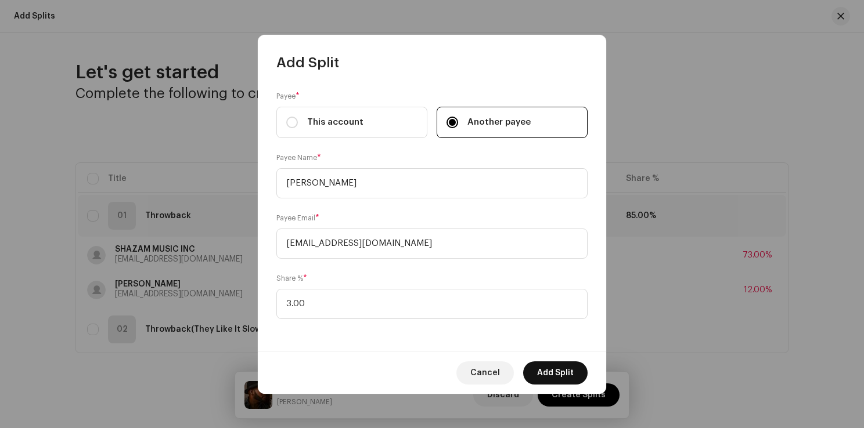
click at [549, 370] on span "Add Split" at bounding box center [555, 373] width 37 height 23
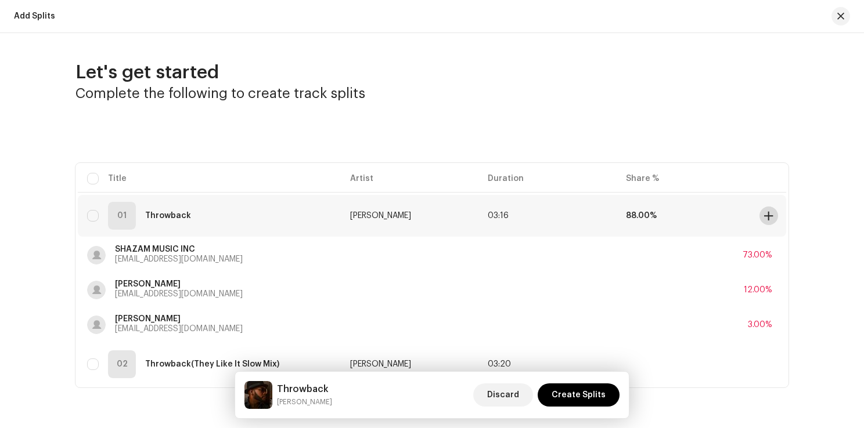
click at [769, 214] on span at bounding box center [768, 215] width 9 height 9
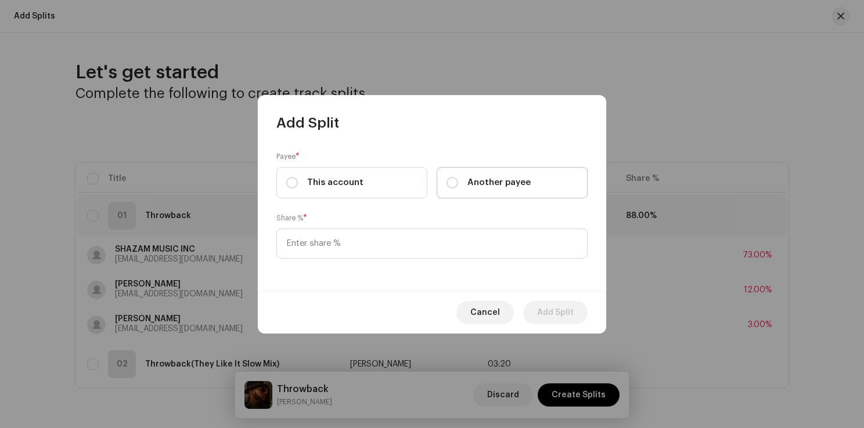
click at [489, 187] on span "Another payee" at bounding box center [498, 182] width 63 height 13
click at [458, 187] on input "Another payee" at bounding box center [452, 183] width 12 height 12
radio input "true"
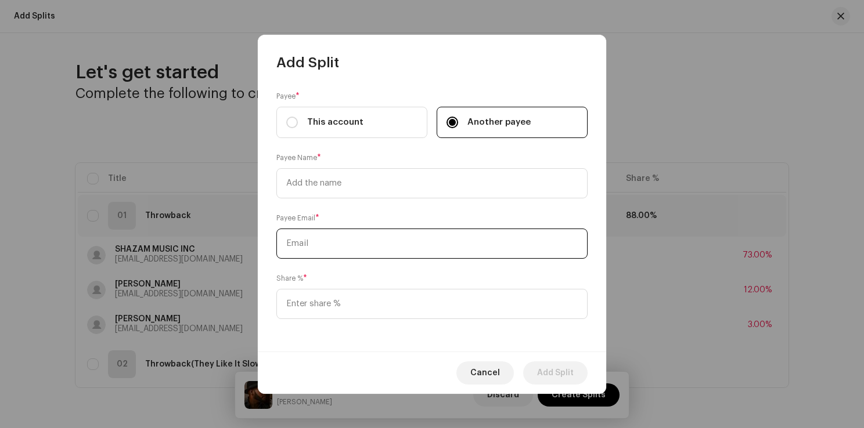
click at [387, 248] on input "text" at bounding box center [431, 244] width 311 height 30
paste input "[PERSON_NAME]"
type input "[PERSON_NAME]"
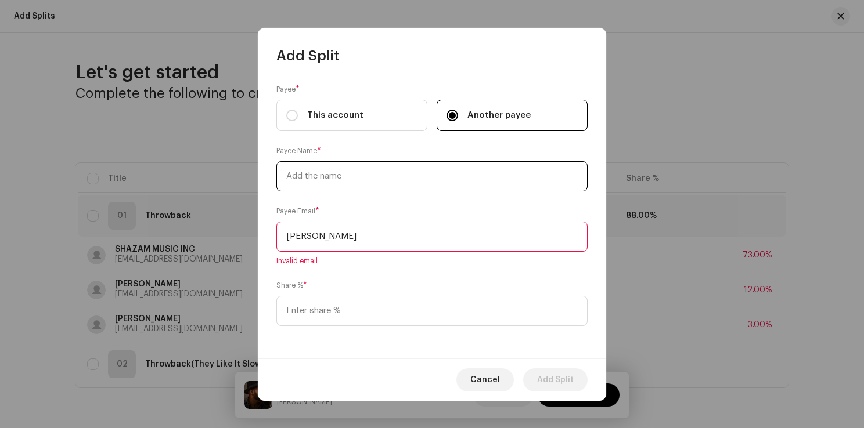
click at [409, 174] on input "text" at bounding box center [431, 176] width 311 height 30
paste input "[PERSON_NAME]"
type input "[PERSON_NAME]"
click at [413, 231] on input "[PERSON_NAME]" at bounding box center [431, 237] width 311 height 30
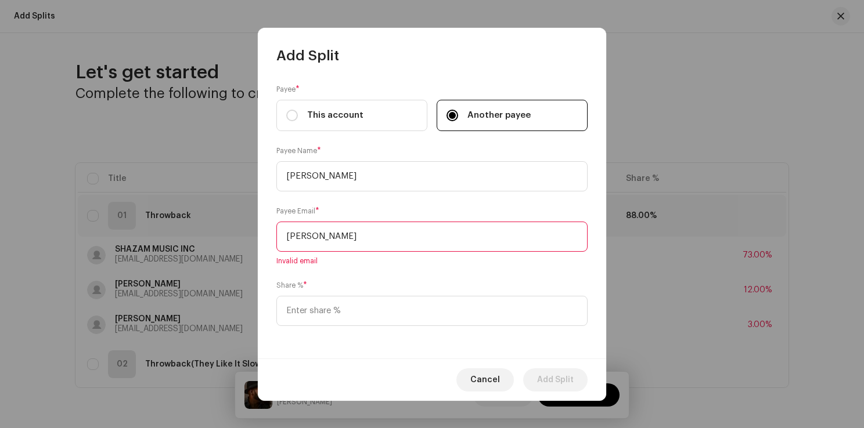
click at [413, 231] on input "[PERSON_NAME]" at bounding box center [431, 237] width 311 height 30
paste input "[EMAIL_ADDRESS][DOMAIN_NAME]"
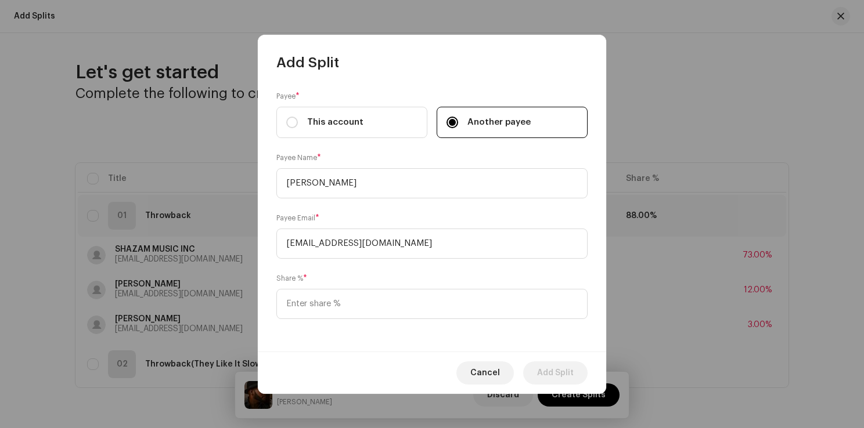
type input "[EMAIL_ADDRESS][DOMAIN_NAME]"
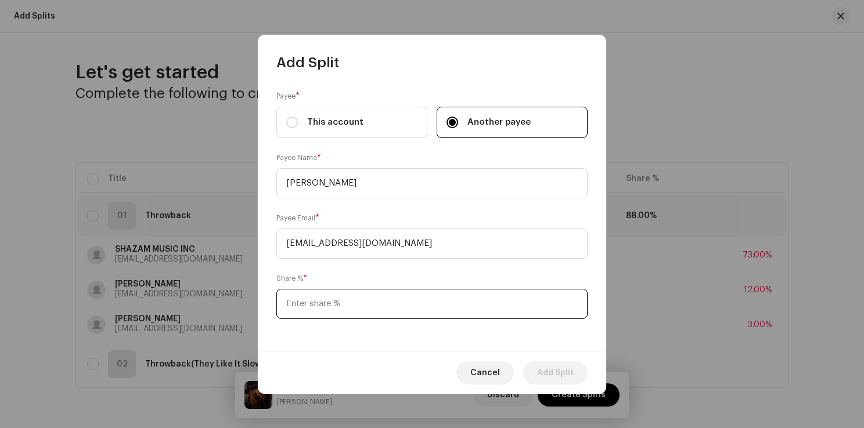
click at [348, 312] on input at bounding box center [431, 304] width 311 height 30
type input "1.00"
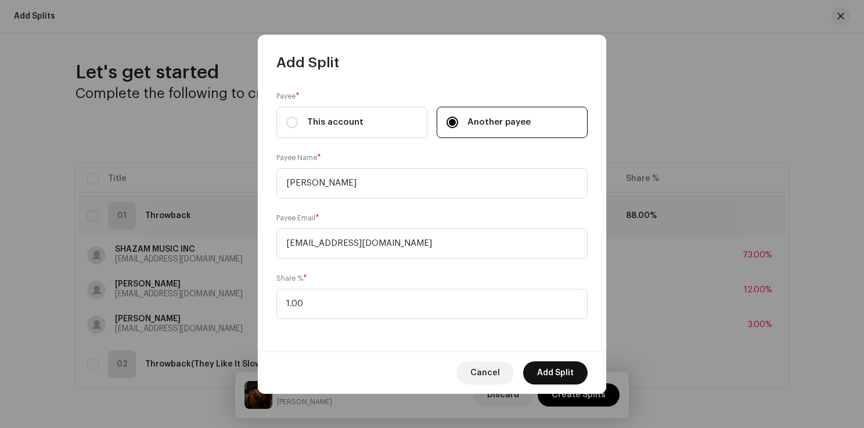
click at [557, 372] on span "Add Split" at bounding box center [555, 373] width 37 height 23
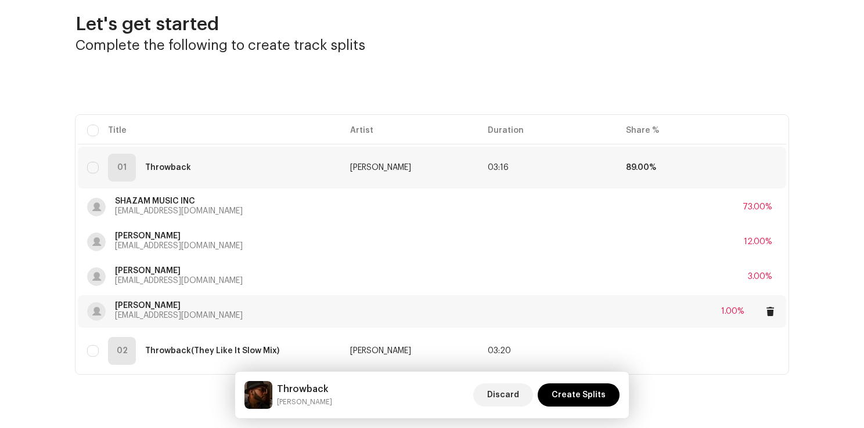
scroll to position [58, 0]
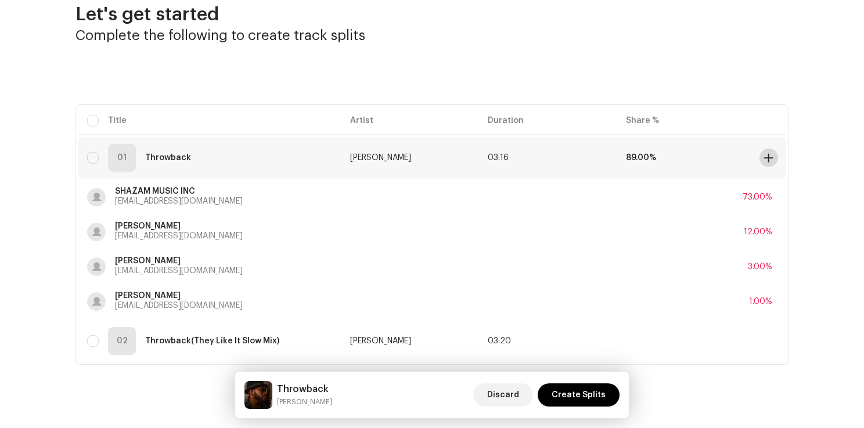
click at [766, 155] on span at bounding box center [768, 157] width 9 height 9
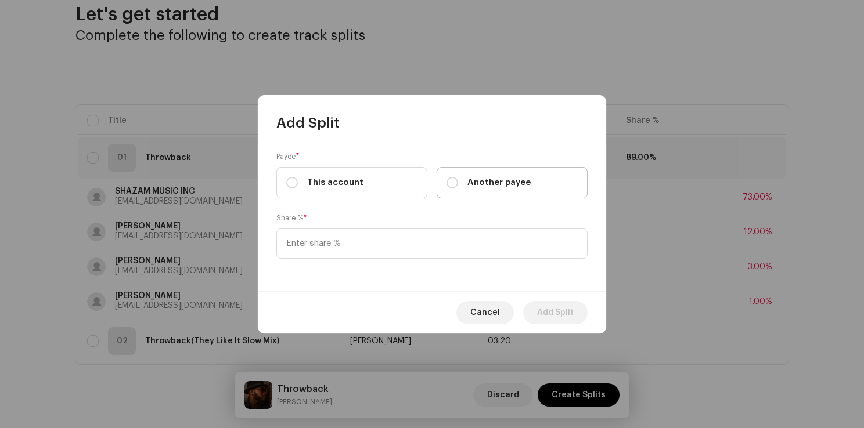
click at [538, 178] on label "Another payee" at bounding box center [512, 182] width 151 height 31
click at [458, 178] on input "Another payee" at bounding box center [452, 183] width 12 height 12
radio input "true"
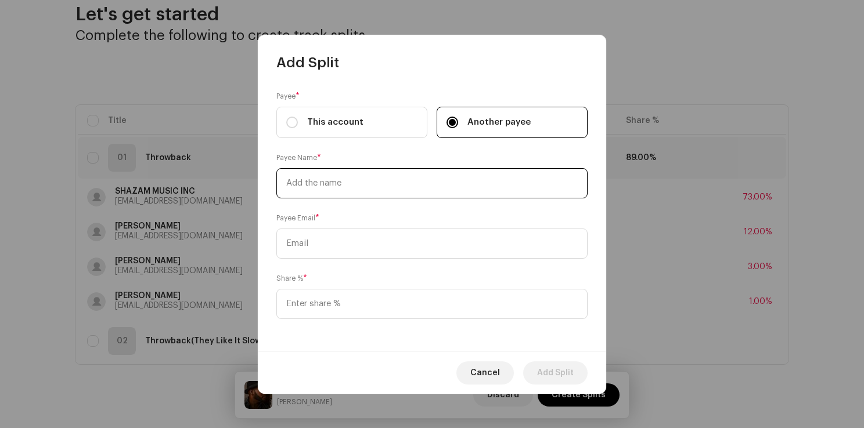
click at [378, 197] on input "text" at bounding box center [431, 183] width 311 height 30
paste input "[PERSON_NAME]"
type input "[PERSON_NAME]"
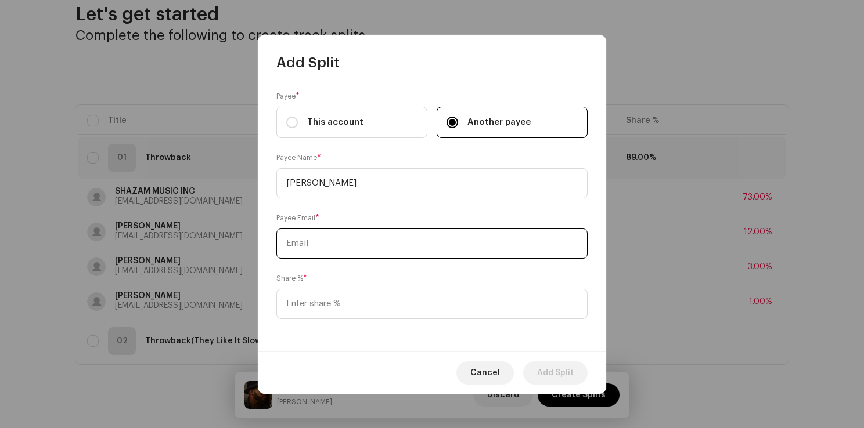
click at [383, 242] on input "text" at bounding box center [431, 244] width 311 height 30
paste input "[EMAIL_ADDRESS][DOMAIN_NAME]"
type input "[EMAIL_ADDRESS][DOMAIN_NAME]"
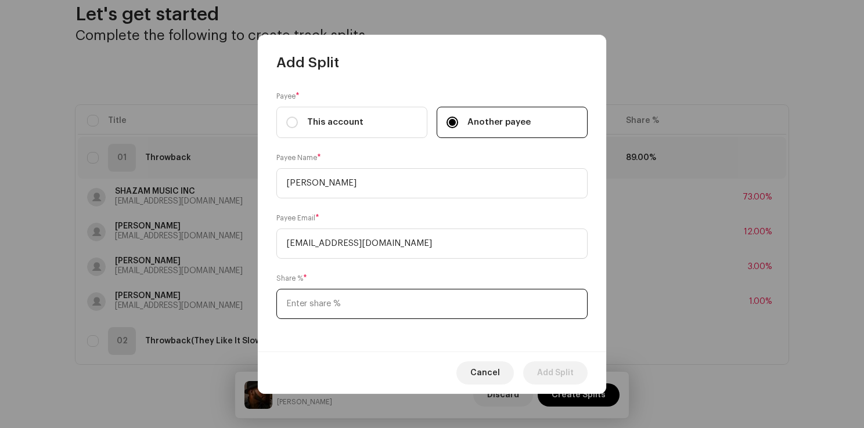
click at [344, 305] on input at bounding box center [431, 304] width 311 height 30
type input "1.00"
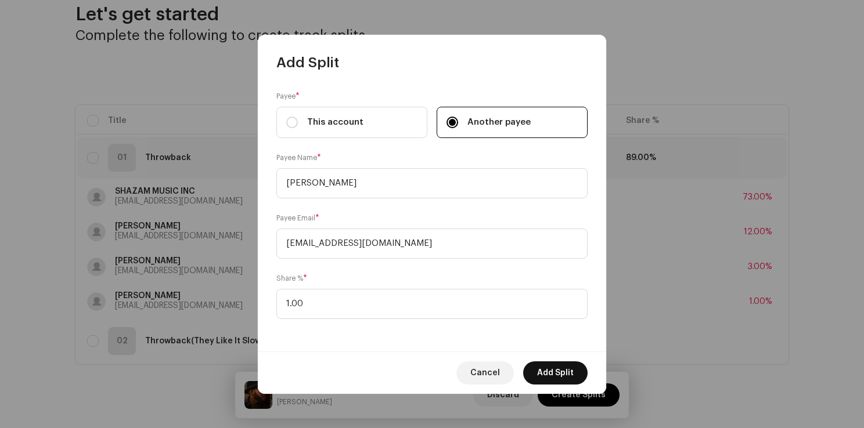
click at [561, 371] on span "Add Split" at bounding box center [555, 373] width 37 height 23
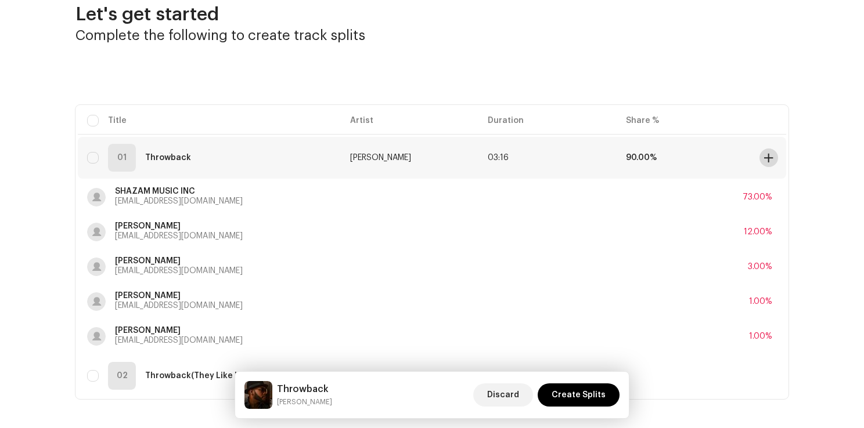
click at [769, 156] on span at bounding box center [768, 157] width 9 height 9
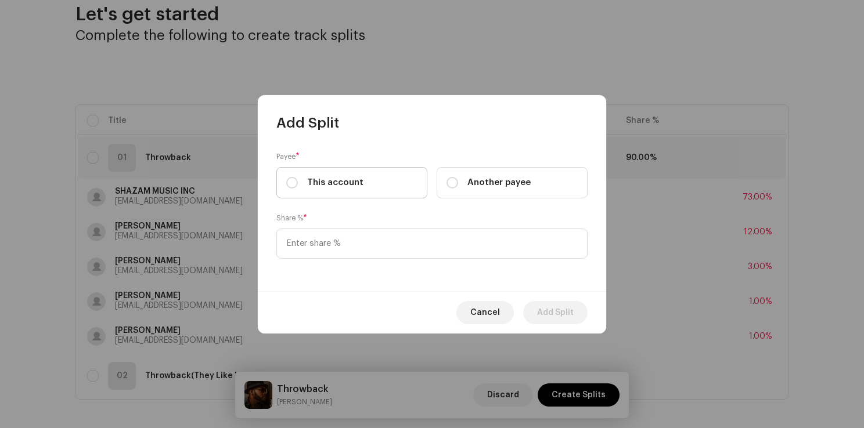
click at [338, 188] on span "This account" at bounding box center [335, 182] width 56 height 13
click at [298, 188] on input "This account" at bounding box center [292, 183] width 12 height 12
radio input "true"
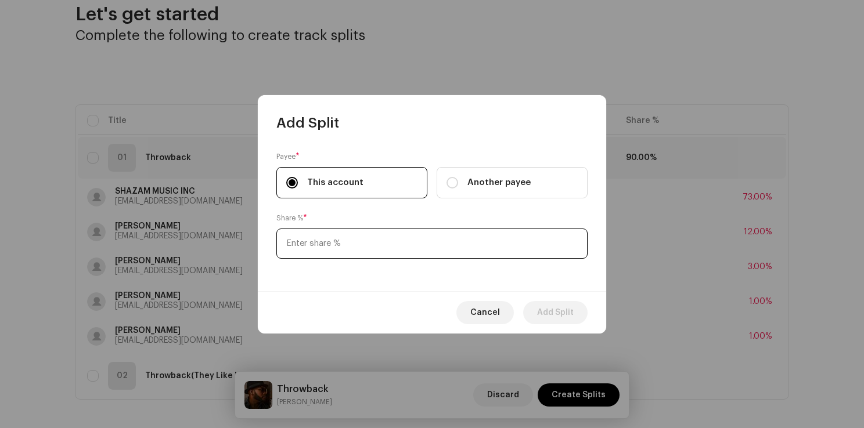
click at [332, 246] on input at bounding box center [431, 244] width 311 height 30
type input "10.00"
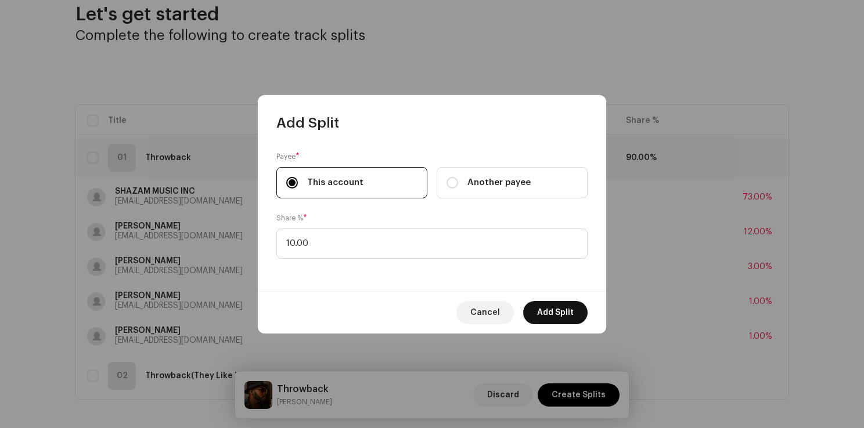
click at [568, 308] on span "Add Split" at bounding box center [555, 312] width 37 height 23
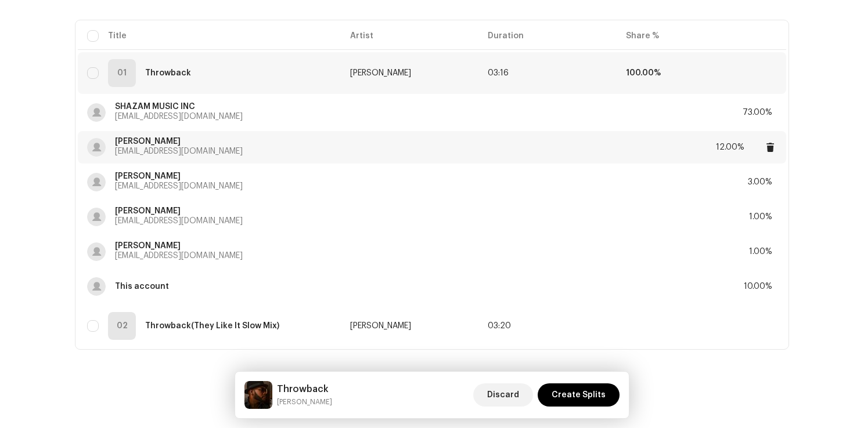
scroll to position [154, 0]
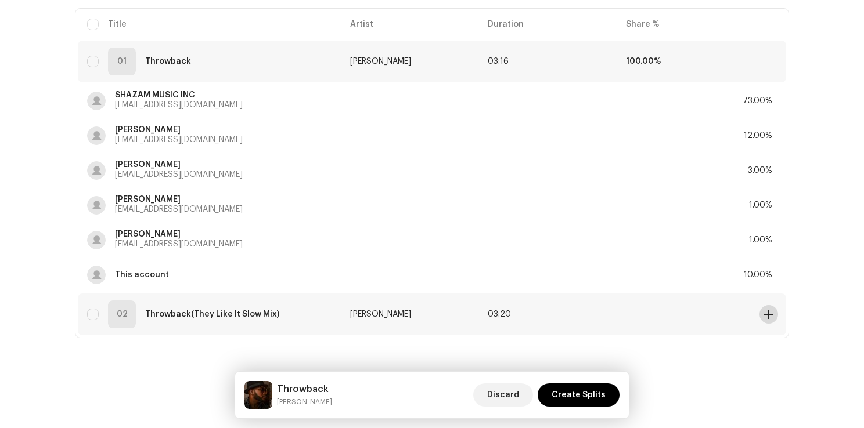
click at [769, 311] on span at bounding box center [768, 314] width 9 height 9
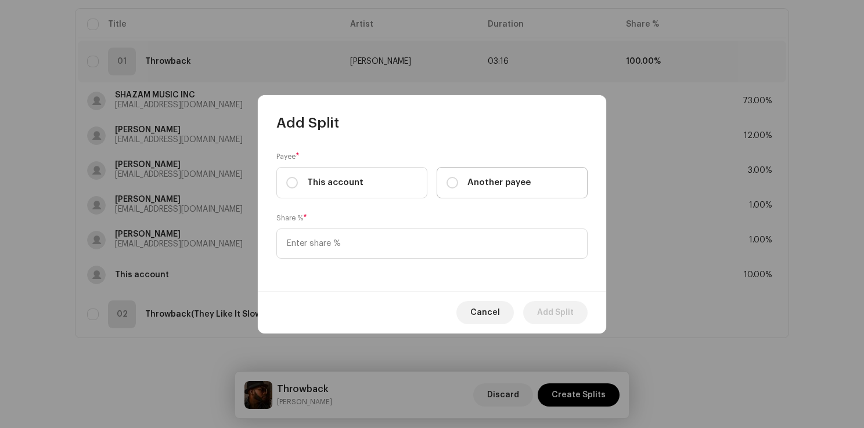
click at [503, 177] on span "Another payee" at bounding box center [498, 182] width 63 height 13
click at [458, 177] on input "Another payee" at bounding box center [452, 183] width 12 height 12
radio input "true"
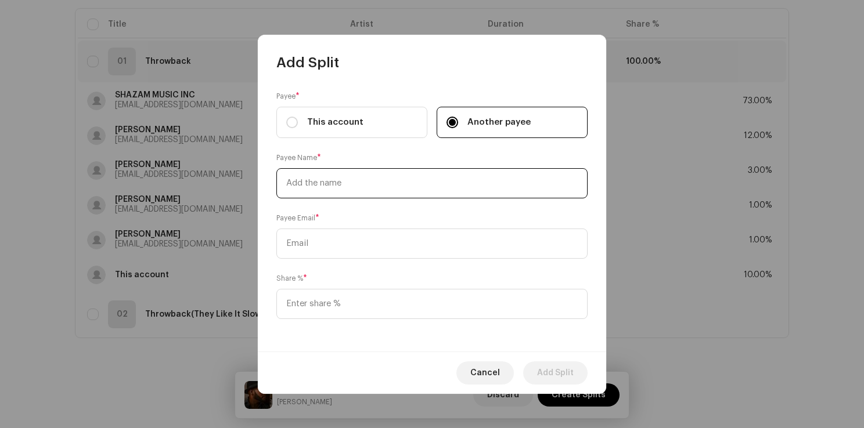
click at [319, 193] on input "text" at bounding box center [431, 183] width 311 height 30
paste input "S SHAZAM MUSIC INC"
drag, startPoint x: 295, startPoint y: 180, endPoint x: 273, endPoint y: 178, distance: 22.1
click at [273, 178] on div "Payee * This account Another payee Payee Name * S SHAZAM MUSIC INC Payee Email …" at bounding box center [432, 212] width 348 height 280
type input "SHAZAM MUSIC INC"
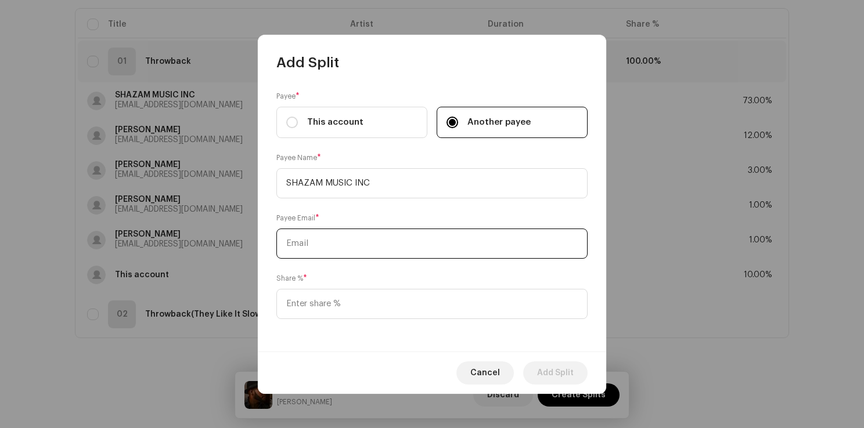
click at [334, 258] on input "text" at bounding box center [431, 244] width 311 height 30
click at [341, 252] on input "text" at bounding box center [431, 244] width 311 height 30
type input "[EMAIL_ADDRESS][DOMAIN_NAME]"
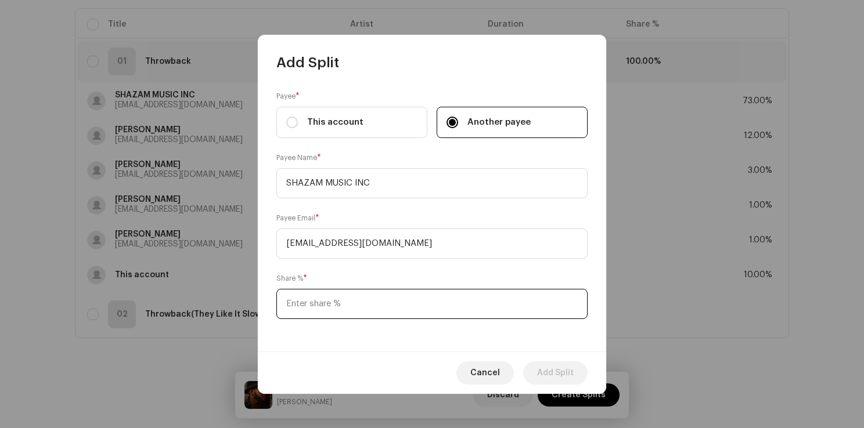
click at [331, 300] on input at bounding box center [431, 304] width 311 height 30
type input "73.00"
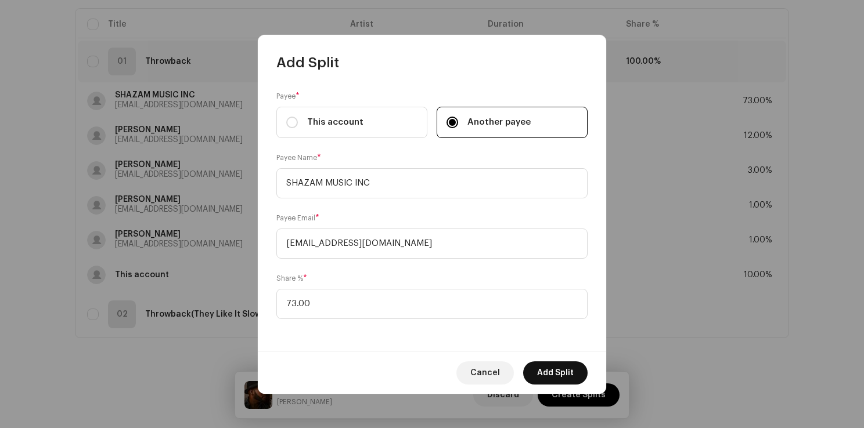
click at [549, 369] on span "Add Split" at bounding box center [555, 373] width 37 height 23
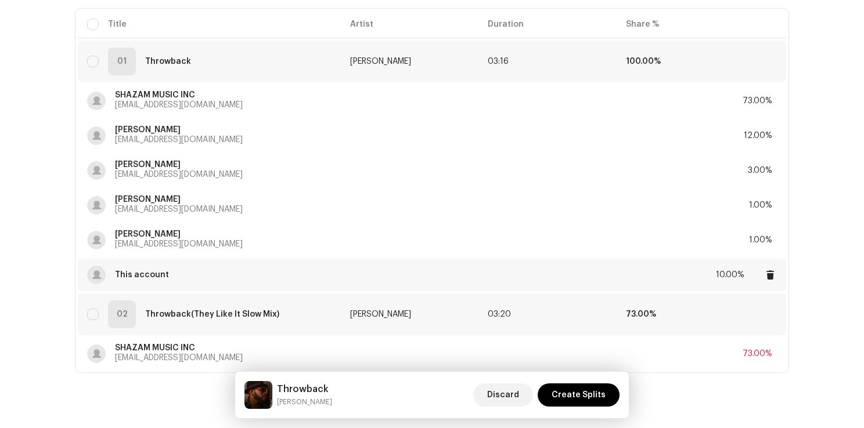
scroll to position [189, 0]
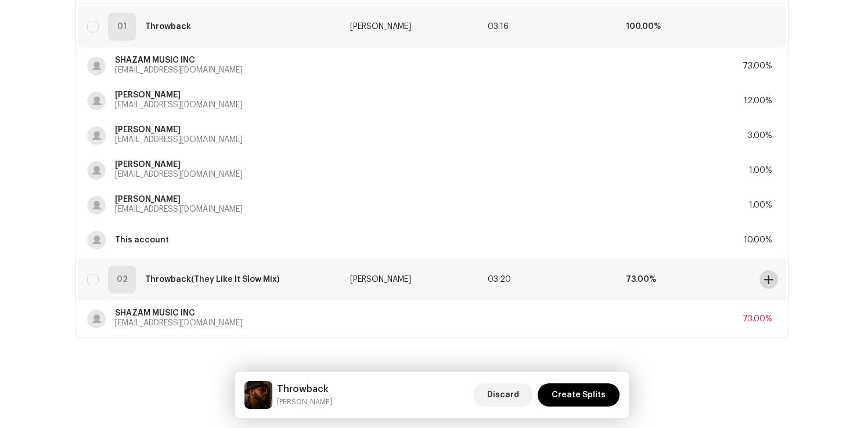
click at [767, 278] on span at bounding box center [768, 279] width 9 height 9
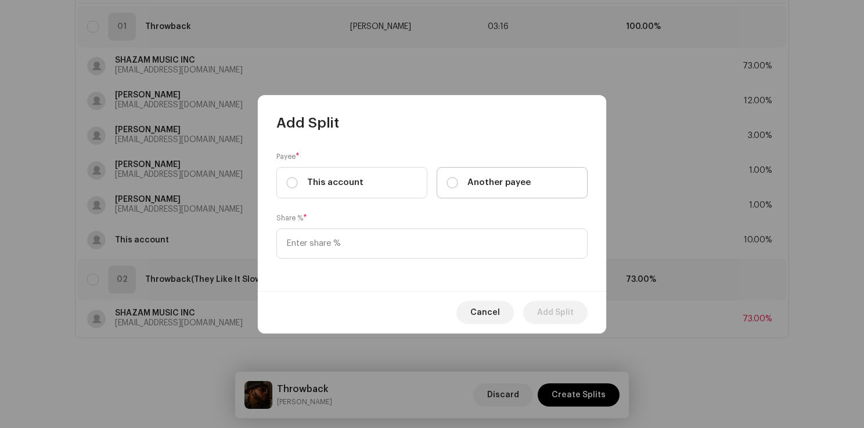
click at [478, 177] on span "Another payee" at bounding box center [498, 182] width 63 height 13
click at [458, 177] on input "Another payee" at bounding box center [452, 183] width 12 height 12
radio input "true"
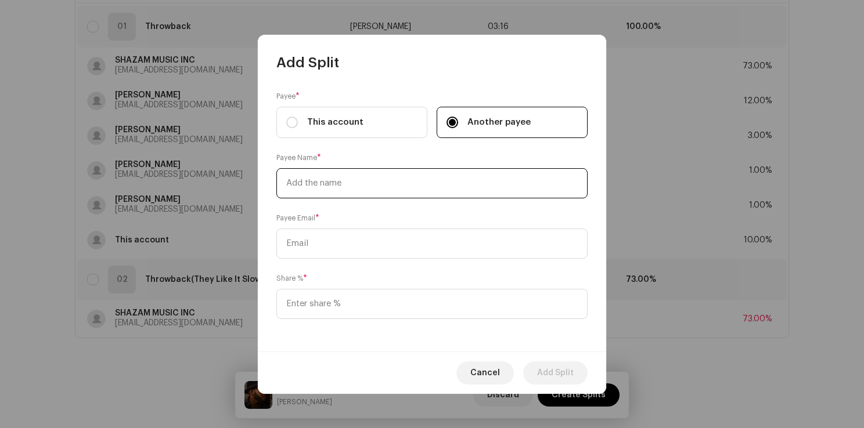
click at [358, 185] on input "text" at bounding box center [431, 183] width 311 height 30
click at [358, 185] on input "Dem" at bounding box center [431, 183] width 311 height 30
paste input "[PERSON_NAME]"
type input "[PERSON_NAME]"
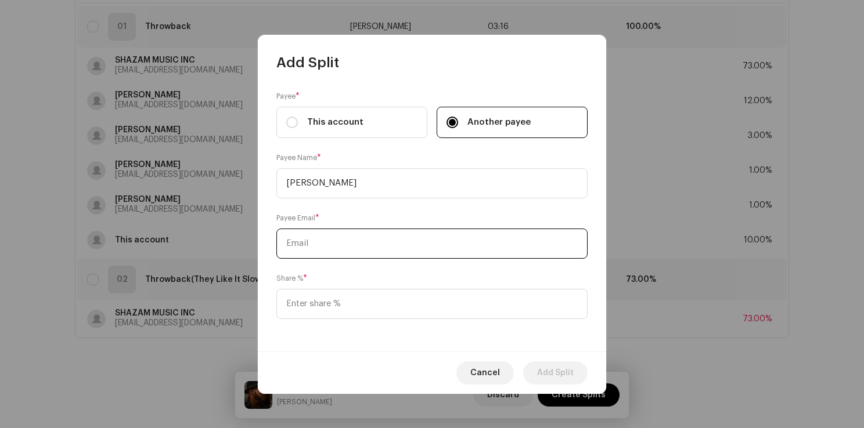
click at [309, 239] on input "text" at bounding box center [431, 244] width 311 height 30
paste input "[EMAIL_ADDRESS][DOMAIN_NAME]"
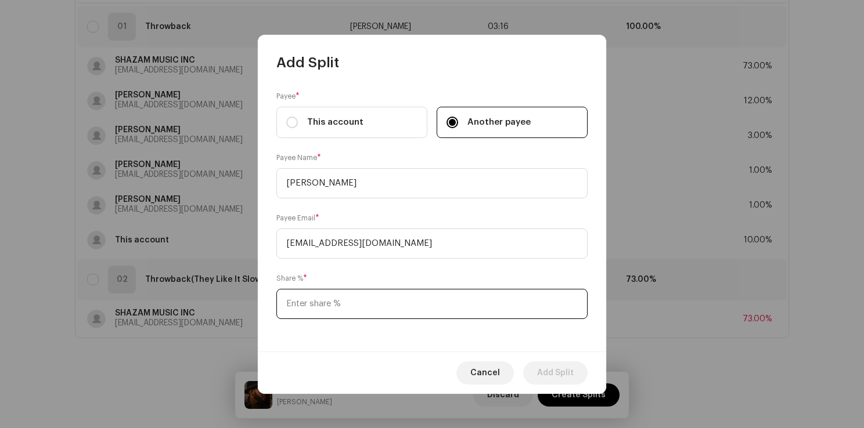
type input "[EMAIL_ADDRESS][DOMAIN_NAME]"
click at [384, 311] on input at bounding box center [431, 304] width 311 height 30
type input "12.00"
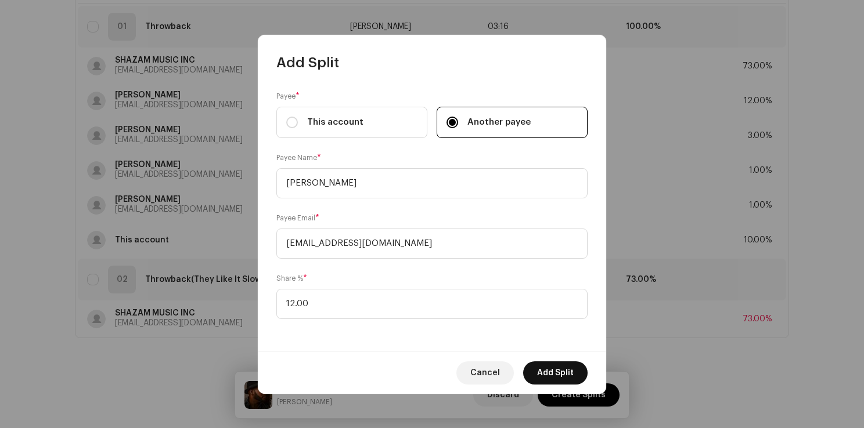
click at [560, 379] on span "Add Split" at bounding box center [555, 373] width 37 height 23
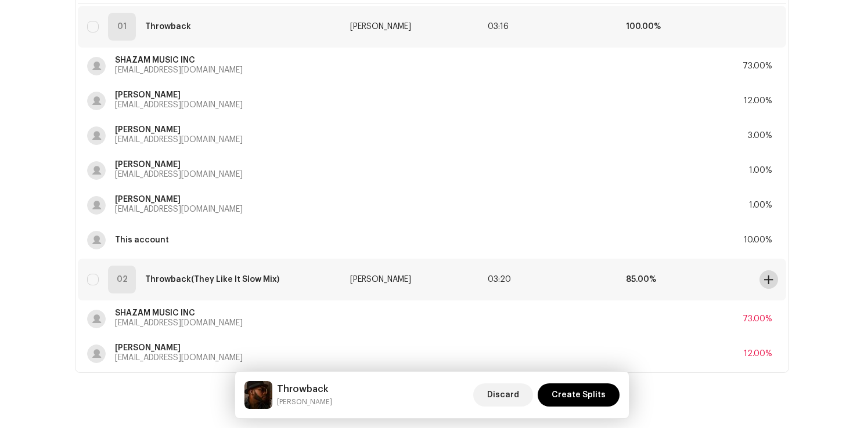
click at [764, 279] on span at bounding box center [768, 279] width 9 height 9
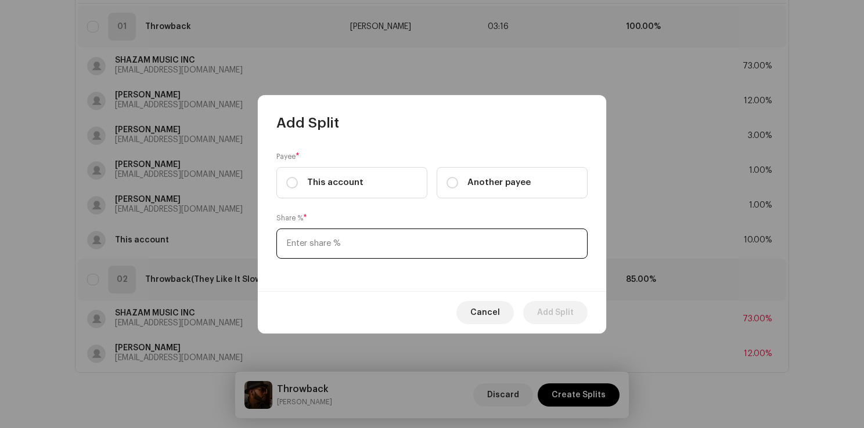
click at [342, 247] on input at bounding box center [431, 244] width 311 height 30
type input "3.00"
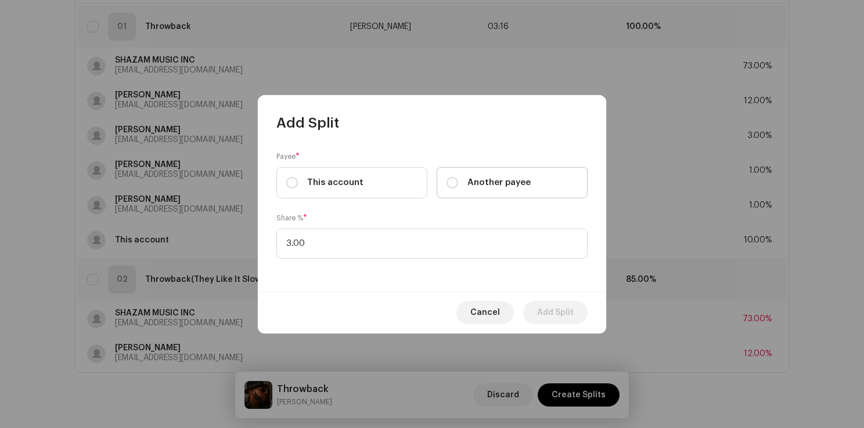
click at [489, 183] on span "Another payee" at bounding box center [498, 182] width 63 height 13
click at [458, 183] on input "Another payee" at bounding box center [452, 183] width 12 height 12
radio input "true"
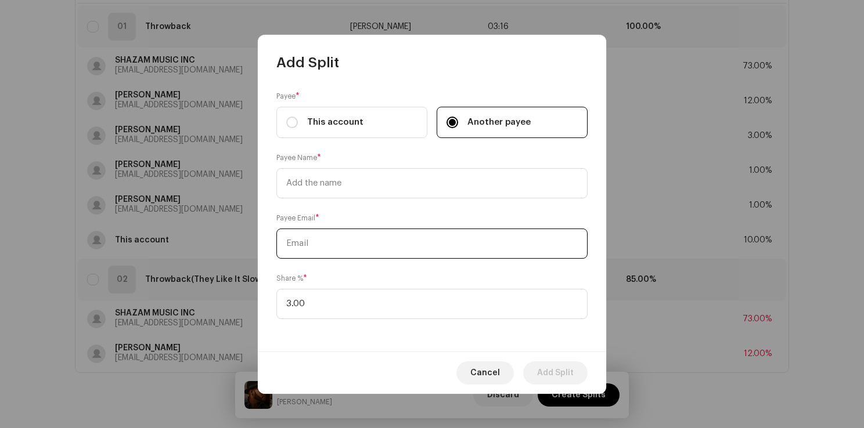
click at [350, 245] on input "text" at bounding box center [431, 244] width 311 height 30
paste input "[PERSON_NAME]"
type input "[PERSON_NAME]"
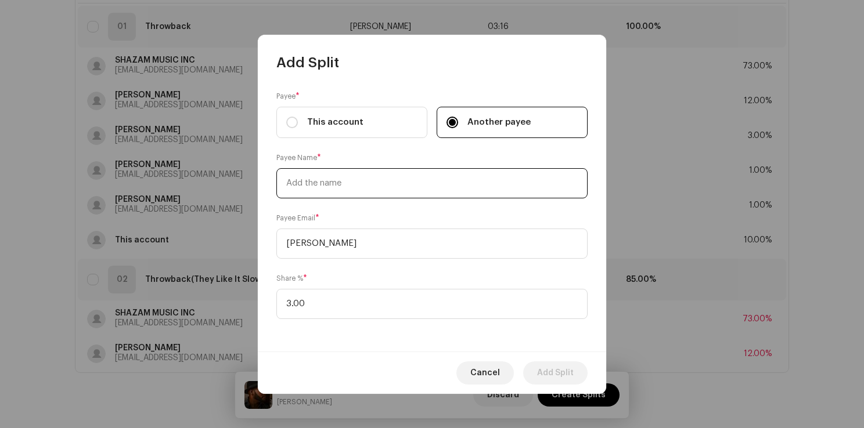
click at [360, 192] on div "Payee * This account Another payee Payee Name * Payee Email * [PERSON_NAME] Sha…" at bounding box center [432, 212] width 348 height 280
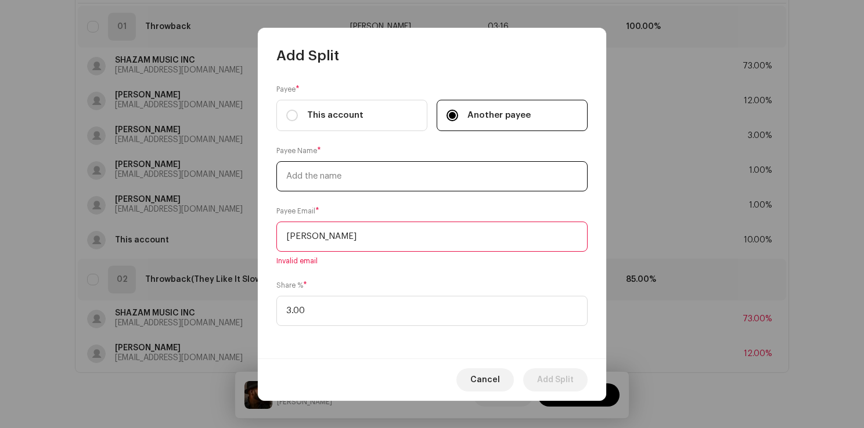
paste input "[PERSON_NAME]"
type input "[PERSON_NAME]"
drag, startPoint x: 352, startPoint y: 237, endPoint x: 174, endPoint y: 239, distance: 177.6
click at [175, 239] on div "Add Split Payee * This account Another payee Payee Name * [PERSON_NAME] Email *…" at bounding box center [432, 214] width 864 height 428
paste input "[EMAIL_ADDRESS][DOMAIN_NAME]"
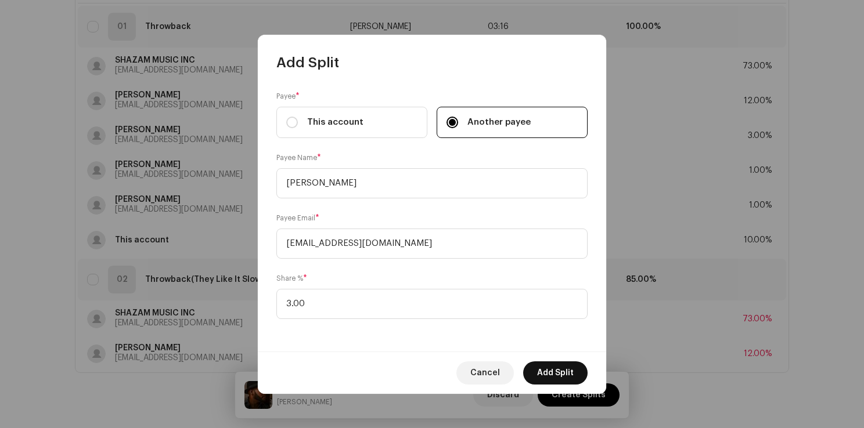
type input "[EMAIL_ADDRESS][DOMAIN_NAME]"
click at [552, 368] on span "Add Split" at bounding box center [555, 373] width 37 height 23
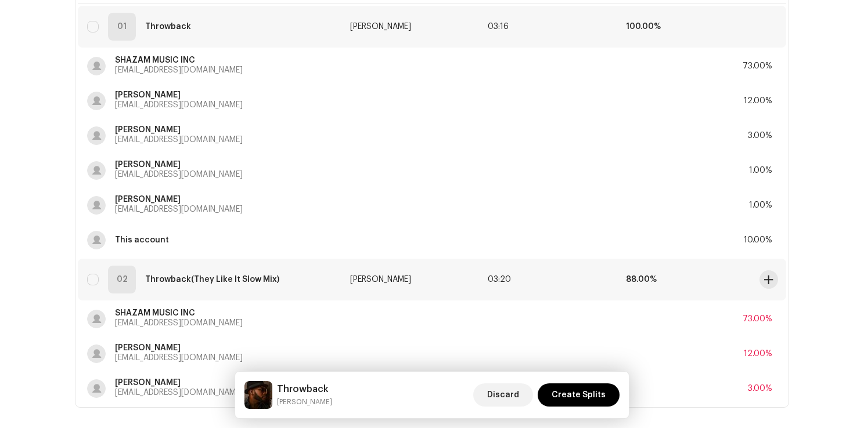
scroll to position [259, 0]
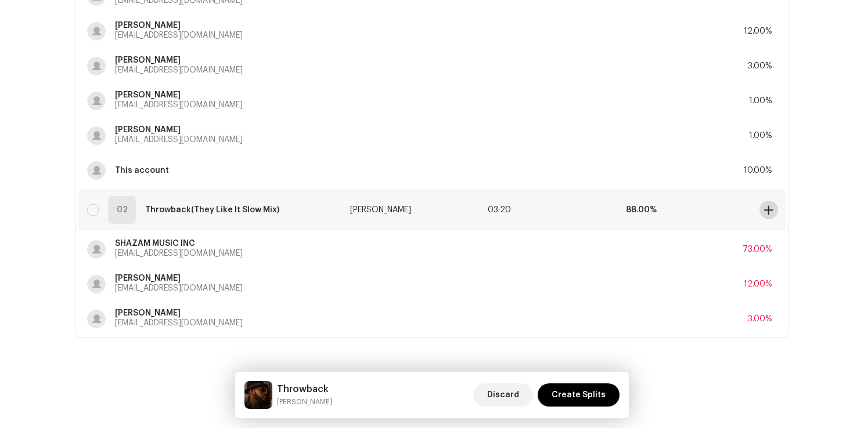
click at [769, 210] on span at bounding box center [768, 210] width 9 height 9
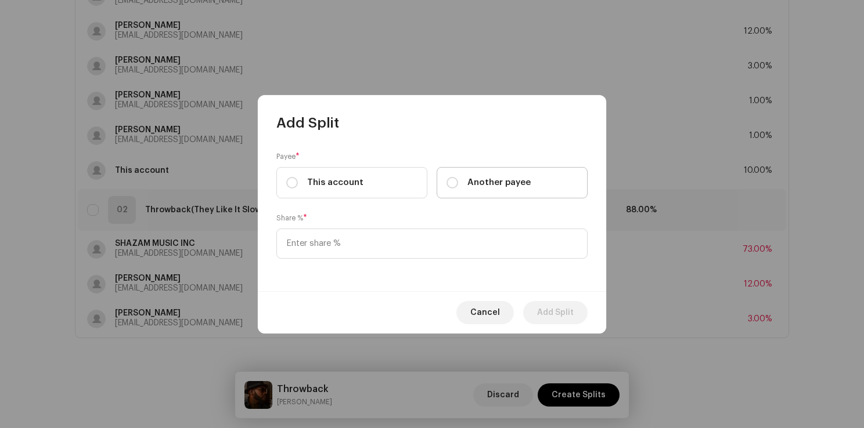
click at [467, 186] on span "Another payee" at bounding box center [498, 182] width 63 height 13
click at [458, 186] on input "Another payee" at bounding box center [452, 183] width 12 height 12
radio input "true"
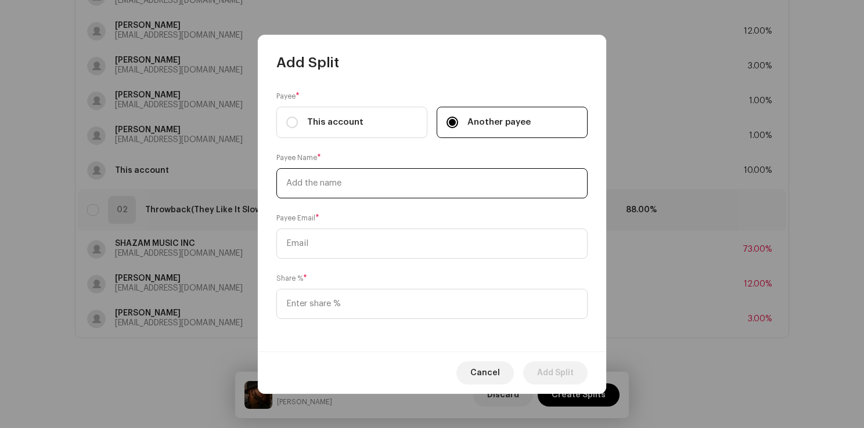
click at [362, 181] on input "text" at bounding box center [431, 183] width 311 height 30
paste input "[PERSON_NAME]"
type input "[PERSON_NAME]"
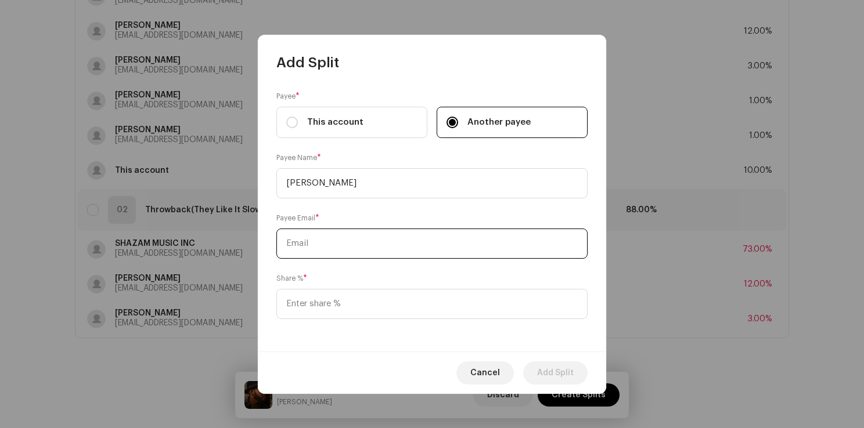
click at [340, 246] on input "text" at bounding box center [431, 244] width 311 height 30
type input "[EMAIL_ADDRESS][DOMAIN_NAME]"
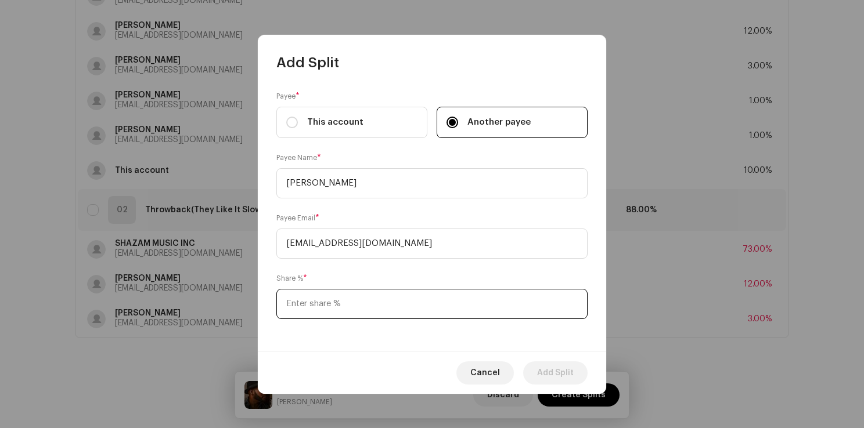
click at [372, 304] on input at bounding box center [431, 304] width 311 height 30
type input "1.00"
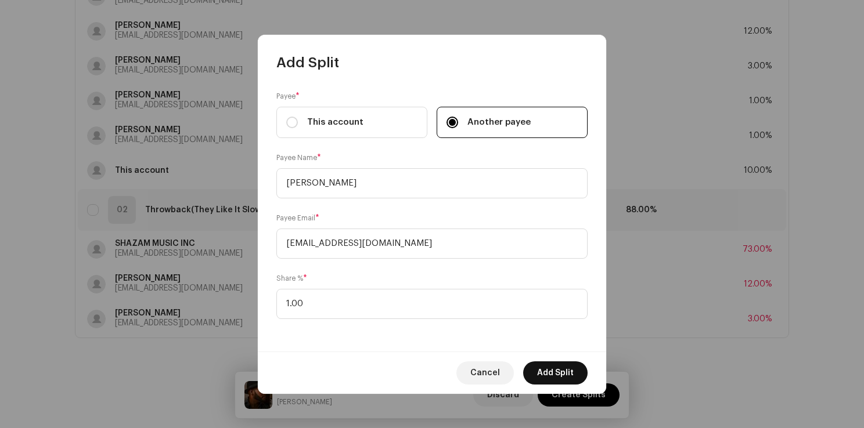
click at [558, 368] on span "Add Split" at bounding box center [555, 373] width 37 height 23
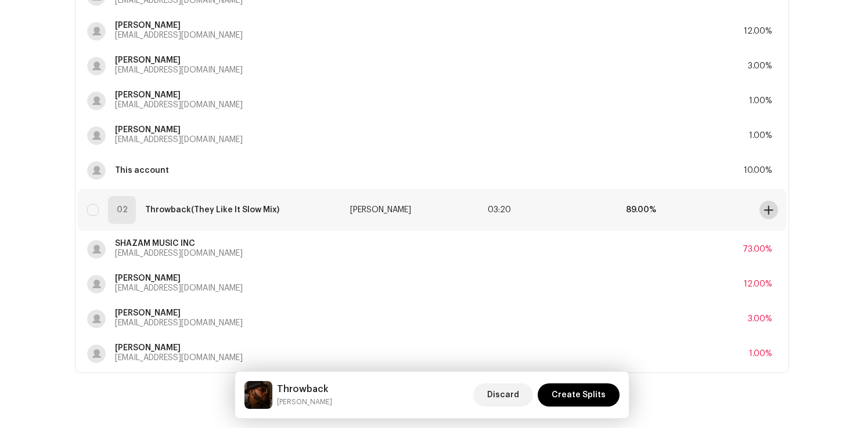
click at [767, 208] on span at bounding box center [768, 210] width 9 height 9
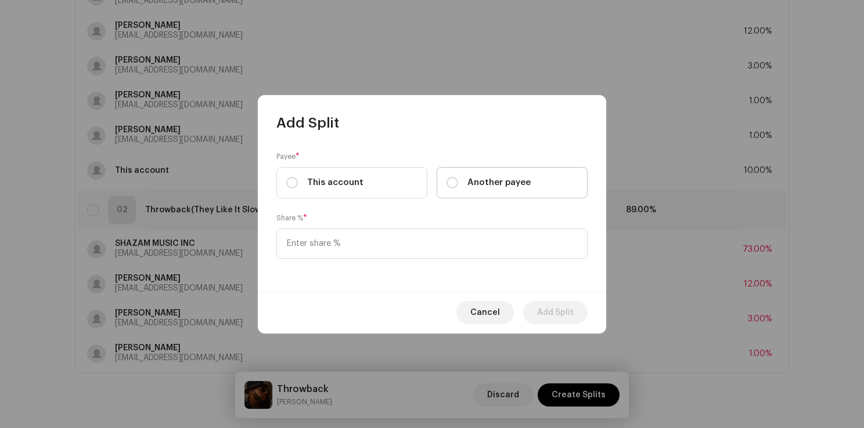
click at [466, 185] on div "Another payee" at bounding box center [488, 182] width 84 height 13
click at [458, 185] on input "Another payee" at bounding box center [452, 183] width 12 height 12
radio input "true"
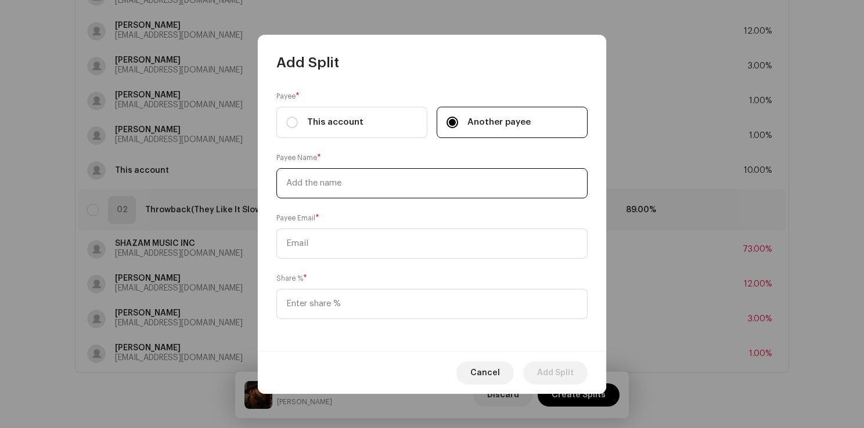
click at [361, 182] on input "text" at bounding box center [431, 183] width 311 height 30
paste input "[PERSON_NAME]"
type input "[PERSON_NAME]"
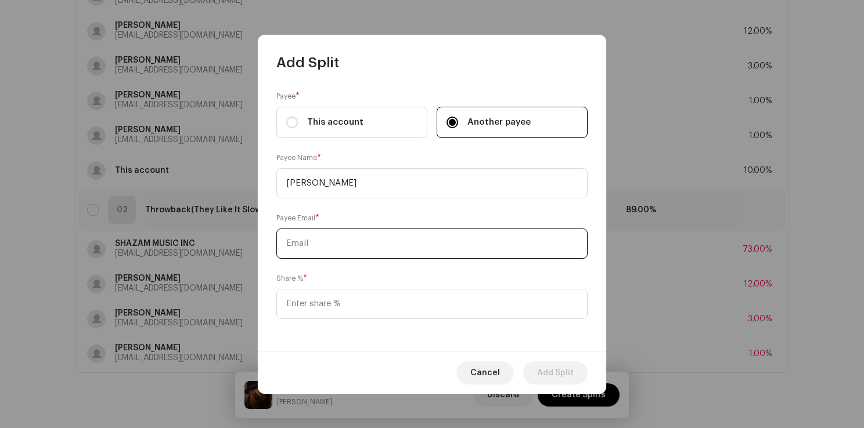
click at [416, 247] on input "text" at bounding box center [431, 244] width 311 height 30
paste input "[EMAIL_ADDRESS][DOMAIN_NAME]"
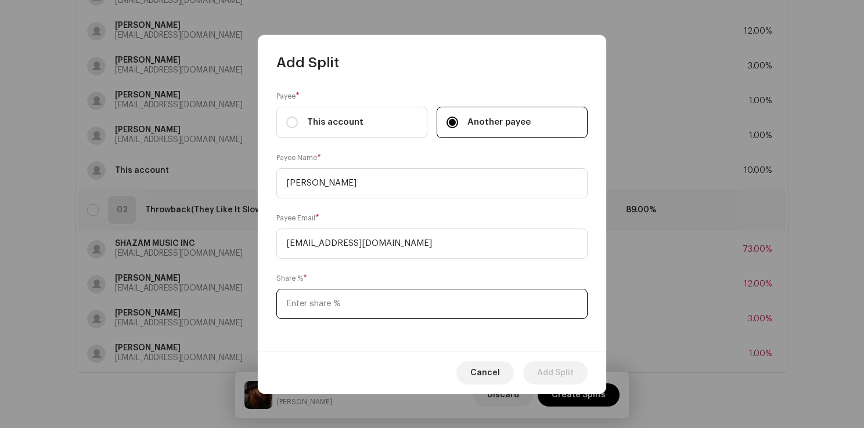
type input "[EMAIL_ADDRESS][DOMAIN_NAME]"
click at [449, 308] on input at bounding box center [431, 304] width 311 height 30
type input "1.00"
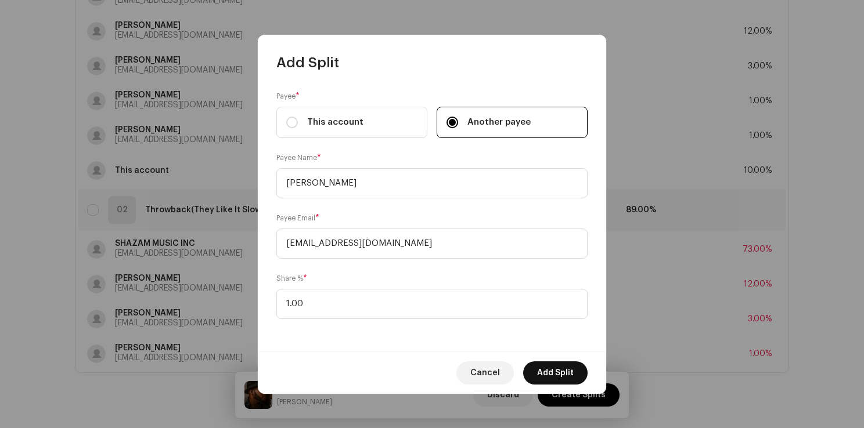
click at [565, 373] on span "Add Split" at bounding box center [555, 373] width 37 height 23
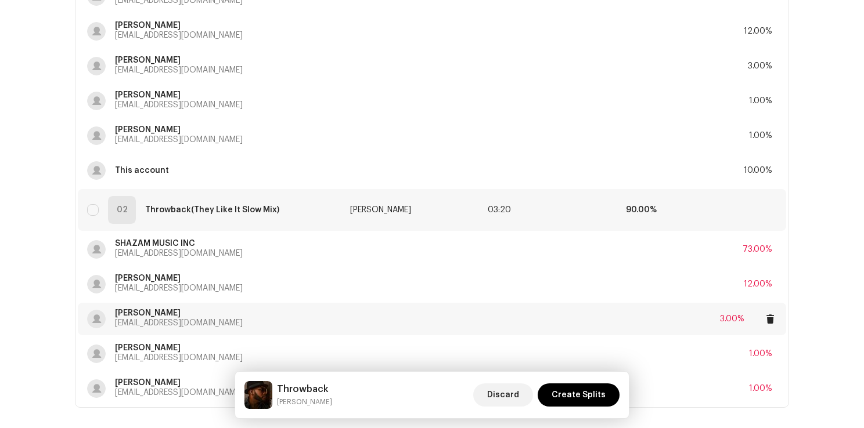
scroll to position [329, 0]
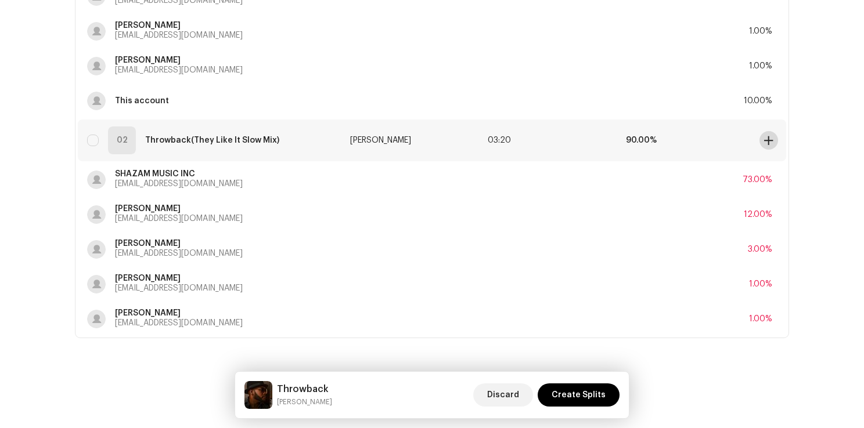
click at [769, 138] on span at bounding box center [768, 140] width 9 height 9
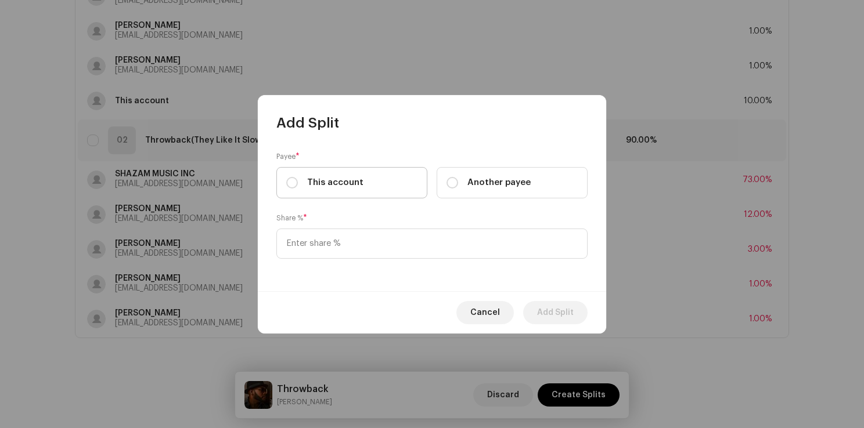
click at [354, 179] on span "This account" at bounding box center [335, 182] width 56 height 13
click at [298, 179] on input "This account" at bounding box center [292, 183] width 12 height 12
radio input "true"
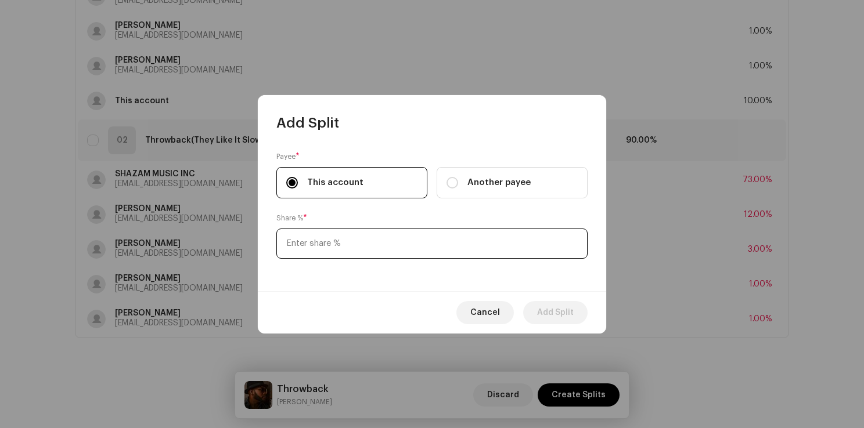
click at [351, 236] on input at bounding box center [431, 244] width 311 height 30
type input "10.00"
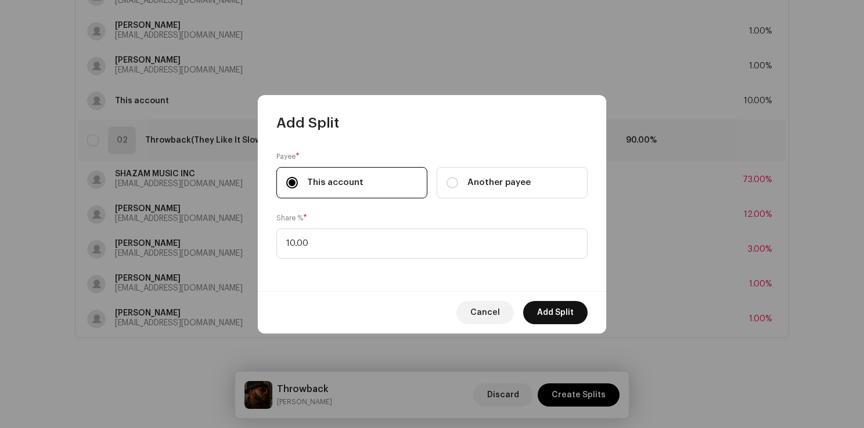
click at [564, 313] on span "Add Split" at bounding box center [555, 312] width 37 height 23
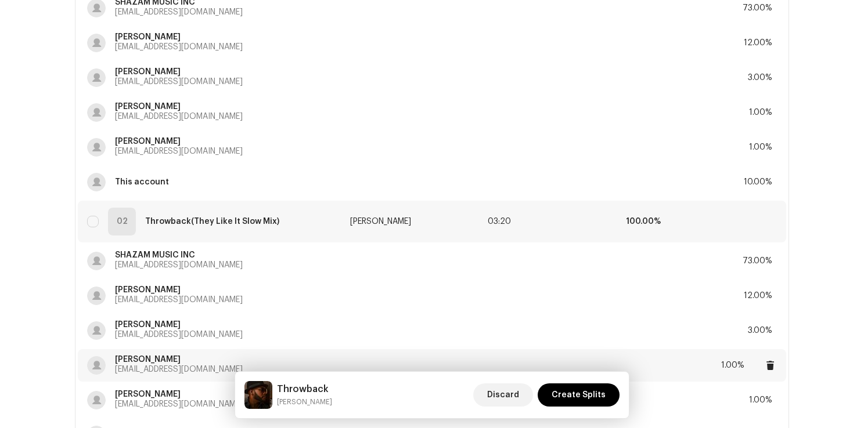
scroll to position [363, 0]
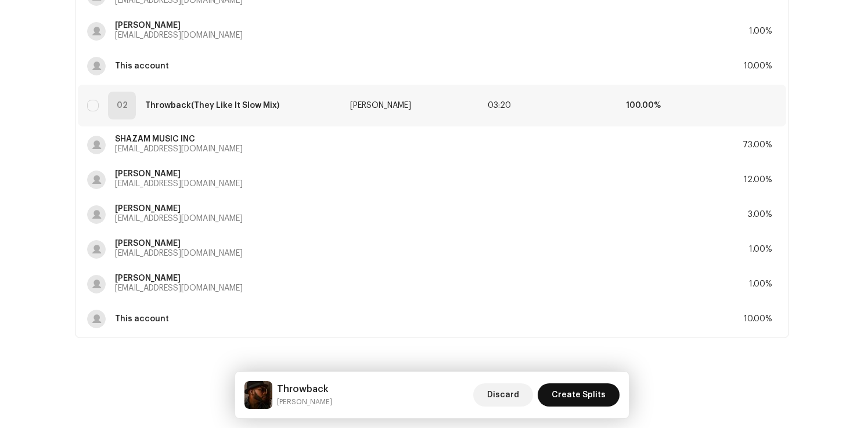
click at [584, 397] on span "Create Splits" at bounding box center [578, 395] width 54 height 23
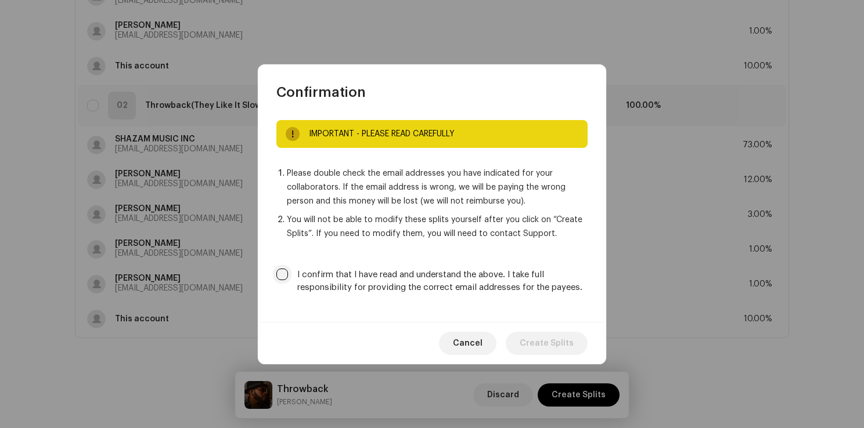
click at [278, 274] on input "I confirm that I have read and understand the above. I take full responsibility…" at bounding box center [282, 275] width 12 height 12
checkbox input "true"
click at [578, 356] on div "Cancel Create Splits" at bounding box center [432, 343] width 348 height 42
click at [572, 345] on span "Create Splits" at bounding box center [547, 343] width 54 height 23
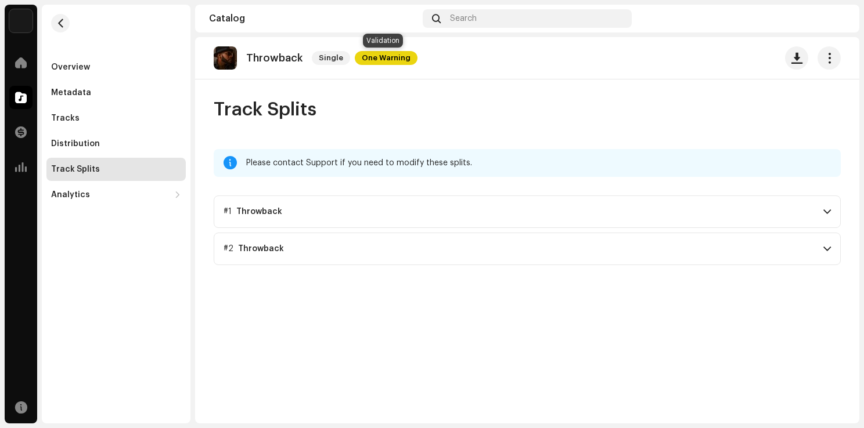
click at [394, 58] on span "One Warning" at bounding box center [386, 58] width 63 height 14
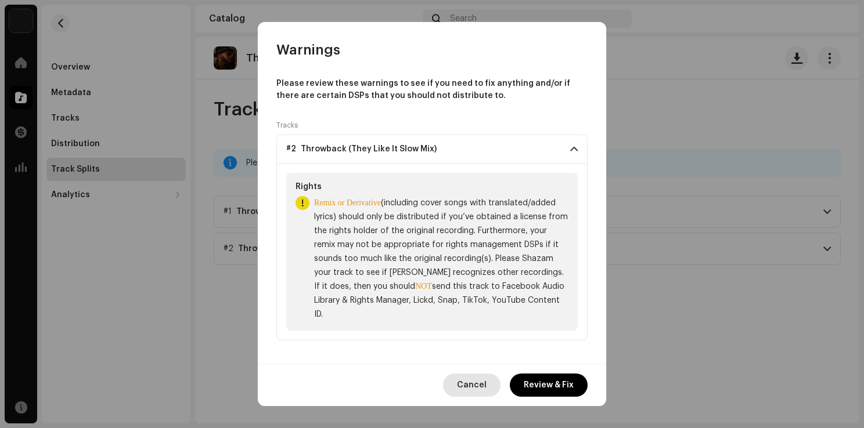
click at [480, 380] on span "Cancel" at bounding box center [472, 385] width 30 height 23
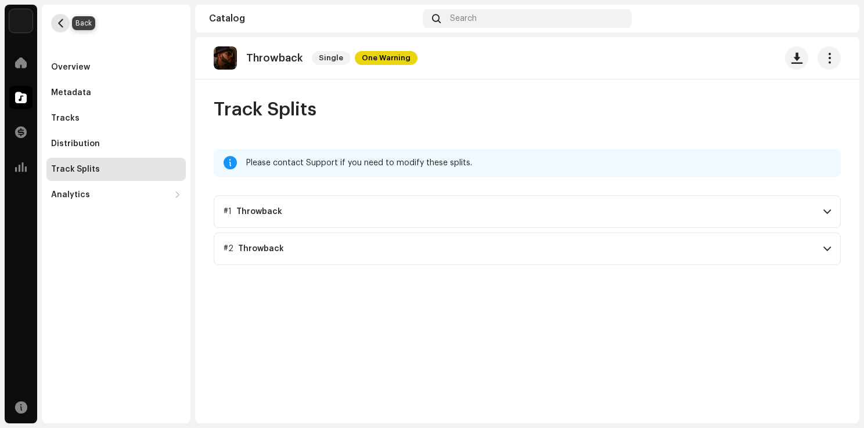
click at [57, 21] on span "button" at bounding box center [60, 23] width 9 height 9
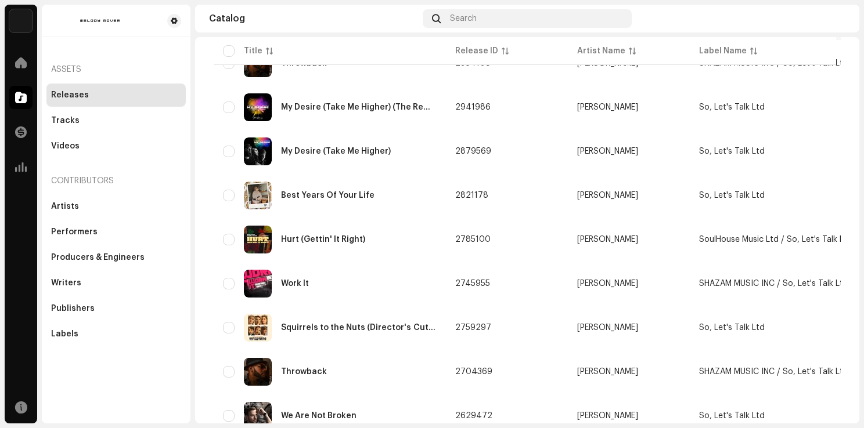
scroll to position [455, 0]
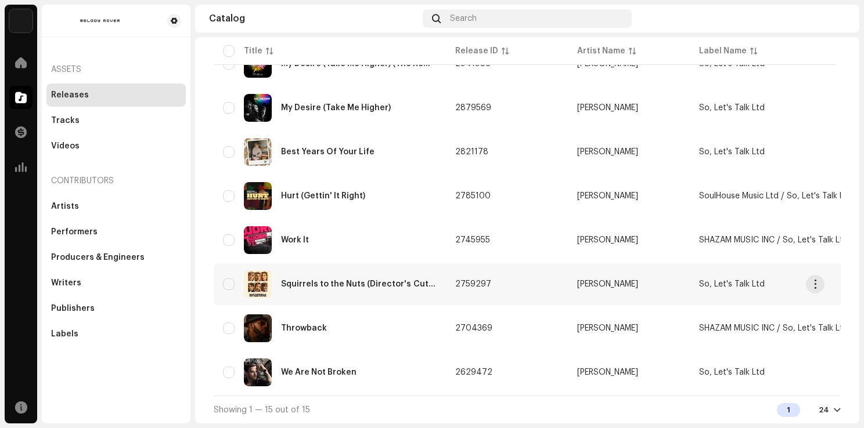
click at [359, 282] on div "Squirrels to the Nuts (Director's Cut) (Original Motion Picture Soundtrack)" at bounding box center [359, 284] width 156 height 8
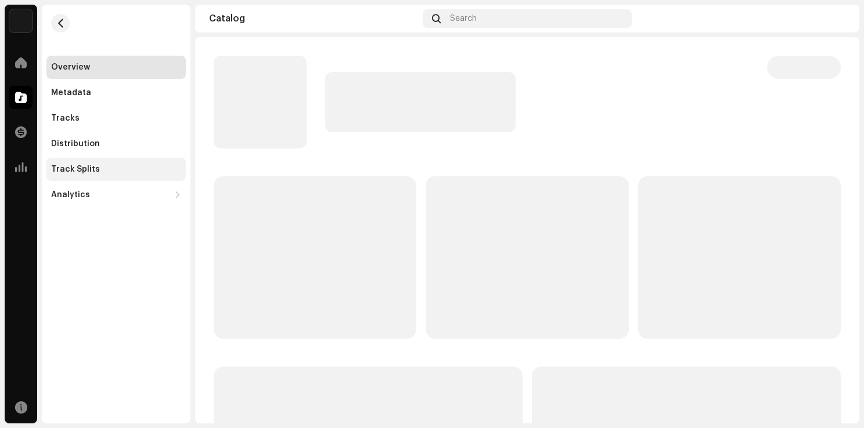
click at [88, 168] on div "Track Splits" at bounding box center [75, 169] width 49 height 9
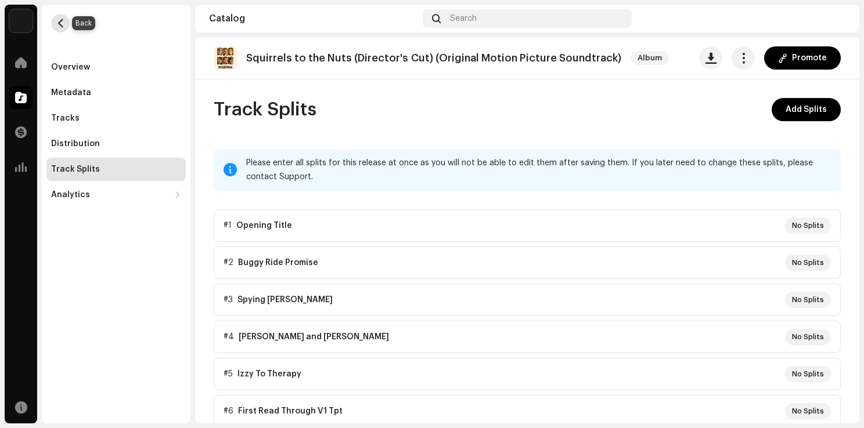
click at [58, 20] on span "button" at bounding box center [60, 23] width 9 height 9
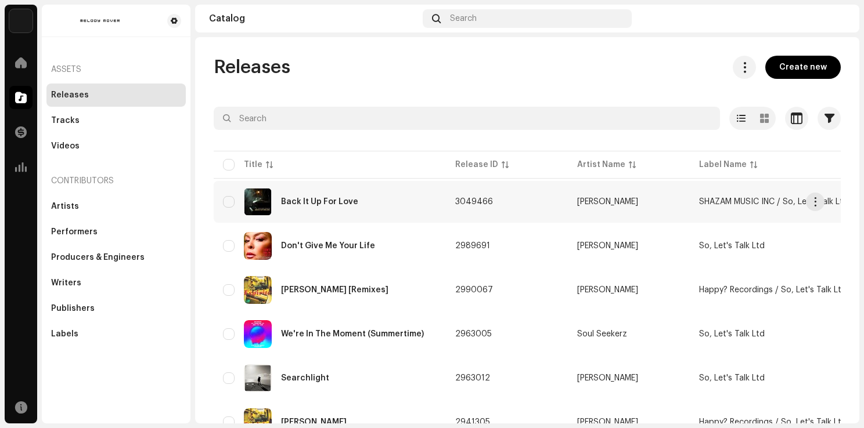
click at [334, 201] on div "Back It Up For Love" at bounding box center [319, 202] width 77 height 8
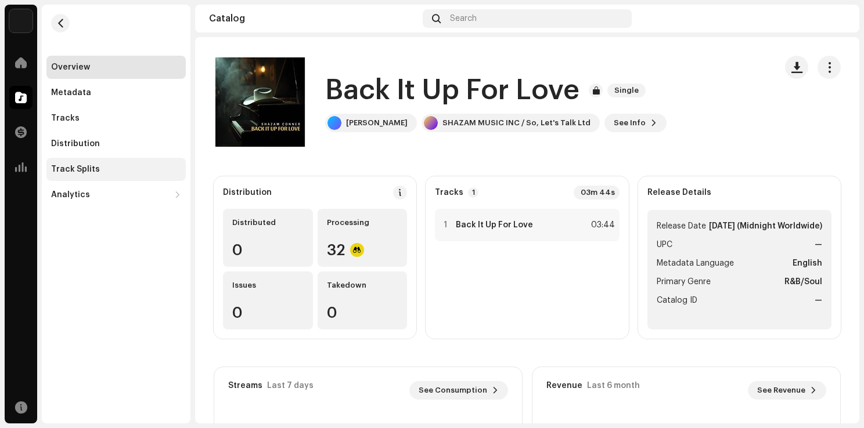
click at [84, 169] on div "Track Splits" at bounding box center [75, 169] width 49 height 9
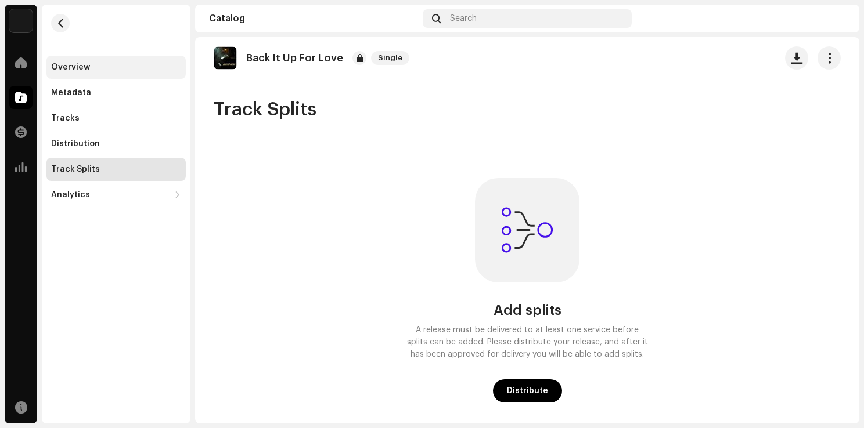
click at [87, 59] on div "Overview" at bounding box center [115, 67] width 139 height 23
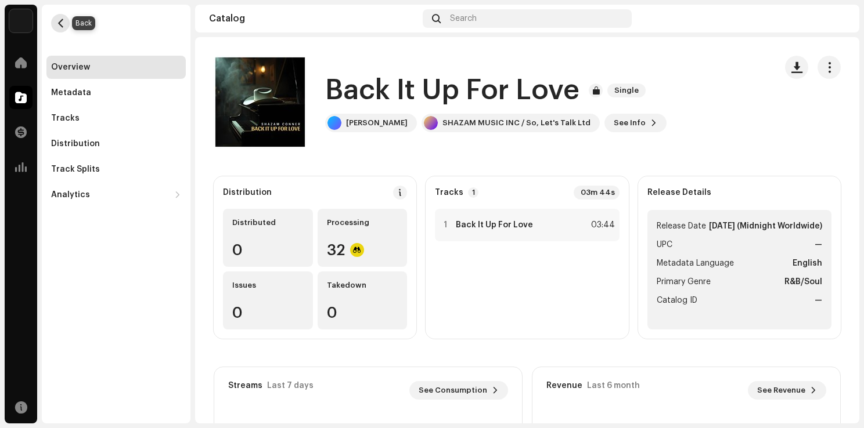
click at [66, 20] on button "button" at bounding box center [60, 23] width 19 height 19
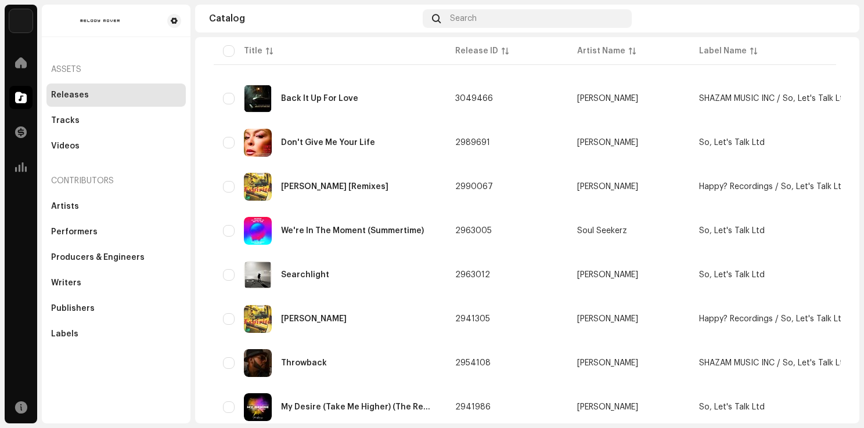
scroll to position [116, 0]
